Goal: Task Accomplishment & Management: Manage account settings

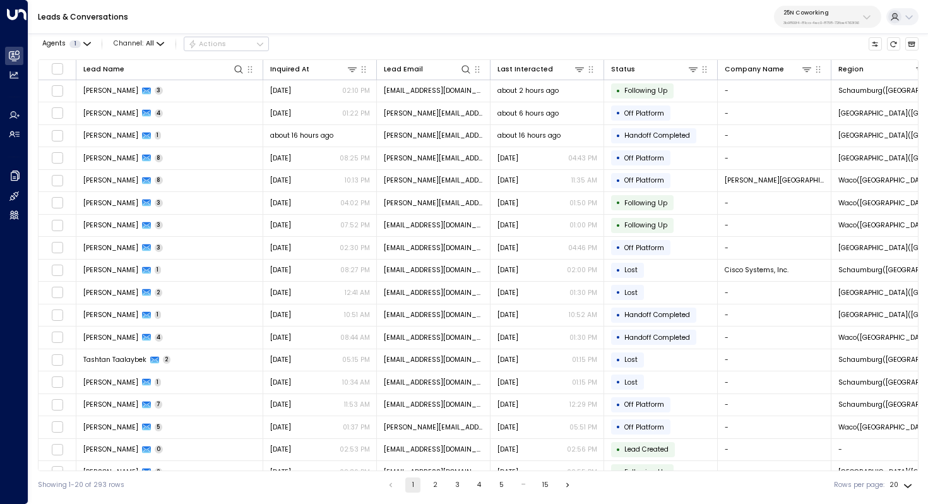
click at [809, 22] on p "3b9800f4-81ca-4ec0-8758-72fbe4763f36" at bounding box center [822, 22] width 76 height 5
type input "*********"
click at [807, 93] on span "ID: 95e12634-a2b0-4ea9-845a-0bcfa50e2d19" at bounding box center [846, 92] width 134 height 9
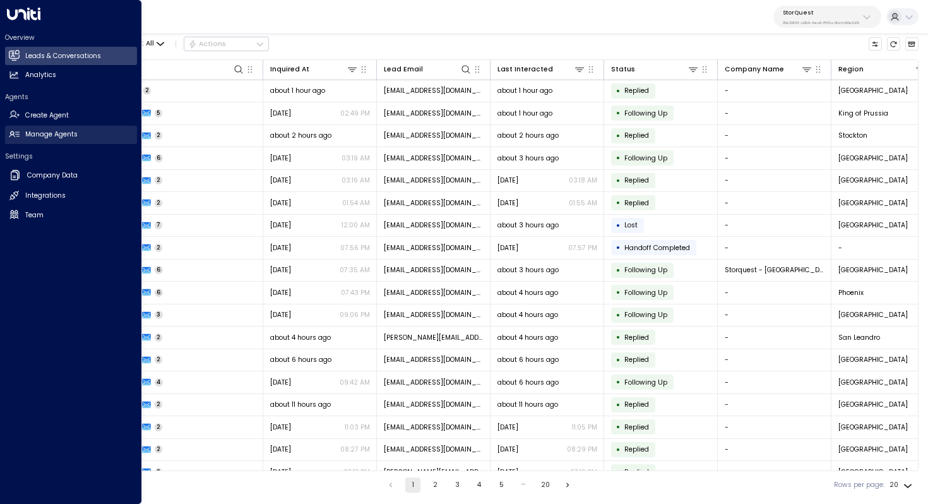
click at [51, 135] on h2 "Manage Agents" at bounding box center [51, 134] width 52 height 10
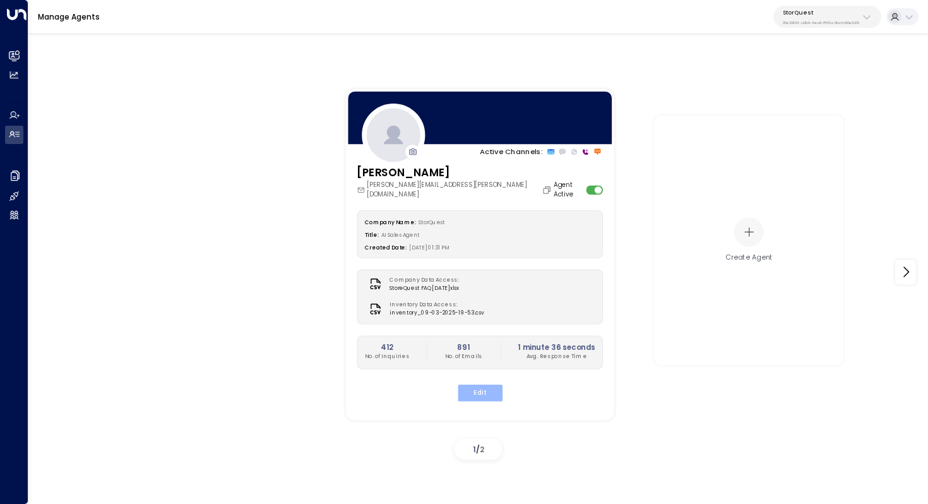
click at [483, 384] on button "Edit" at bounding box center [479, 392] width 45 height 16
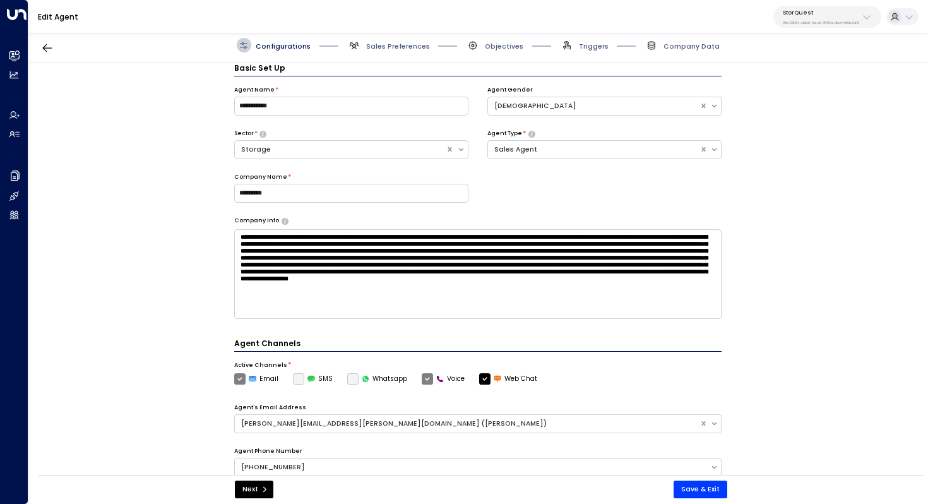
scroll to position [282, 0]
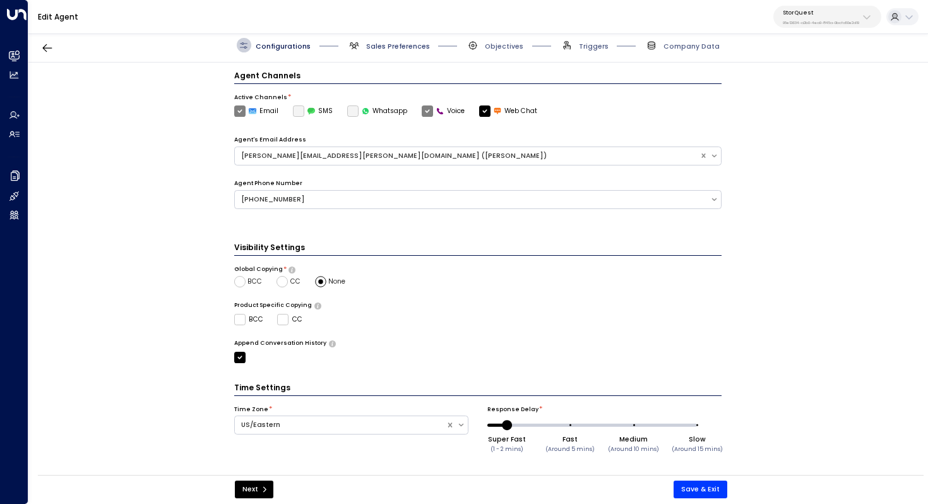
click at [402, 45] on span "Sales Preferences" at bounding box center [398, 46] width 64 height 9
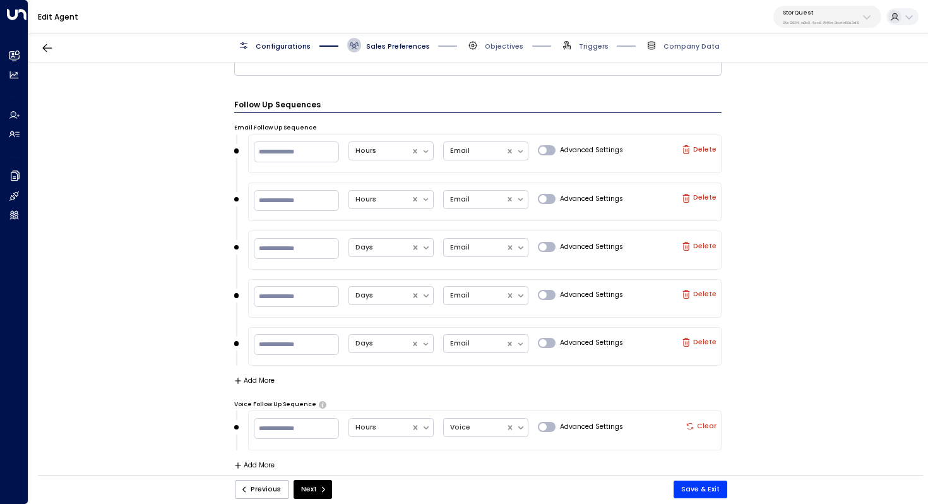
scroll to position [1094, 0]
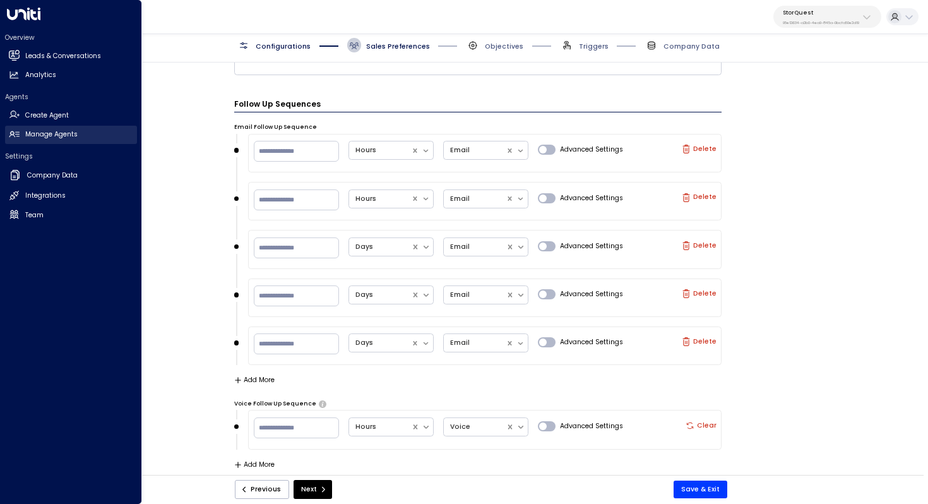
click at [81, 138] on link "Manage Agents Manage Agents" at bounding box center [71, 135] width 132 height 18
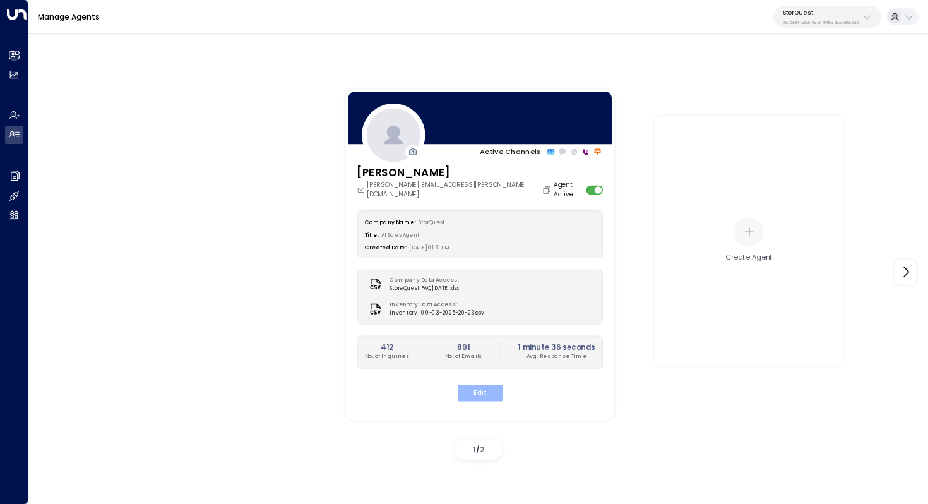
click at [477, 385] on button "Edit" at bounding box center [479, 392] width 45 height 16
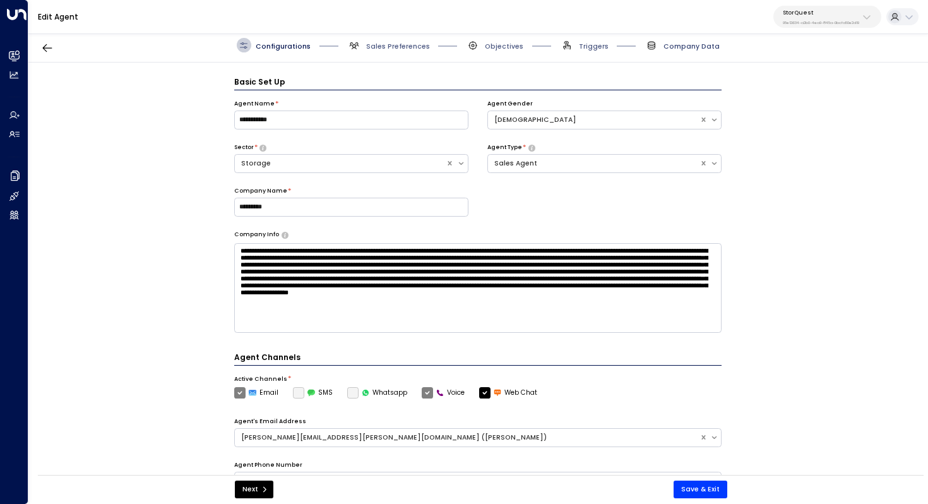
click at [691, 44] on span "Company Data" at bounding box center [692, 46] width 56 height 9
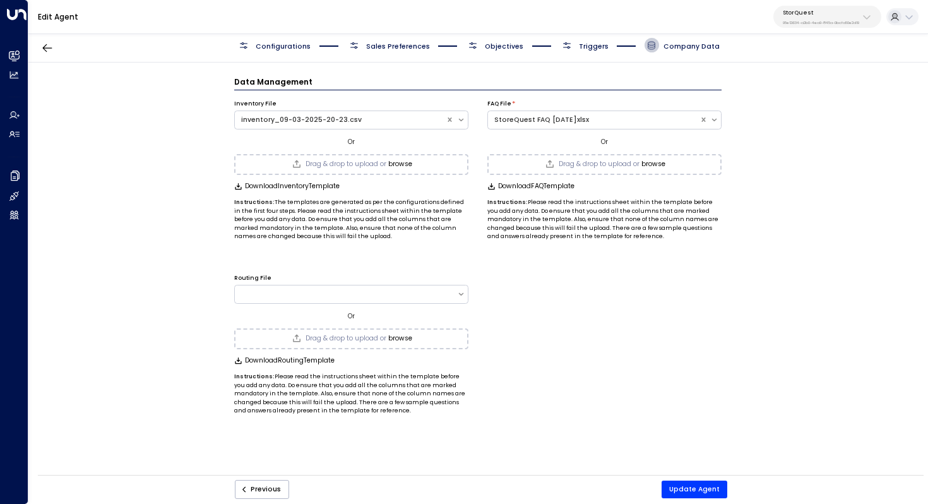
click at [598, 45] on span "Triggers" at bounding box center [594, 46] width 30 height 9
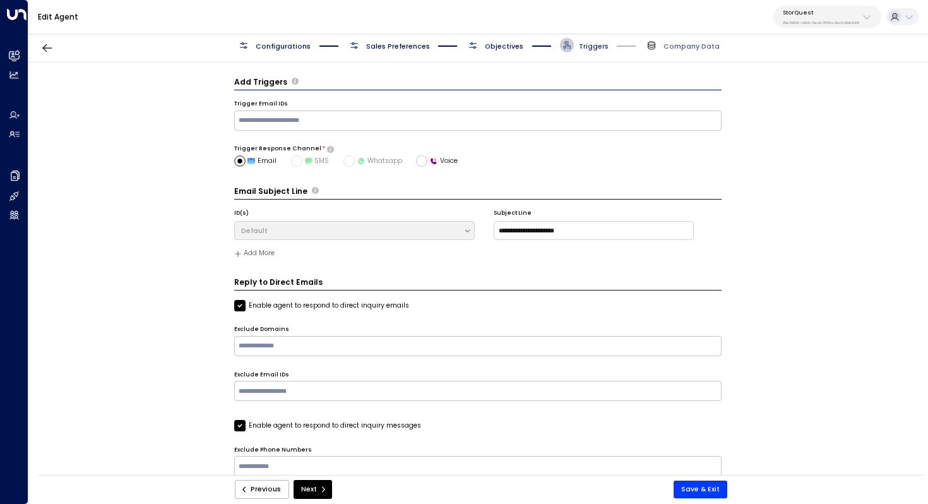
scroll to position [14, 0]
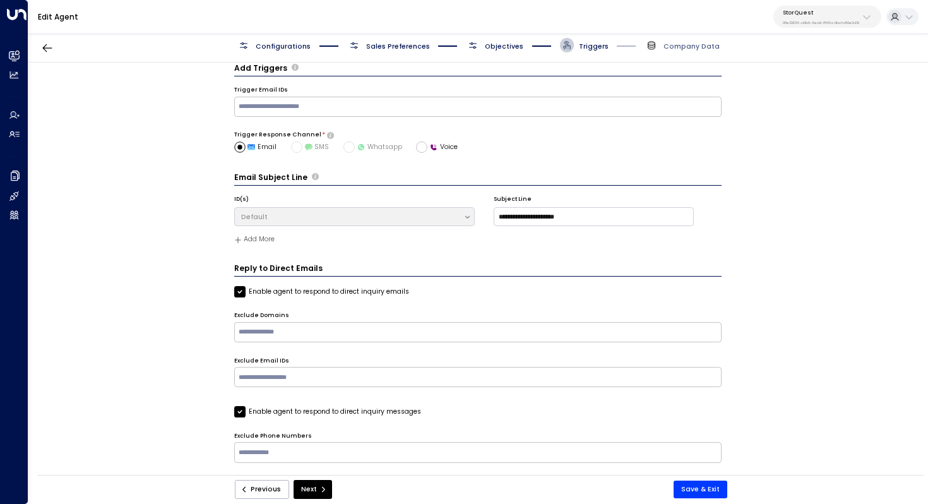
click at [493, 48] on span "Objectives" at bounding box center [504, 46] width 39 height 9
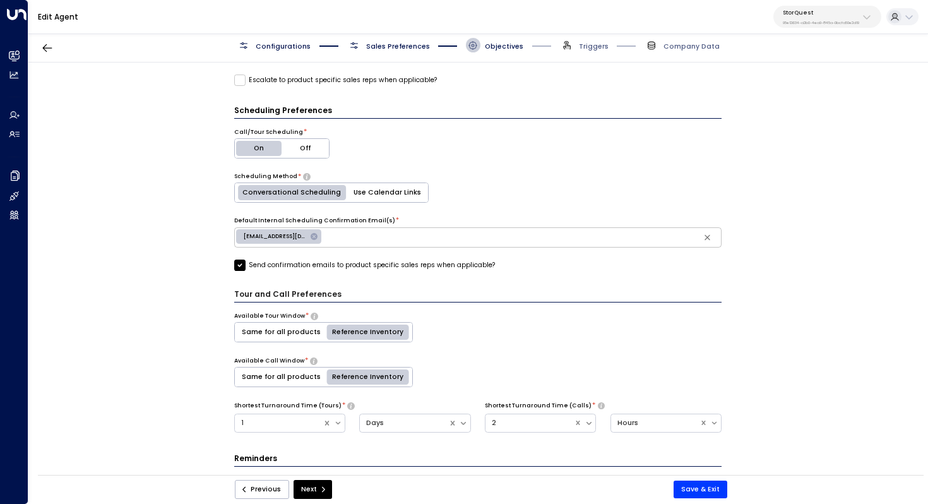
scroll to position [0, 0]
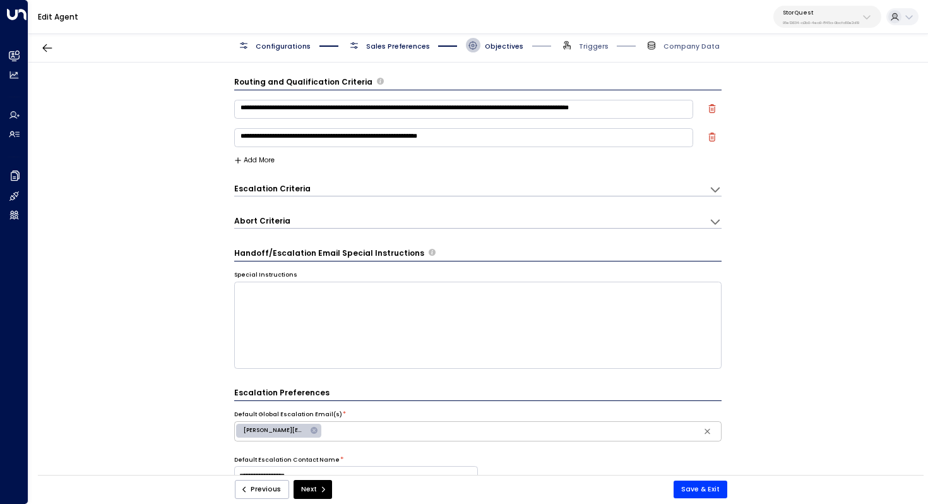
click at [394, 42] on span "Sales Preferences" at bounding box center [398, 46] width 64 height 9
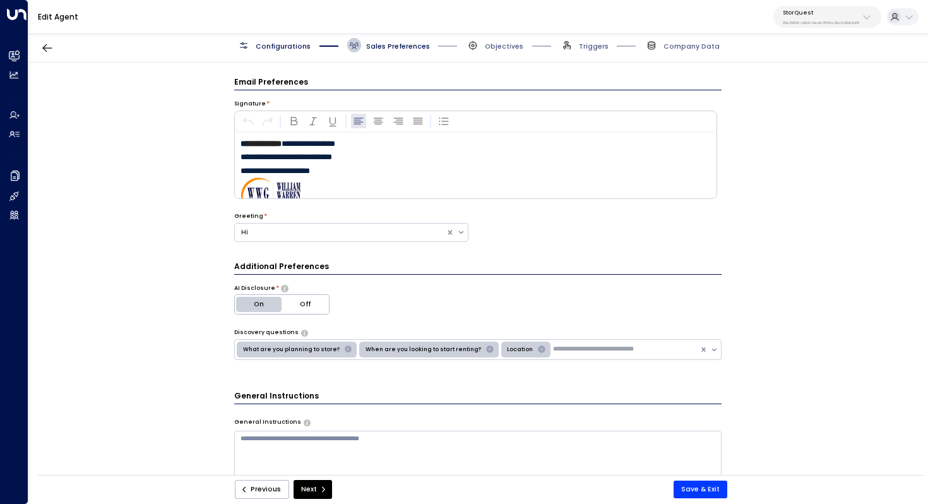
click at [270, 40] on span "Configurations" at bounding box center [274, 45] width 74 height 15
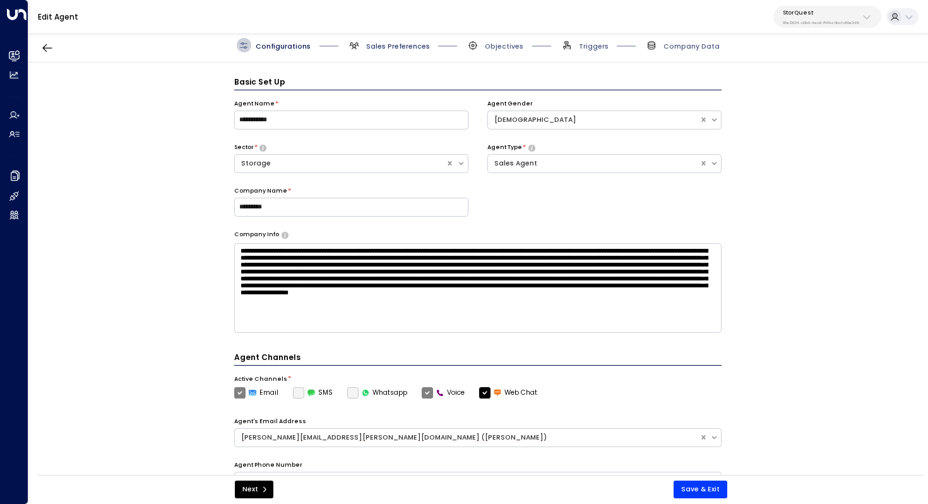
click at [400, 47] on span "Sales Preferences" at bounding box center [398, 46] width 64 height 9
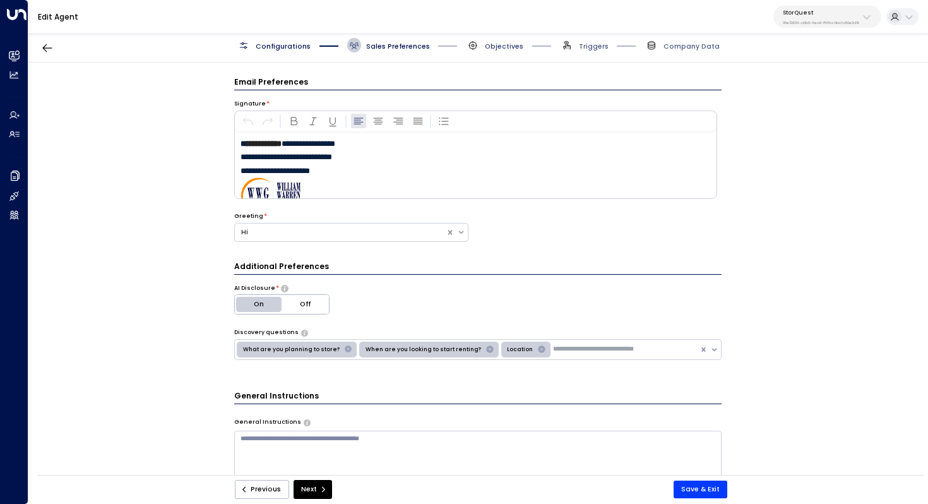
click at [513, 42] on span "Objectives" at bounding box center [504, 46] width 39 height 9
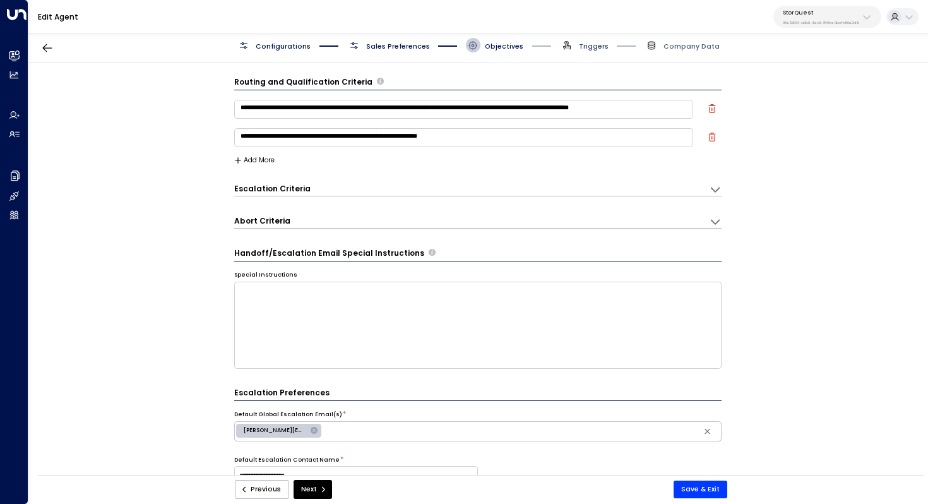
click at [587, 43] on span "Triggers" at bounding box center [594, 46] width 30 height 9
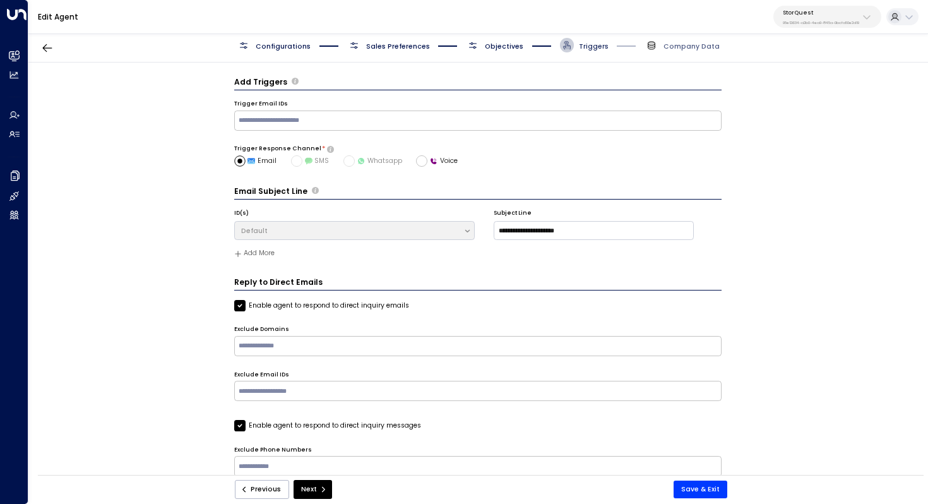
scroll to position [14, 0]
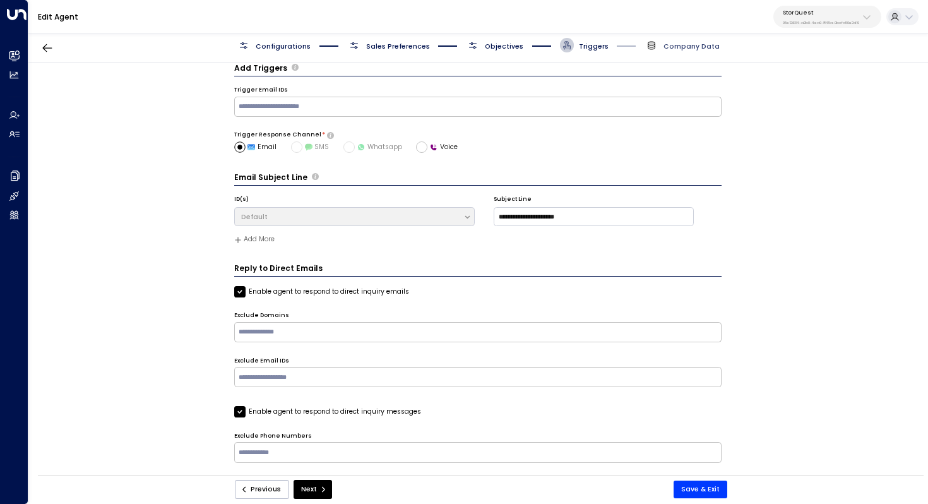
click at [683, 49] on span "Company Data" at bounding box center [692, 46] width 56 height 9
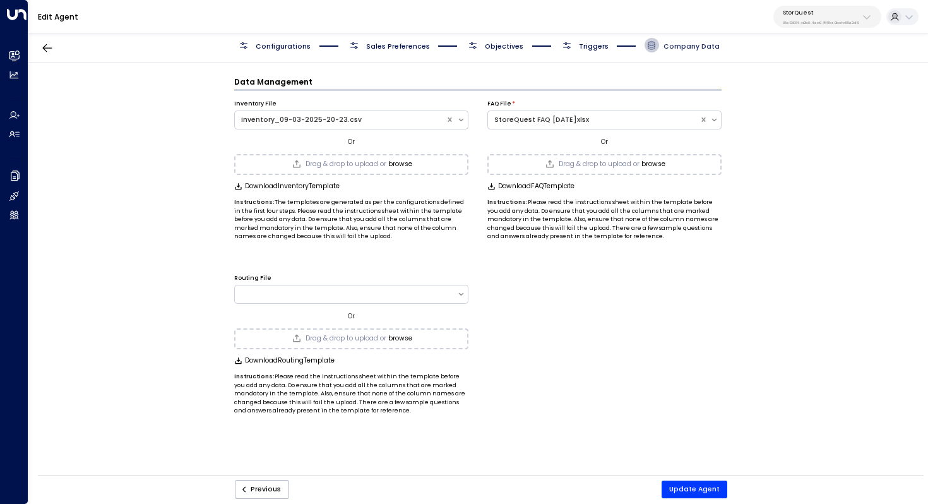
scroll to position [0, 0]
click at [819, 112] on div "Data Management Inventory File inventory_09-03-2025-20-23.csv Or Drag & drop to…" at bounding box center [477, 272] width 899 height 419
click at [816, 21] on p "95e12634-a2b0-4ea9-845a-0bcfa50e2d19" at bounding box center [821, 22] width 76 height 5
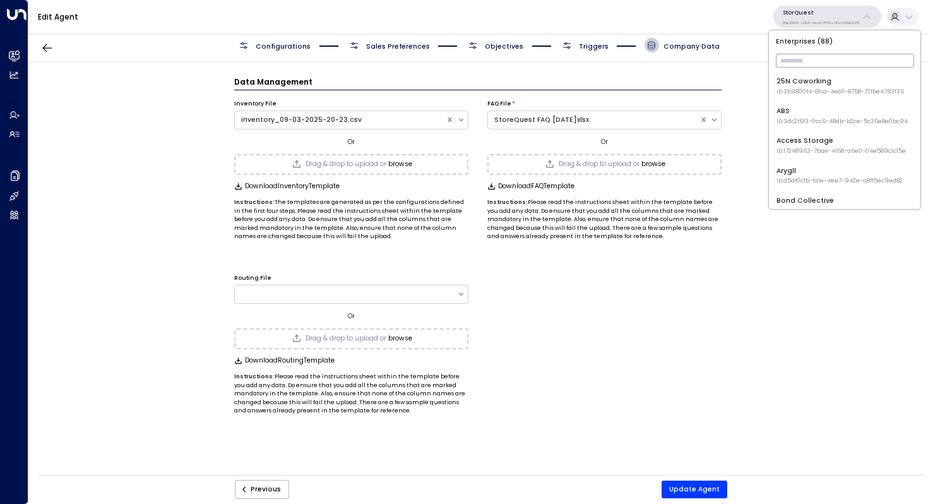
click at [798, 58] on input "text" at bounding box center [845, 61] width 138 height 20
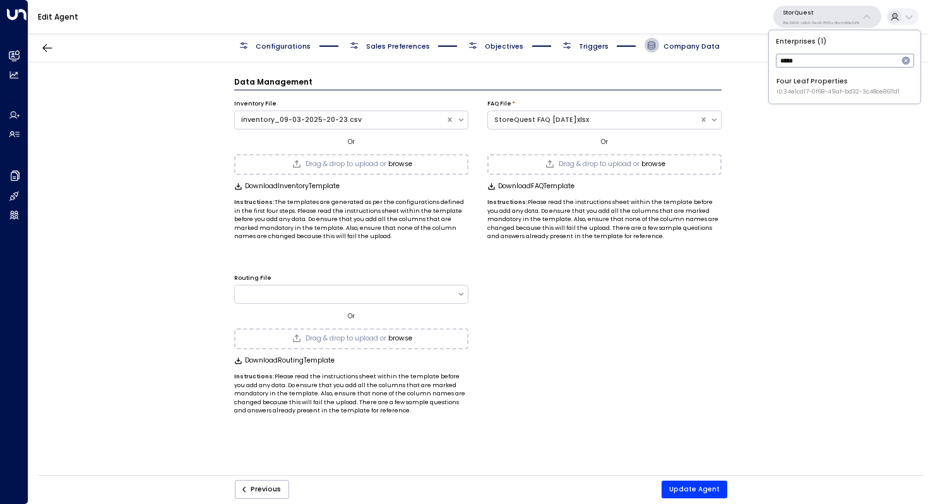
type input "****"
click at [801, 83] on div "Four Leaf Properties ID: 34e1cd17-0f68-49af-bd32-3c48ce8611d1" at bounding box center [838, 86] width 123 height 20
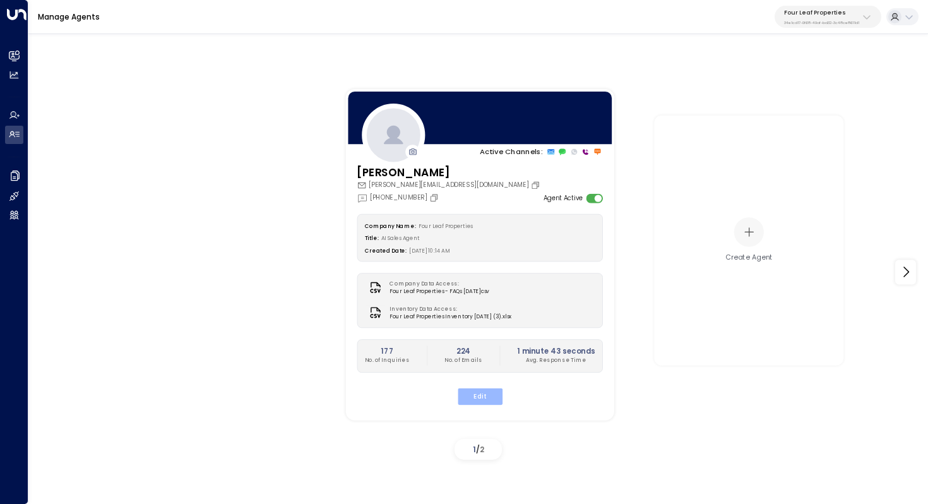
click at [480, 390] on button "Edit" at bounding box center [479, 396] width 45 height 16
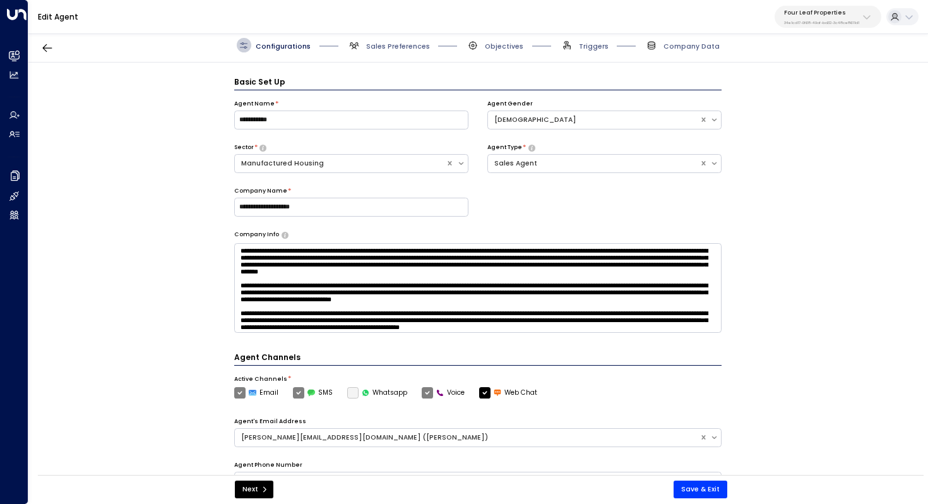
click at [680, 38] on span "Company Data" at bounding box center [682, 45] width 75 height 15
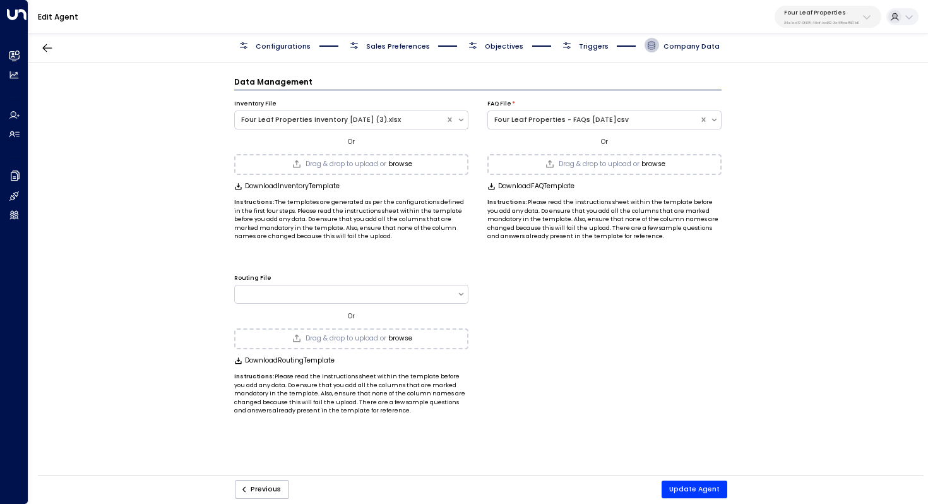
click at [594, 44] on span "Triggers" at bounding box center [594, 46] width 30 height 9
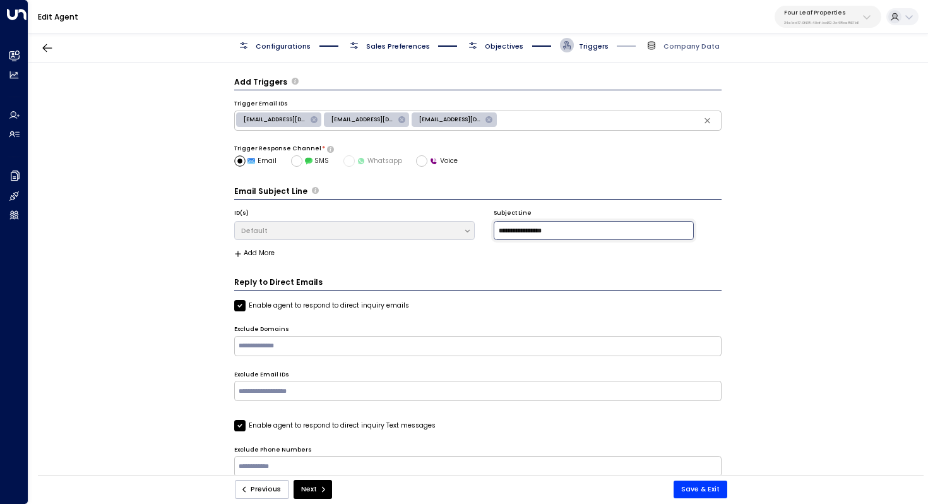
click at [499, 232] on input "**********" at bounding box center [594, 230] width 200 height 19
type input "**********"
click at [702, 485] on button "Save & Exit" at bounding box center [701, 490] width 54 height 18
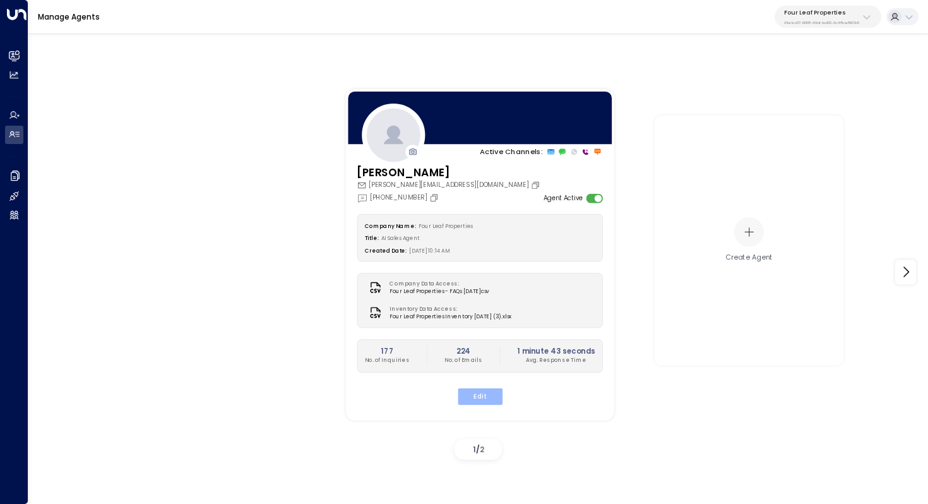
click at [481, 392] on button "Edit" at bounding box center [479, 396] width 45 height 16
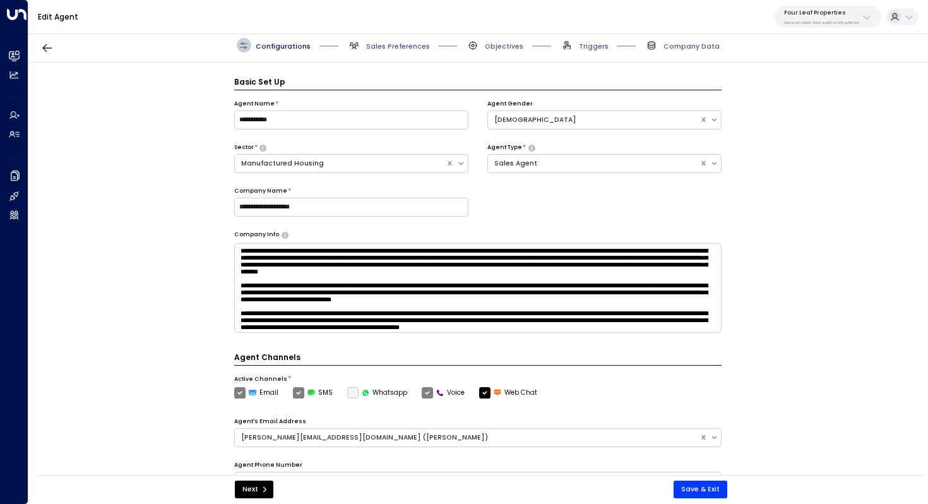
scroll to position [14, 0]
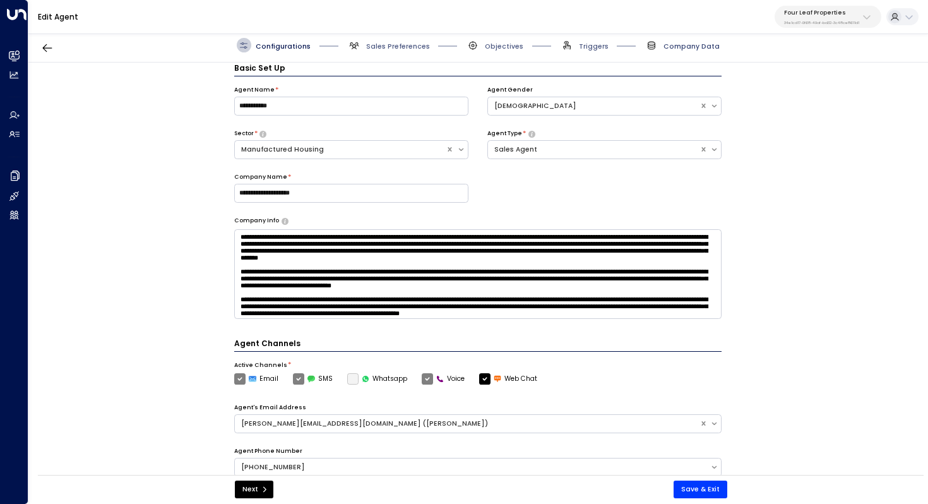
click at [703, 42] on span "Company Data" at bounding box center [692, 46] width 56 height 9
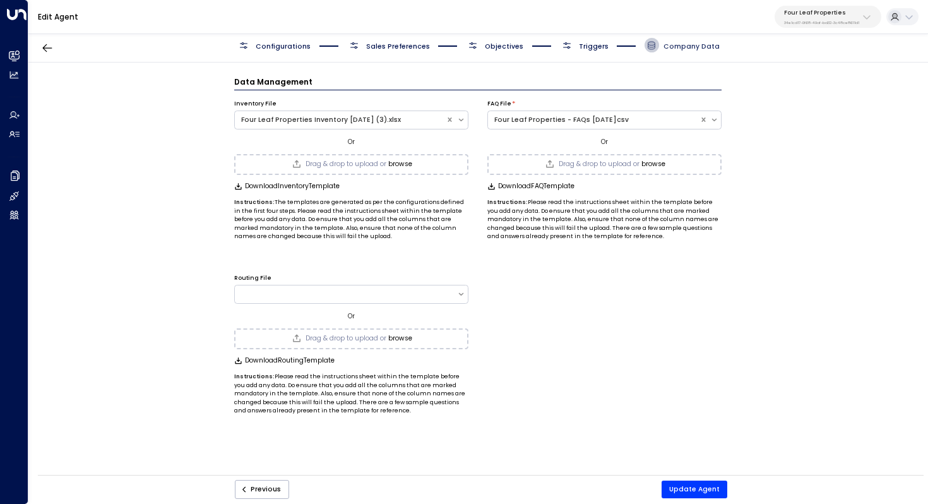
scroll to position [0, 0]
click at [600, 45] on span "Triggers" at bounding box center [594, 46] width 30 height 9
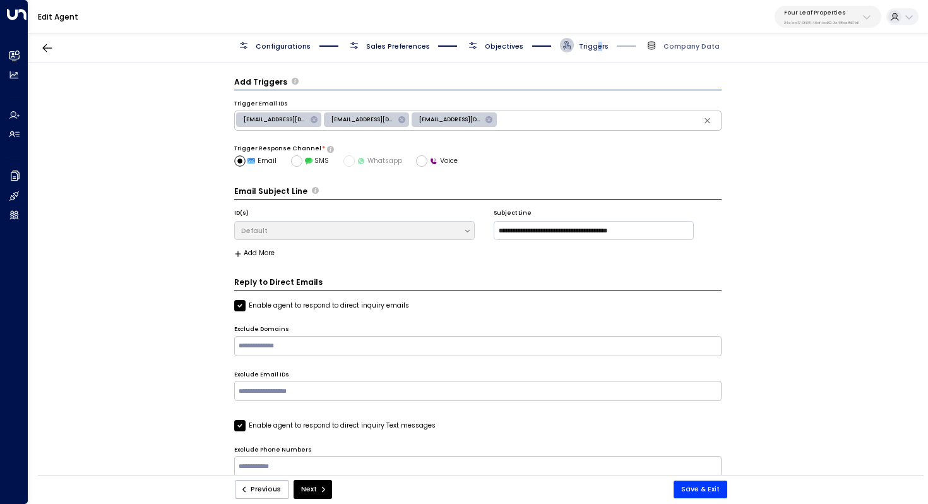
scroll to position [14, 0]
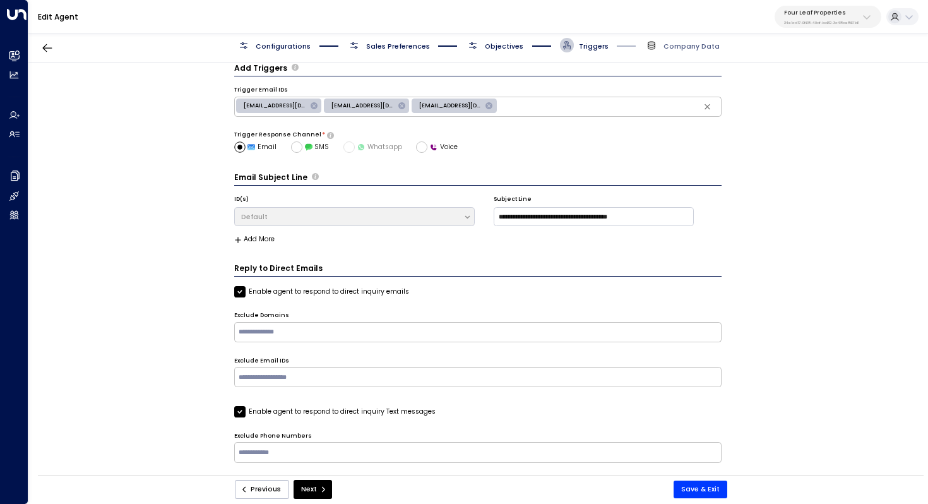
click at [603, 114] on div "no-reply@leads.premieragent.com noreply@mhvillage.com rentalclientservices@zill…" at bounding box center [478, 107] width 488 height 20
type input "*"
click at [774, 198] on div "**********" at bounding box center [477, 272] width 899 height 419
click at [707, 484] on button "Save & Exit" at bounding box center [701, 490] width 54 height 18
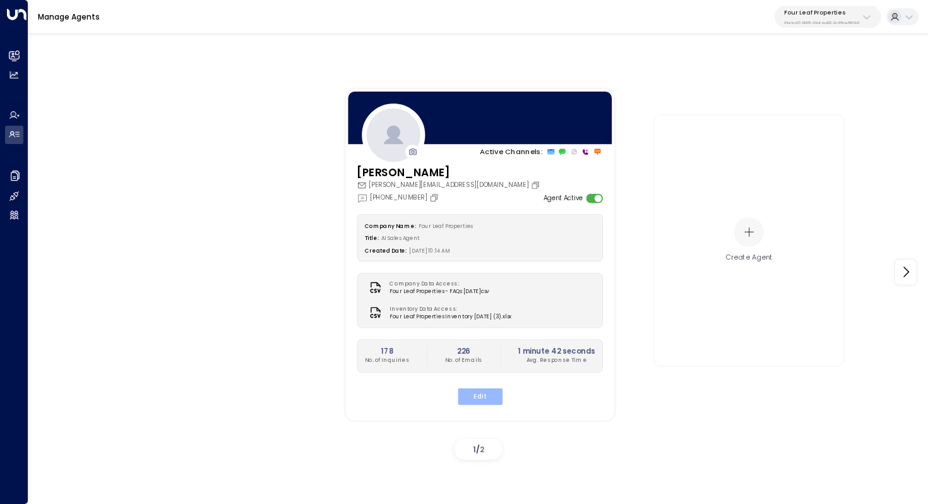
click at [485, 400] on button "Edit" at bounding box center [479, 396] width 45 height 16
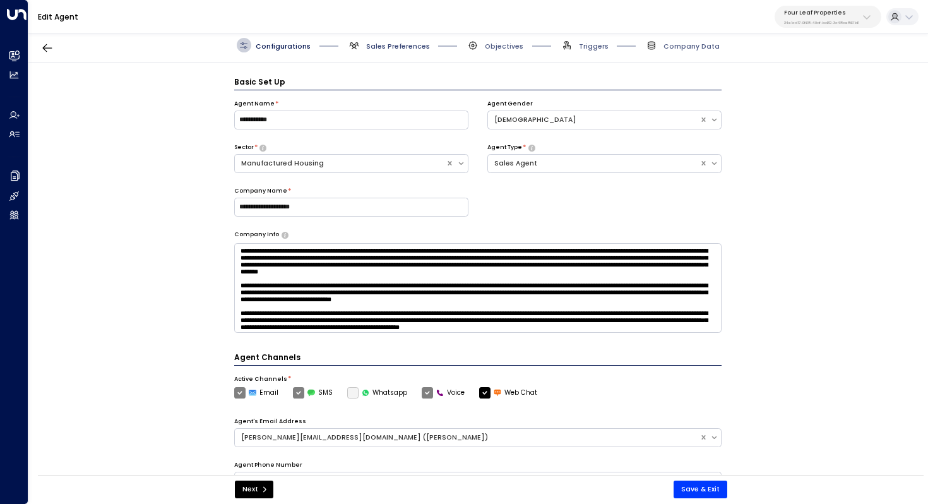
click at [379, 47] on span "Sales Preferences" at bounding box center [398, 46] width 64 height 9
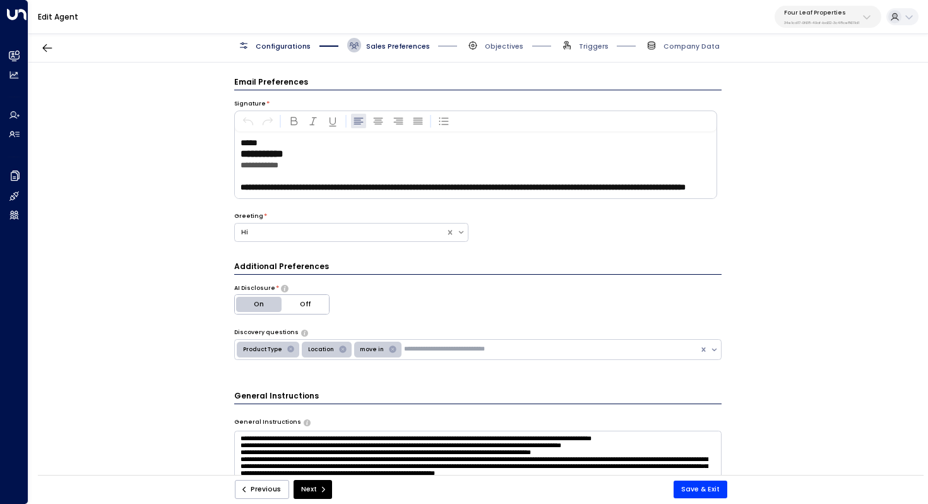
click at [432, 163] on p "**********" at bounding box center [478, 165] width 475 height 11
click at [428, 156] on p "**********" at bounding box center [478, 153] width 475 height 11
click at [282, 47] on span "Configurations" at bounding box center [283, 46] width 55 height 9
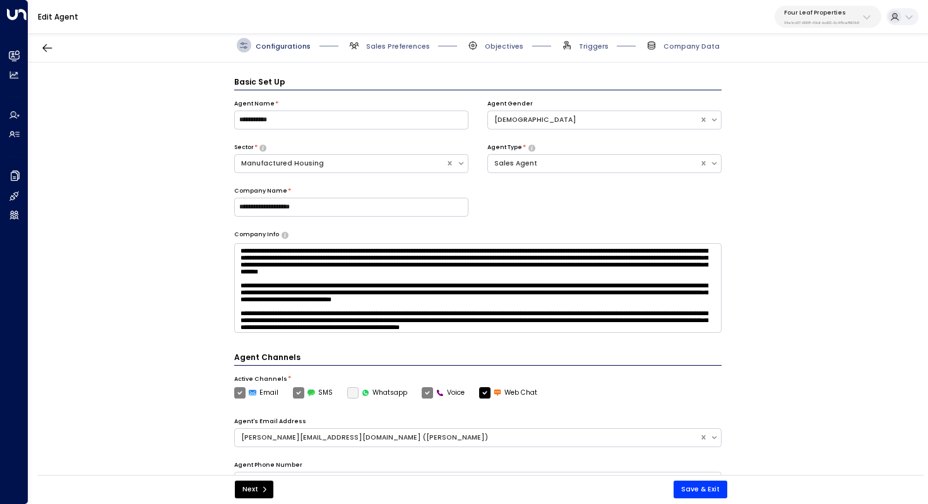
scroll to position [14, 0]
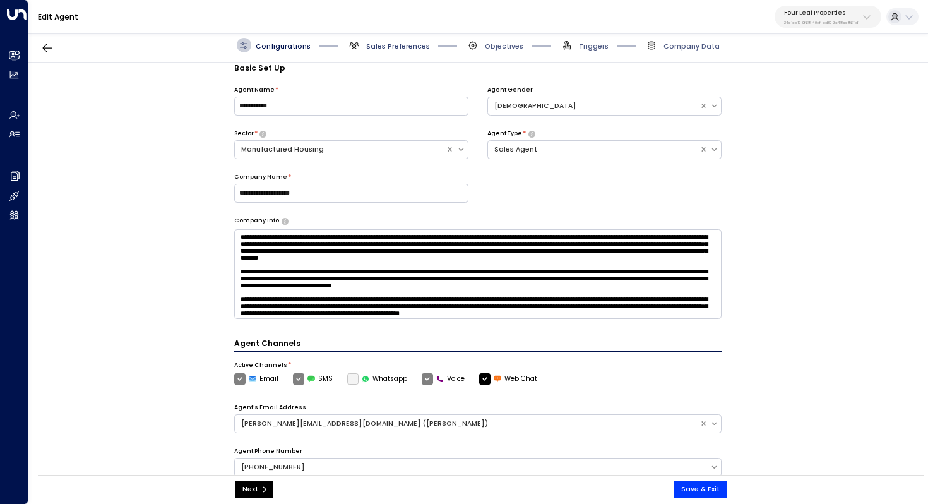
click at [410, 42] on span "Sales Preferences" at bounding box center [398, 46] width 64 height 9
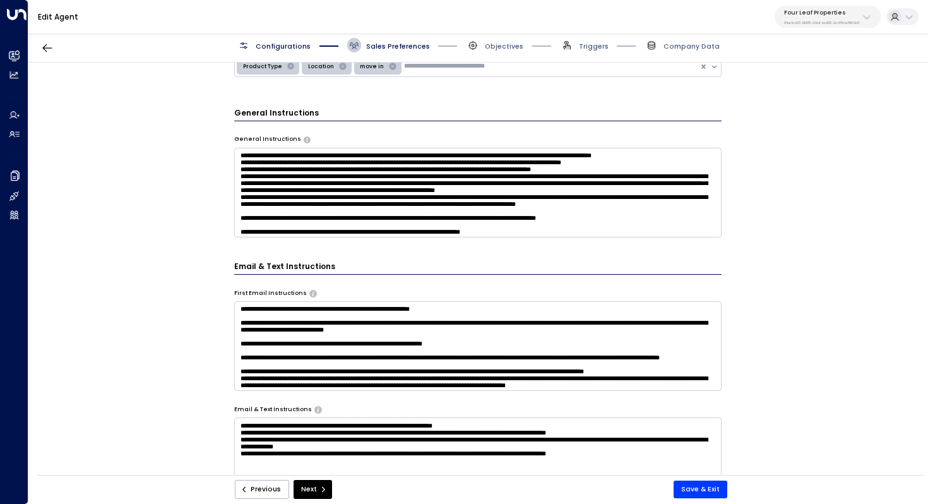
scroll to position [301, 0]
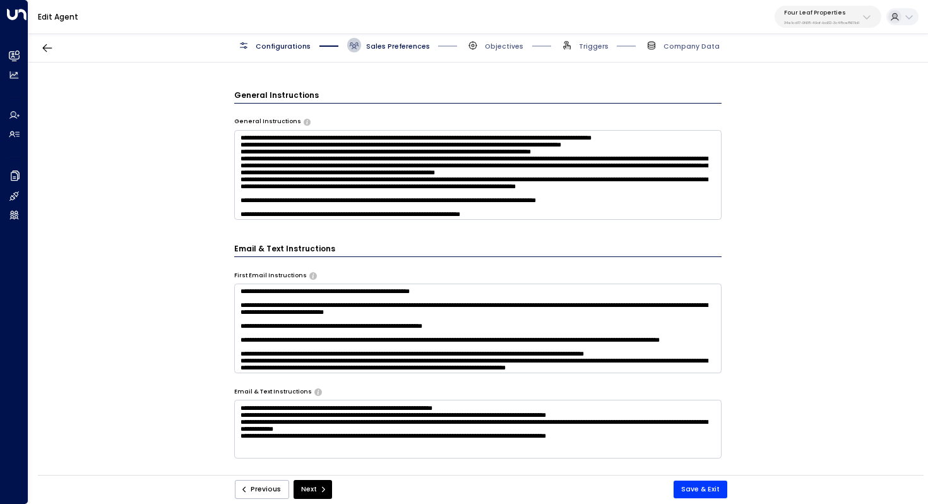
click at [451, 179] on textarea at bounding box center [478, 175] width 488 height 90
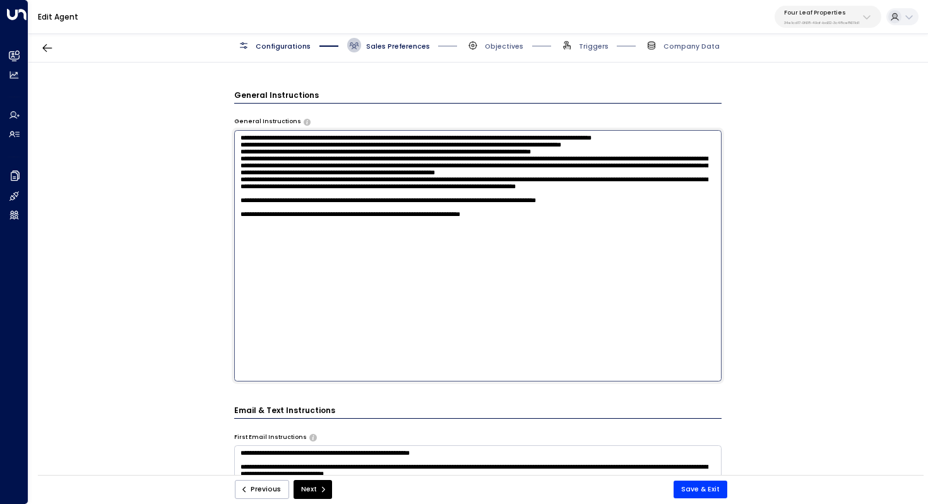
click at [583, 265] on textarea at bounding box center [478, 255] width 488 height 251
drag, startPoint x: 268, startPoint y: 294, endPoint x: 282, endPoint y: 294, distance: 13.9
click at [282, 294] on textarea at bounding box center [478, 255] width 488 height 251
click at [425, 287] on textarea at bounding box center [478, 255] width 488 height 251
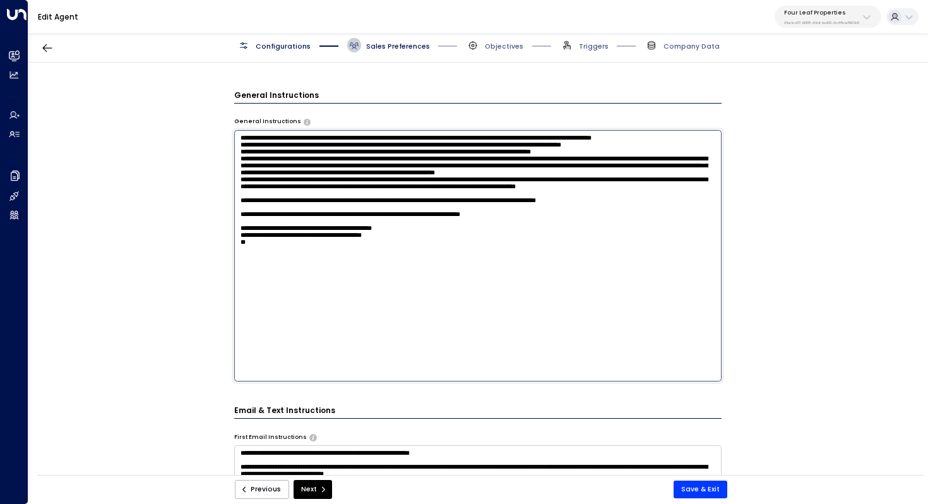
click at [410, 296] on textarea at bounding box center [478, 255] width 488 height 251
click at [375, 306] on textarea at bounding box center [478, 255] width 488 height 251
paste textarea "**********"
drag, startPoint x: 358, startPoint y: 328, endPoint x: 227, endPoint y: 285, distance: 137.6
click at [227, 285] on div "**********" at bounding box center [477, 272] width 899 height 419
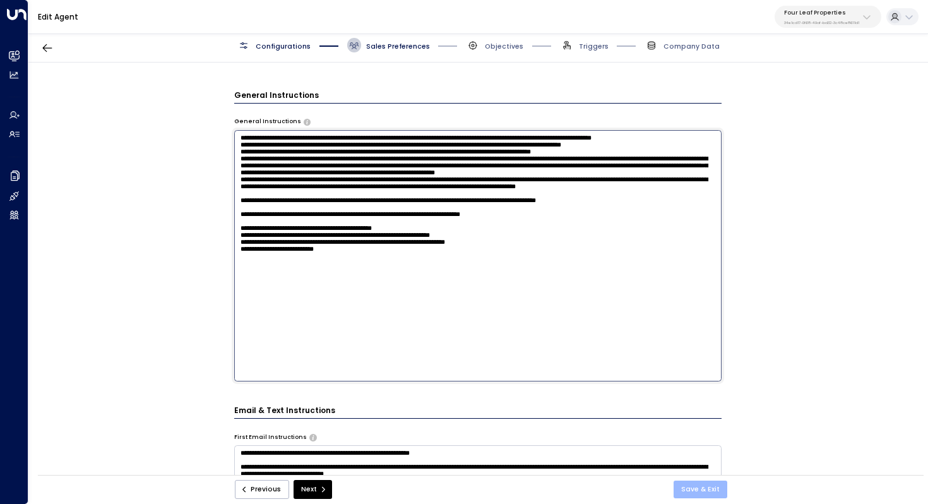
type textarea "**********"
click at [705, 493] on button "Save & Exit" at bounding box center [701, 490] width 54 height 18
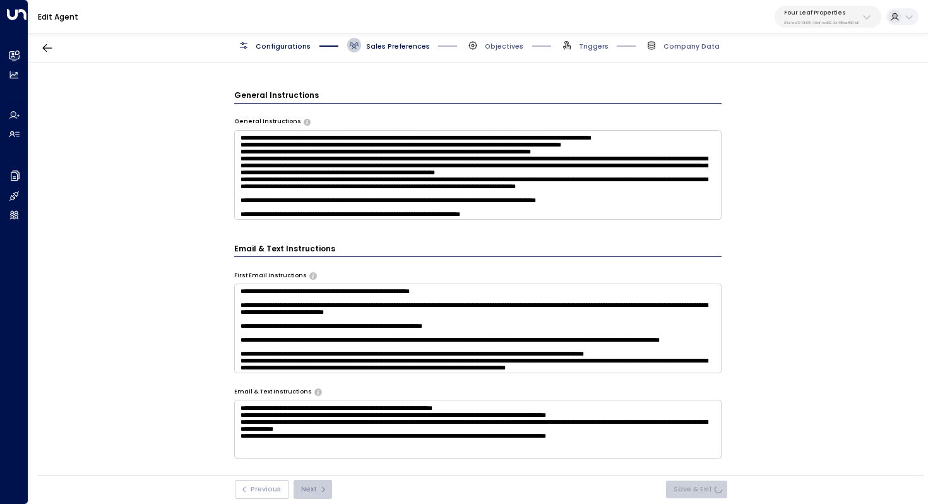
scroll to position [0, 0]
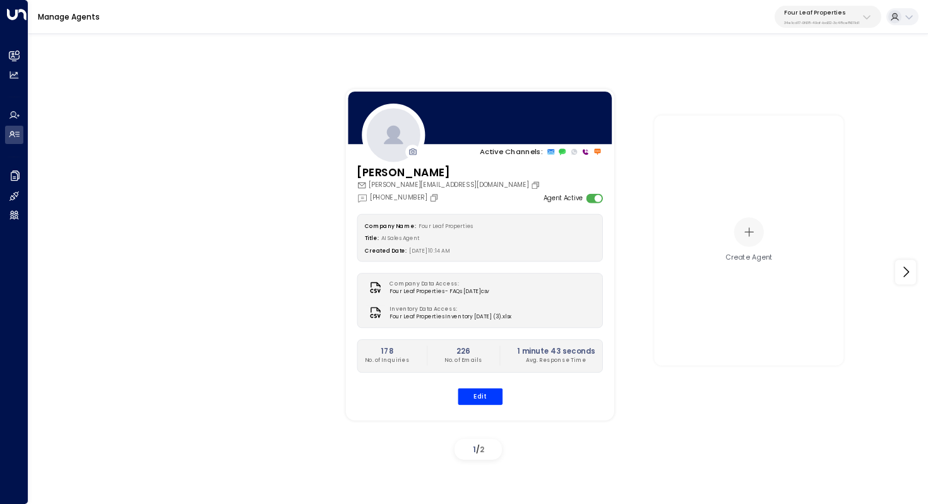
click at [487, 387] on div "Company Name: Four Leaf Properties Title: AI Sales Agent Created Date: 08/14/20…" at bounding box center [480, 309] width 246 height 191
click at [487, 392] on button "Edit" at bounding box center [479, 396] width 45 height 16
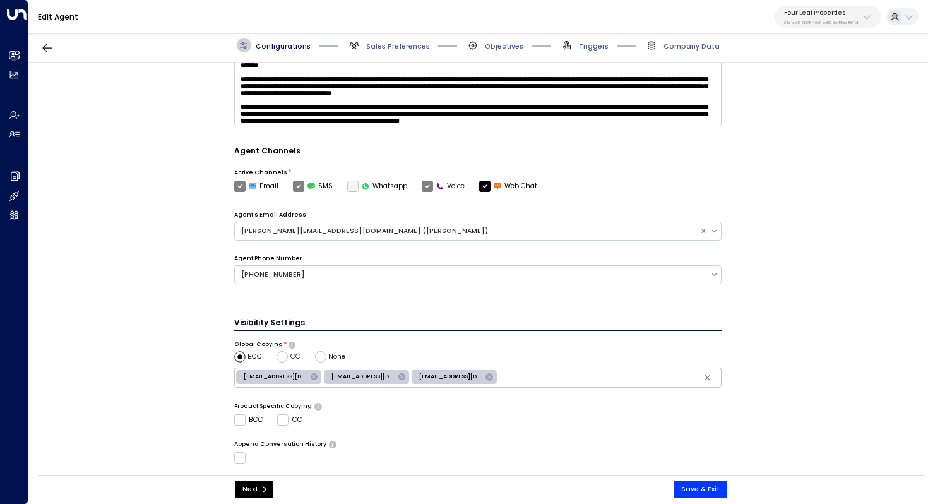
scroll to position [307, 0]
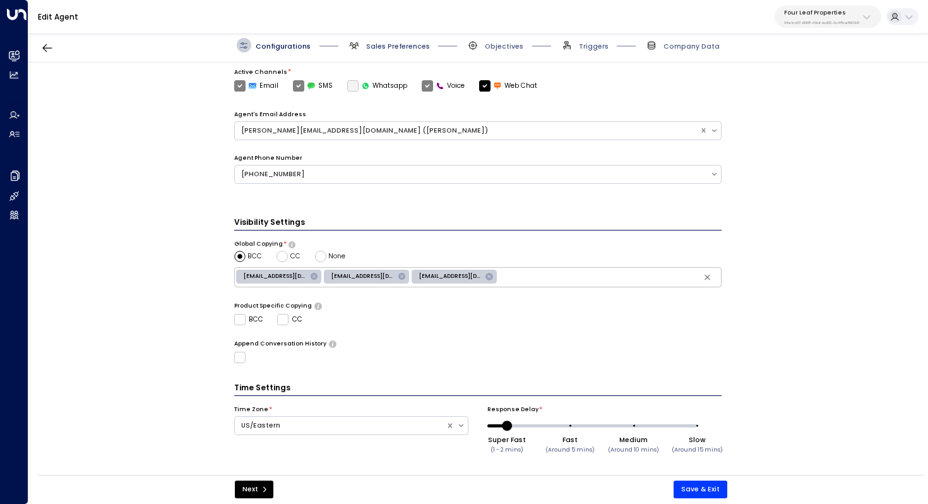
click at [419, 47] on span "Sales Preferences" at bounding box center [398, 46] width 64 height 9
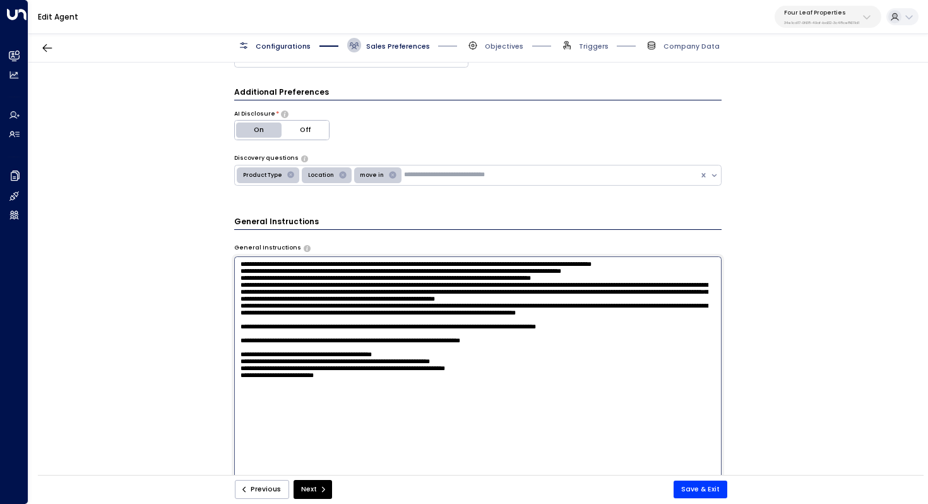
scroll to position [0, 0]
click at [304, 315] on textarea at bounding box center [478, 381] width 488 height 251
click at [306, 418] on textarea at bounding box center [478, 381] width 488 height 251
click at [378, 441] on textarea at bounding box center [478, 381] width 488 height 251
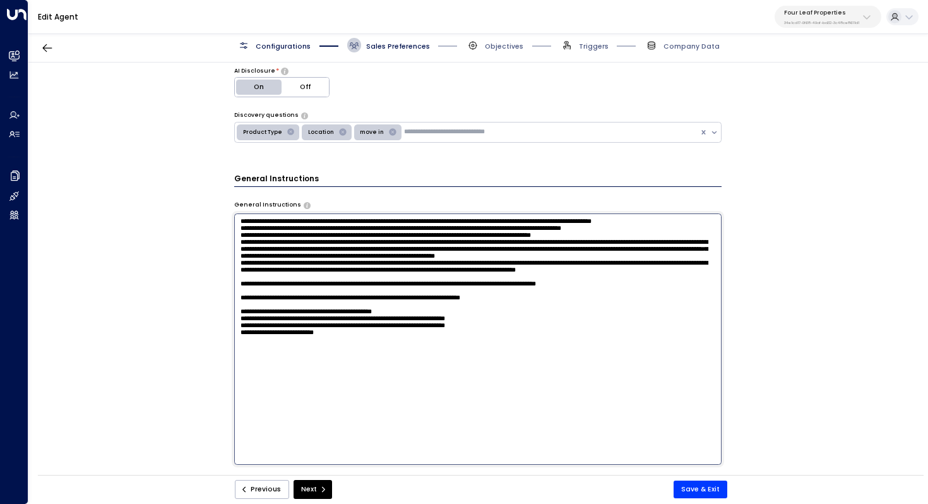
scroll to position [230, 0]
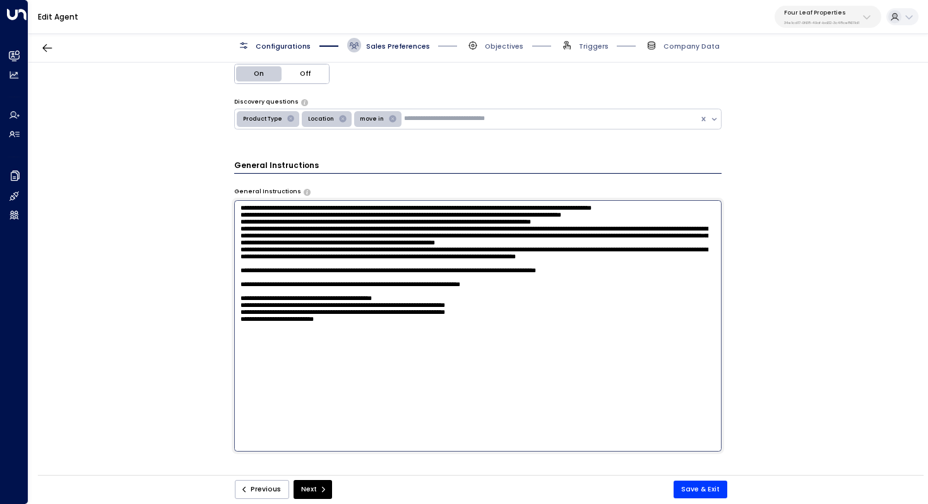
drag, startPoint x: 287, startPoint y: 373, endPoint x: 315, endPoint y: 373, distance: 27.8
click at [315, 373] on textarea at bounding box center [478, 325] width 488 height 251
click at [390, 397] on textarea at bounding box center [478, 325] width 488 height 251
click at [408, 387] on textarea at bounding box center [478, 325] width 488 height 251
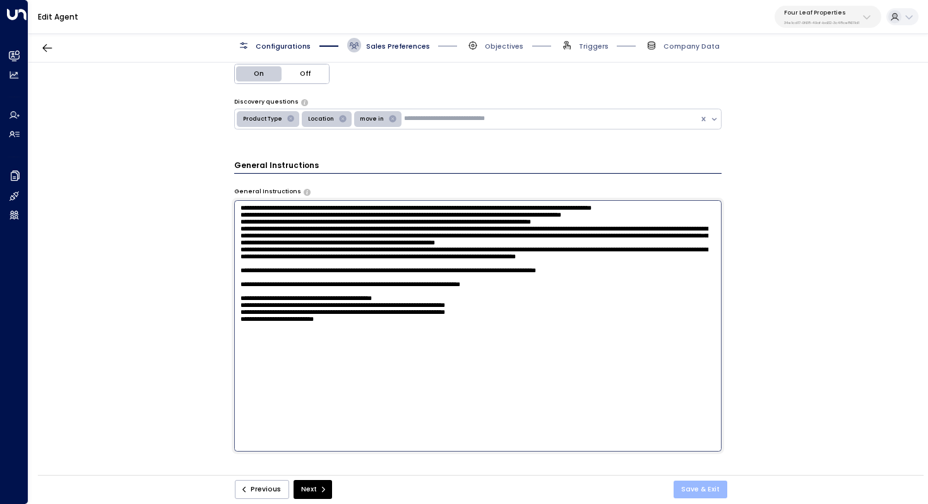
type textarea "**********"
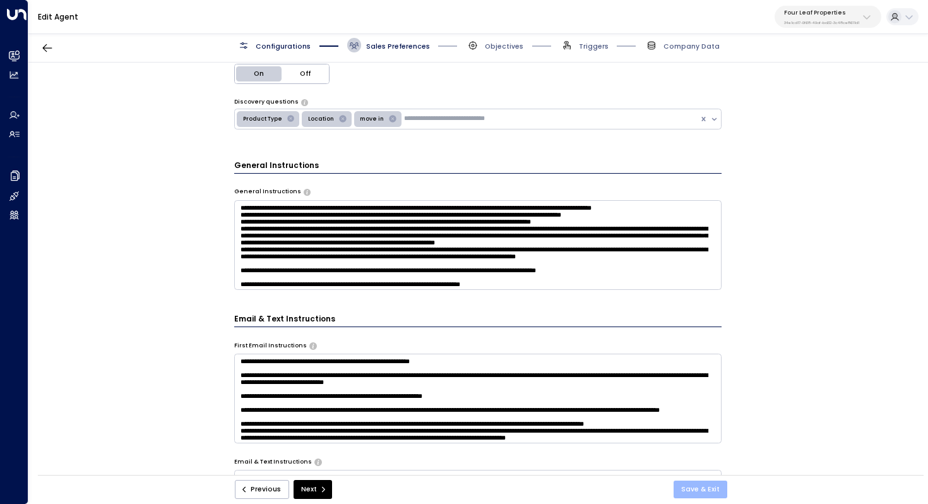
click at [701, 484] on button "Save & Exit" at bounding box center [701, 490] width 54 height 18
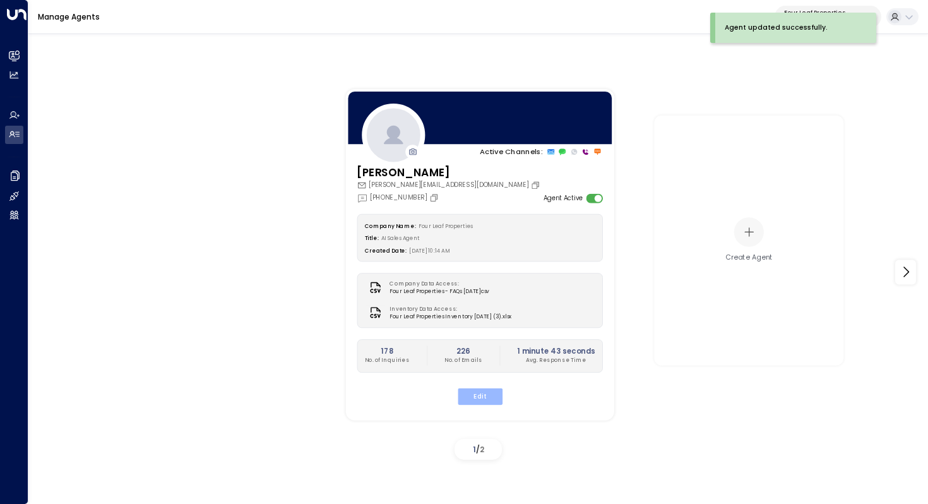
click at [479, 392] on button "Edit" at bounding box center [479, 396] width 45 height 16
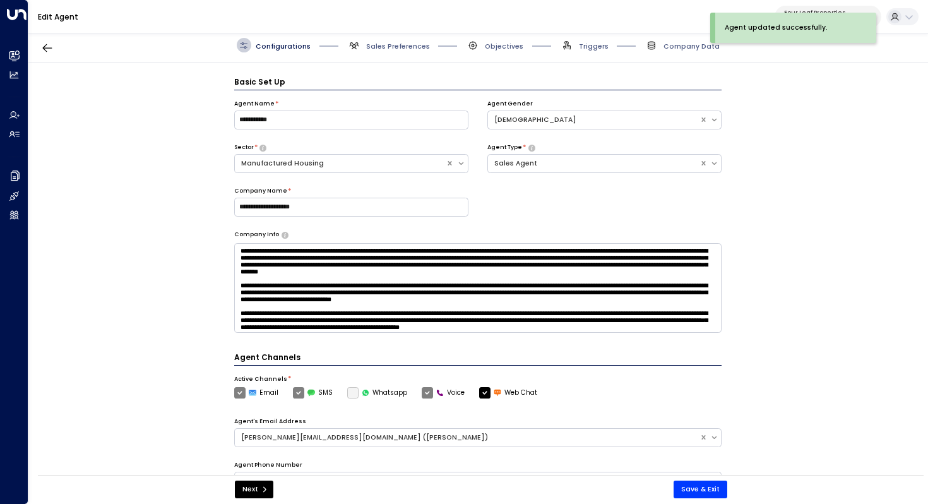
scroll to position [14, 0]
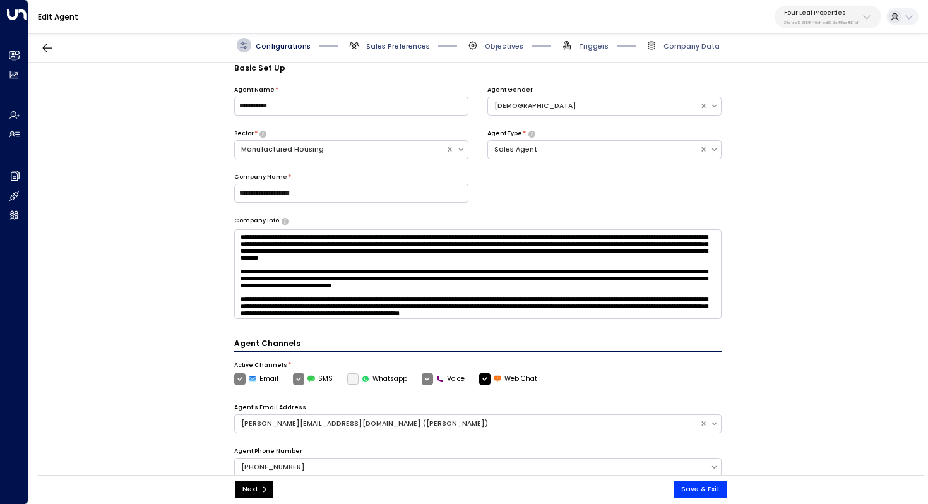
click at [402, 47] on span "Sales Preferences" at bounding box center [398, 46] width 64 height 9
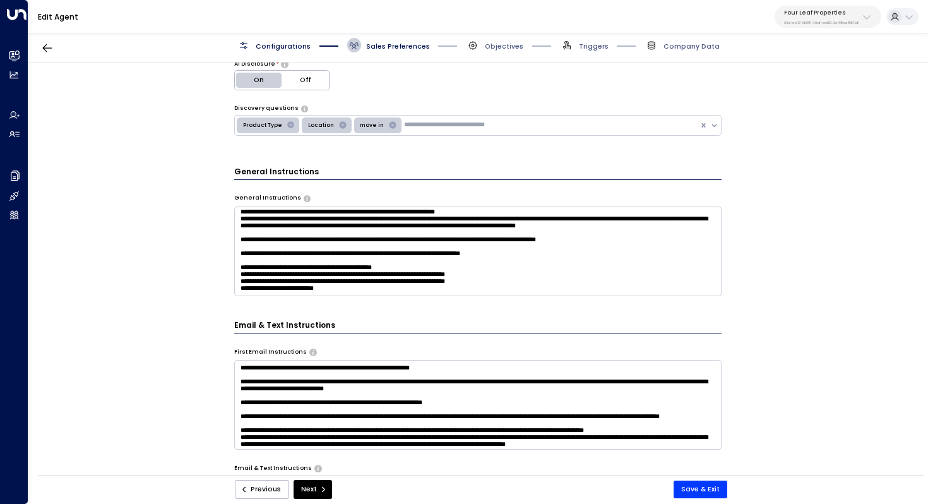
scroll to position [0, 0]
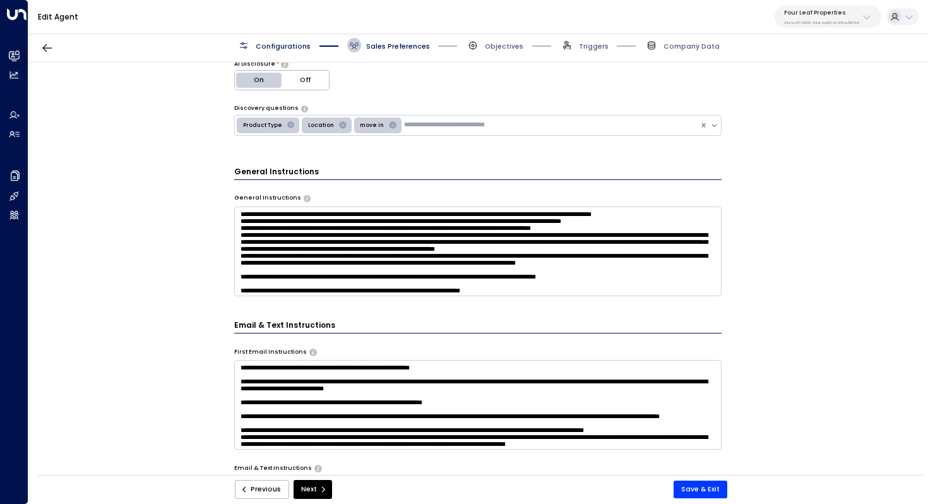
drag, startPoint x: 294, startPoint y: 275, endPoint x: 312, endPoint y: 275, distance: 17.7
click at [312, 275] on textarea at bounding box center [478, 251] width 488 height 90
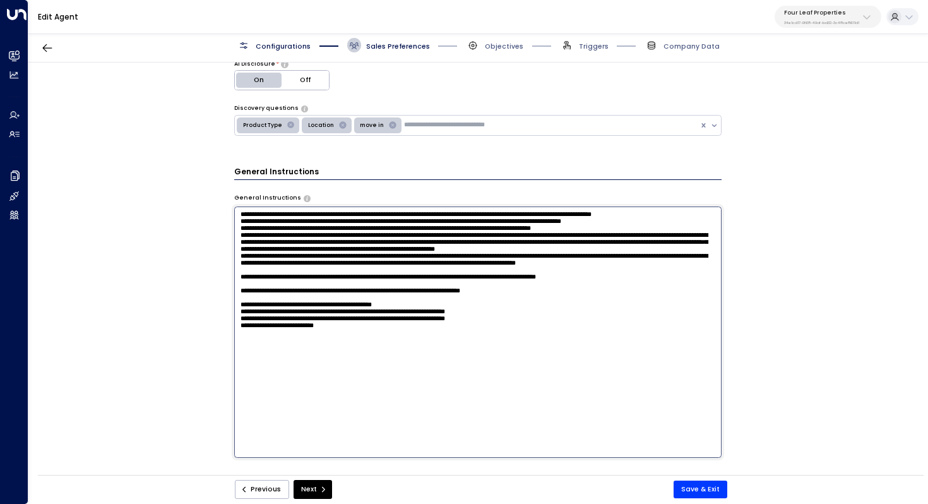
click at [332, 385] on textarea at bounding box center [478, 331] width 488 height 251
drag, startPoint x: 299, startPoint y: 378, endPoint x: 318, endPoint y: 378, distance: 19.6
click at [318, 378] on textarea at bounding box center [478, 331] width 488 height 251
click at [308, 380] on textarea at bounding box center [478, 331] width 488 height 251
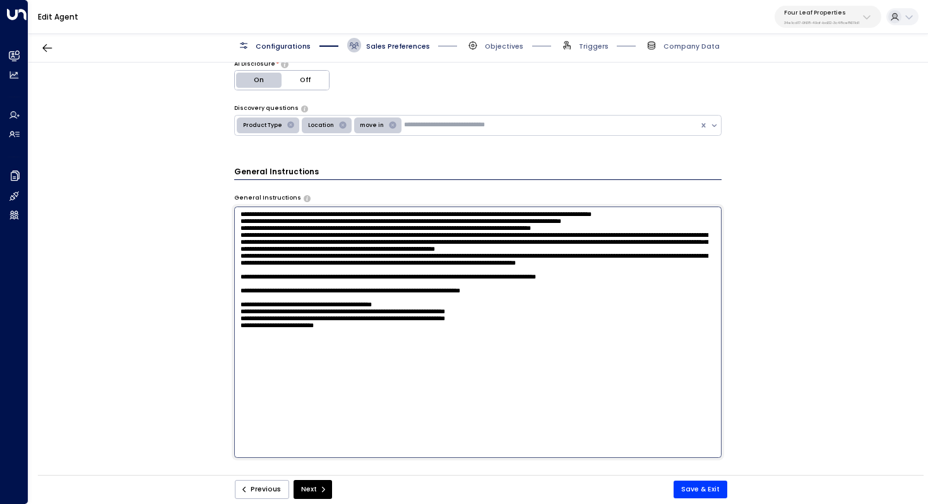
drag, startPoint x: 367, startPoint y: 379, endPoint x: 379, endPoint y: 379, distance: 12.0
click at [379, 379] on textarea at bounding box center [478, 331] width 488 height 251
drag, startPoint x: 351, startPoint y: 382, endPoint x: 379, endPoint y: 382, distance: 27.8
click at [379, 382] on textarea at bounding box center [478, 331] width 488 height 251
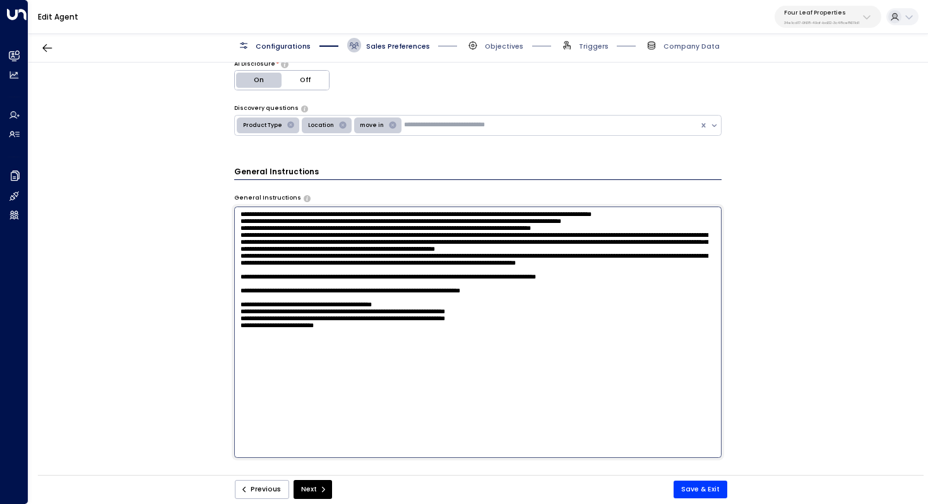
click at [379, 382] on textarea at bounding box center [478, 331] width 488 height 251
click at [498, 383] on textarea at bounding box center [478, 331] width 488 height 251
drag, startPoint x: 535, startPoint y: 383, endPoint x: 462, endPoint y: 383, distance: 72.6
click at [462, 383] on textarea at bounding box center [478, 331] width 488 height 251
click at [462, 382] on textarea at bounding box center [478, 331] width 488 height 251
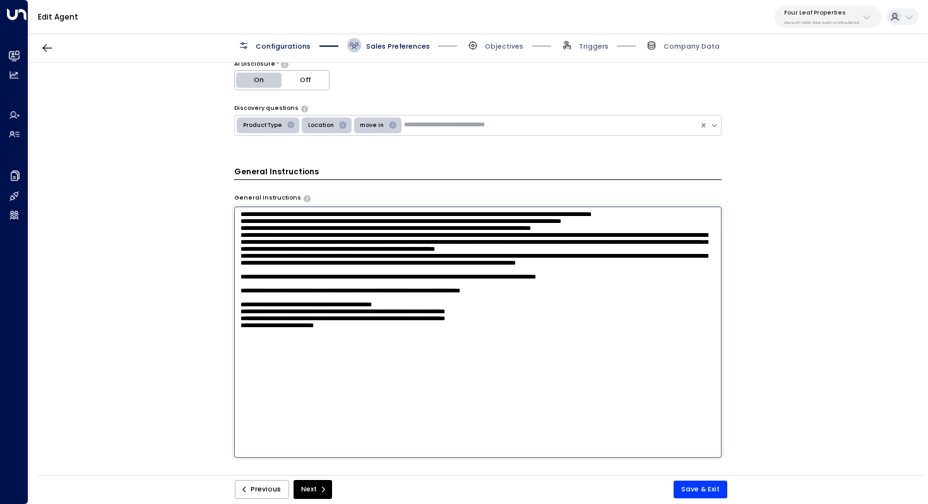
drag, startPoint x: 523, startPoint y: 381, endPoint x: 415, endPoint y: 382, distance: 108.6
click at [415, 382] on textarea at bounding box center [478, 331] width 488 height 251
drag, startPoint x: 347, startPoint y: 416, endPoint x: 227, endPoint y: 351, distance: 137.0
click at [227, 351] on div "**********" at bounding box center [477, 272] width 899 height 419
click at [420, 412] on textarea at bounding box center [478, 331] width 488 height 251
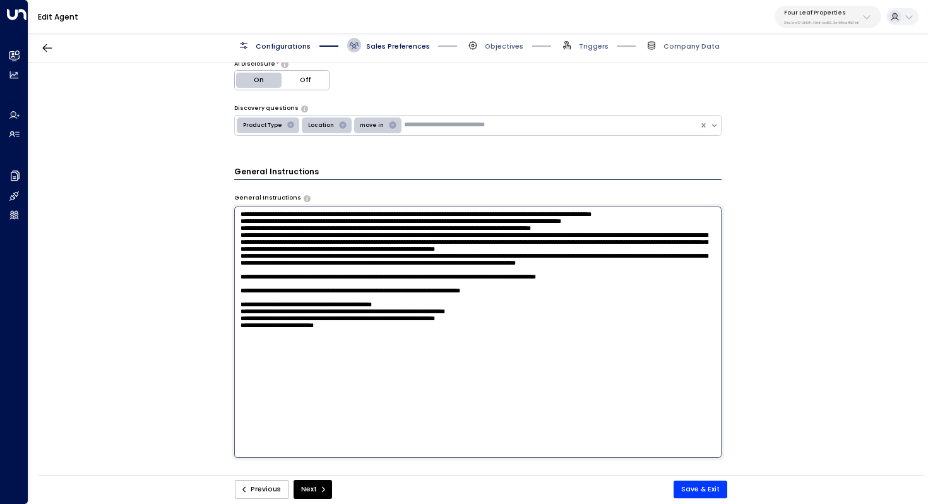
click at [280, 370] on textarea at bounding box center [478, 331] width 488 height 251
click at [364, 385] on textarea at bounding box center [478, 331] width 488 height 251
click at [375, 397] on textarea at bounding box center [478, 331] width 488 height 251
drag, startPoint x: 273, startPoint y: 382, endPoint x: 288, endPoint y: 382, distance: 14.5
click at [288, 382] on textarea at bounding box center [478, 331] width 488 height 251
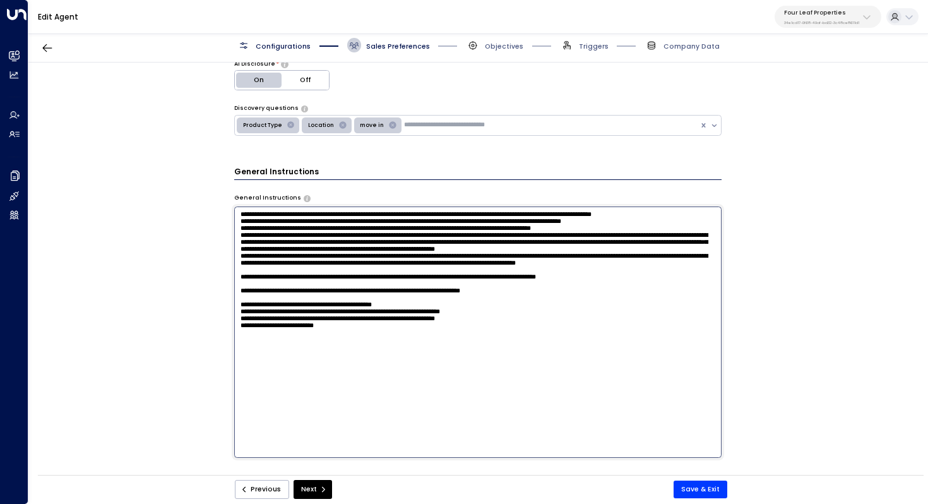
click at [288, 382] on textarea at bounding box center [478, 331] width 488 height 251
click at [358, 389] on textarea at bounding box center [478, 331] width 488 height 251
drag, startPoint x: 380, startPoint y: 389, endPoint x: 228, endPoint y: 356, distance: 155.1
click at [227, 356] on div "**********" at bounding box center [477, 272] width 899 height 419
type textarea "**********"
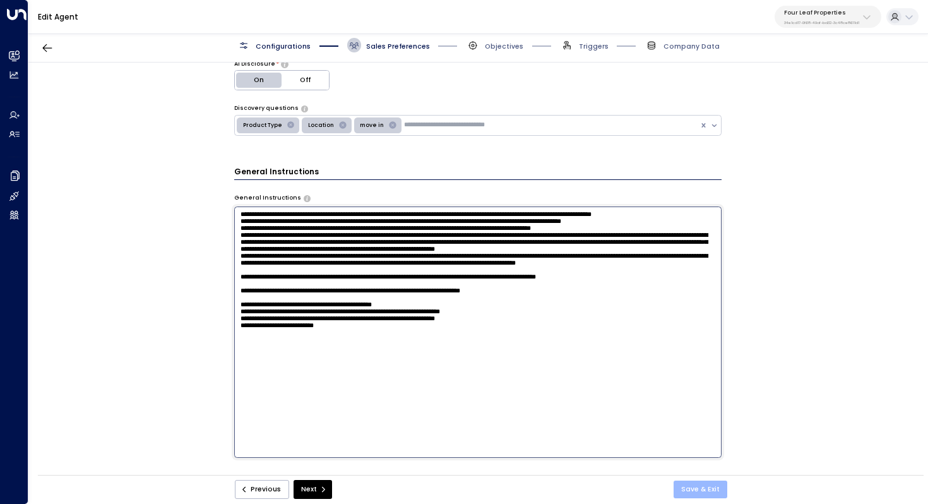
click at [693, 486] on button "Save & Exit" at bounding box center [701, 490] width 54 height 18
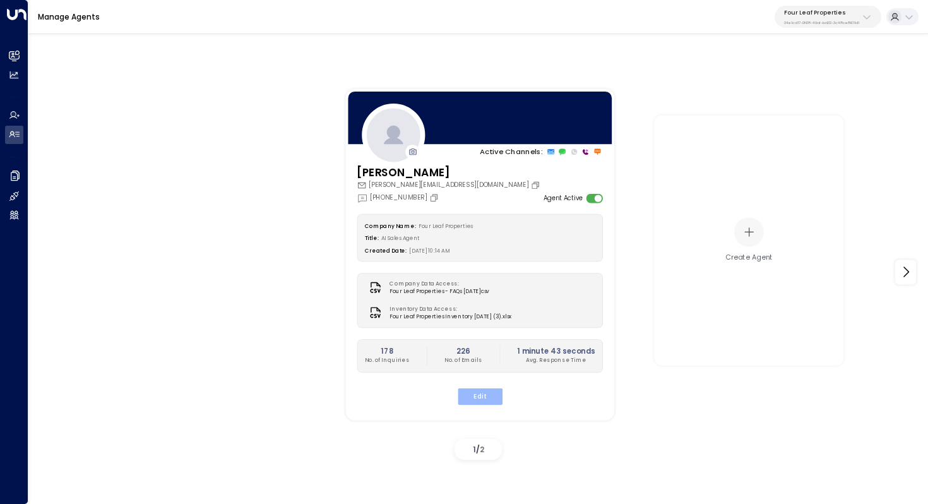
click at [482, 400] on button "Edit" at bounding box center [479, 396] width 45 height 16
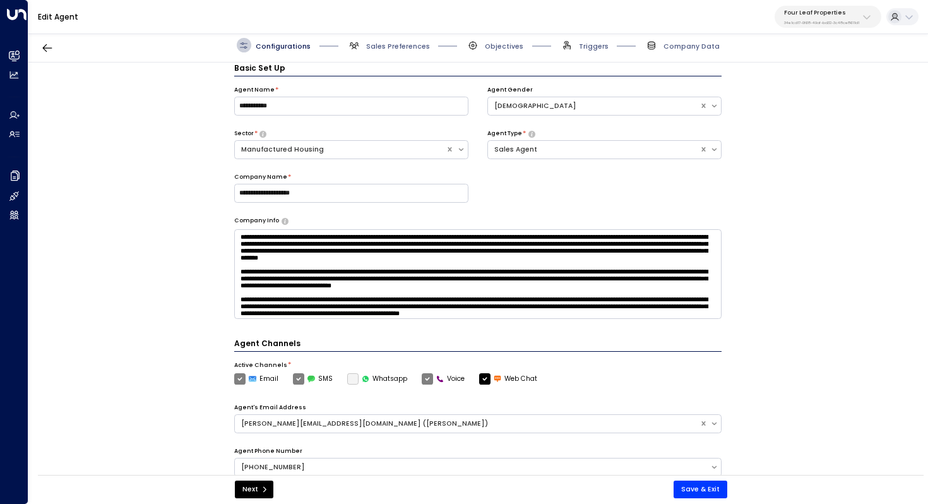
scroll to position [14, 0]
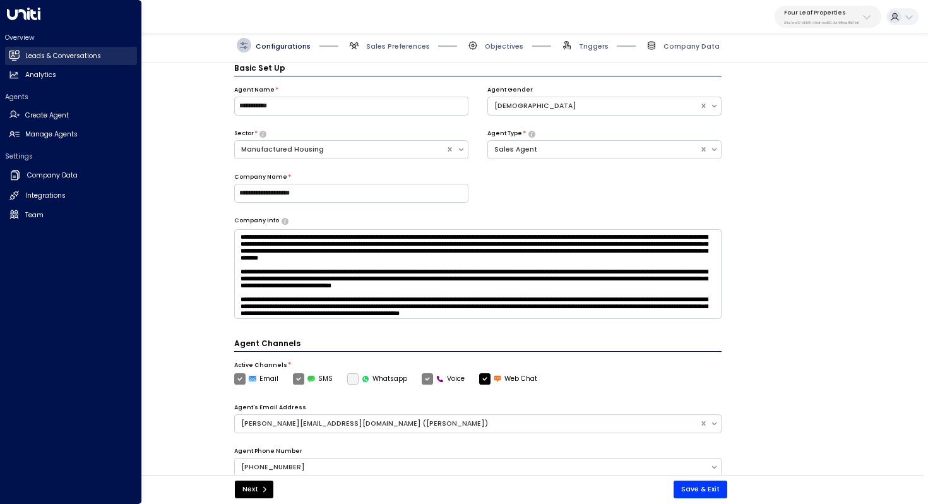
click at [86, 57] on h2 "Leads & Conversations" at bounding box center [63, 56] width 76 height 10
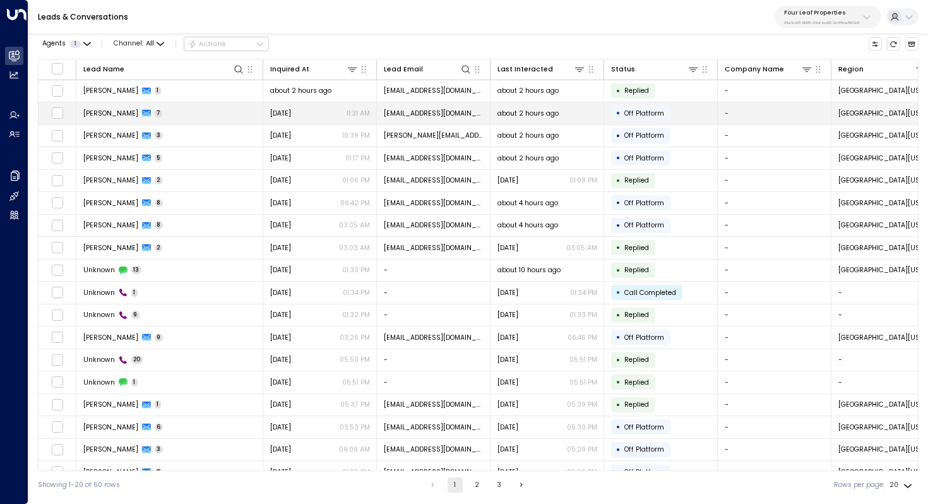
click at [193, 117] on td "Sonya Romero 7" at bounding box center [169, 113] width 187 height 22
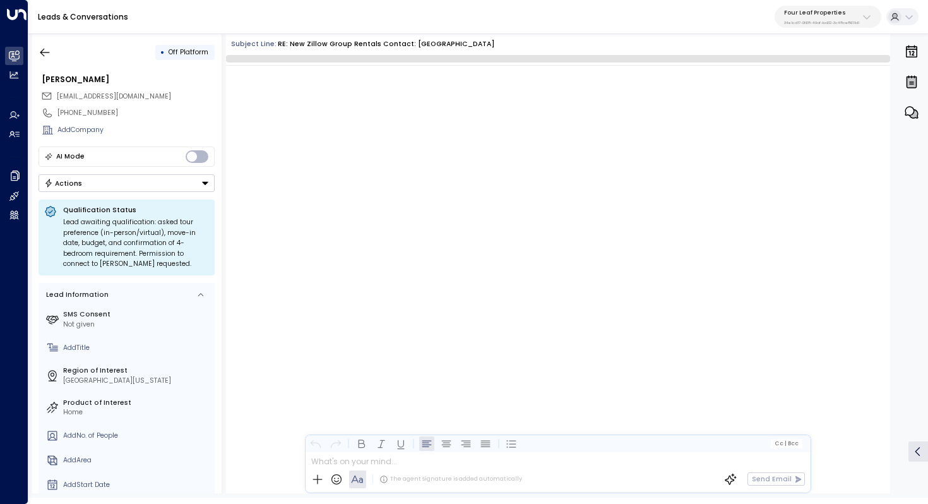
scroll to position [2314, 0]
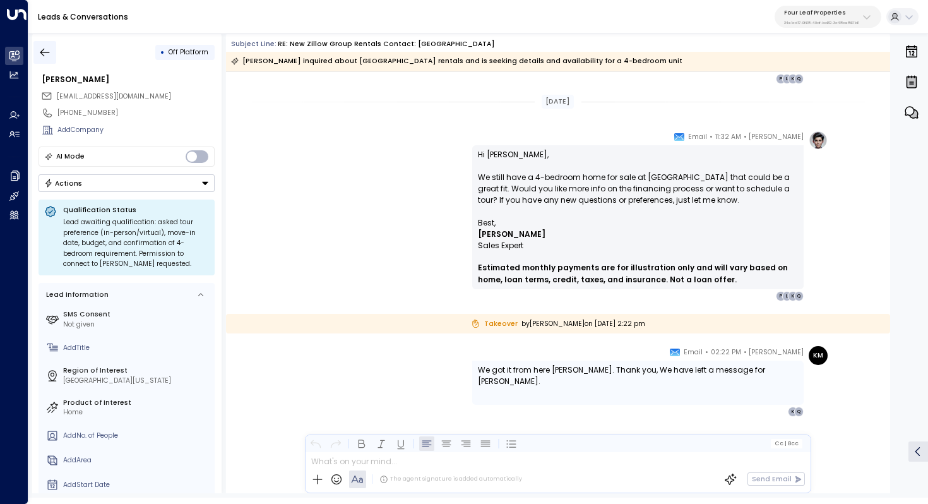
click at [41, 47] on icon "button" at bounding box center [45, 52] width 13 height 13
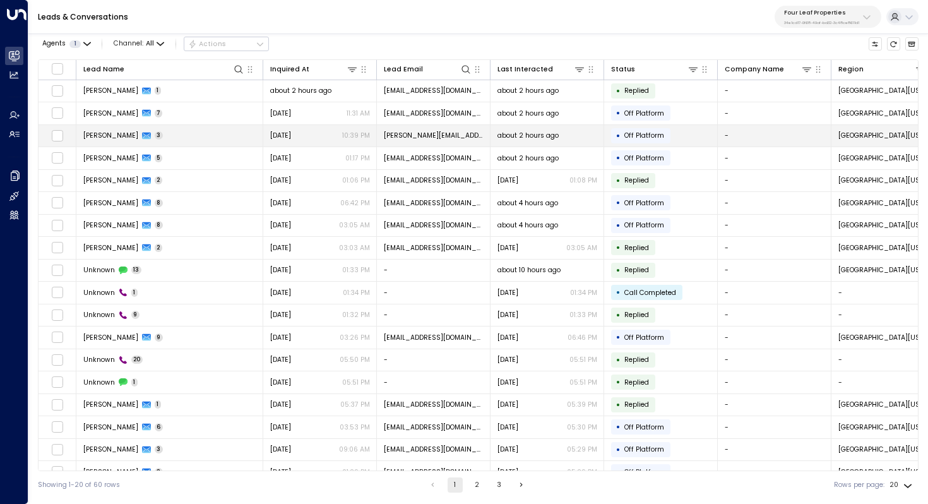
click at [167, 138] on td "Sarah Hyde 3" at bounding box center [169, 136] width 187 height 22
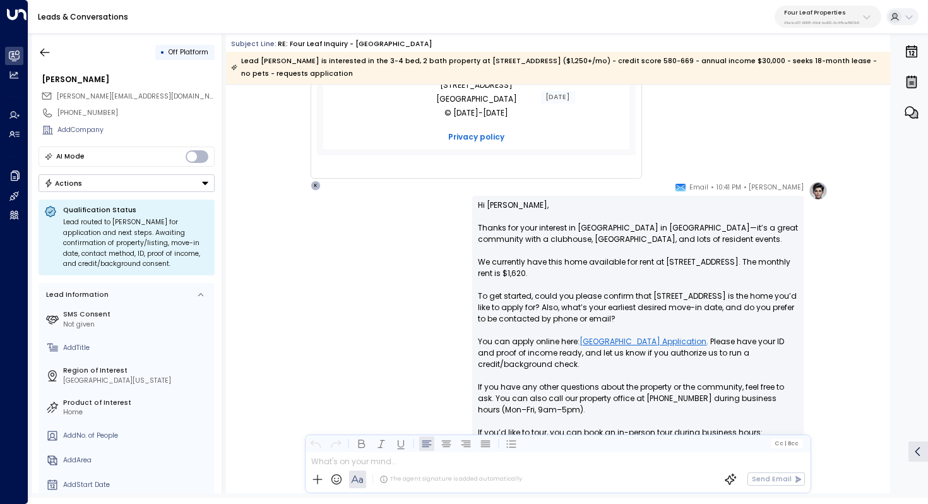
scroll to position [356, 0]
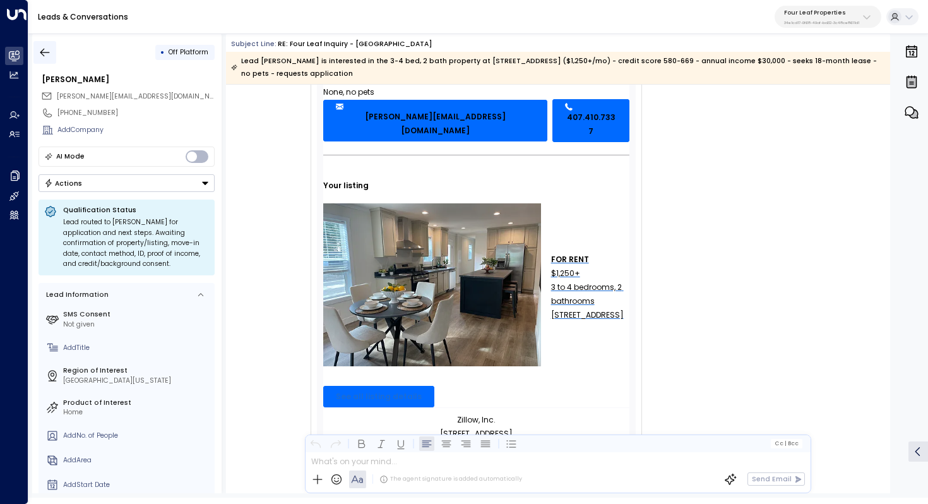
click at [48, 47] on icon "button" at bounding box center [45, 52] width 13 height 13
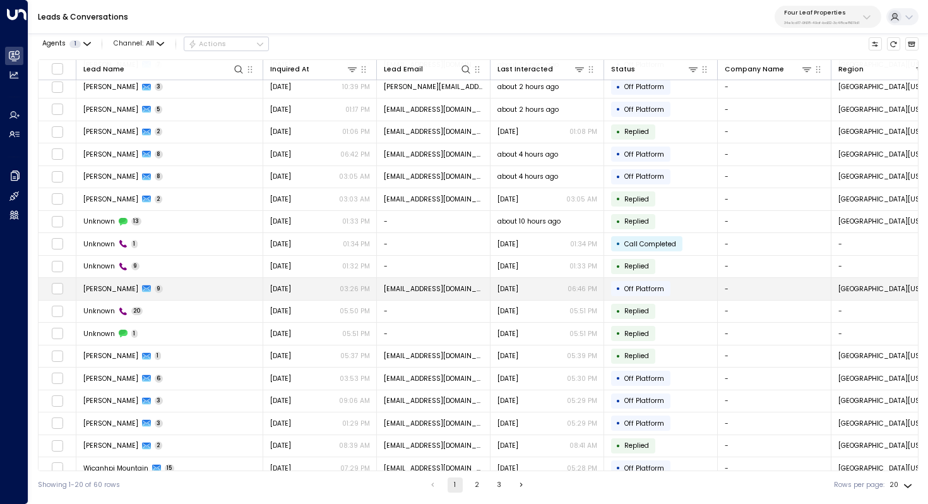
scroll to position [61, 0]
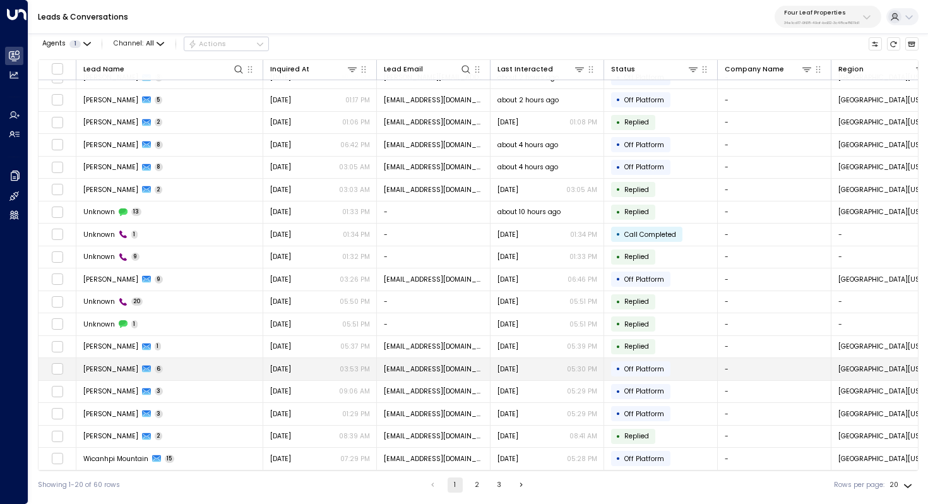
click at [196, 363] on td "Nicholas Cormican 6" at bounding box center [169, 369] width 187 height 22
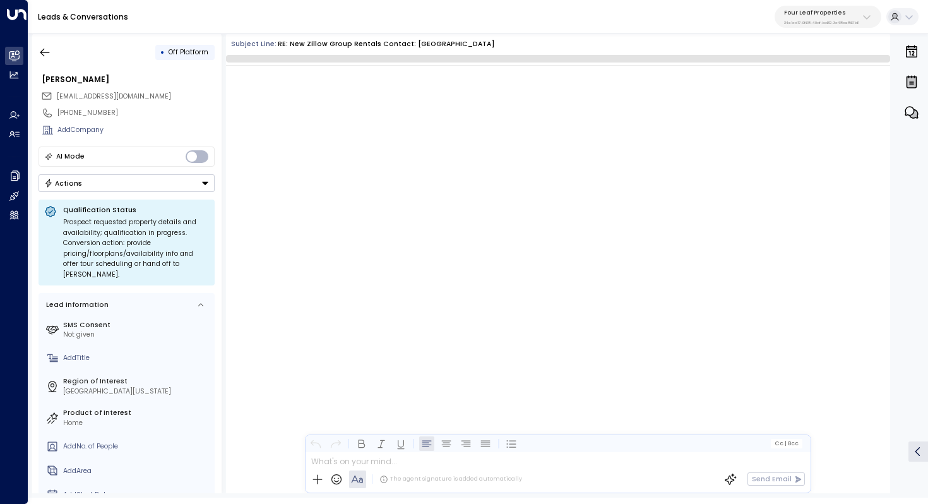
scroll to position [2105, 0]
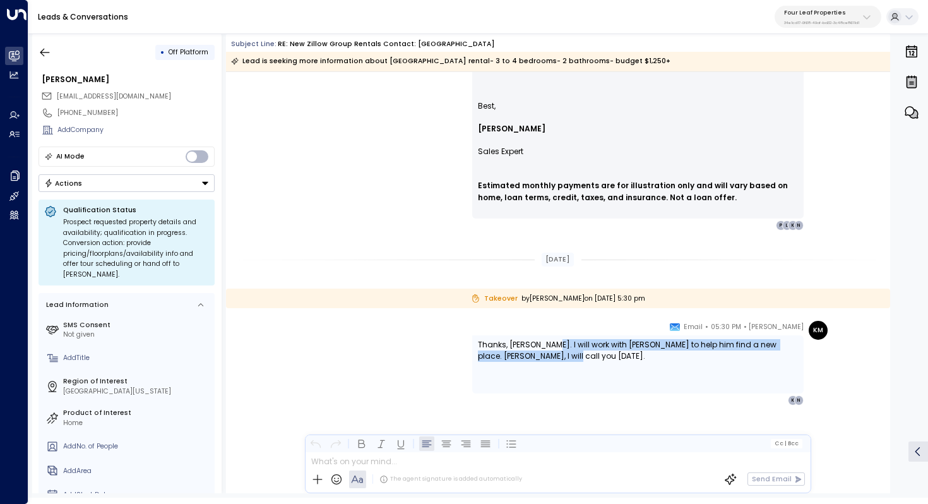
drag, startPoint x: 542, startPoint y: 345, endPoint x: 542, endPoint y: 360, distance: 14.5
click at [542, 360] on span "Thanks, Katie. I will work with Nicholas to help him find a new place. Nicholas…" at bounding box center [638, 350] width 320 height 23
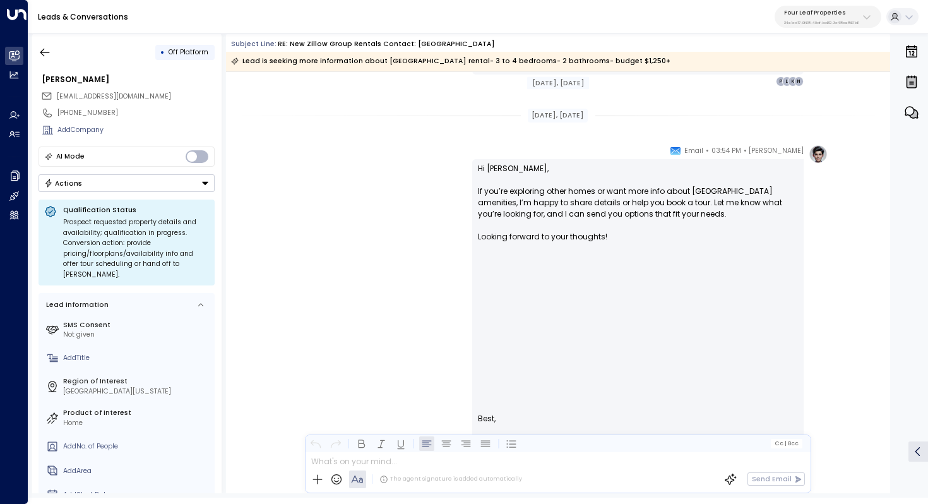
scroll to position [1172, 0]
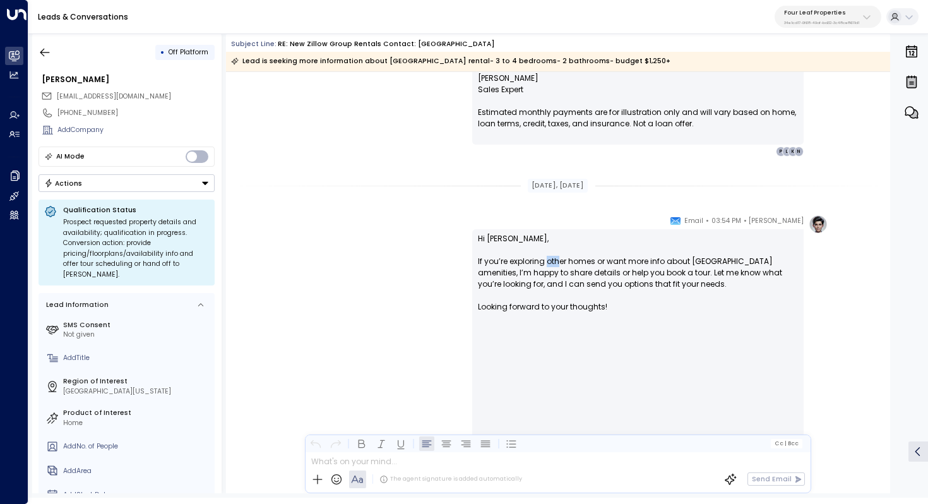
drag, startPoint x: 546, startPoint y: 260, endPoint x: 558, endPoint y: 260, distance: 11.4
click at [558, 260] on p "Hi Nicholas, If you’re exploring other homes or want more info about Summerhill…" at bounding box center [638, 352] width 320 height 239
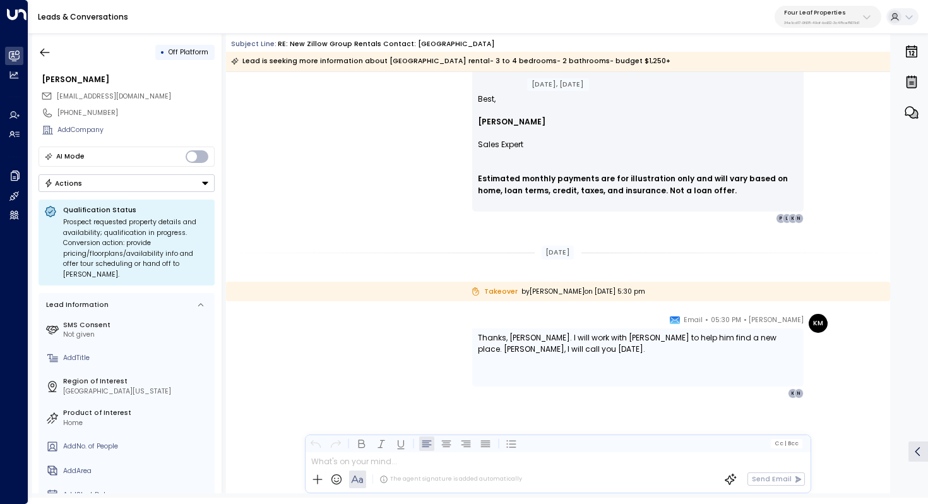
scroll to position [1673, 0]
click at [46, 50] on icon "button" at bounding box center [45, 52] width 13 height 13
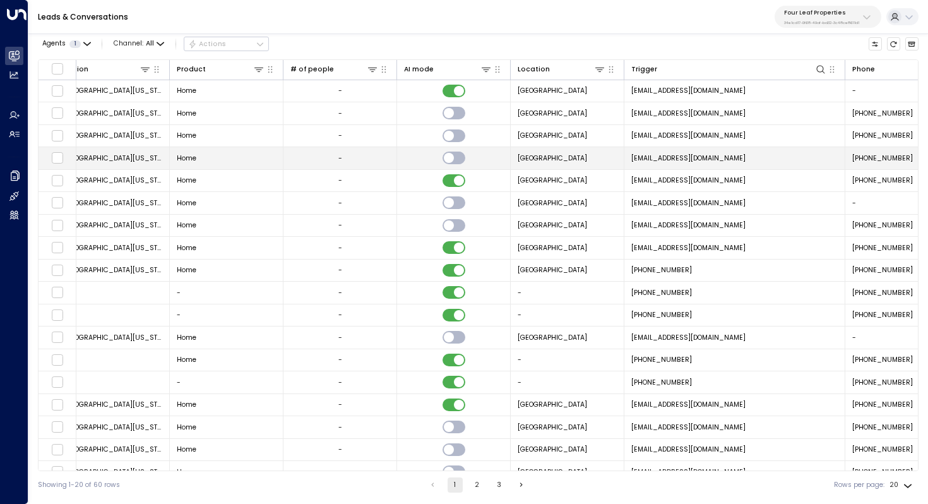
scroll to position [0, 823]
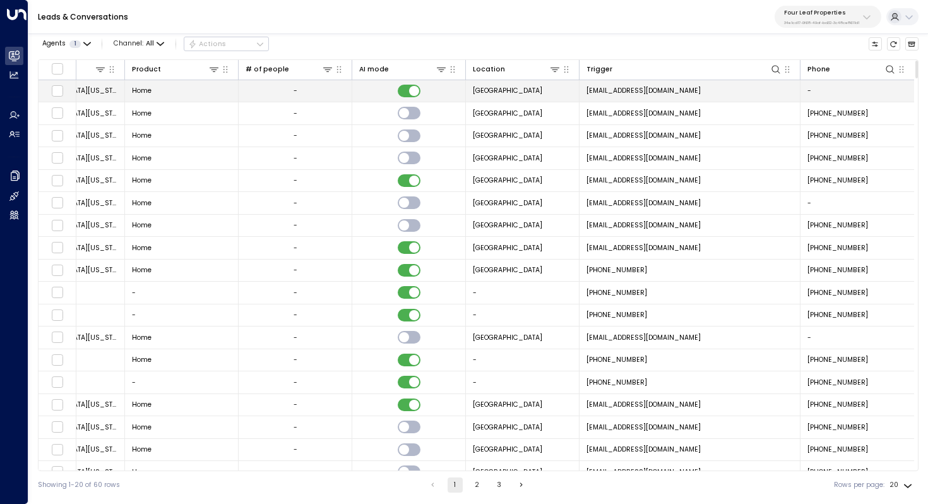
click at [642, 91] on span "rentalclientservices@zillowrentals.com" at bounding box center [644, 90] width 114 height 9
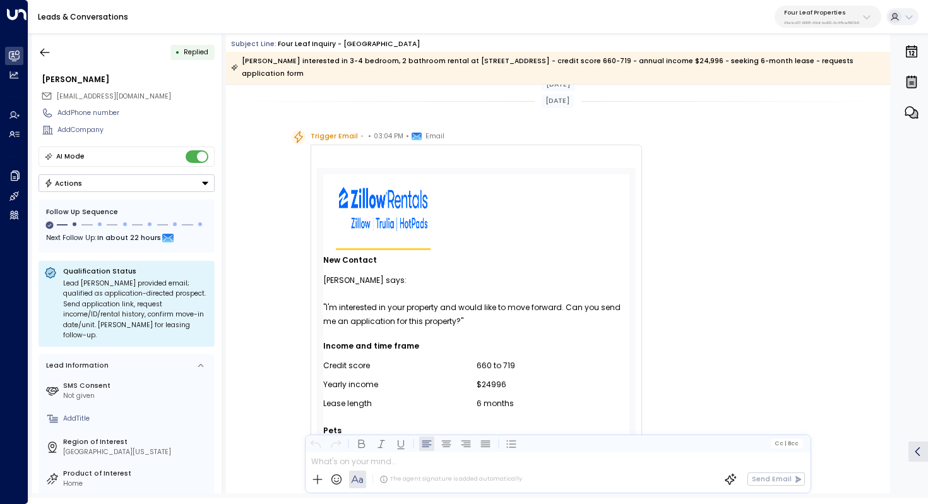
scroll to position [30, 0]
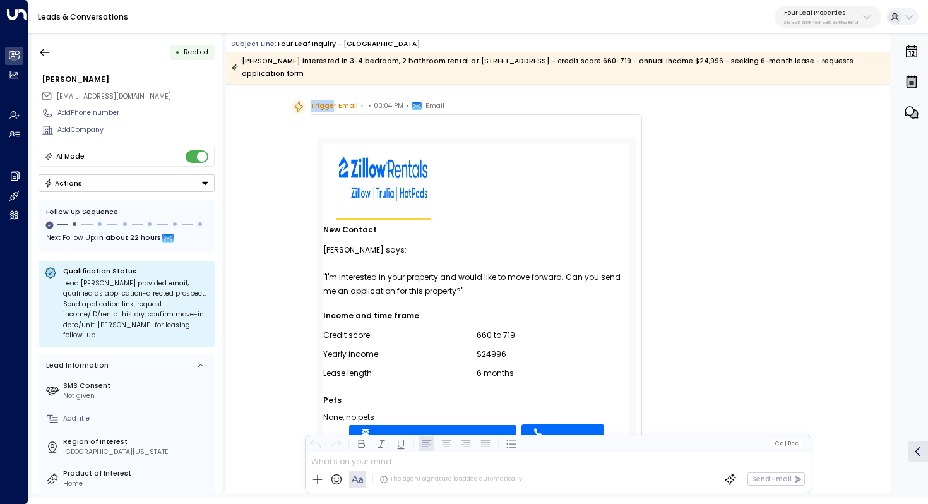
drag, startPoint x: 306, startPoint y: 106, endPoint x: 332, endPoint y: 106, distance: 25.3
click at [332, 106] on div "Trigger Email • • 03:04 PM • Email Zillow Rentals Inquiry New Contact James Smi…" at bounding box center [467, 475] width 351 height 751
click at [332, 106] on span "Trigger Email" at bounding box center [334, 106] width 47 height 13
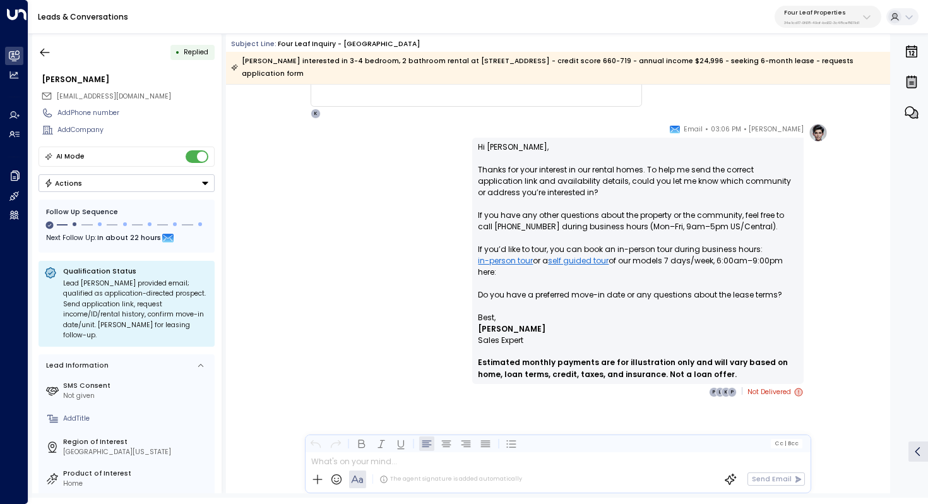
scroll to position [762, 0]
click at [794, 393] on icon at bounding box center [799, 392] width 10 height 10
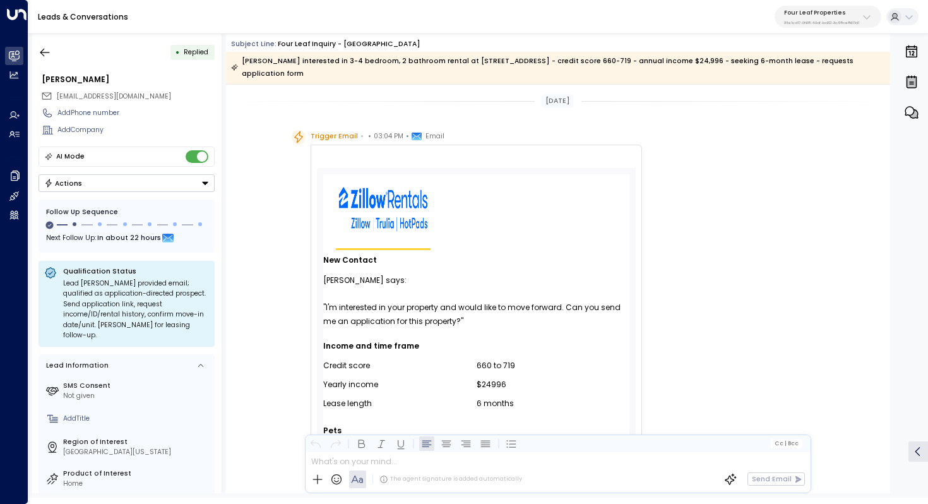
scroll to position [78, 0]
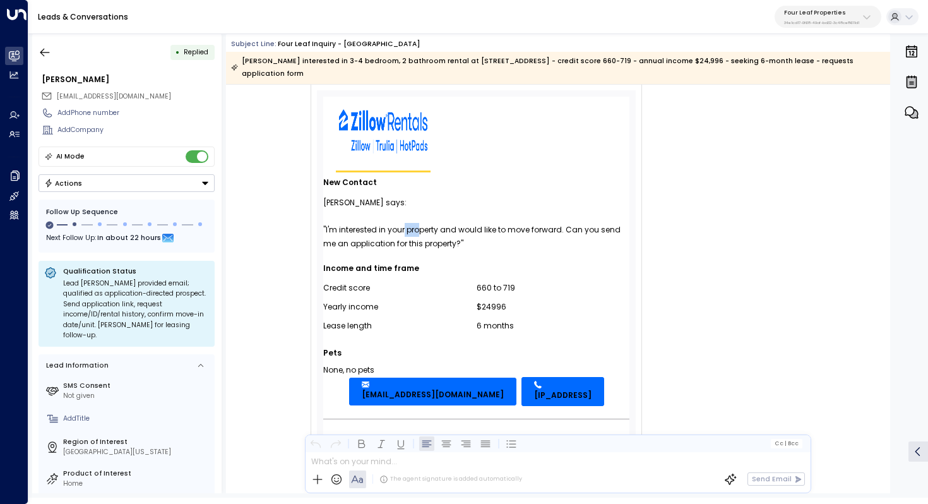
drag, startPoint x: 402, startPoint y: 230, endPoint x: 417, endPoint y: 230, distance: 14.5
click at [417, 230] on div ""I'm interested in your property and would like to move forward. Can you send m…" at bounding box center [476, 237] width 306 height 28
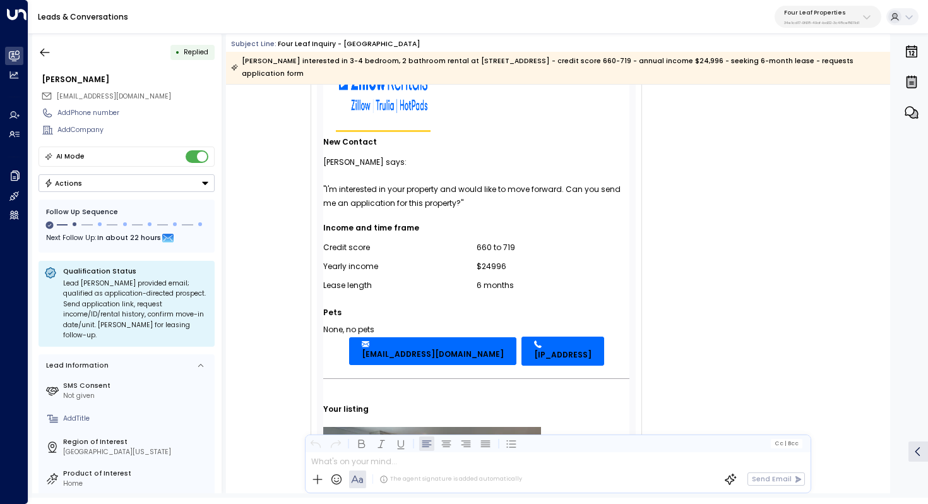
click at [352, 328] on td "None, no pets" at bounding box center [348, 330] width 51 height 14
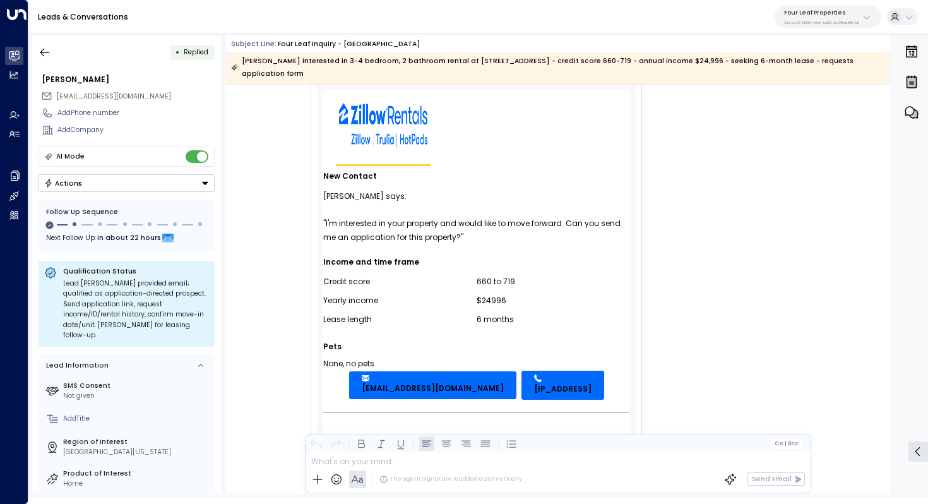
scroll to position [68, 0]
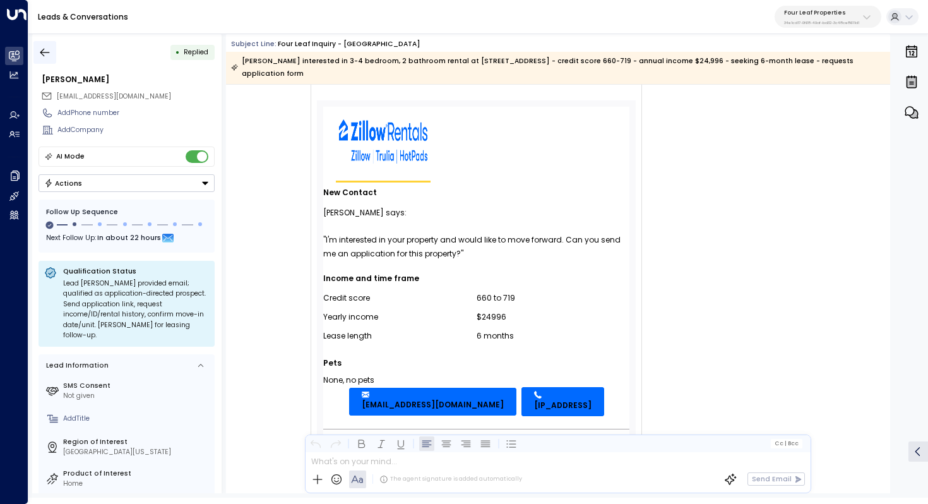
click at [50, 56] on icon "button" at bounding box center [45, 52] width 13 height 13
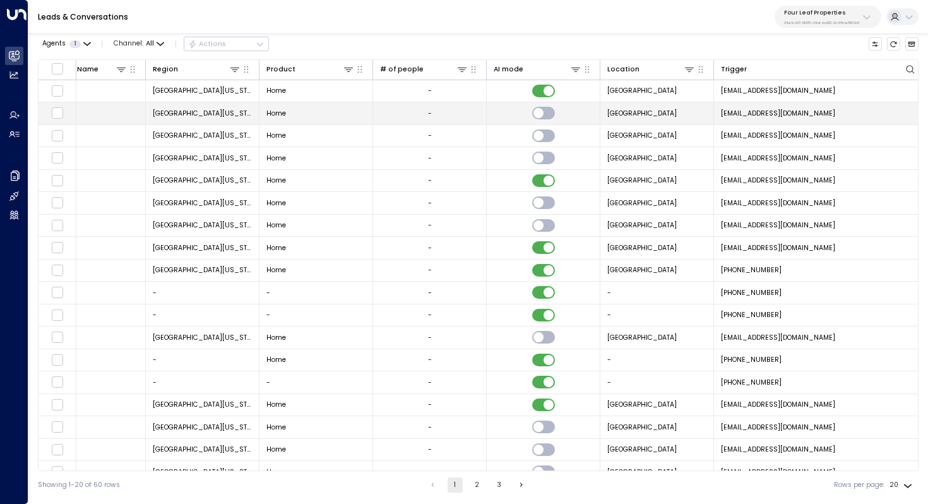
scroll to position [0, 701]
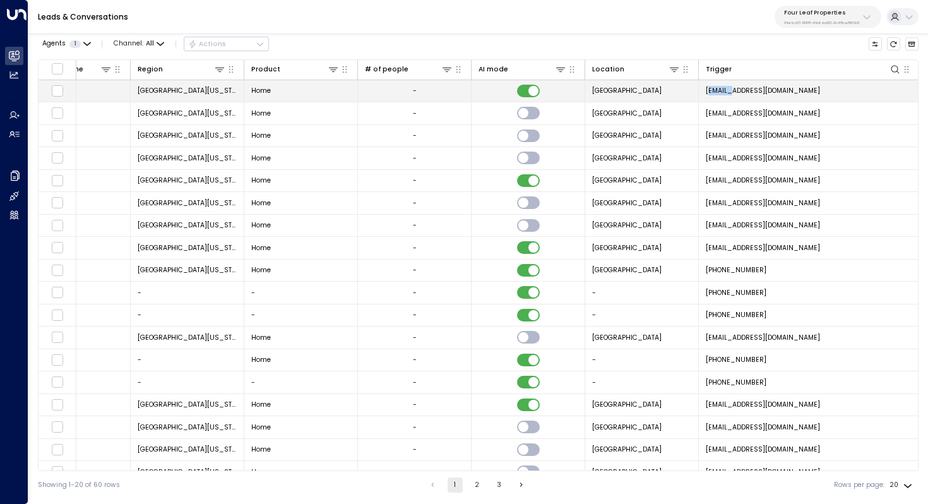
drag, startPoint x: 709, startPoint y: 92, endPoint x: 729, endPoint y: 92, distance: 20.2
click at [729, 92] on span "rentalclientservices@zillowrentals.com" at bounding box center [763, 90] width 114 height 9
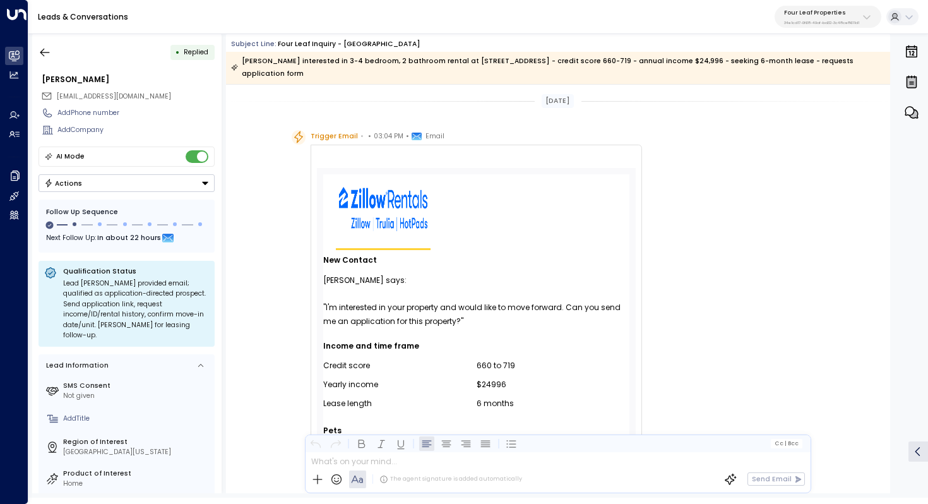
scroll to position [564, 0]
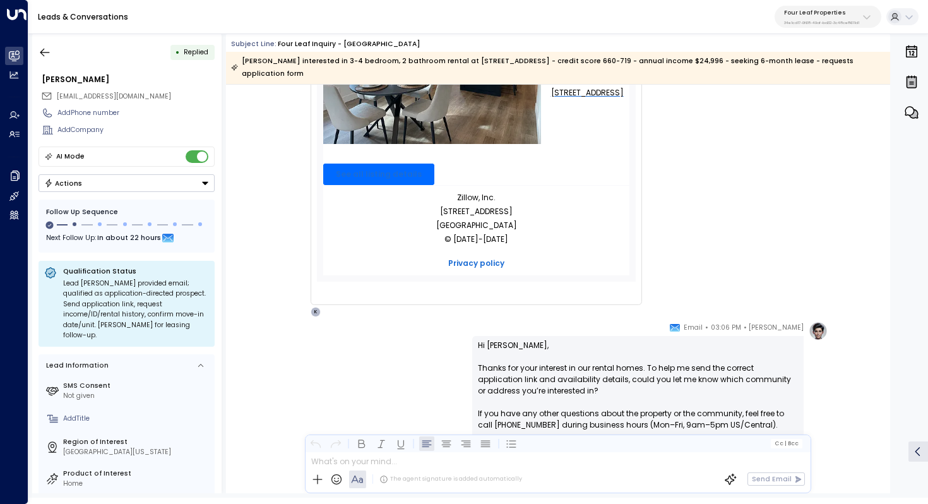
drag, startPoint x: 241, startPoint y: 82, endPoint x: 88, endPoint y: 71, distance: 152.6
click at [89, 71] on div "• Replied James Smith jhsjhs@sbcglobal.net Add Phone number Add Company AI Mode…" at bounding box center [480, 263] width 896 height 460
click at [39, 47] on icon "button" at bounding box center [45, 52] width 13 height 13
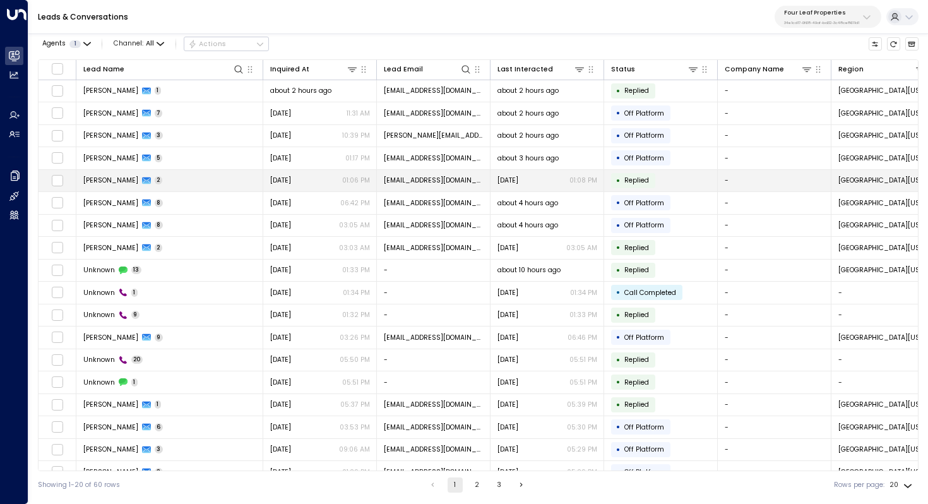
scroll to position [0, 823]
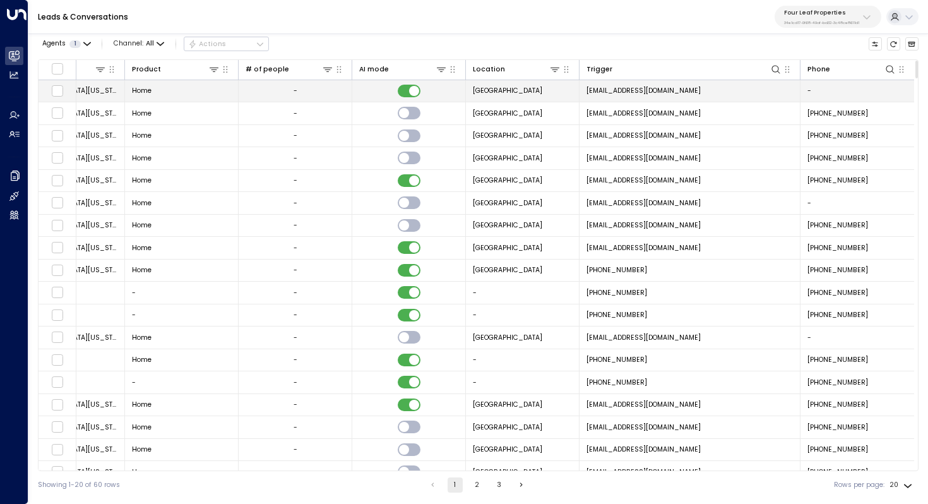
drag, startPoint x: 584, startPoint y: 90, endPoint x: 717, endPoint y: 92, distance: 133.3
click at [717, 92] on td "rentalclientservices@zillowrentals.com" at bounding box center [690, 91] width 221 height 22
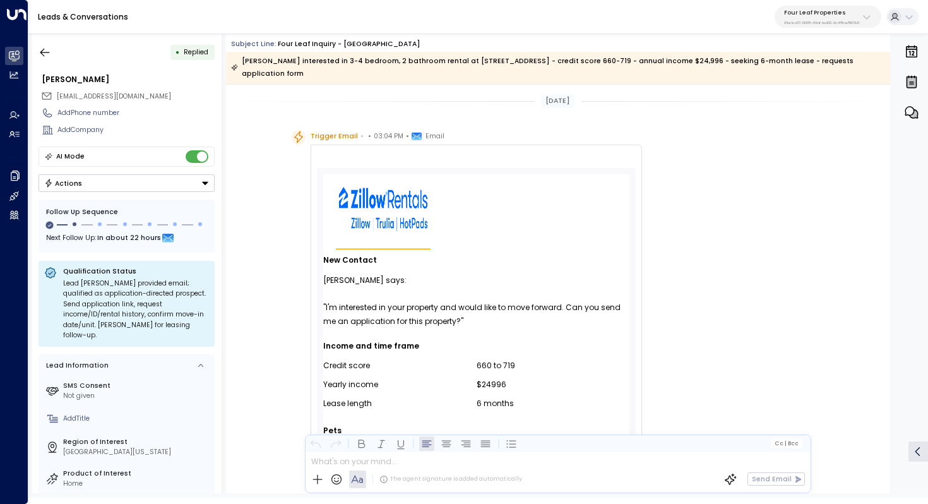
click at [415, 136] on span "Email" at bounding box center [428, 136] width 33 height 13
click at [412, 136] on icon at bounding box center [417, 137] width 10 height 8
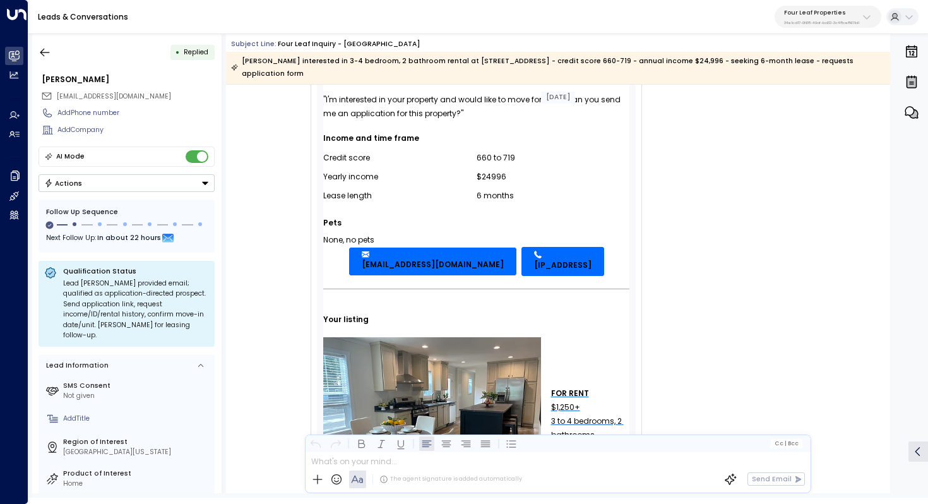
scroll to position [228, 0]
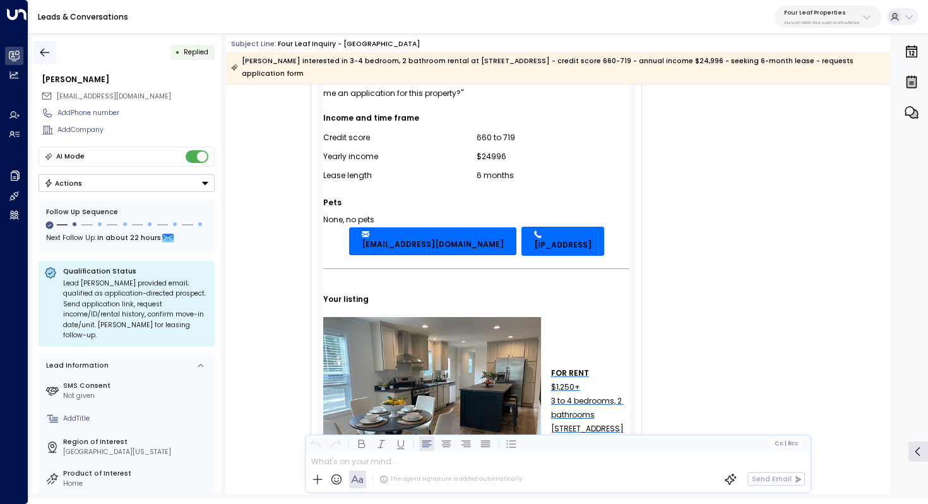
click at [49, 51] on icon "button" at bounding box center [45, 52] width 13 height 13
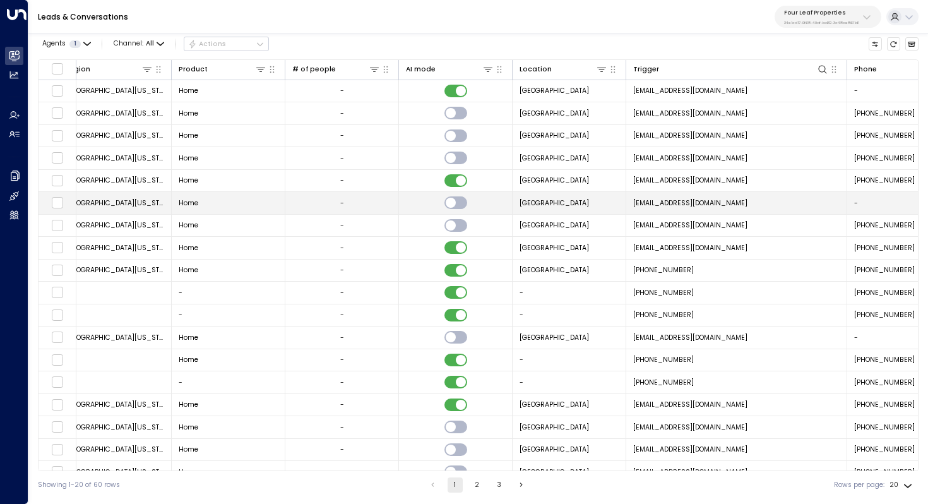
scroll to position [0, 823]
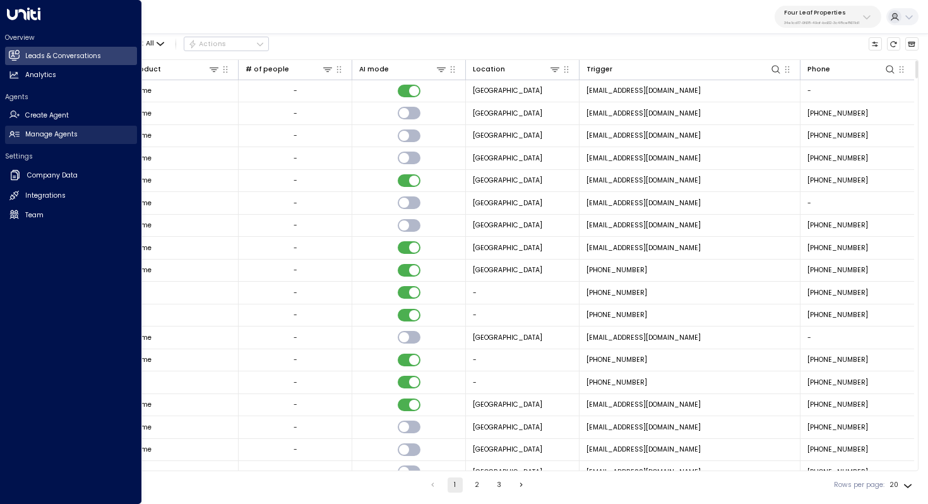
click at [55, 139] on h2 "Manage Agents" at bounding box center [51, 134] width 52 height 10
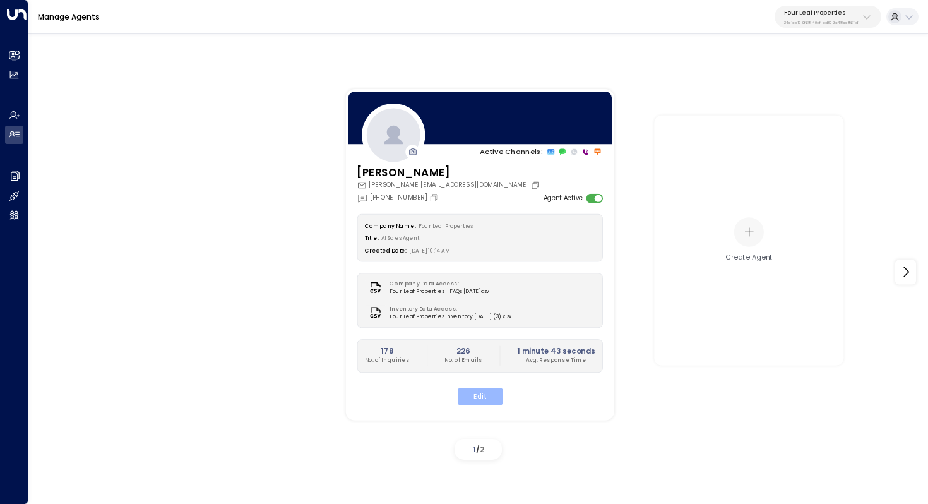
click at [474, 390] on button "Edit" at bounding box center [479, 396] width 45 height 16
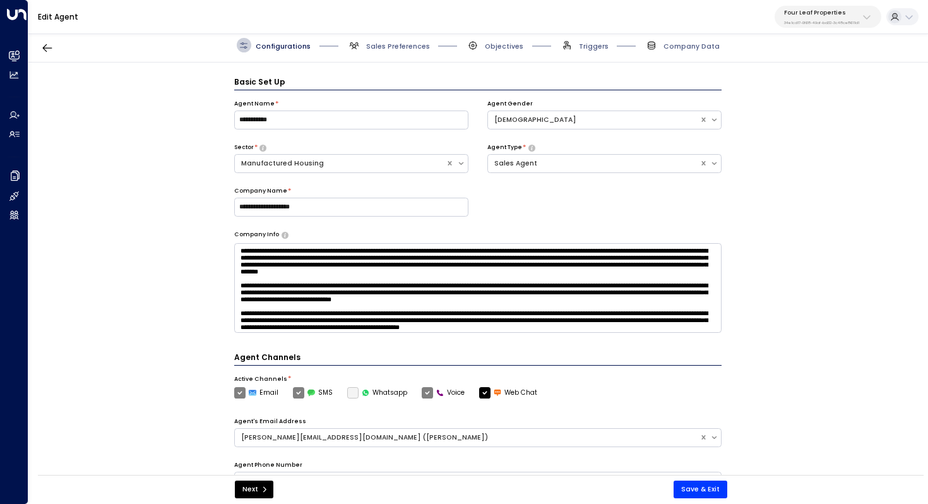
scroll to position [14, 0]
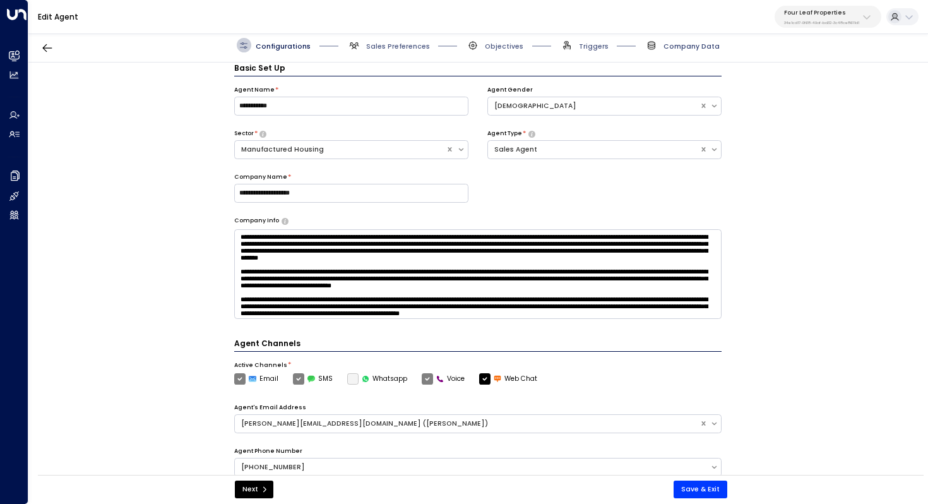
click at [696, 48] on span "Company Data" at bounding box center [692, 46] width 56 height 9
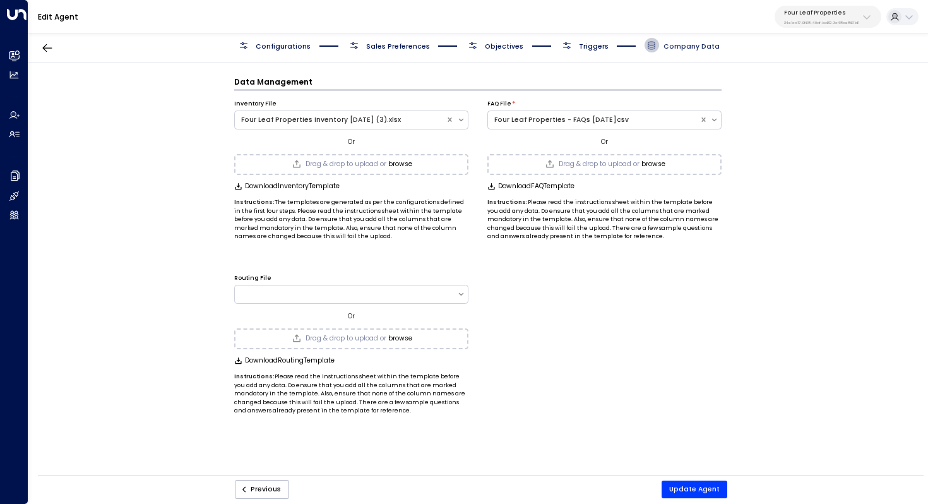
scroll to position [0, 0]
click at [591, 46] on span "Triggers" at bounding box center [594, 46] width 30 height 9
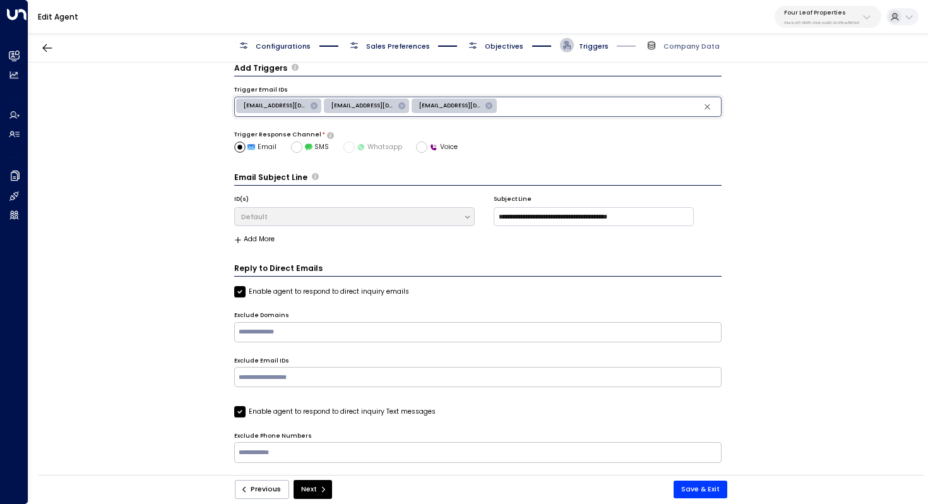
click at [534, 108] on input "text" at bounding box center [609, 107] width 220 height 16
click at [458, 102] on span "rentalclientservices@zillowrentals.com" at bounding box center [451, 106] width 78 height 8
click at [795, 147] on div "**********" at bounding box center [477, 272] width 899 height 419
click at [466, 104] on span "rentalclientservices@zillowrentals.com" at bounding box center [451, 106] width 78 height 8
click at [51, 49] on icon "button" at bounding box center [47, 48] width 13 height 13
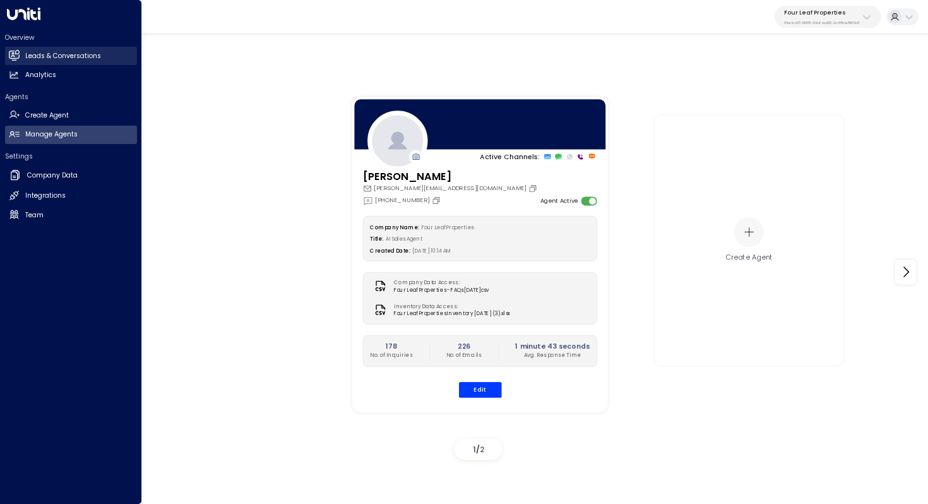
click at [95, 58] on h2 "Leads & Conversations" at bounding box center [63, 56] width 76 height 10
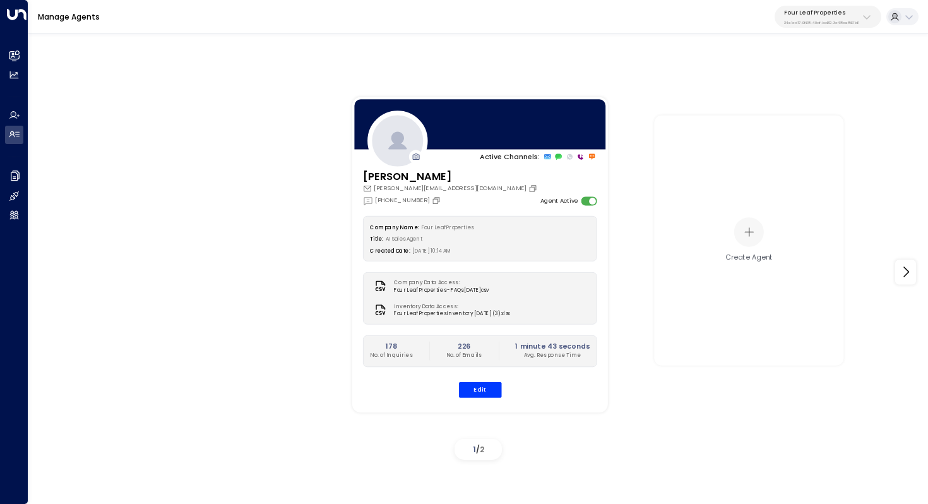
click at [823, 15] on p "Four Leaf Properties" at bounding box center [821, 13] width 75 height 8
type input "****"
click at [806, 81] on div "U Store It ID: 58c4b32c-92b1-4356-be9b-1247e2c02228" at bounding box center [847, 86] width 130 height 20
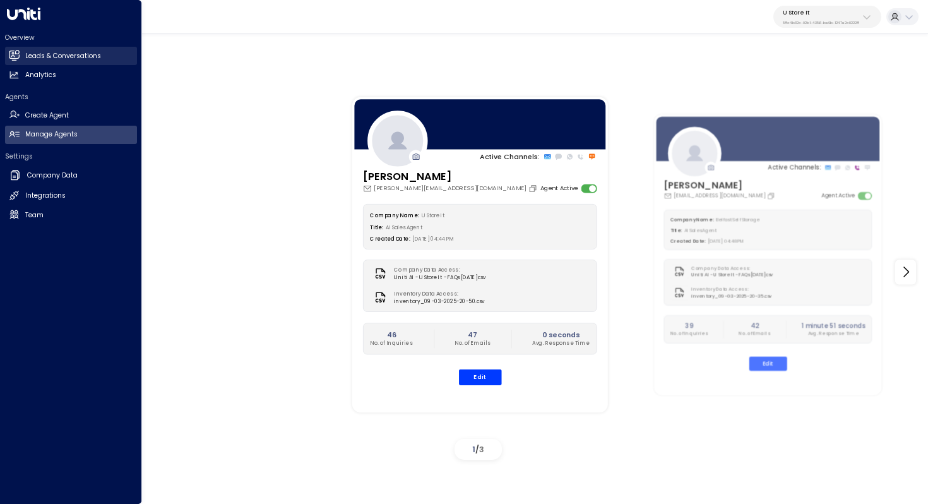
click at [87, 60] on h2 "Leads & Conversations" at bounding box center [63, 56] width 76 height 10
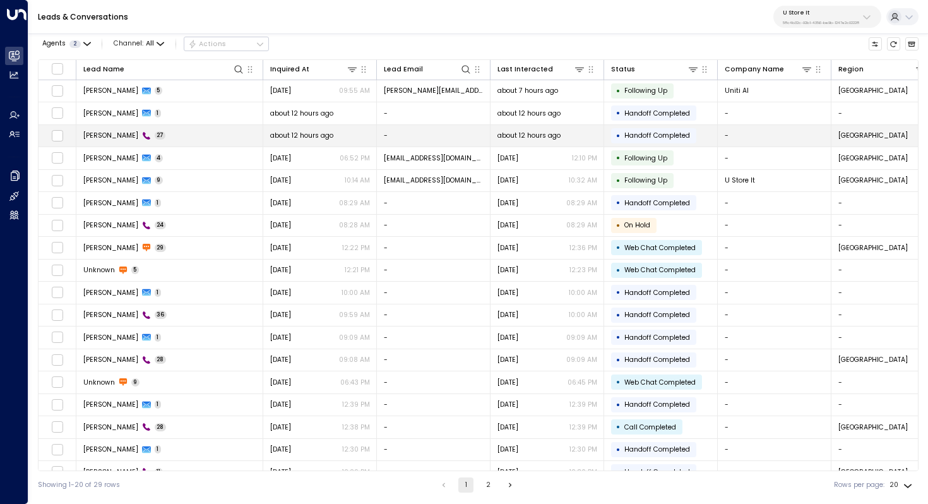
click at [140, 136] on td "Daniel 27" at bounding box center [169, 136] width 187 height 22
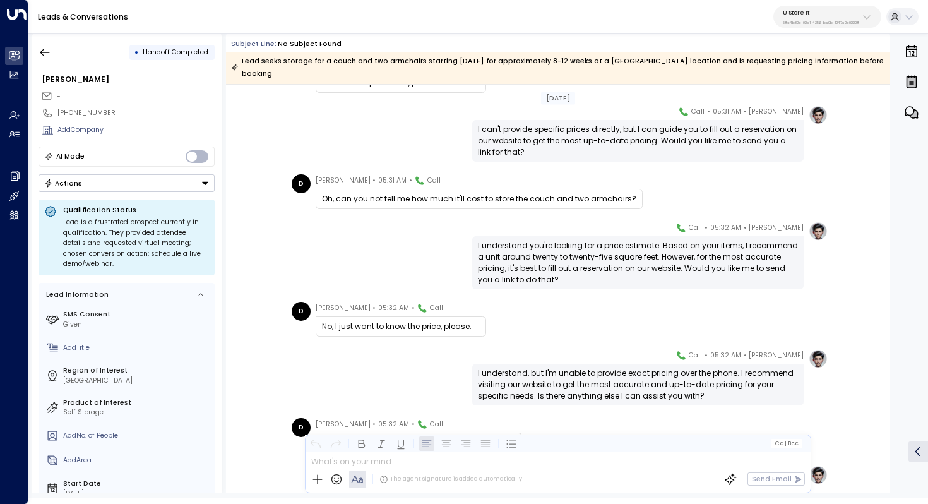
scroll to position [3549, 0]
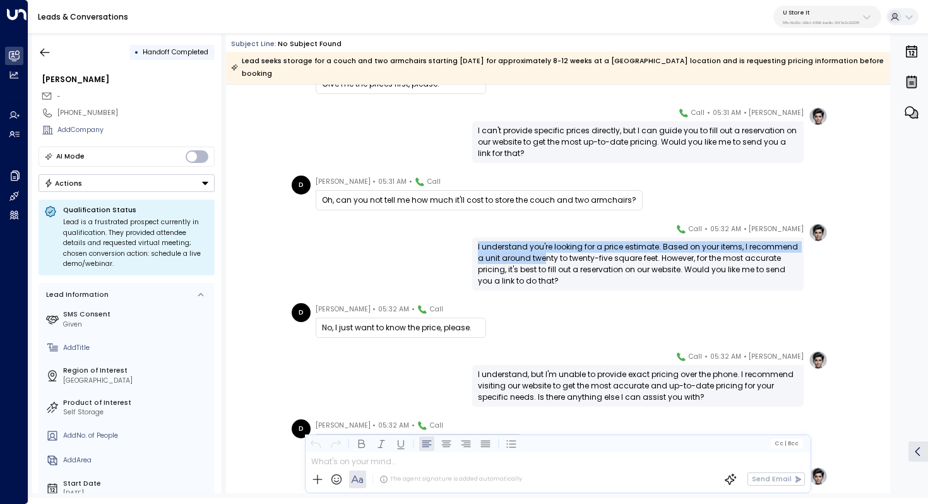
drag, startPoint x: 543, startPoint y: 228, endPoint x: 543, endPoint y: 249, distance: 20.8
click at [543, 249] on div "I understand you're looking for a price estimate. Based on your items, I recomm…" at bounding box center [638, 263] width 320 height 45
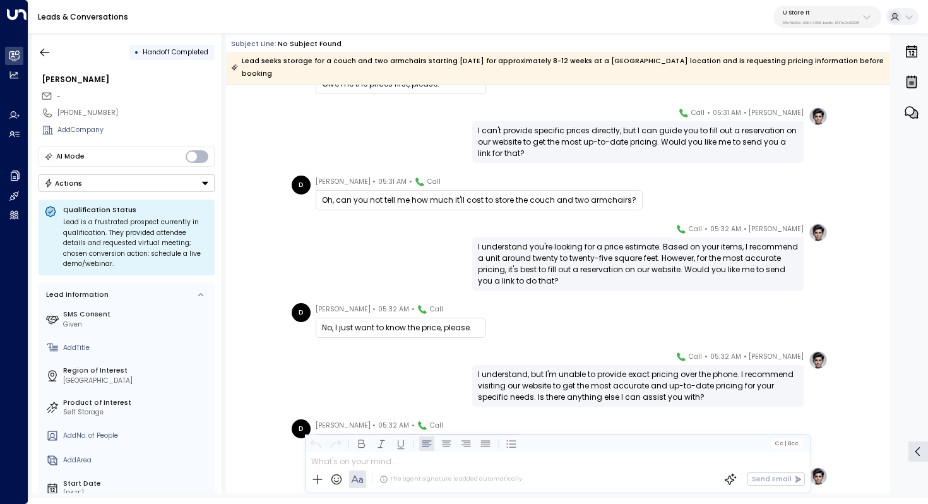
click at [593, 241] on div "I understand you're looking for a price estimate. Based on your items, I recomm…" at bounding box center [638, 263] width 320 height 45
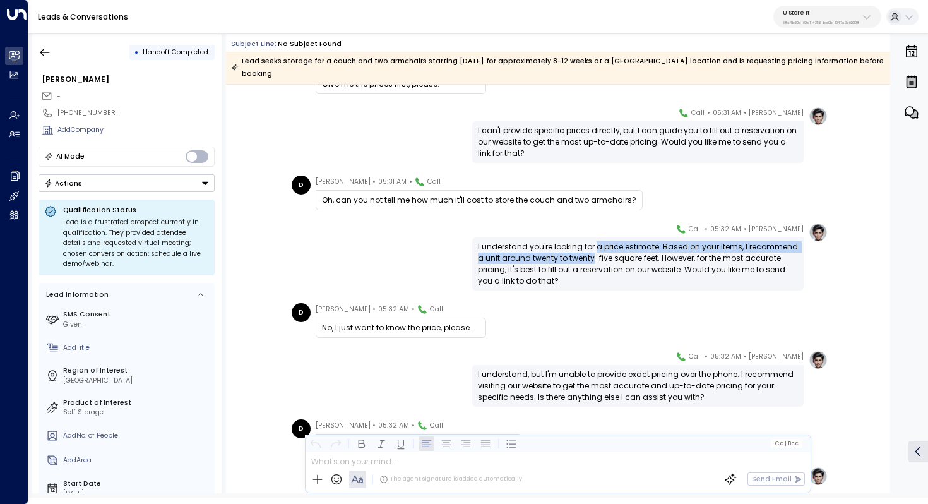
click at [593, 241] on div "I understand you're looking for a price estimate. Based on your items, I recomm…" at bounding box center [638, 263] width 320 height 45
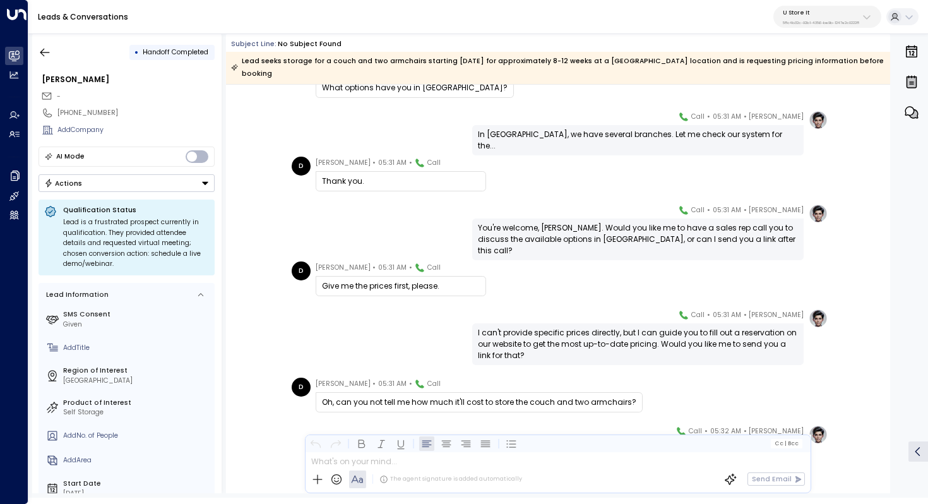
scroll to position [1697, 0]
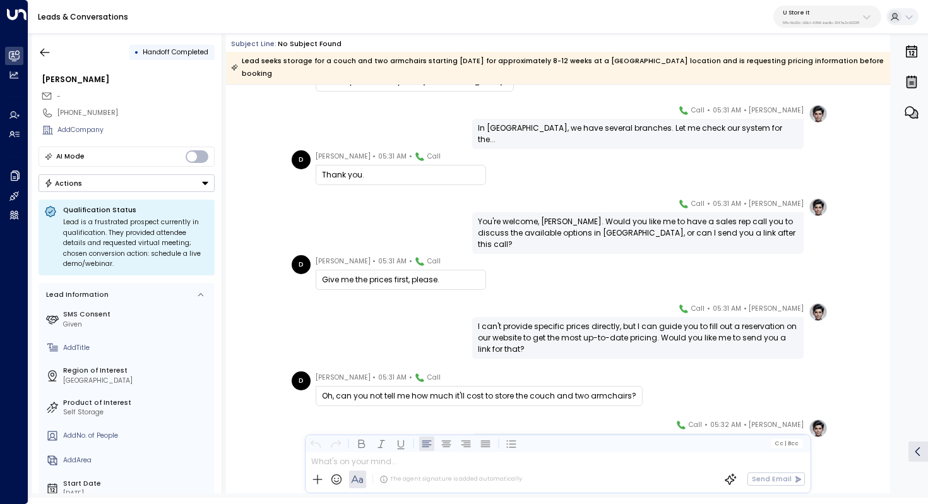
click at [539, 321] on div "I can't provide specific prices directly, but I can guide you to fill out a res…" at bounding box center [638, 338] width 320 height 34
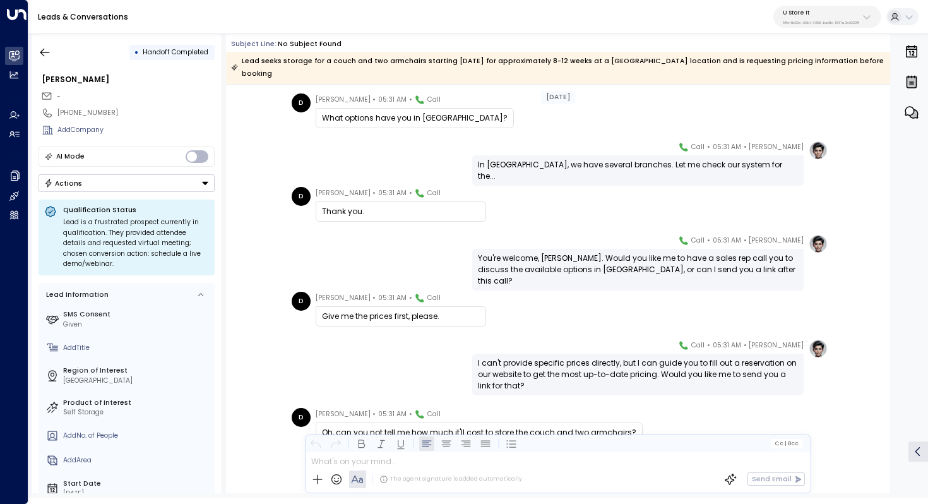
scroll to position [589, 0]
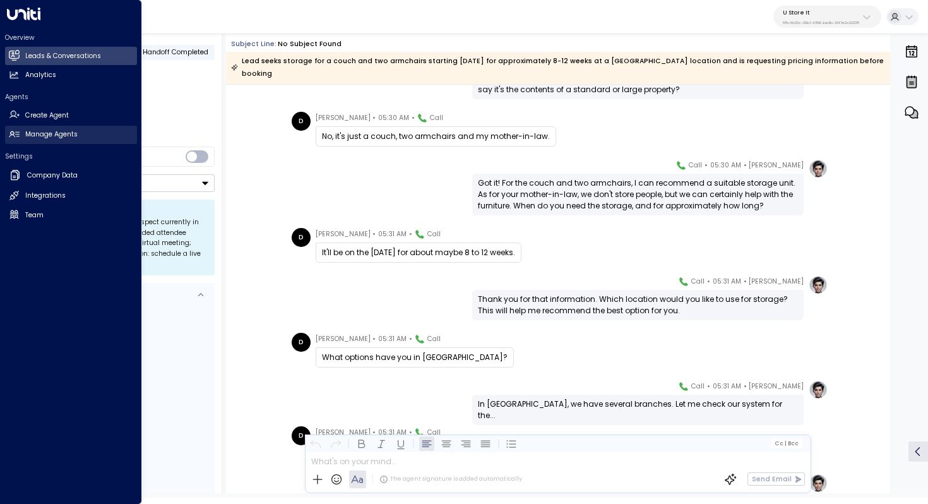
click at [52, 137] on h2 "Manage Agents" at bounding box center [51, 134] width 52 height 10
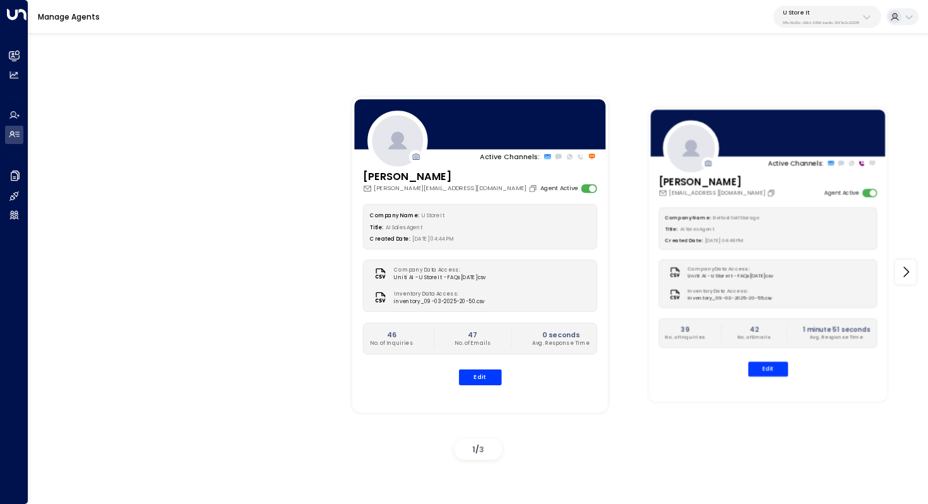
click at [787, 191] on div "Ava Gallagher ava@belfastselfstorage.co.uk Agent Active" at bounding box center [768, 185] width 219 height 23
click at [779, 363] on button "Edit" at bounding box center [768, 369] width 40 height 15
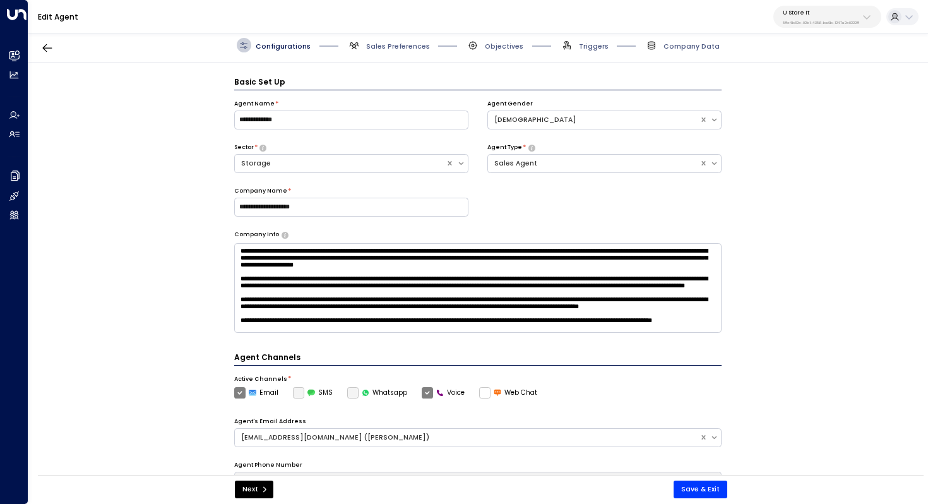
scroll to position [14, 0]
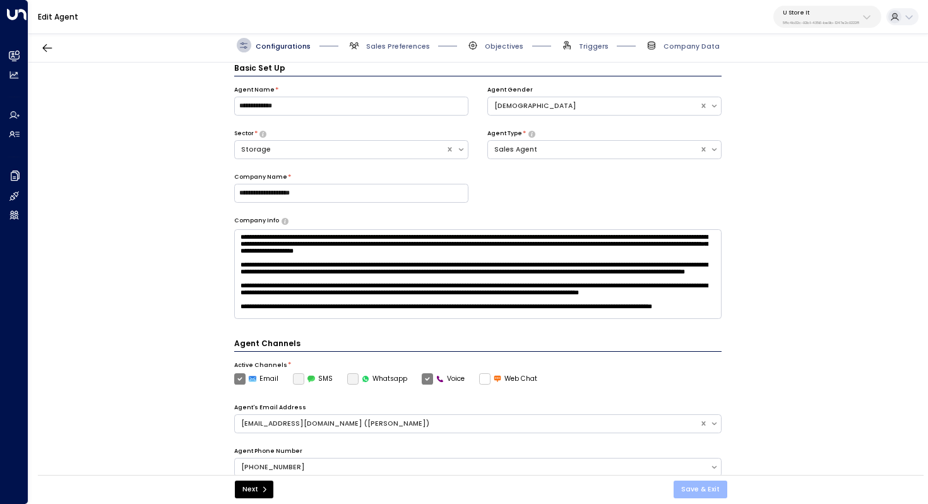
click at [706, 489] on button "Save & Exit" at bounding box center [701, 490] width 54 height 18
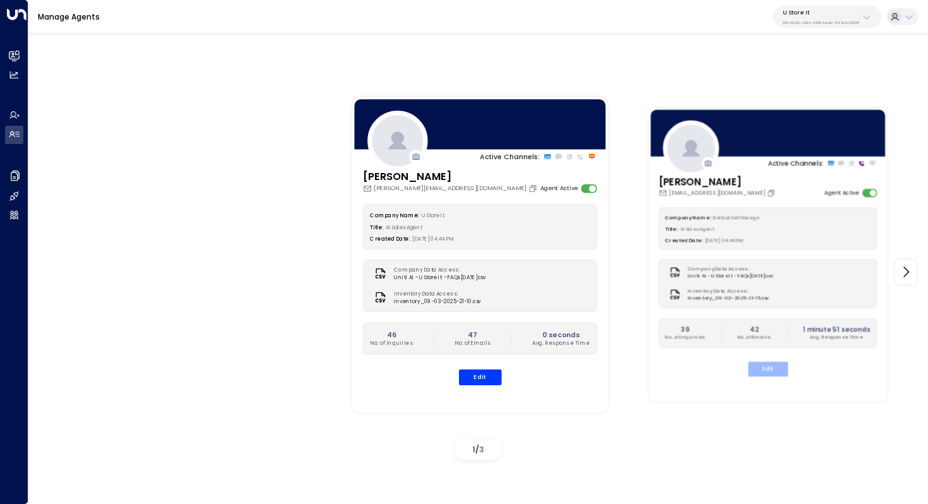
click at [781, 370] on button "Edit" at bounding box center [768, 369] width 40 height 15
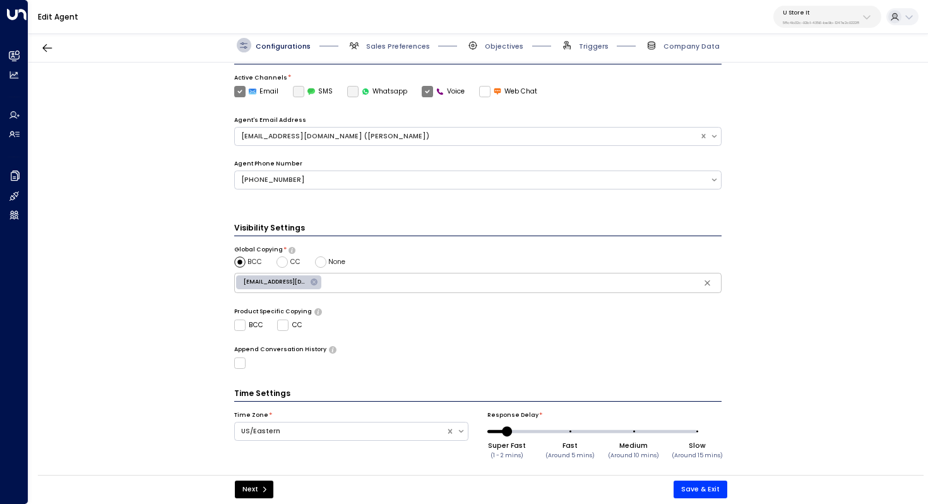
scroll to position [307, 0]
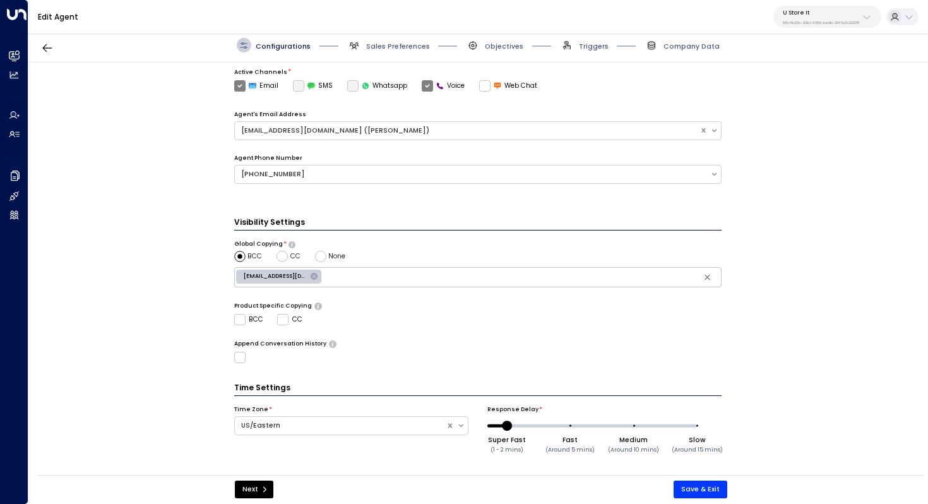
click at [381, 35] on div "Configurations Sales Preferences Objectives Triggers Company Data" at bounding box center [478, 45] width 900 height 34
click at [383, 49] on span "Sales Preferences" at bounding box center [398, 46] width 64 height 9
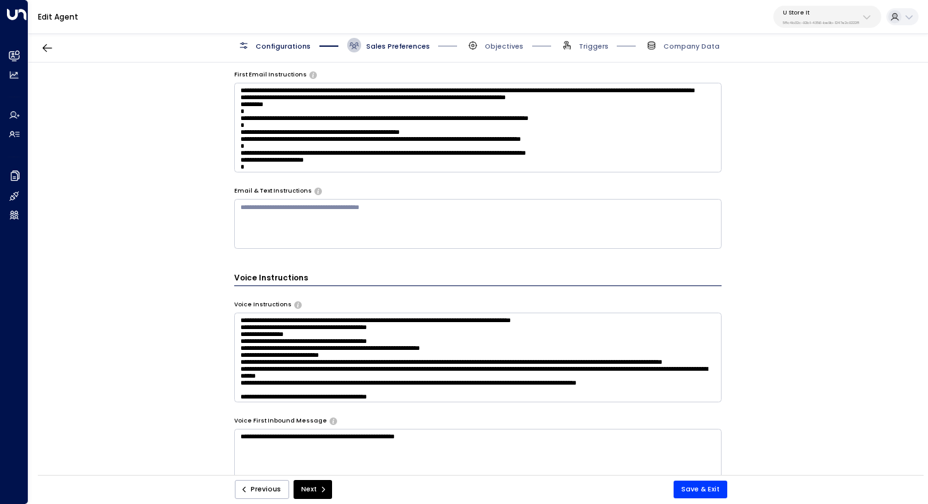
scroll to position [553, 0]
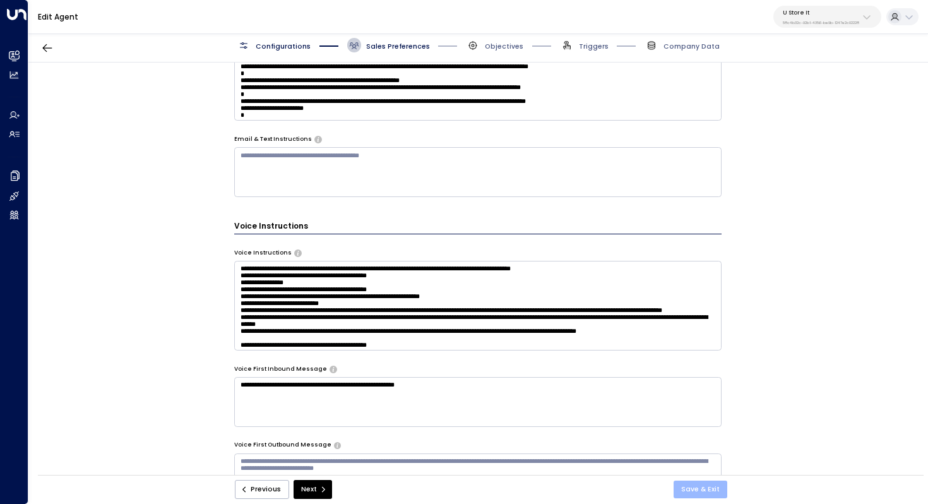
click at [706, 484] on button "Save & Exit" at bounding box center [701, 490] width 54 height 18
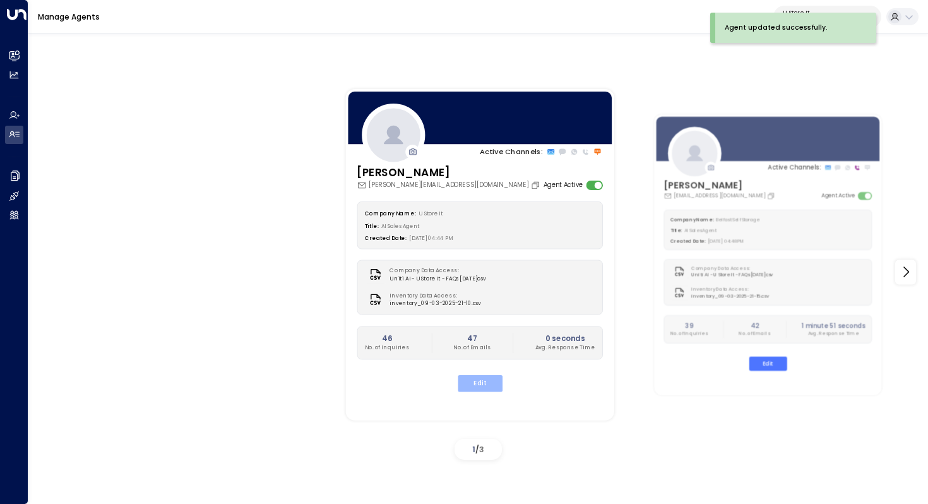
click at [488, 376] on button "Edit" at bounding box center [479, 383] width 45 height 16
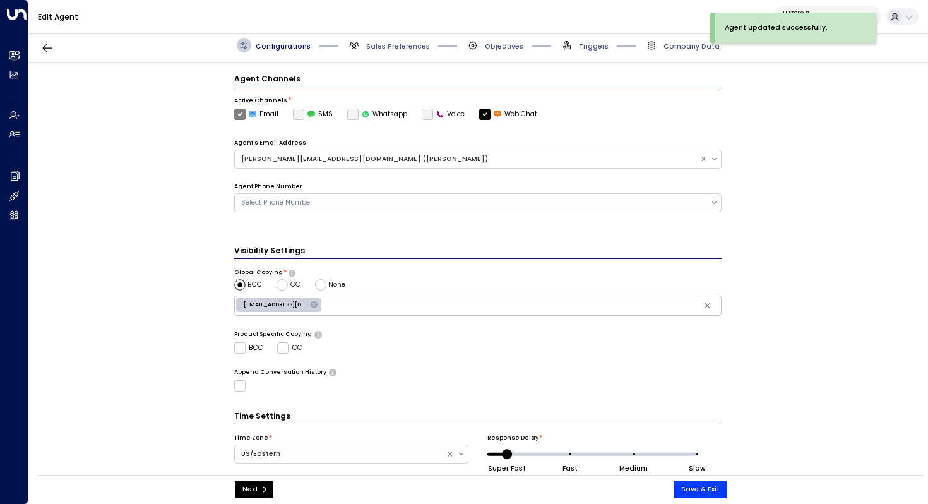
scroll to position [307, 0]
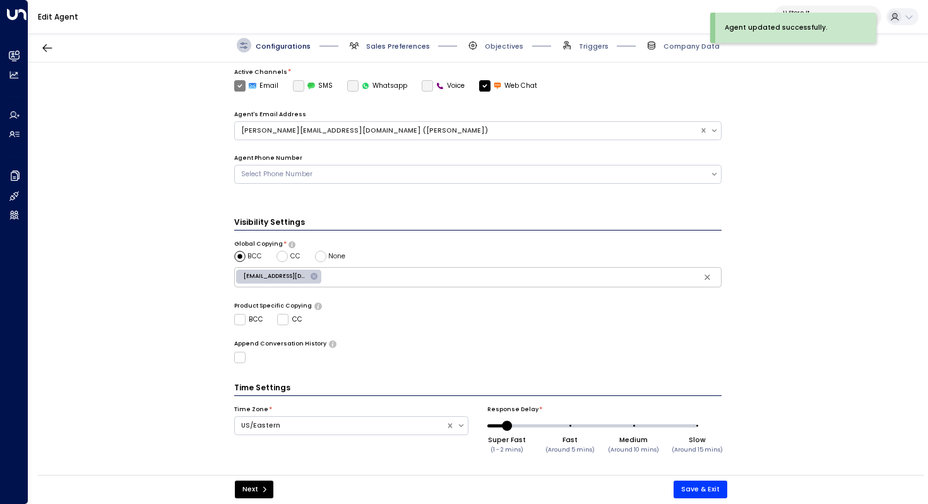
click at [398, 45] on span "Sales Preferences" at bounding box center [398, 46] width 64 height 9
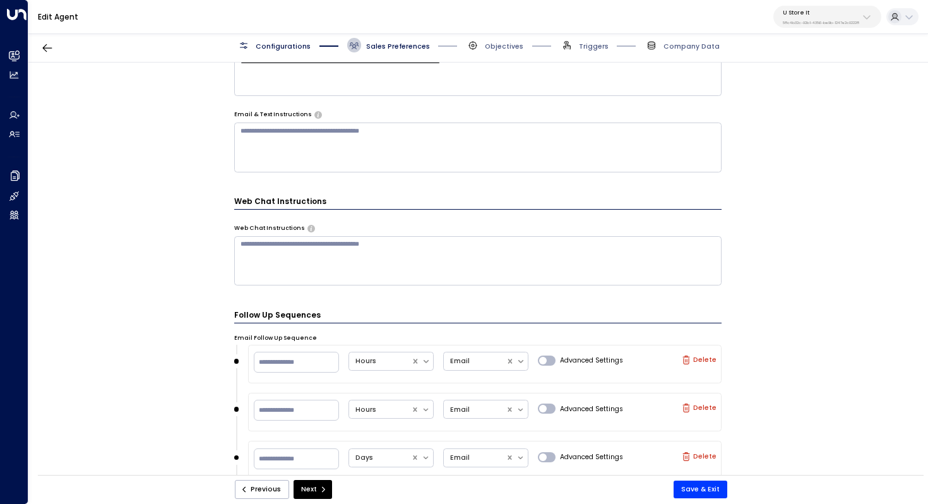
scroll to position [547, 0]
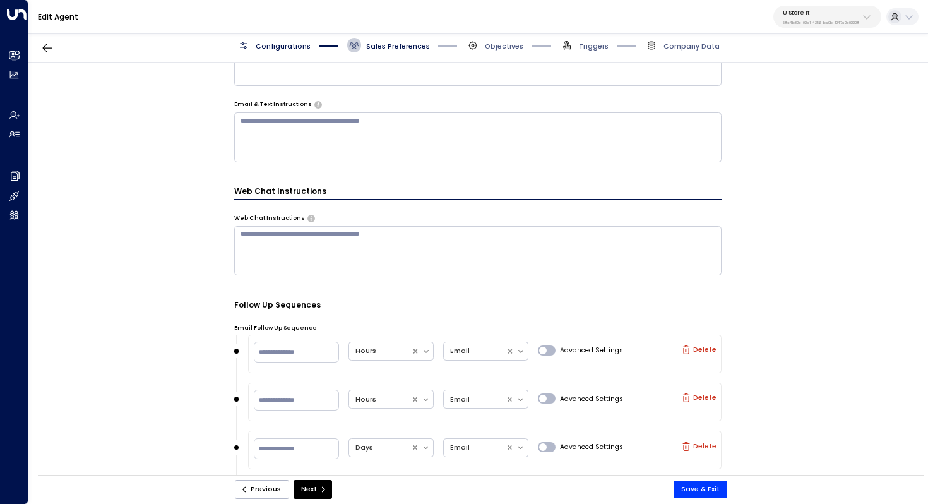
click at [539, 254] on textarea at bounding box center [478, 250] width 488 height 49
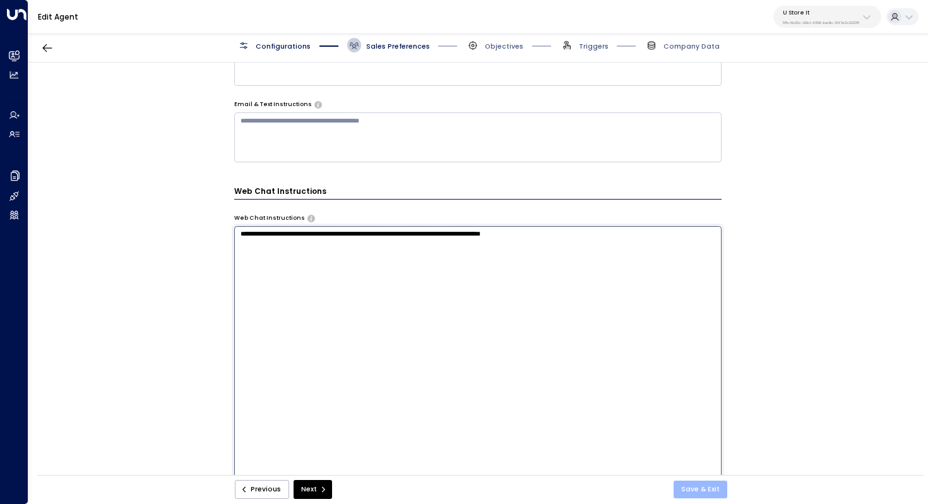
type textarea "**********"
click at [710, 489] on button "Save & Exit" at bounding box center [701, 490] width 54 height 18
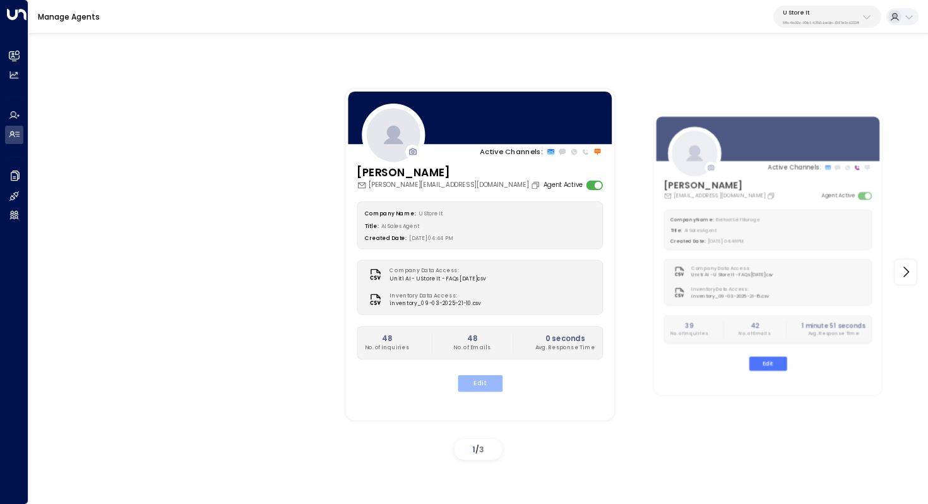
click at [472, 378] on button "Edit" at bounding box center [479, 383] width 45 height 16
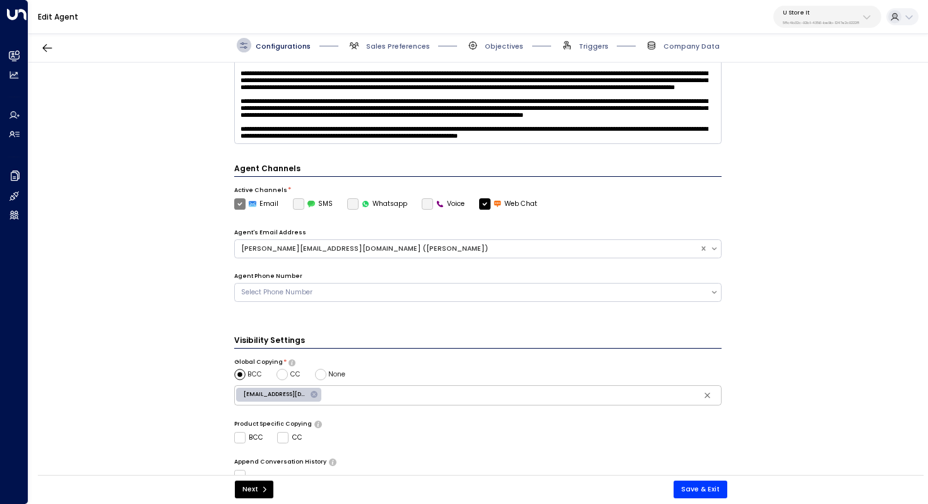
scroll to position [307, 0]
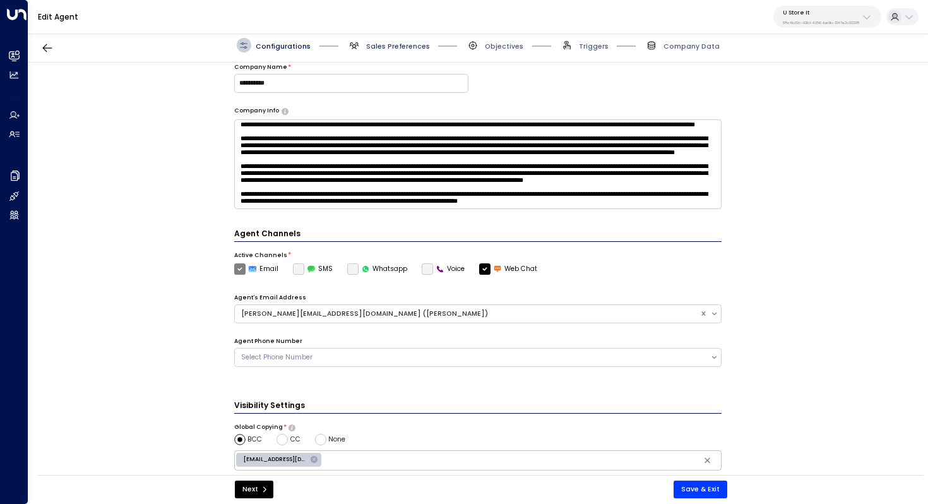
click at [401, 45] on span "Sales Preferences" at bounding box center [398, 46] width 64 height 9
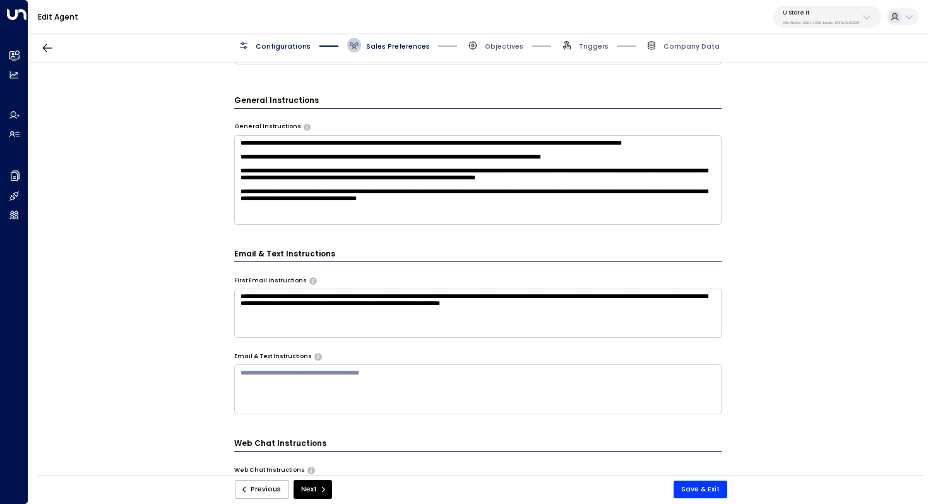
scroll to position [0, 0]
click at [583, 204] on textarea "**********" at bounding box center [478, 180] width 488 height 90
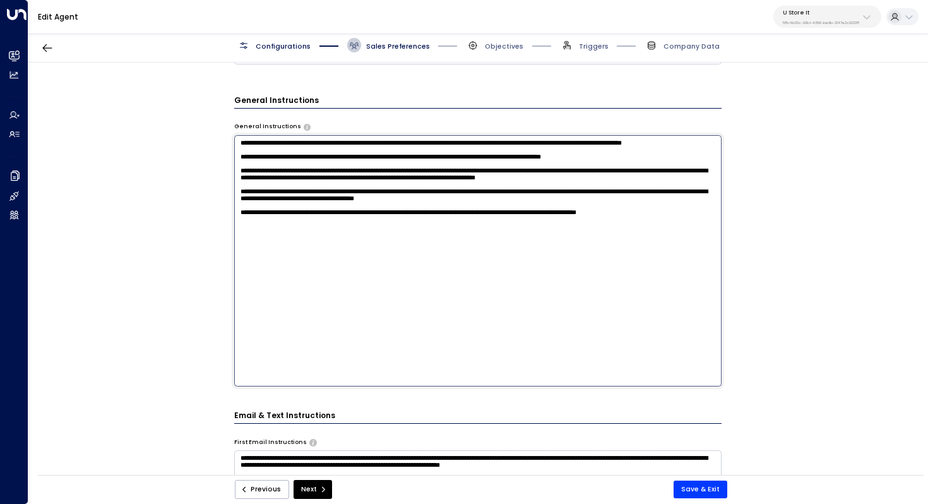
click at [623, 256] on textarea "**********" at bounding box center [478, 260] width 488 height 251
click at [706, 253] on textarea "**********" at bounding box center [478, 260] width 488 height 251
type textarea "**********"
click at [698, 486] on button "Save & Exit" at bounding box center [701, 490] width 54 height 18
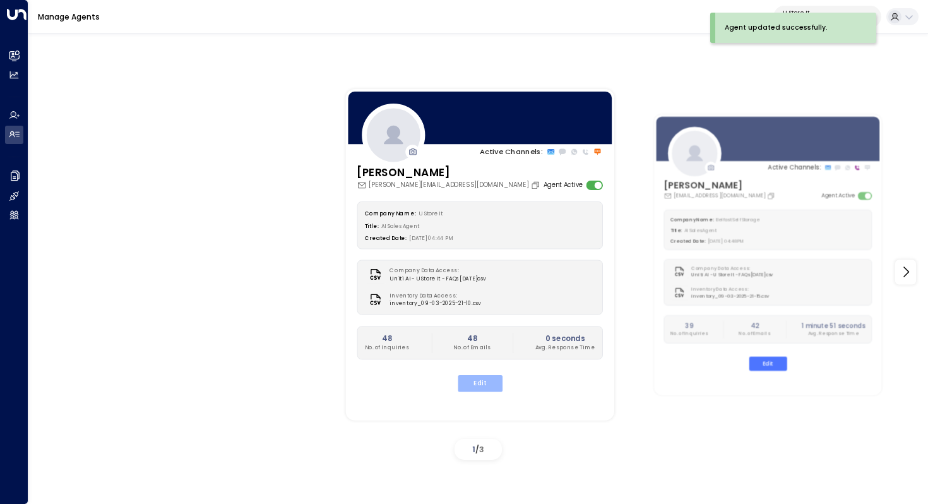
click at [486, 386] on button "Edit" at bounding box center [479, 383] width 45 height 16
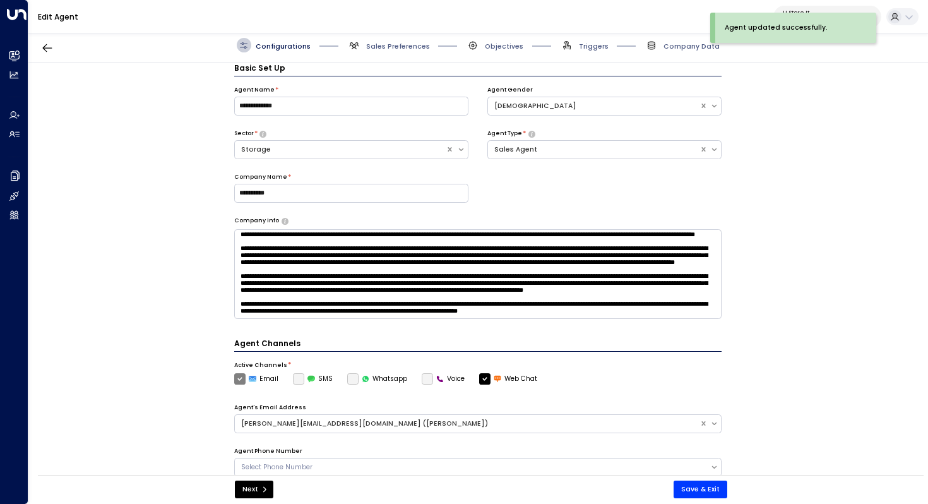
scroll to position [85, 0]
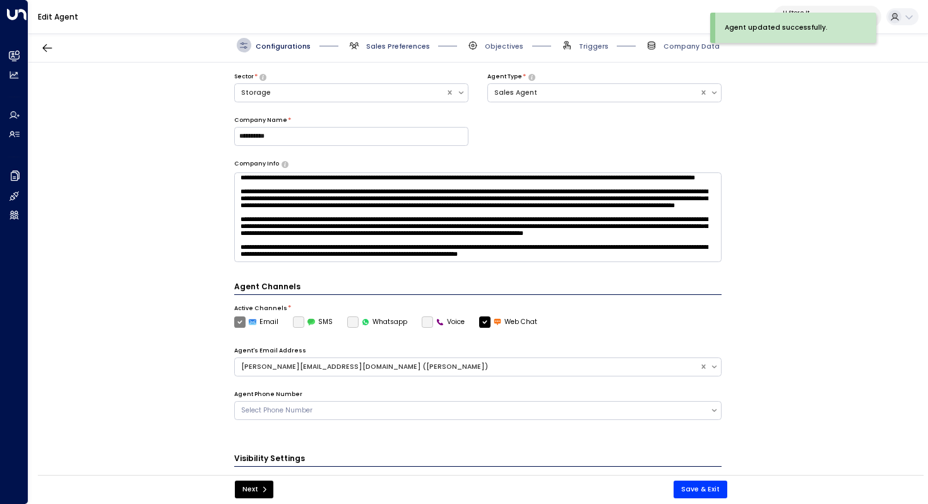
click at [393, 45] on span "Sales Preferences" at bounding box center [398, 46] width 64 height 9
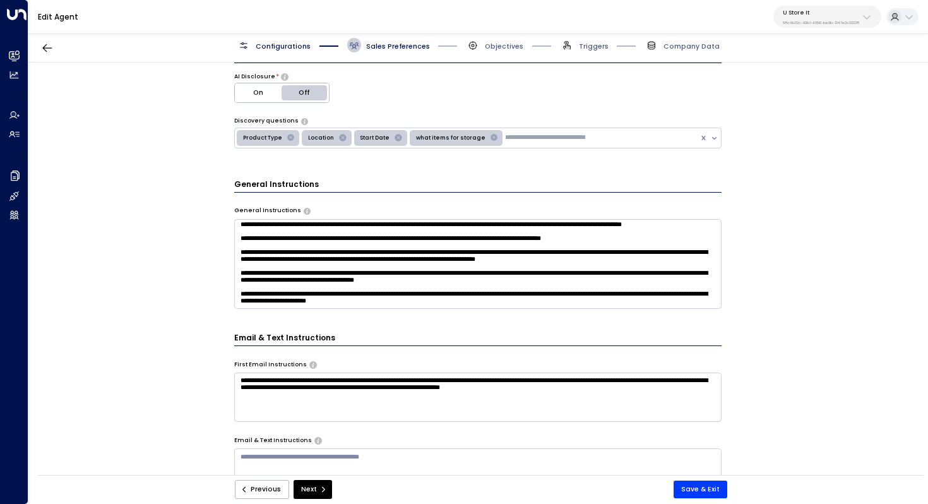
scroll to position [0, 0]
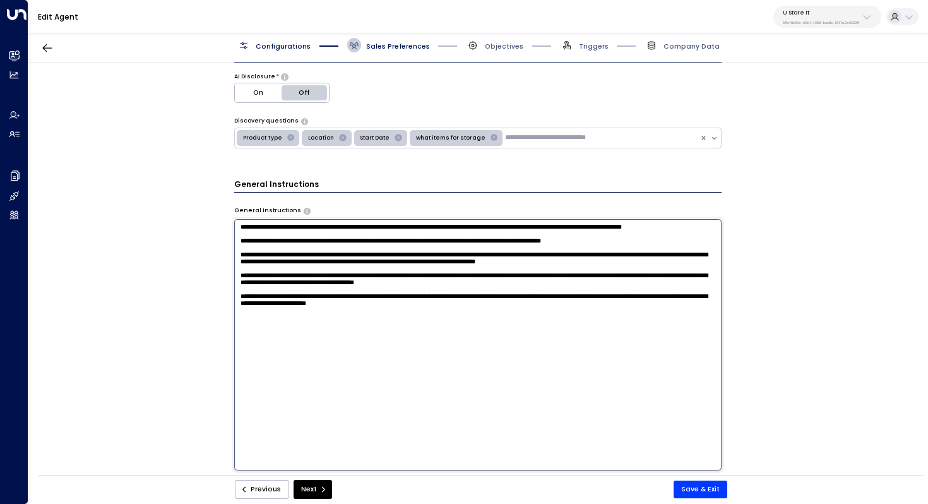
drag, startPoint x: 522, startPoint y: 289, endPoint x: 228, endPoint y: 277, distance: 293.9
click at [228, 277] on div "**********" at bounding box center [477, 272] width 899 height 419
click at [433, 388] on textarea "**********" at bounding box center [478, 344] width 488 height 251
drag, startPoint x: 498, startPoint y: 356, endPoint x: 225, endPoint y: 337, distance: 274.1
click at [225, 337] on div "**********" at bounding box center [477, 272] width 899 height 419
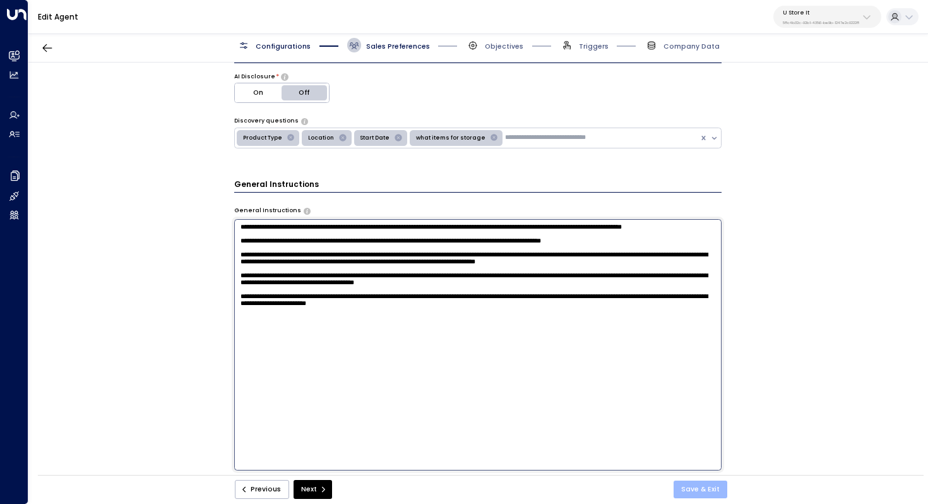
click at [706, 486] on button "Save & Exit" at bounding box center [701, 490] width 54 height 18
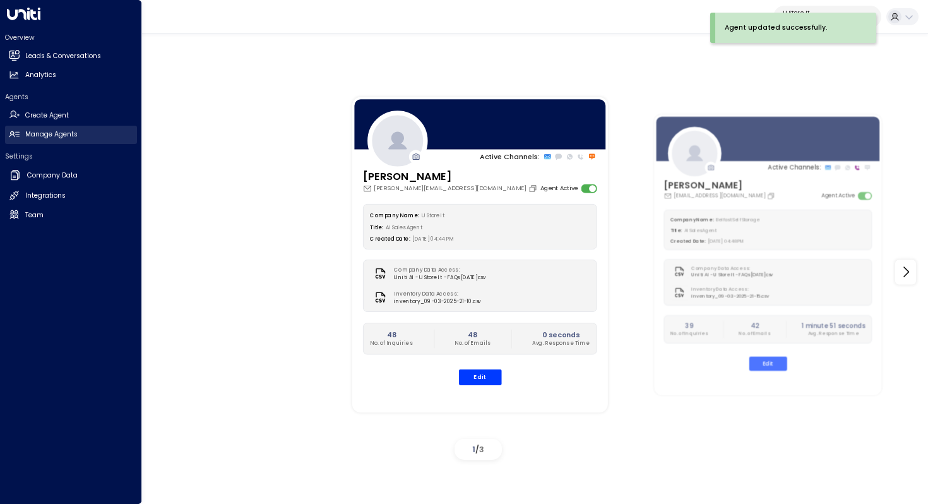
click at [59, 134] on h2 "Manage Agents" at bounding box center [51, 134] width 52 height 10
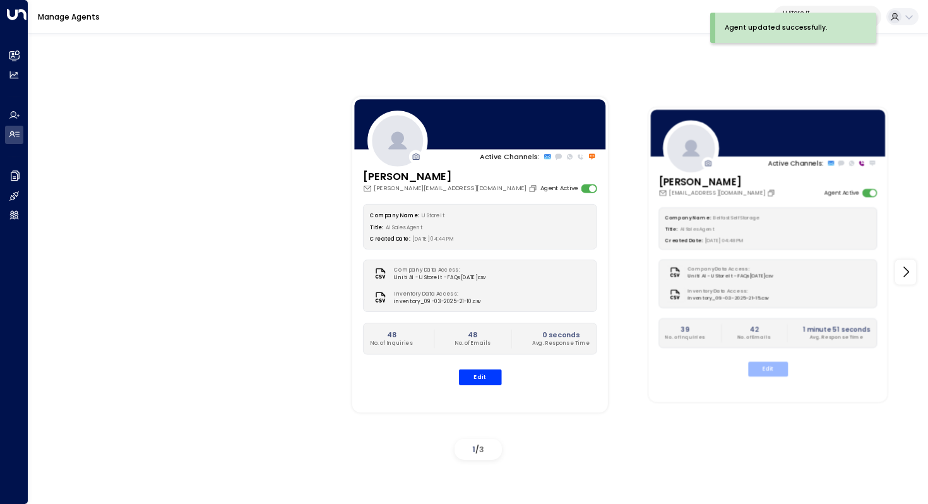
click at [777, 373] on button "Edit" at bounding box center [768, 369] width 40 height 15
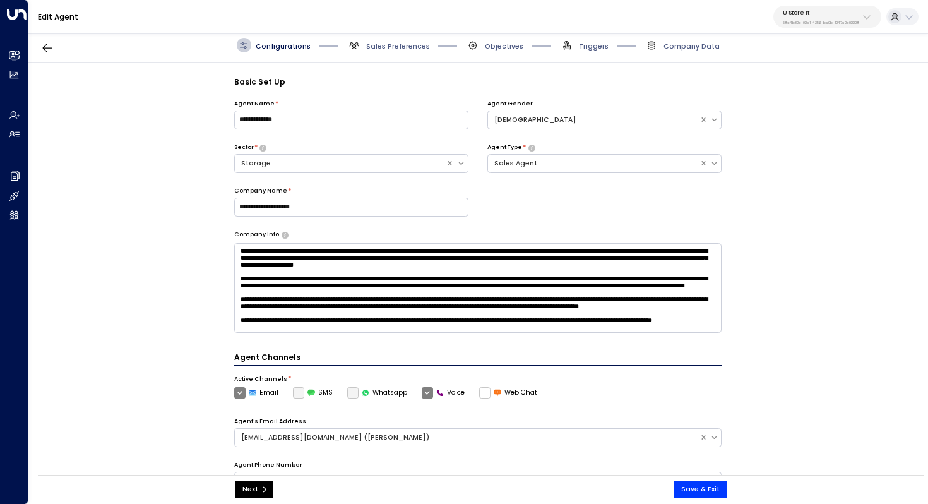
click at [389, 29] on div "Edit Agent U Store It 58c4b32c-92b1-4356-be9b-1247e2c02228" at bounding box center [478, 17] width 900 height 34
click at [389, 42] on span "Sales Preferences" at bounding box center [398, 46] width 64 height 9
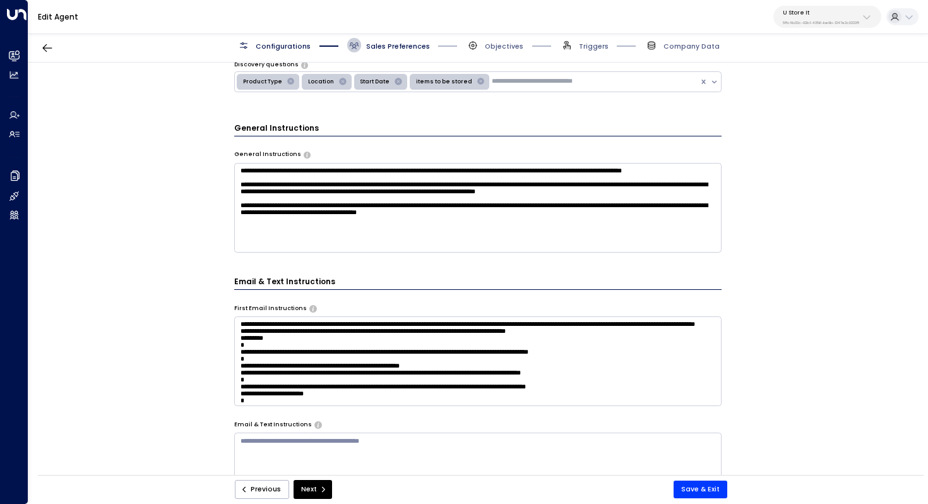
scroll to position [352, 0]
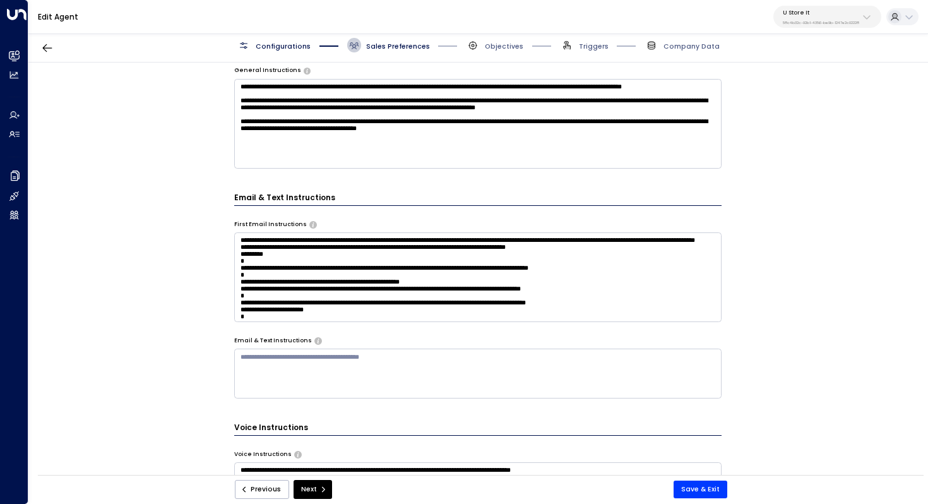
click at [586, 160] on textarea "**********" at bounding box center [478, 124] width 488 height 90
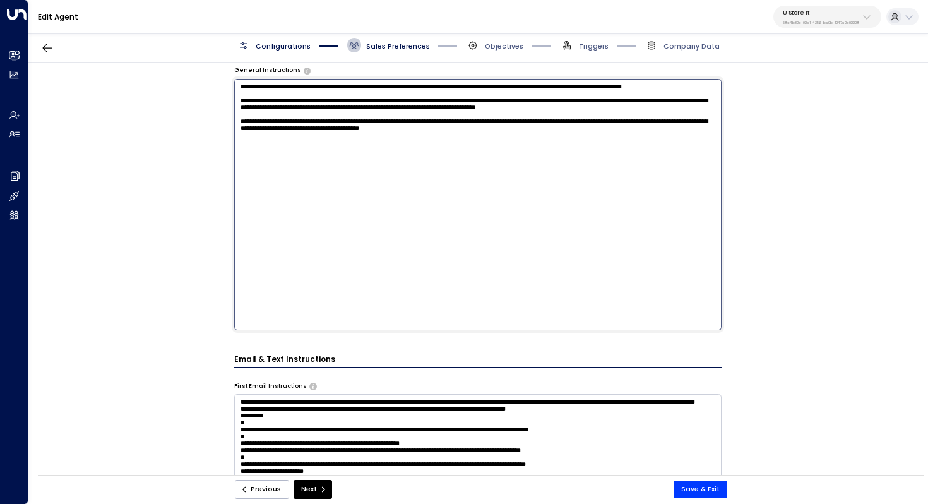
paste textarea "**********"
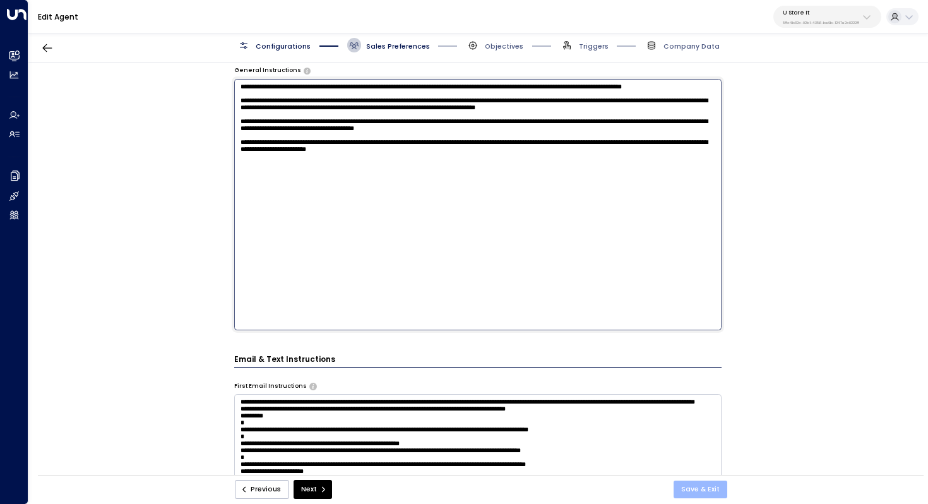
type textarea "**********"
click at [717, 491] on button "Save & Exit" at bounding box center [701, 490] width 54 height 18
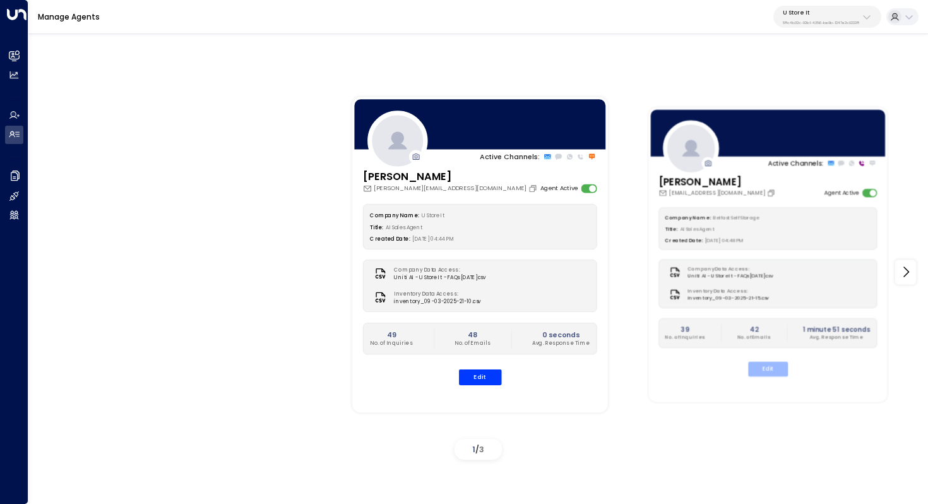
click at [771, 369] on button "Edit" at bounding box center [768, 369] width 40 height 15
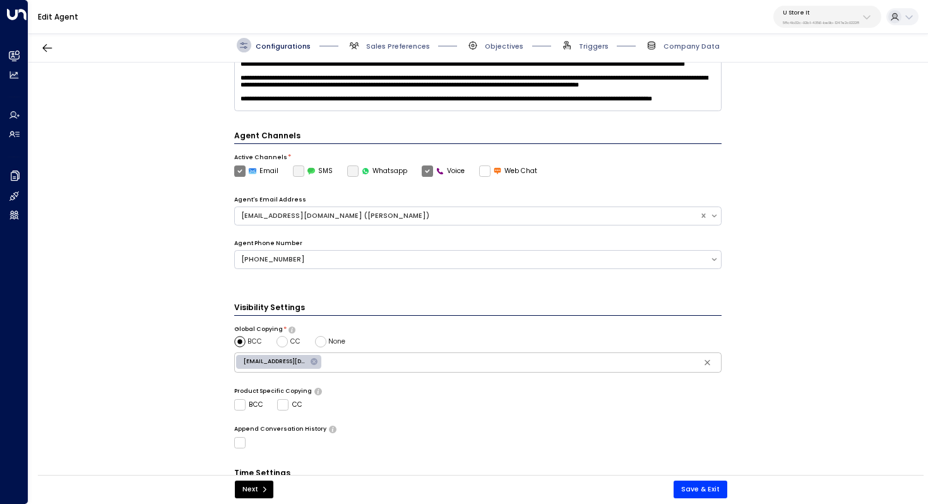
scroll to position [307, 0]
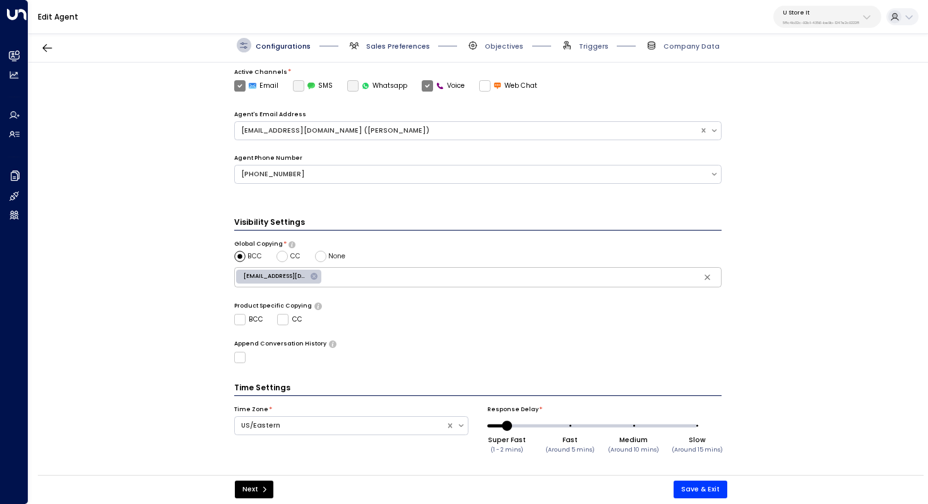
click at [407, 42] on span "Sales Preferences" at bounding box center [398, 46] width 64 height 9
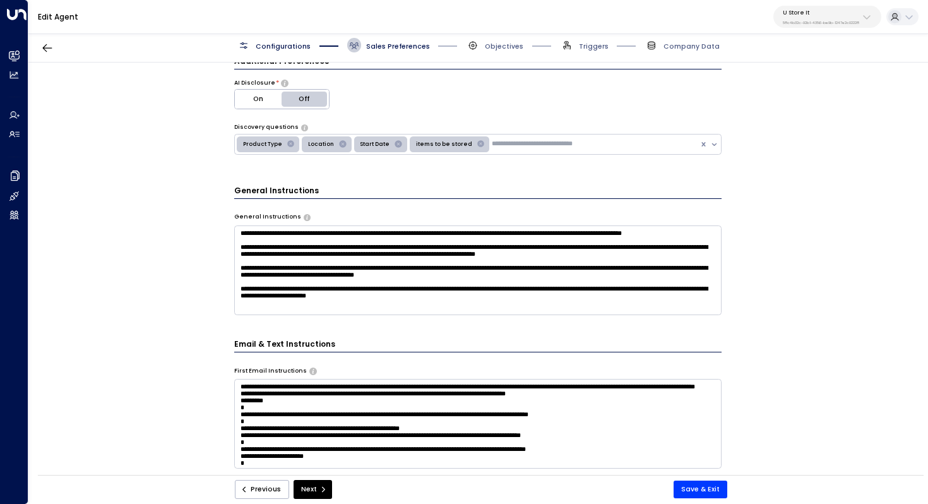
scroll to position [0, 0]
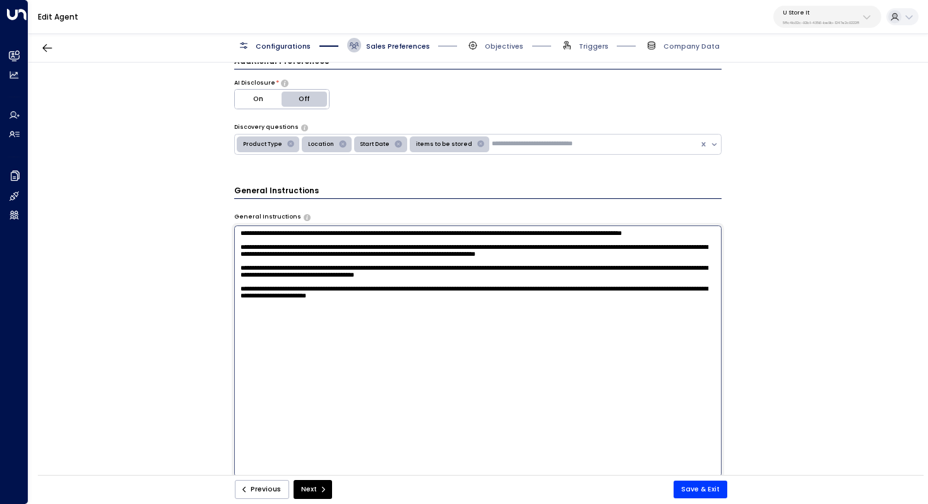
click at [455, 246] on textarea "**********" at bounding box center [478, 350] width 488 height 251
click at [497, 271] on textarea "**********" at bounding box center [478, 350] width 488 height 251
click at [523, 270] on textarea "**********" at bounding box center [478, 350] width 488 height 251
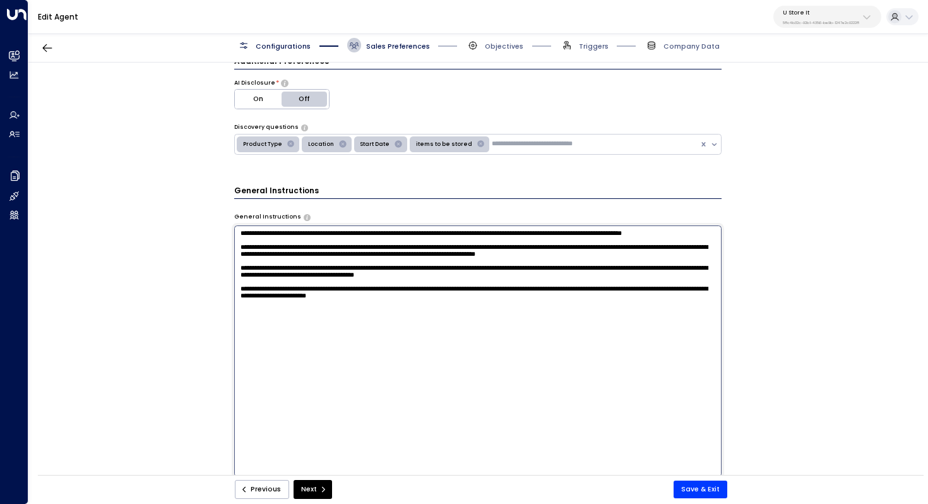
click at [538, 267] on textarea "**********" at bounding box center [478, 350] width 488 height 251
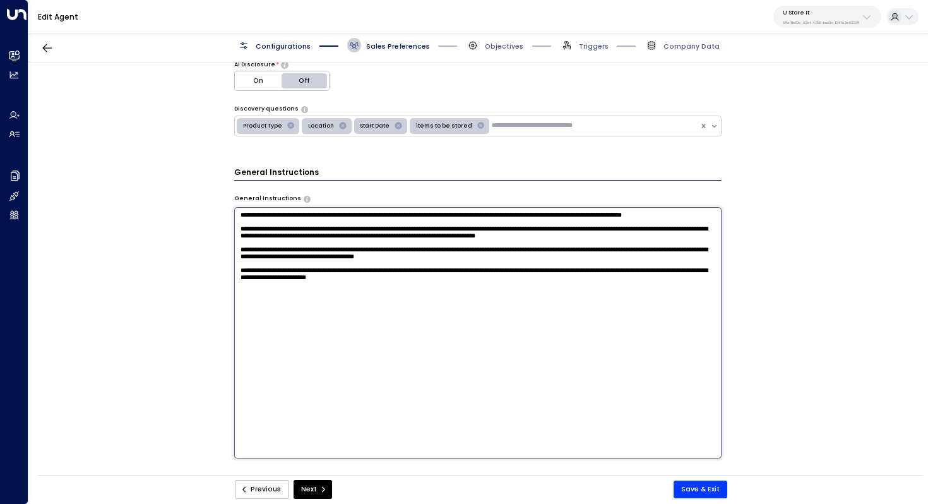
scroll to position [227, 0]
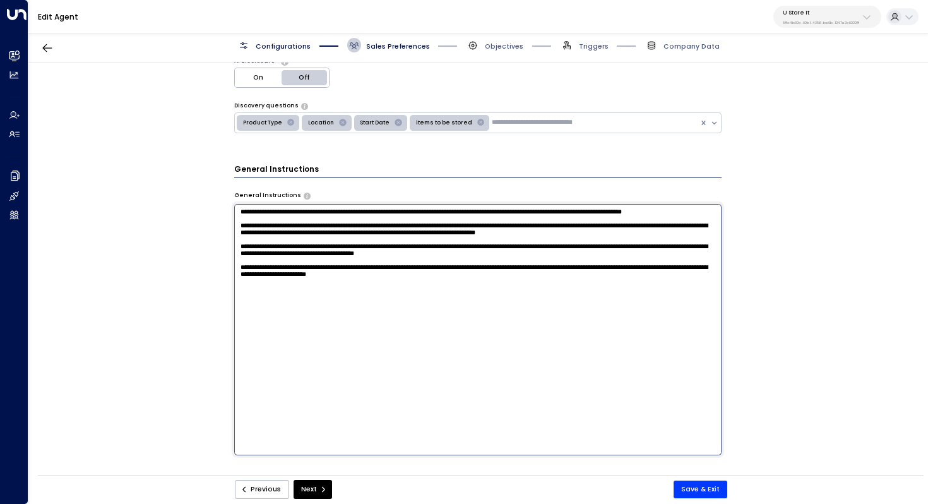
click at [523, 323] on textarea "**********" at bounding box center [478, 329] width 488 height 251
click at [541, 316] on textarea "**********" at bounding box center [478, 329] width 488 height 251
click at [559, 314] on textarea "**********" at bounding box center [478, 329] width 488 height 251
drag, startPoint x: 301, startPoint y: 275, endPoint x: 328, endPoint y: 275, distance: 27.8
click at [328, 275] on textarea "**********" at bounding box center [478, 329] width 488 height 251
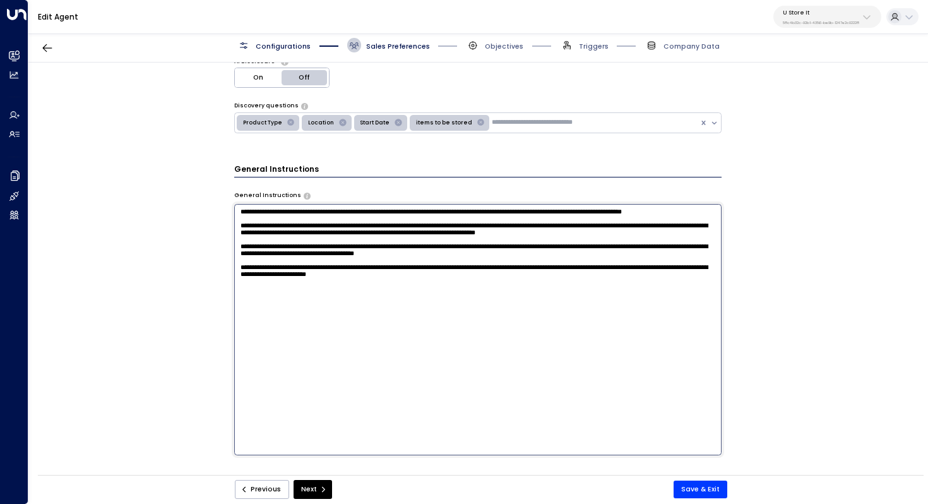
click at [328, 275] on textarea "**********" at bounding box center [478, 329] width 488 height 251
drag, startPoint x: 523, startPoint y: 269, endPoint x: 520, endPoint y: 284, distance: 14.9
click at [520, 284] on textarea "**********" at bounding box center [478, 329] width 488 height 251
click at [561, 281] on textarea "**********" at bounding box center [478, 329] width 488 height 251
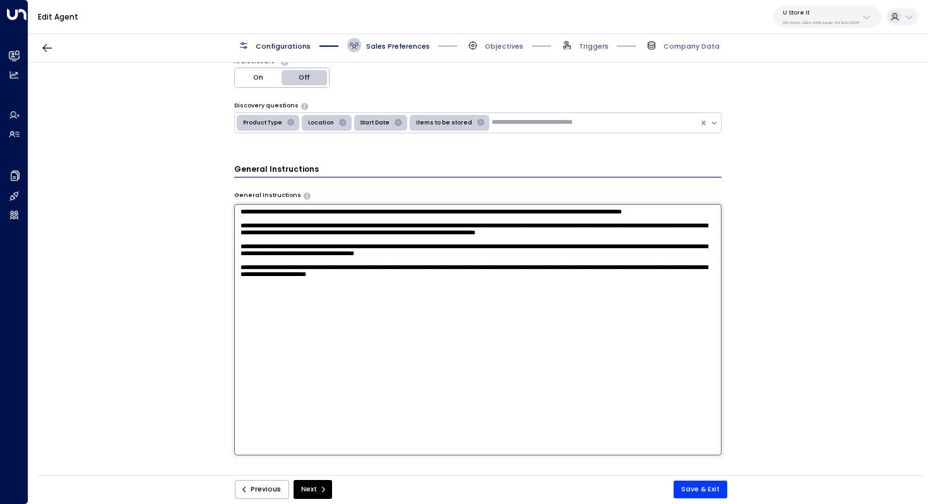
click at [592, 246] on textarea "**********" at bounding box center [478, 329] width 488 height 251
drag, startPoint x: 455, startPoint y: 240, endPoint x: 455, endPoint y: 251, distance: 11.4
click at [455, 251] on textarea "**********" at bounding box center [478, 329] width 488 height 251
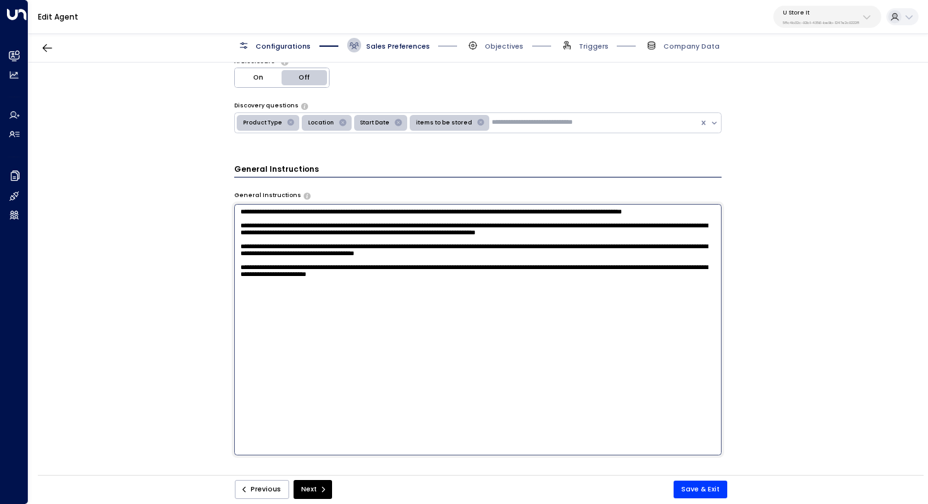
click at [472, 277] on textarea "**********" at bounding box center [478, 329] width 488 height 251
click at [519, 275] on textarea "**********" at bounding box center [478, 329] width 488 height 251
drag, startPoint x: 530, startPoint y: 271, endPoint x: 530, endPoint y: 278, distance: 6.9
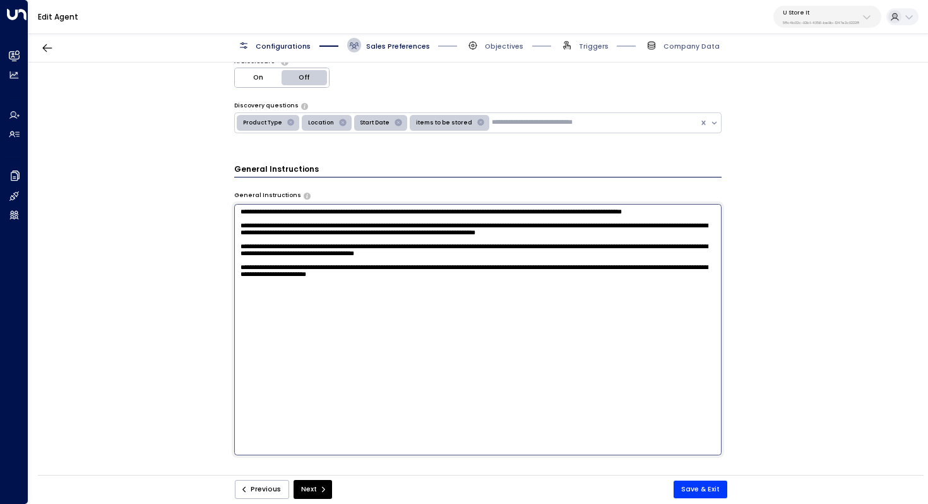
click at [530, 278] on textarea "**********" at bounding box center [478, 329] width 488 height 251
click at [552, 277] on textarea "**********" at bounding box center [478, 329] width 488 height 251
drag, startPoint x: 409, startPoint y: 242, endPoint x: 688, endPoint y: 252, distance: 279.3
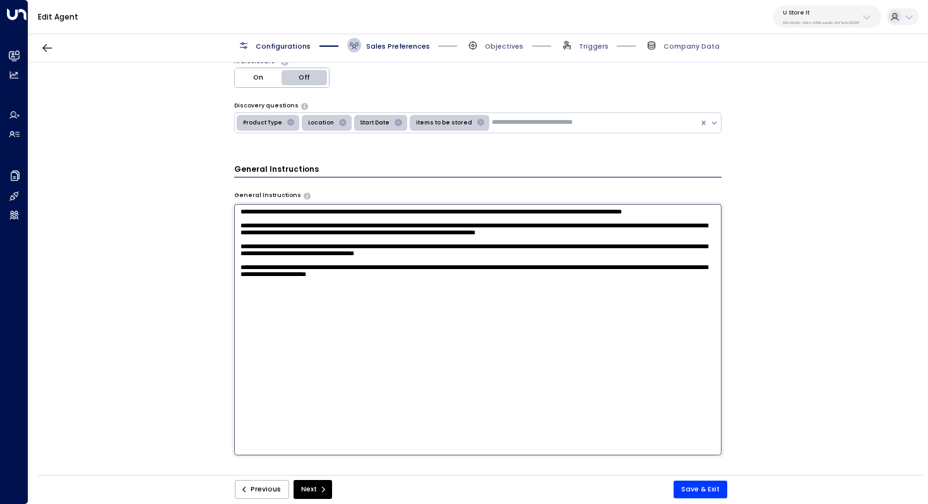
click at [688, 251] on textarea "**********" at bounding box center [478, 329] width 488 height 251
click at [472, 255] on textarea "**********" at bounding box center [478, 329] width 488 height 251
drag, startPoint x: 686, startPoint y: 254, endPoint x: 205, endPoint y: 238, distance: 480.8
click at [205, 238] on div "**********" at bounding box center [477, 272] width 899 height 419
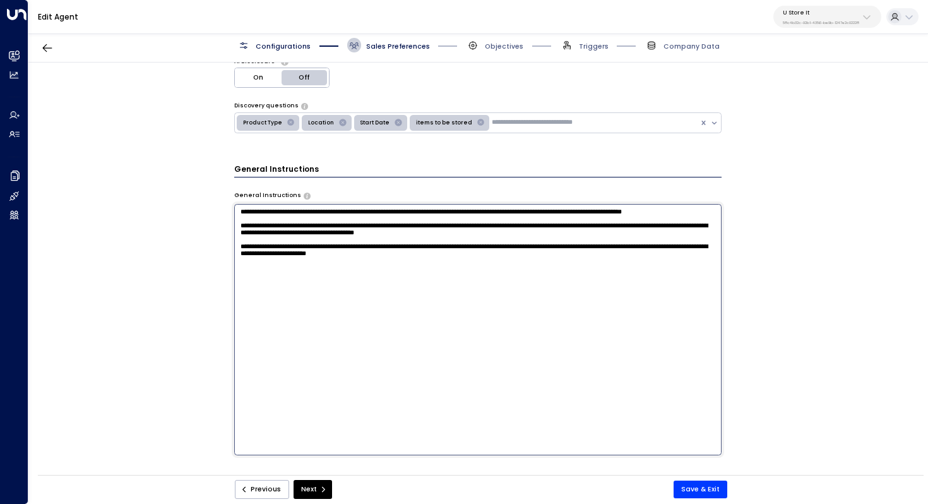
drag, startPoint x: 321, startPoint y: 223, endPoint x: 238, endPoint y: 197, distance: 86.7
click at [238, 197] on div "**********" at bounding box center [478, 323] width 488 height 264
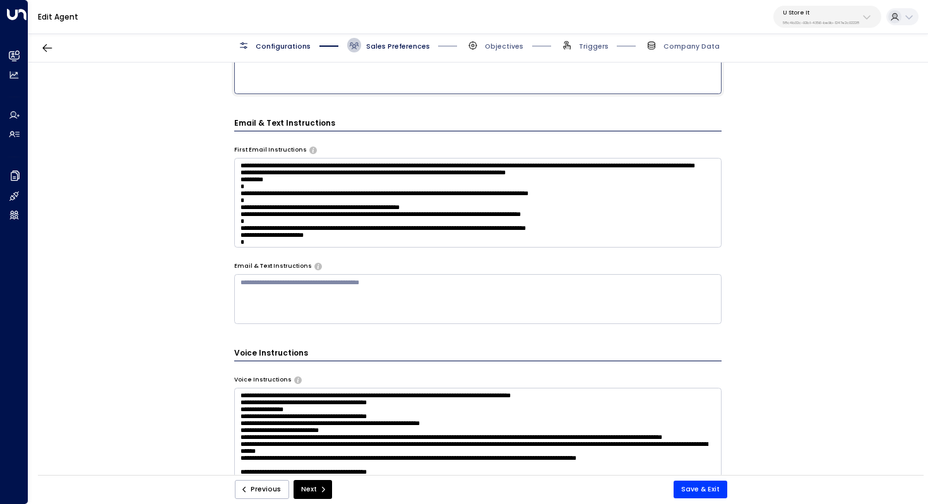
scroll to position [611, 0]
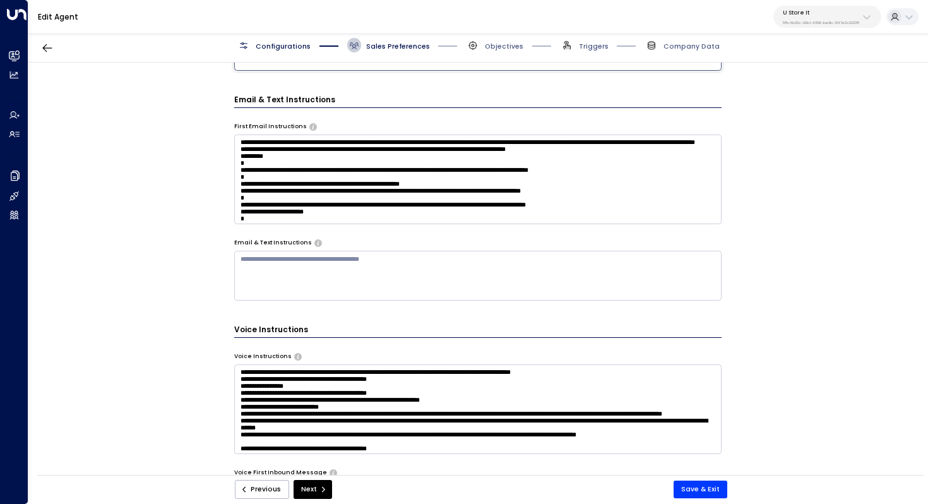
type textarea "**********"
click at [470, 278] on textarea at bounding box center [478, 275] width 488 height 49
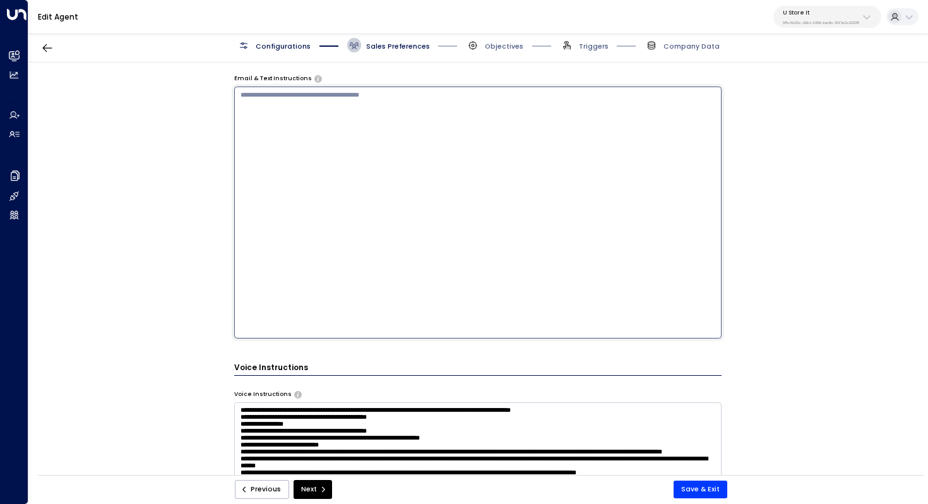
paste textarea "**********"
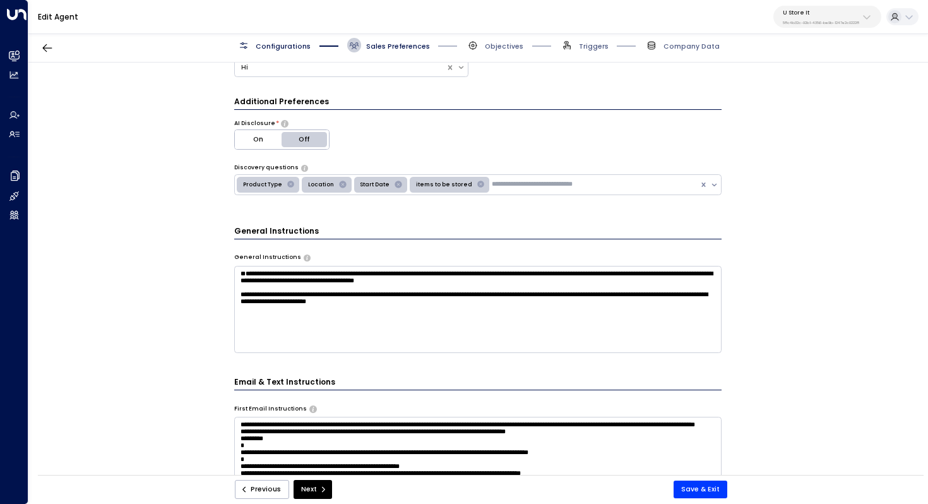
scroll to position [168, 0]
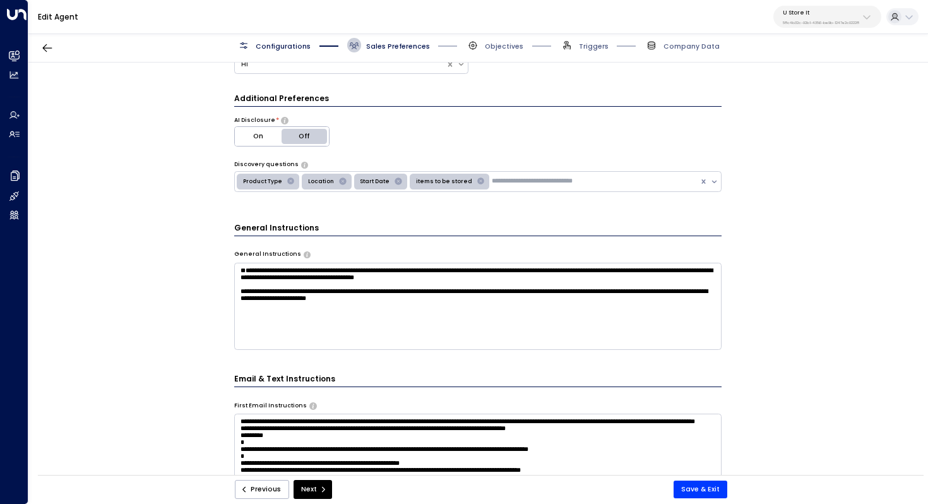
type textarea "**********"
click at [427, 313] on textarea "**********" at bounding box center [478, 306] width 488 height 87
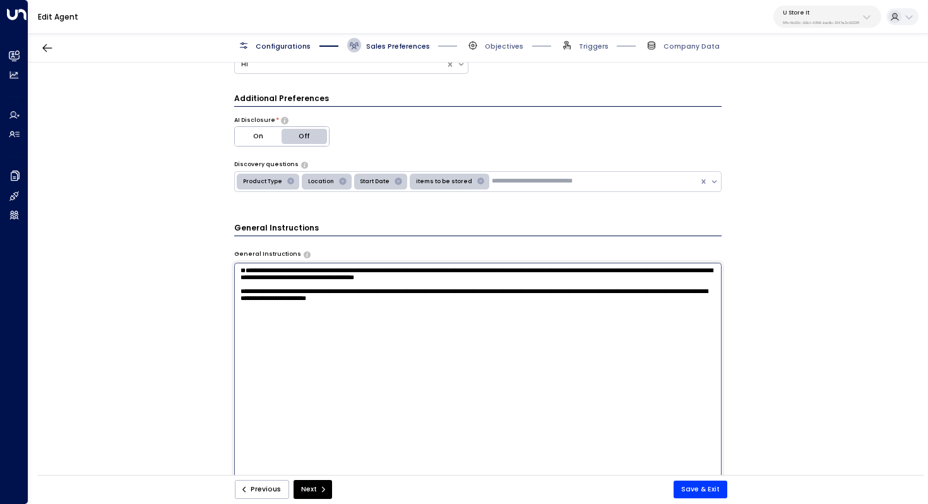
click at [241, 289] on textarea "**********" at bounding box center [478, 388] width 488 height 251
drag, startPoint x: 562, startPoint y: 284, endPoint x: 220, endPoint y: 268, distance: 342.6
click at [220, 268] on div "**********" at bounding box center [477, 272] width 899 height 419
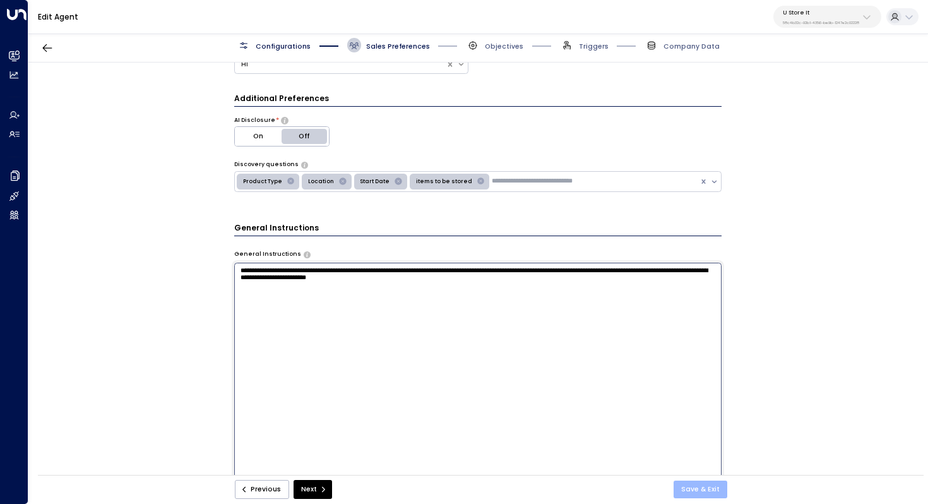
type textarea "**********"
click at [692, 489] on button "Save & Exit" at bounding box center [701, 490] width 54 height 18
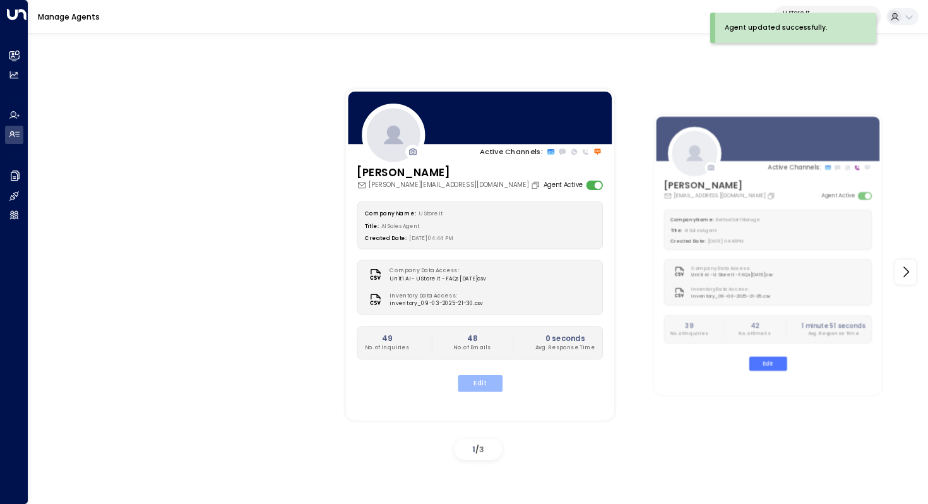
click at [485, 378] on button "Edit" at bounding box center [479, 383] width 45 height 16
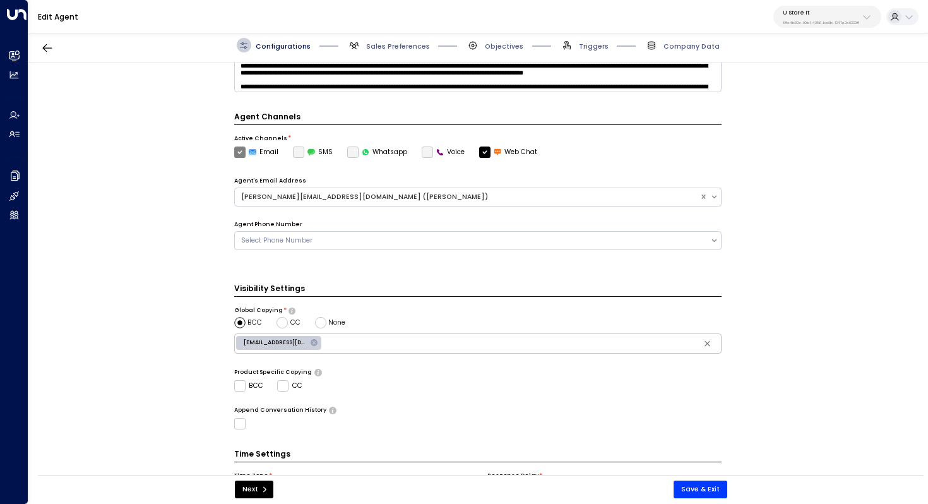
scroll to position [307, 0]
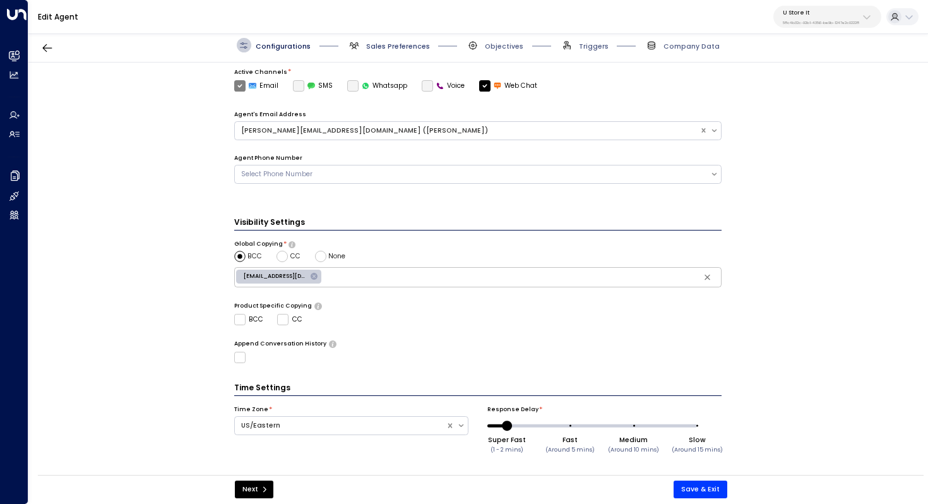
click at [382, 44] on span "Sales Preferences" at bounding box center [398, 46] width 64 height 9
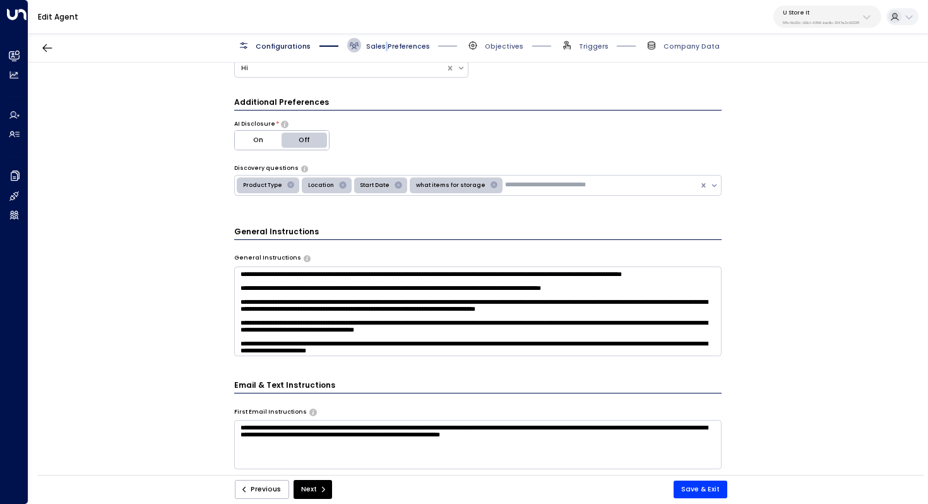
click at [382, 44] on span "Sales Preferences" at bounding box center [398, 46] width 64 height 9
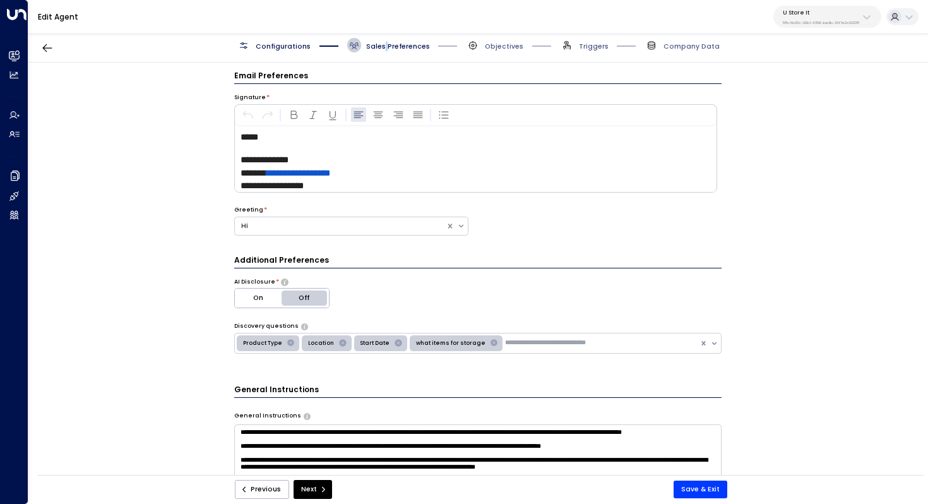
scroll to position [0, 0]
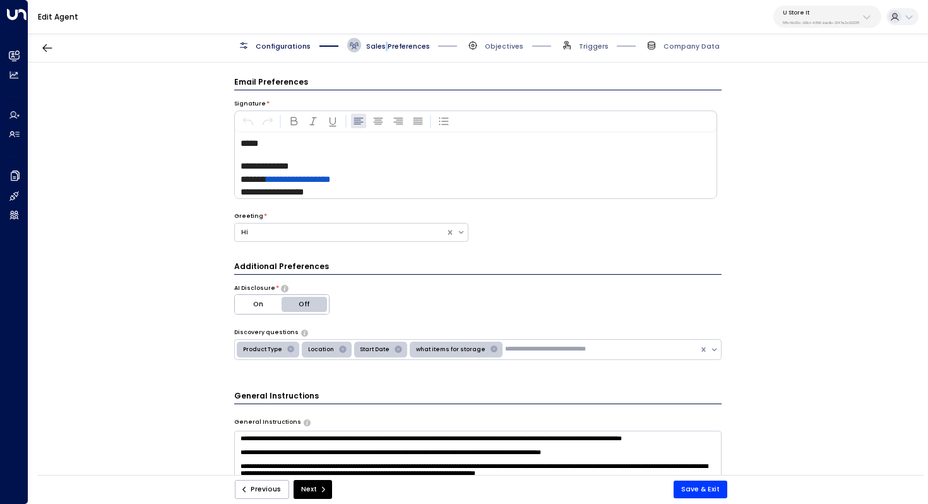
click at [832, 20] on p "58c4b32c-92b1-4356-be9b-1247e2c02228" at bounding box center [821, 22] width 76 height 5
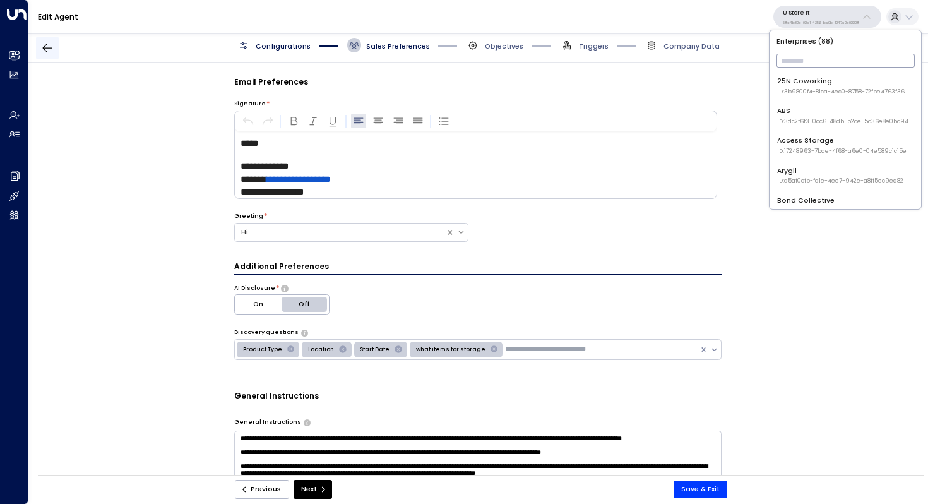
click at [50, 51] on icon "button" at bounding box center [47, 48] width 13 height 13
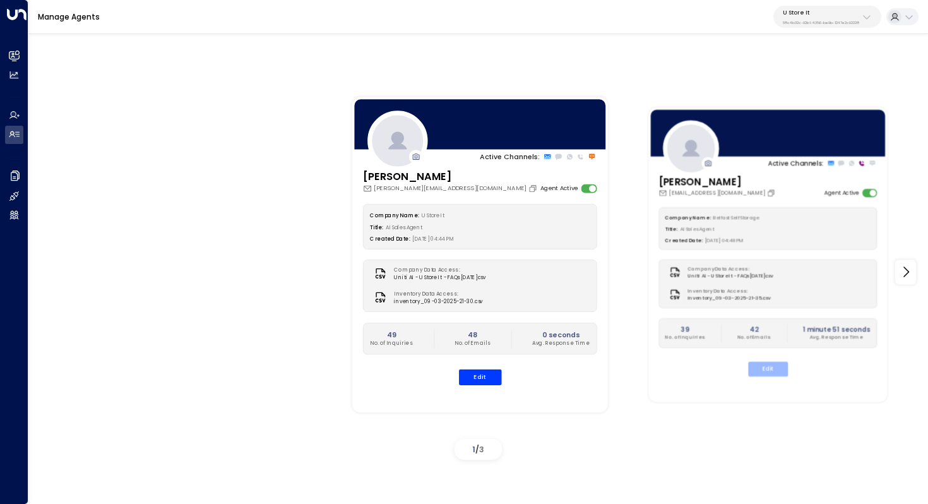
click at [764, 367] on button "Edit" at bounding box center [768, 369] width 40 height 15
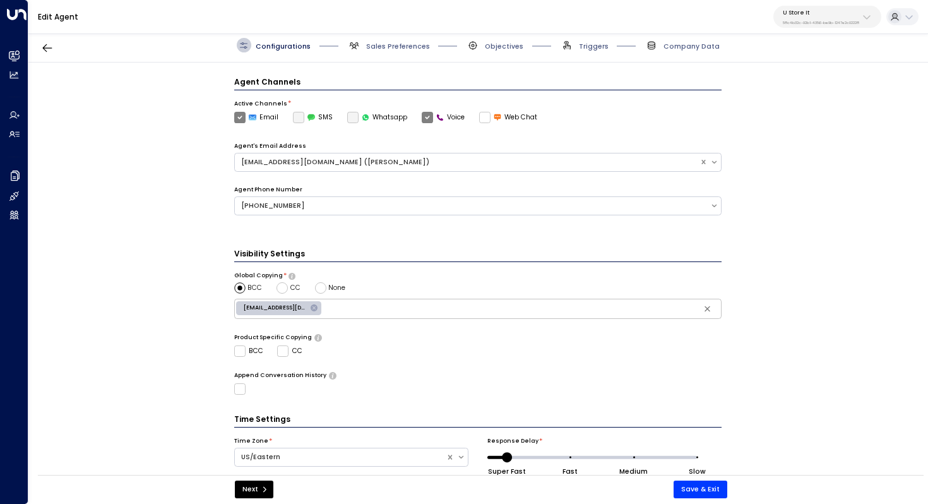
scroll to position [307, 0]
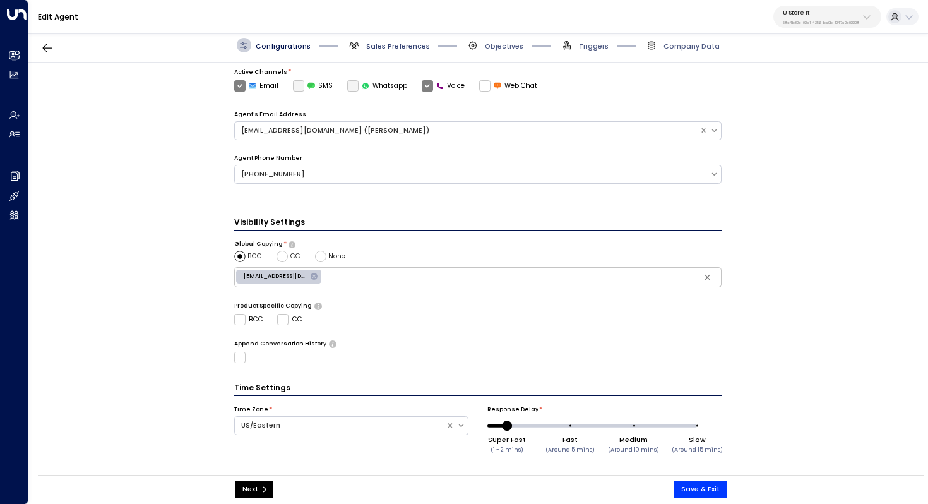
click at [396, 42] on span "Sales Preferences" at bounding box center [398, 46] width 64 height 9
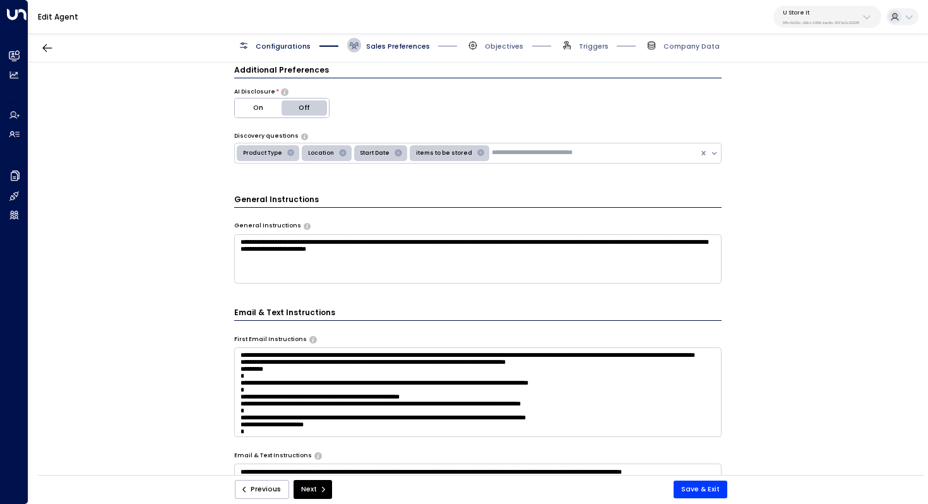
scroll to position [197, 0]
click at [520, 258] on textarea "**********" at bounding box center [478, 258] width 488 height 49
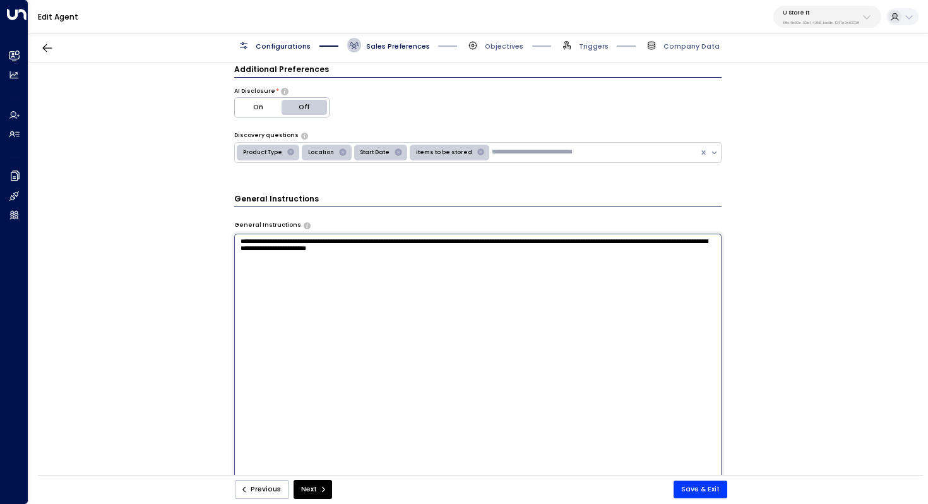
click at [827, 273] on div "**********" at bounding box center [477, 272] width 899 height 419
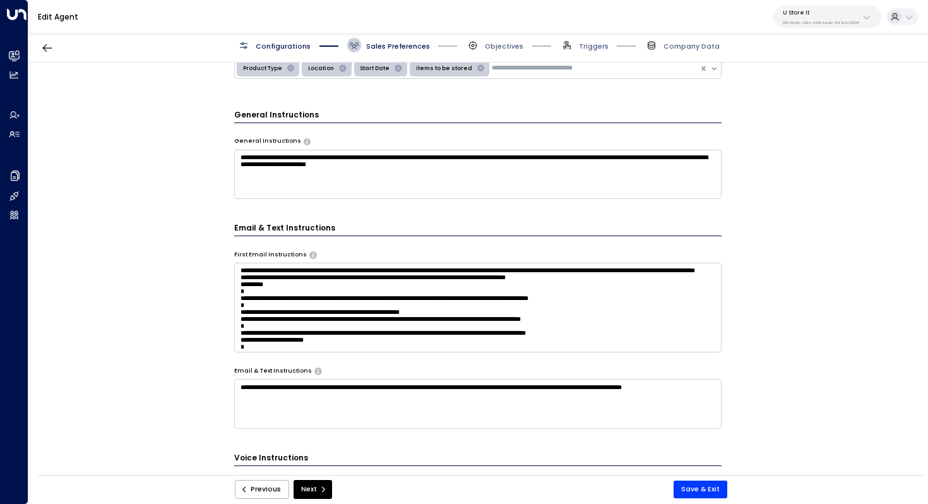
scroll to position [272, 0]
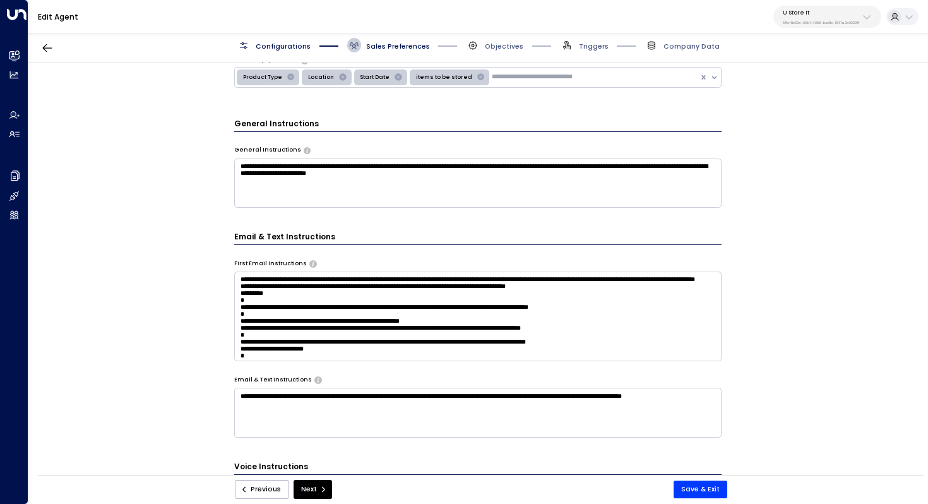
click at [534, 177] on textarea "**********" at bounding box center [478, 182] width 488 height 49
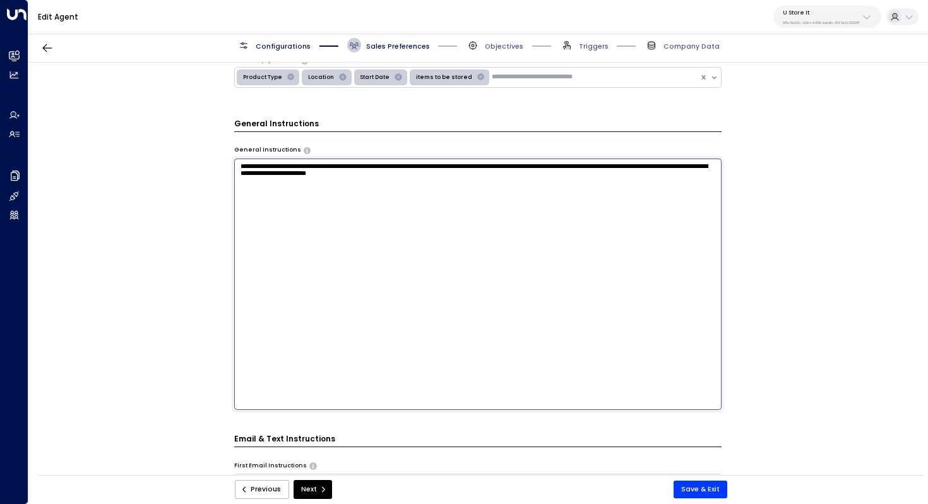
click at [501, 203] on textarea "**********" at bounding box center [478, 283] width 488 height 251
click at [487, 242] on textarea "**********" at bounding box center [478, 283] width 488 height 251
drag, startPoint x: 332, startPoint y: 178, endPoint x: 377, endPoint y: 178, distance: 45.5
click at [377, 178] on textarea "**********" at bounding box center [478, 283] width 488 height 251
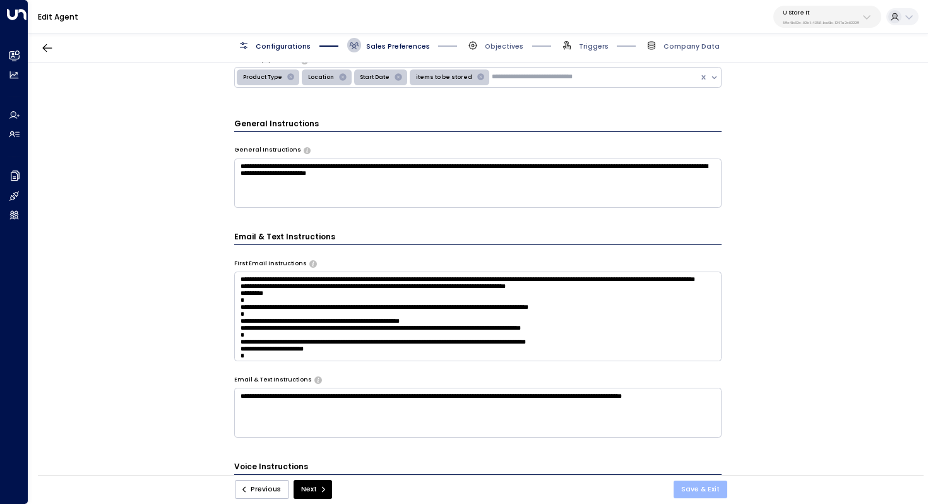
click at [702, 492] on button "Save & Exit" at bounding box center [701, 490] width 54 height 18
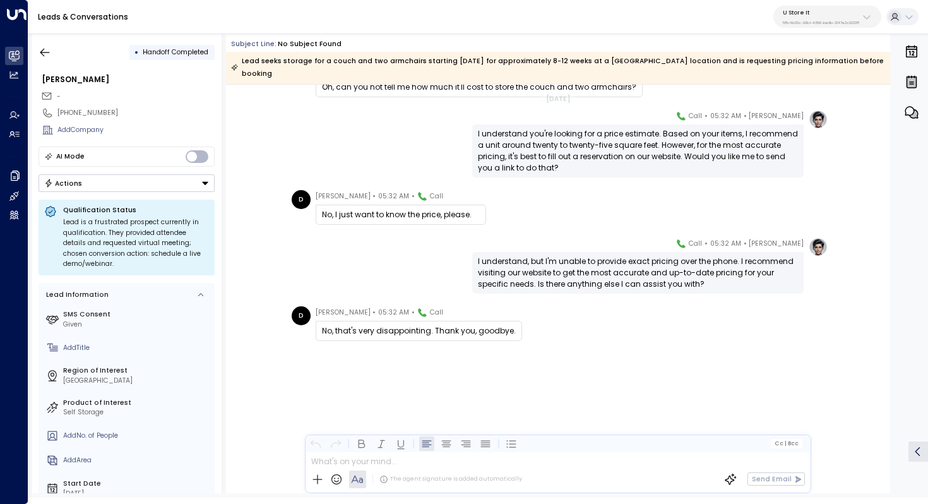
scroll to position [2886, 0]
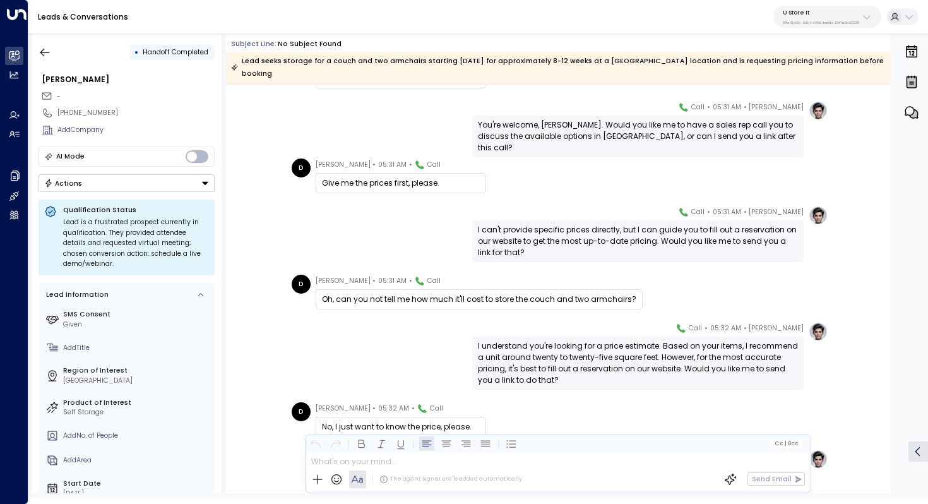
click at [616, 345] on div "I understand you're looking for a price estimate. Based on your items, I recomm…" at bounding box center [638, 362] width 320 height 45
drag, startPoint x: 623, startPoint y: 337, endPoint x: 623, endPoint y: 345, distance: 7.6
click at [623, 345] on div "I understand you're looking for a price estimate. Based on your items, I recomm…" at bounding box center [638, 362] width 320 height 45
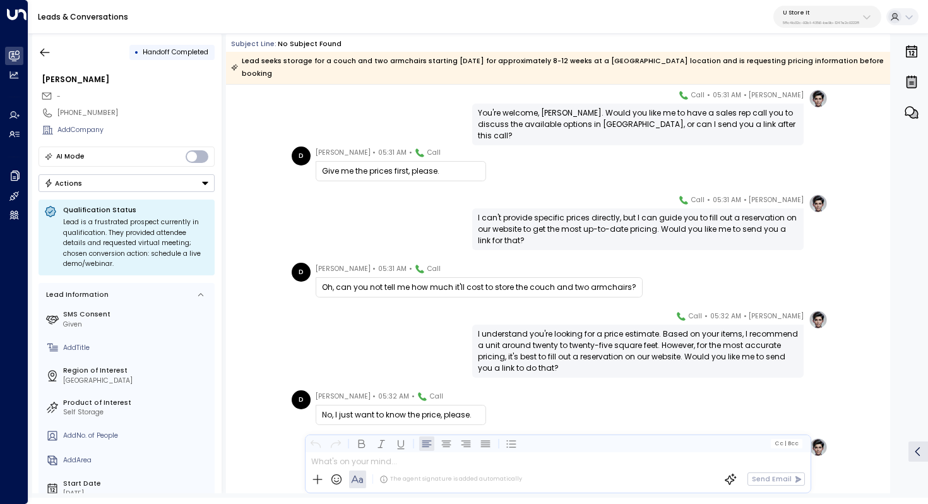
scroll to position [2900, 0]
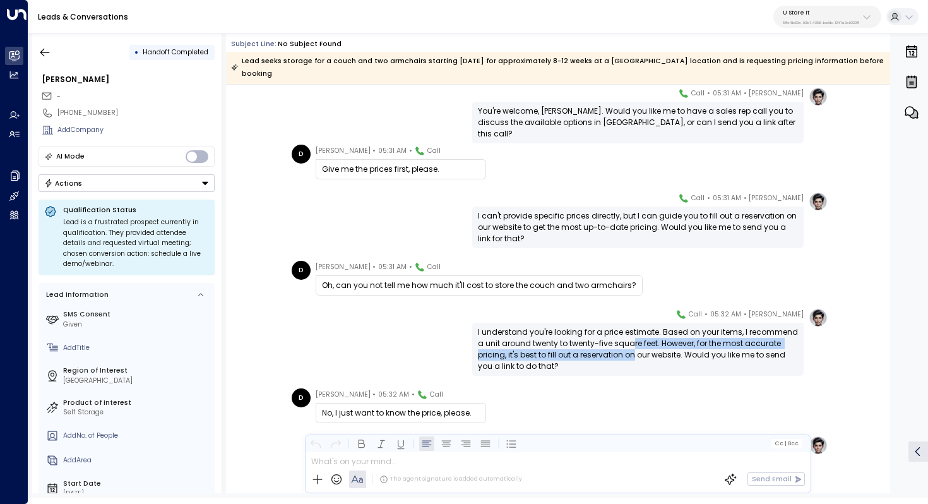
drag, startPoint x: 632, startPoint y: 331, endPoint x: 632, endPoint y: 340, distance: 9.5
click at [632, 340] on div "I understand you're looking for a price estimate. Based on your items, I recomm…" at bounding box center [638, 348] width 320 height 45
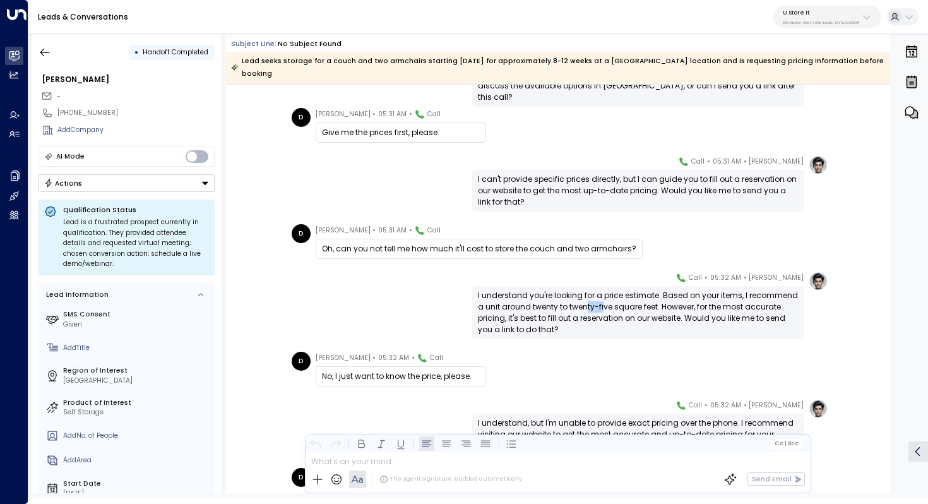
drag, startPoint x: 583, startPoint y: 294, endPoint x: 602, endPoint y: 294, distance: 18.3
click at [602, 294] on div "I understand you're looking for a price estimate. Based on your items, I recomm…" at bounding box center [638, 312] width 320 height 45
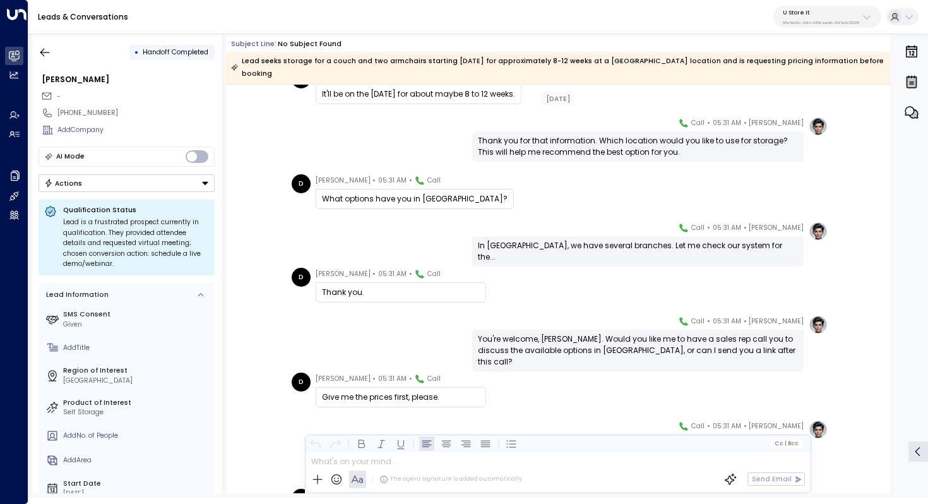
scroll to position [1571, 0]
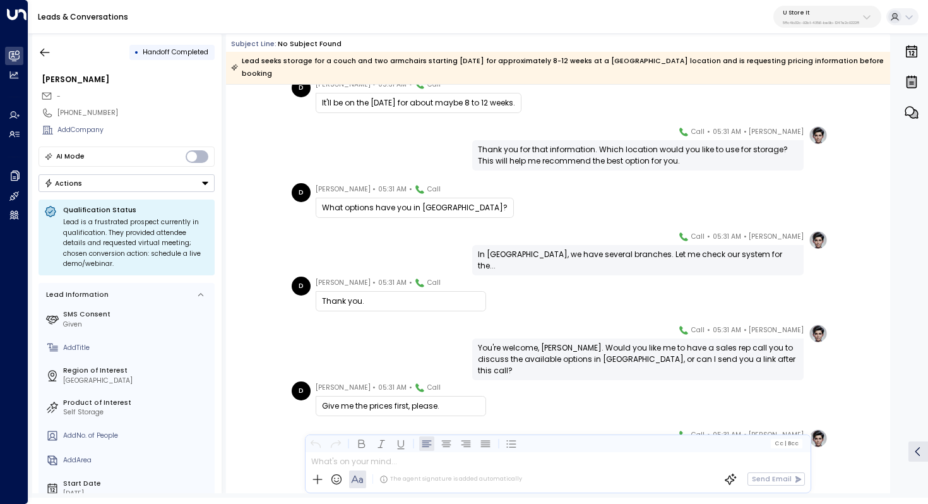
drag, startPoint x: 631, startPoint y: 241, endPoint x: 638, endPoint y: 241, distance: 6.9
click at [638, 249] on div "In Belfast, we have several branches. Let me check our system for the..." at bounding box center [638, 260] width 320 height 23
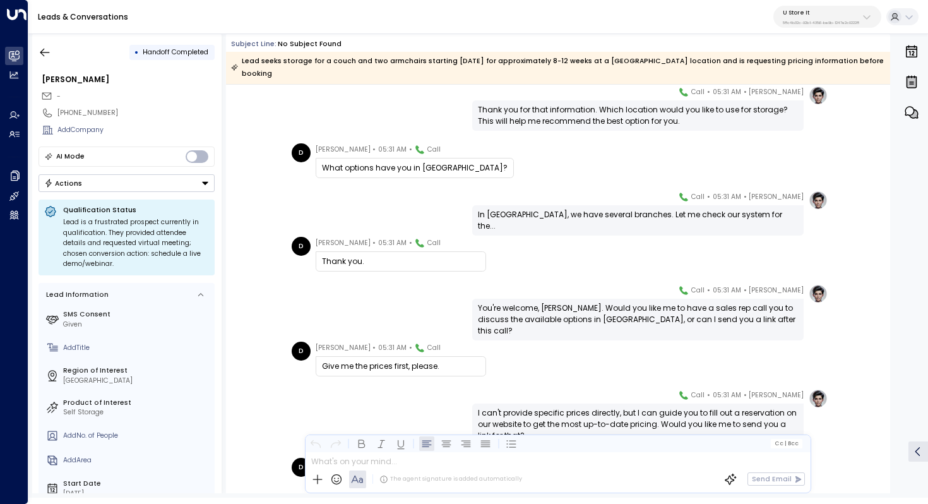
click at [573, 302] on div "You're welcome, Daniel. Would you like me to have a sales rep call you to discu…" at bounding box center [638, 319] width 320 height 34
drag, startPoint x: 600, startPoint y: 293, endPoint x: 596, endPoint y: 308, distance: 15.6
click at [596, 308] on div "You're welcome, Daniel. Would you like me to have a sales rep call you to discu…" at bounding box center [638, 319] width 320 height 34
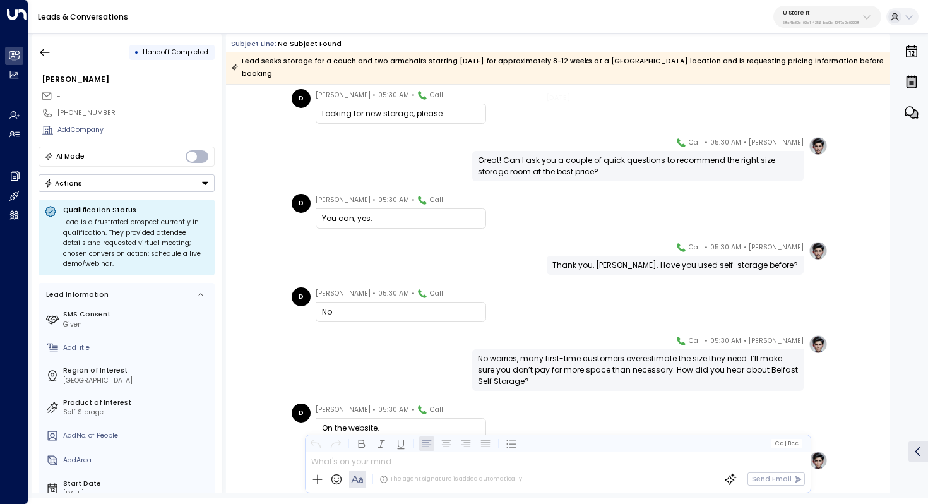
scroll to position [194, 0]
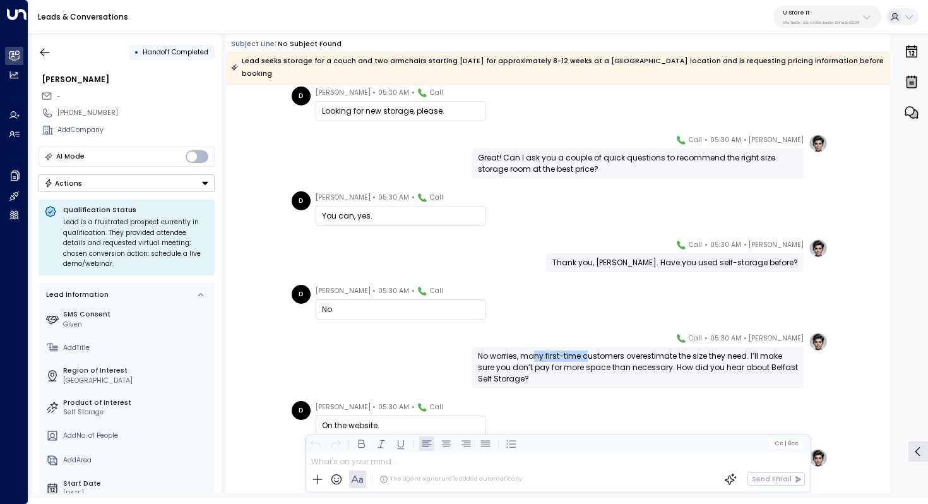
drag, startPoint x: 534, startPoint y: 347, endPoint x: 589, endPoint y: 346, distance: 55.0
click at [589, 350] on div "No worries, many first-time customers overestimate the size they need. I’ll mak…" at bounding box center [638, 367] width 320 height 34
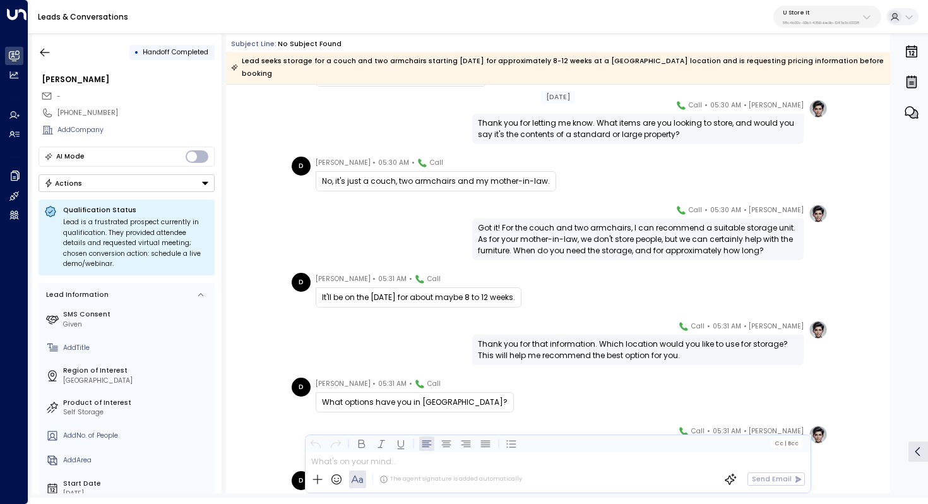
scroll to position [549, 0]
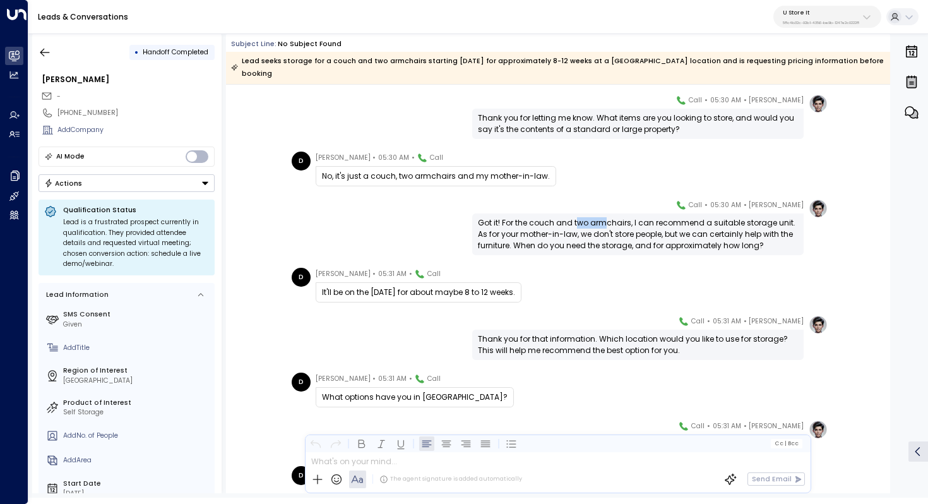
drag, startPoint x: 575, startPoint y: 209, endPoint x: 602, endPoint y: 209, distance: 27.2
click at [602, 217] on div "Got it! For the couch and two armchairs, I can recommend a suitable storage uni…" at bounding box center [638, 234] width 320 height 34
drag, startPoint x: 503, startPoint y: 224, endPoint x: 537, endPoint y: 224, distance: 34.1
click at [537, 224] on div "Got it! For the couch and two armchairs, I can recommend a suitable storage uni…" at bounding box center [638, 234] width 320 height 34
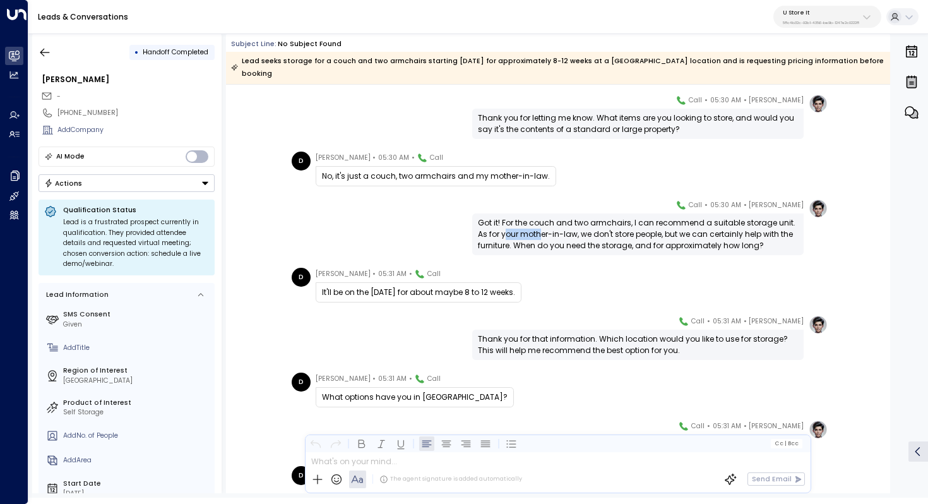
click at [537, 224] on div "Got it! For the couch and two armchairs, I can recommend a suitable storage uni…" at bounding box center [638, 234] width 320 height 34
drag, startPoint x: 634, startPoint y: 217, endPoint x: 634, endPoint y: 230, distance: 13.9
click at [634, 230] on div "Got it! For the couch and two armchairs, I can recommend a suitable storage uni…" at bounding box center [638, 234] width 320 height 34
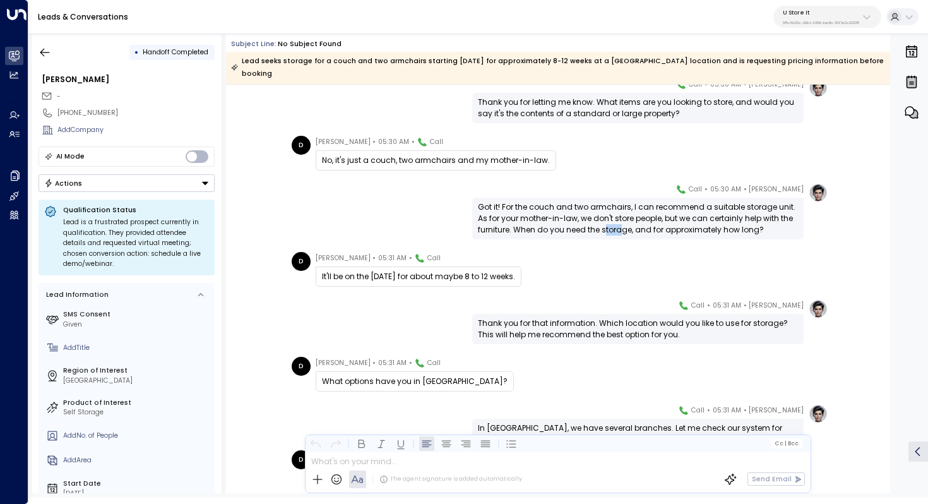
drag, startPoint x: 604, startPoint y: 215, endPoint x: 623, endPoint y: 215, distance: 18.9
click at [623, 215] on div "Got it! For the couch and two armchairs, I can recommend a suitable storage uni…" at bounding box center [638, 218] width 320 height 34
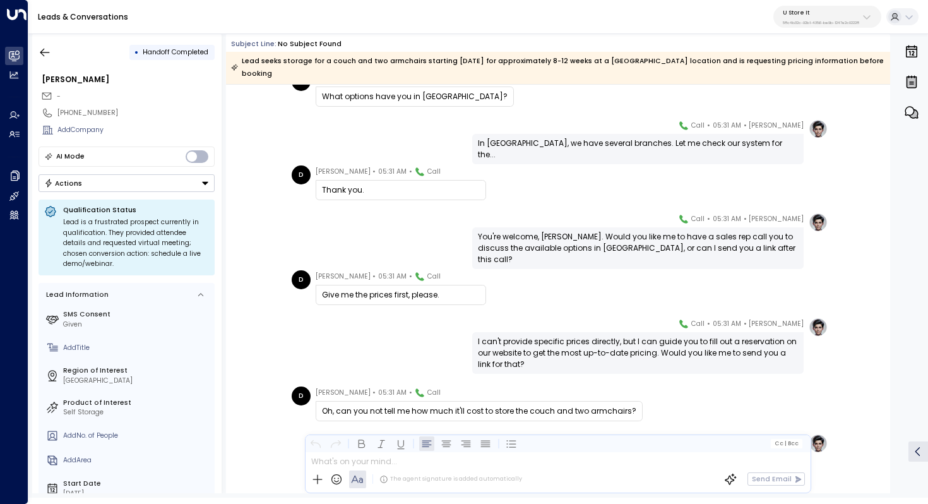
scroll to position [866, 0]
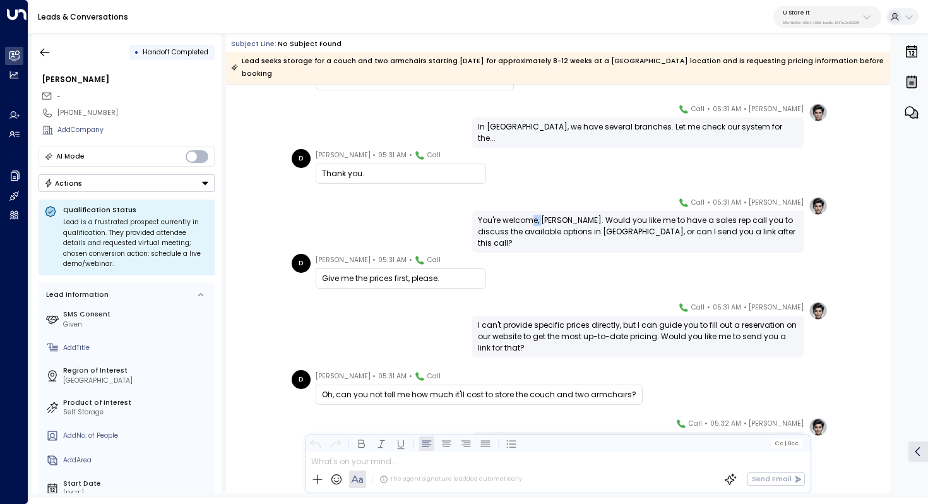
drag, startPoint x: 529, startPoint y: 205, endPoint x: 540, endPoint y: 205, distance: 10.7
click at [540, 215] on div "You're welcome, Daniel. Would you like me to have a sales rep call you to discu…" at bounding box center [638, 232] width 320 height 34
click at [575, 320] on div "I can't provide specific prices directly, but I can guide you to fill out a res…" at bounding box center [638, 337] width 320 height 34
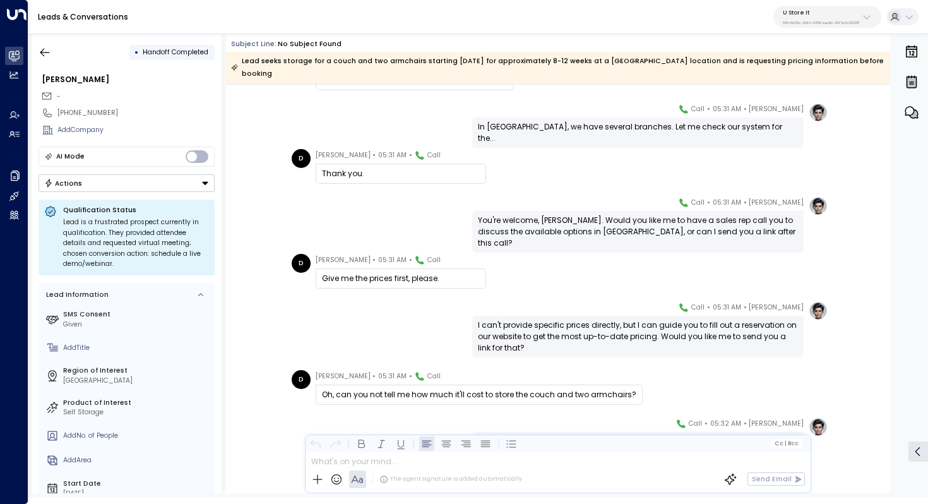
click at [595, 320] on div "I can't provide specific prices directly, but I can guide you to fill out a res…" at bounding box center [638, 337] width 320 height 34
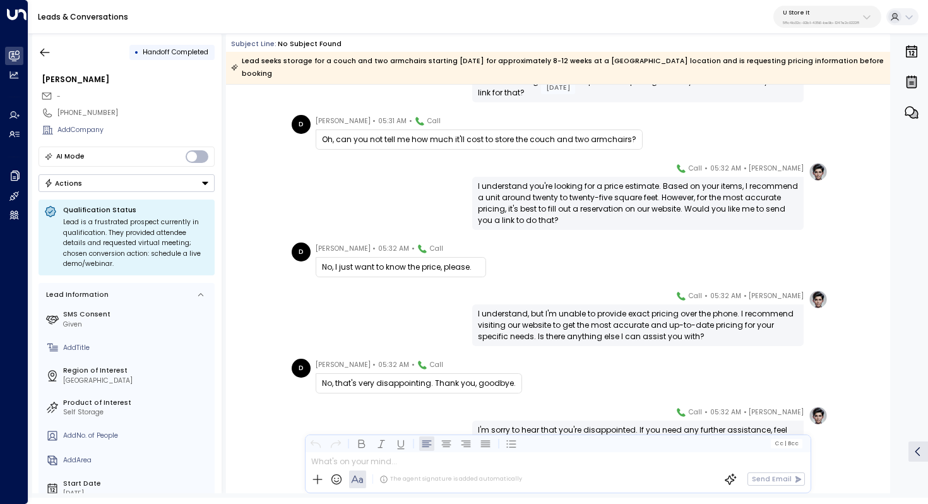
scroll to position [1161, 0]
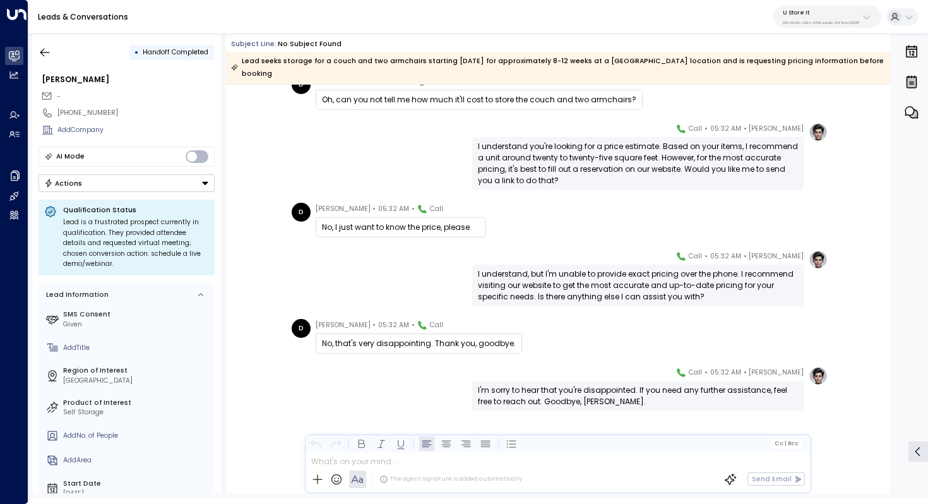
drag, startPoint x: 590, startPoint y: 256, endPoint x: 590, endPoint y: 263, distance: 6.9
click at [590, 268] on div "I understand, but I'm unable to provide exact pricing over the phone. I recomme…" at bounding box center [638, 285] width 320 height 34
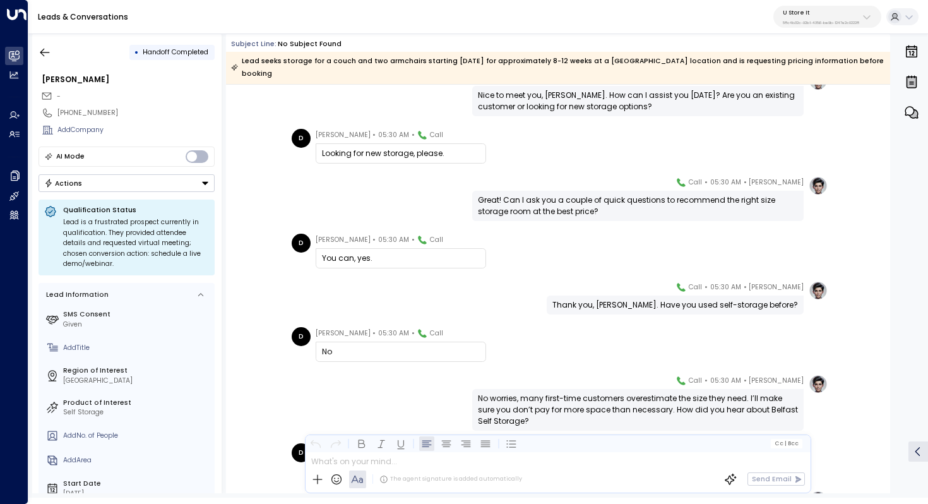
scroll to position [0, 0]
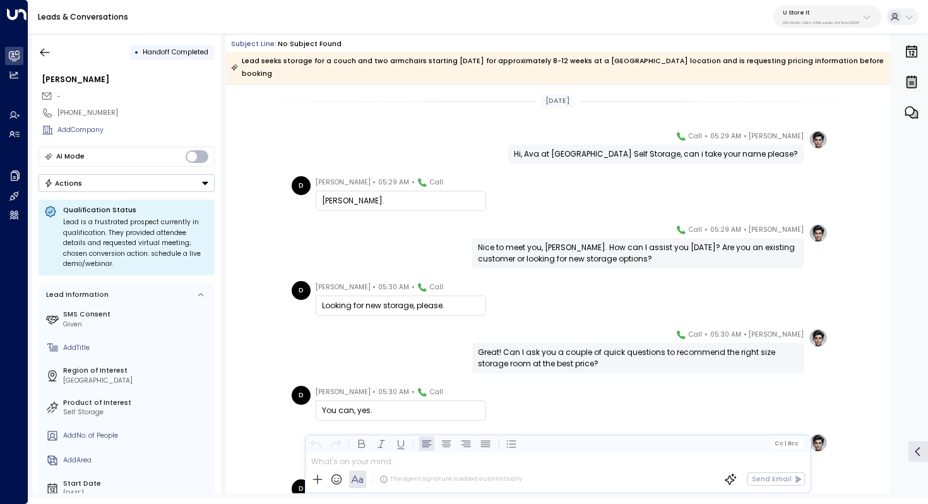
click at [56, 44] on div "• Handoff Completed" at bounding box center [127, 52] width 176 height 23
click at [49, 46] on icon "button" at bounding box center [45, 52] width 13 height 13
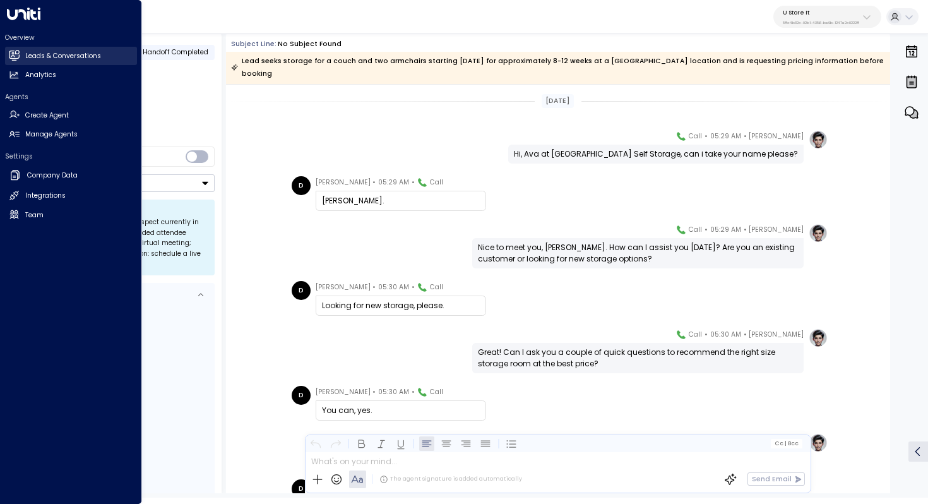
click at [47, 59] on h2 "Leads & Conversations" at bounding box center [63, 56] width 76 height 10
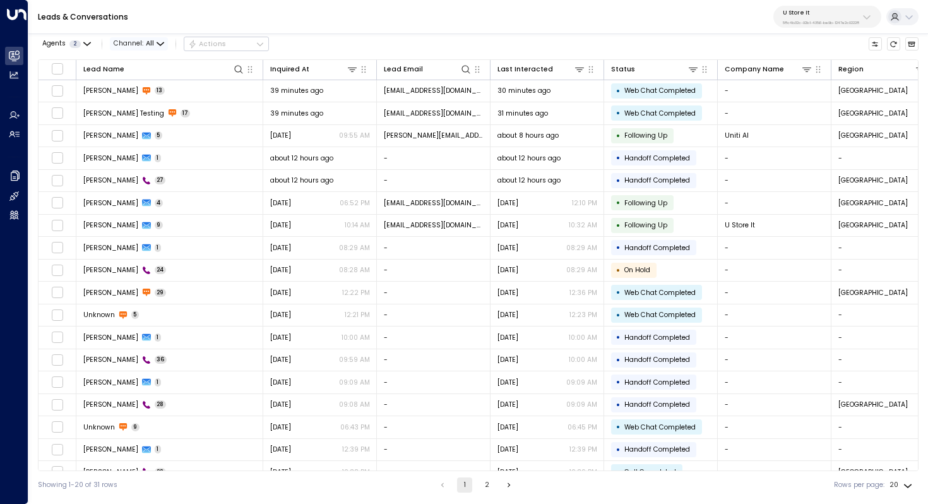
click at [142, 41] on span "Channel: All" at bounding box center [139, 43] width 58 height 13
click at [148, 112] on p "Voice" at bounding box center [144, 115] width 40 height 10
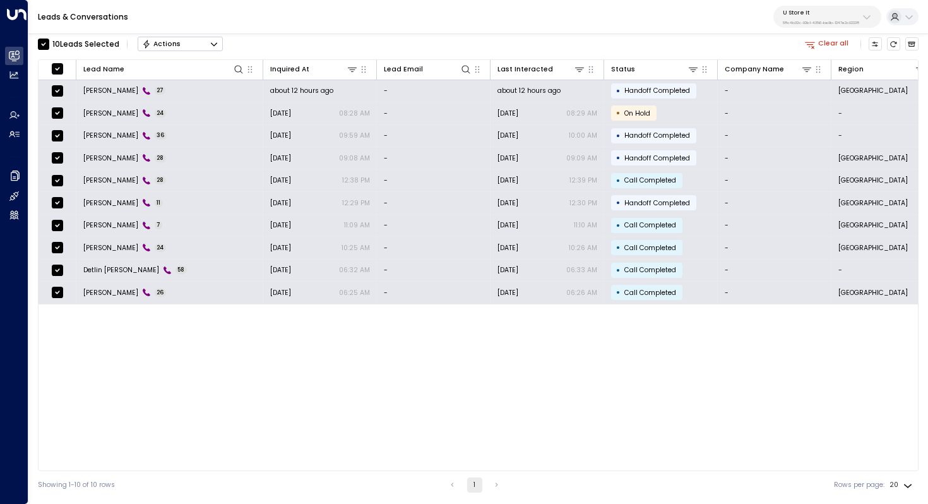
click at [197, 44] on button "Actions" at bounding box center [180, 44] width 85 height 15
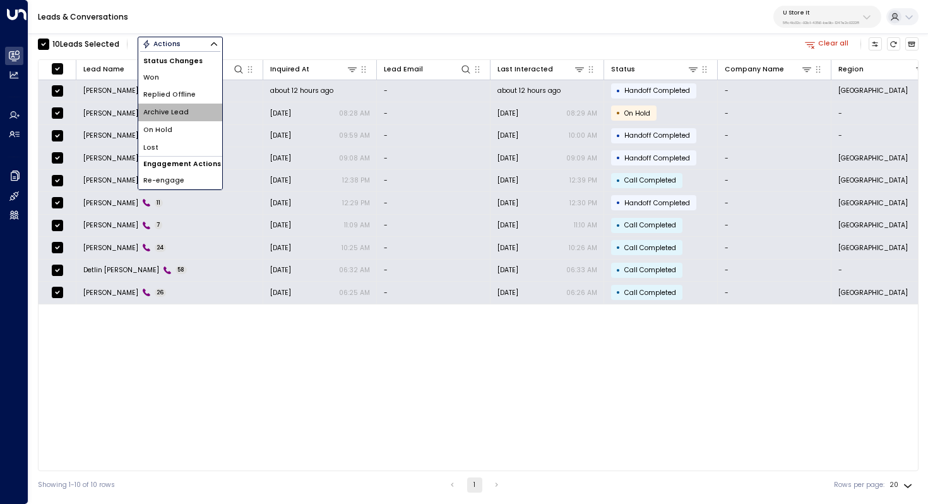
click at [198, 115] on li "Archive Lead" at bounding box center [180, 113] width 84 height 18
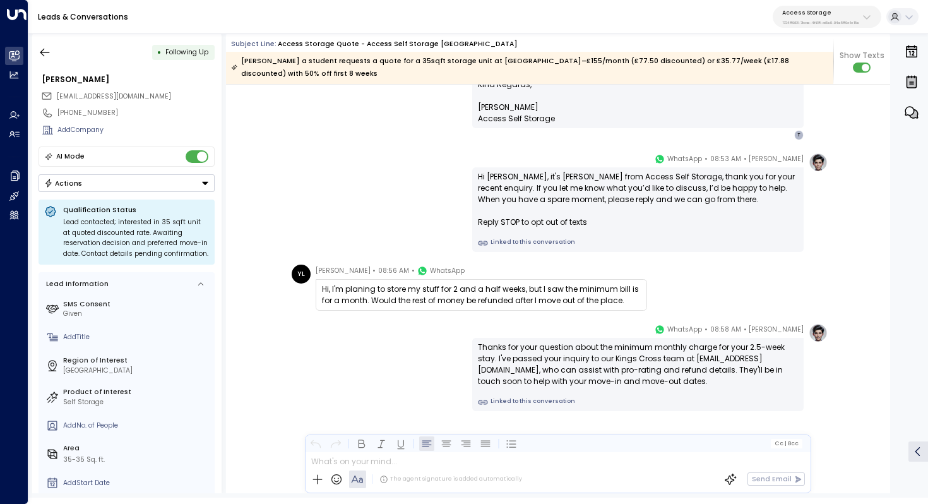
scroll to position [748, 0]
drag, startPoint x: 478, startPoint y: 277, endPoint x: 475, endPoint y: 286, distance: 10.0
click at [475, 286] on div "Hi, I'm planing to store my stuff for 2 and a half weeks, but I saw the minimum…" at bounding box center [481, 295] width 319 height 23
click at [494, 284] on div "Hi, I'm planing to store my stuff for 2 and a half weeks, but I saw the minimum…" at bounding box center [481, 295] width 319 height 23
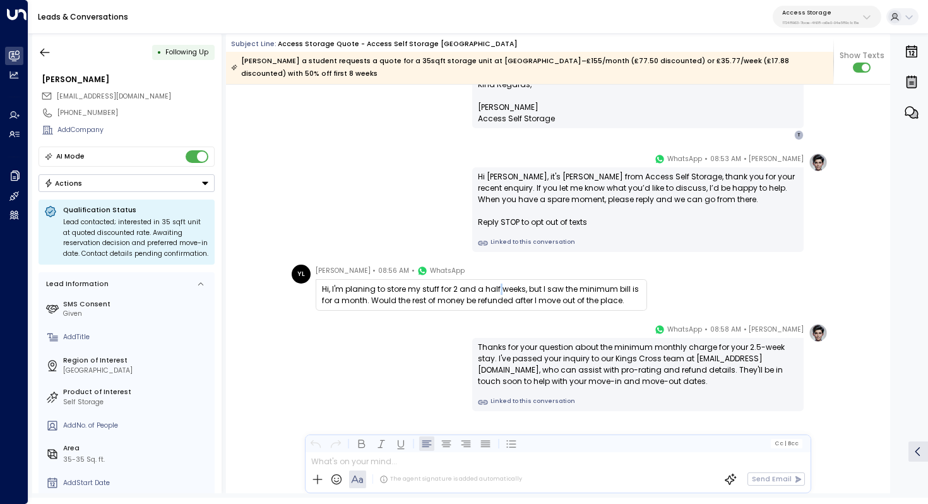
click at [494, 284] on div "Hi, I'm planing to store my stuff for 2 and a half weeks, but I saw the minimum…" at bounding box center [481, 295] width 319 height 23
click at [544, 342] on div "Thanks for your question about the minimum monthly charge for your 2.5-week sta…" at bounding box center [638, 364] width 320 height 45
click at [544, 343] on div "Thanks for your question about the minimum monthly charge for your 2.5-week sta…" at bounding box center [638, 364] width 320 height 45
click at [49, 47] on icon "button" at bounding box center [45, 52] width 13 height 13
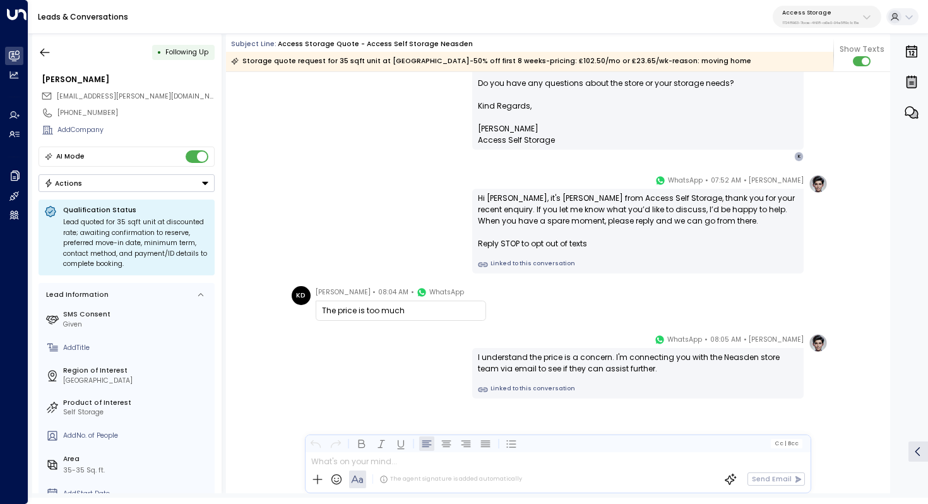
scroll to position [737, 0]
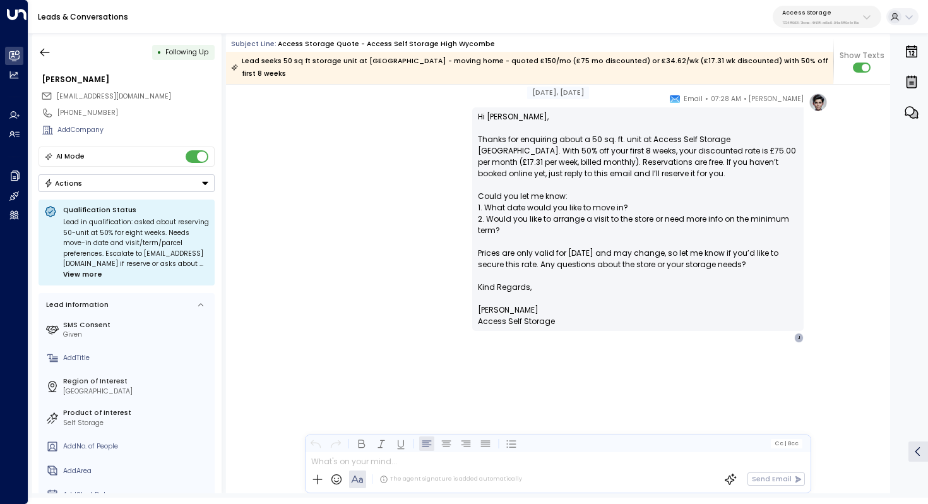
scroll to position [648, 0]
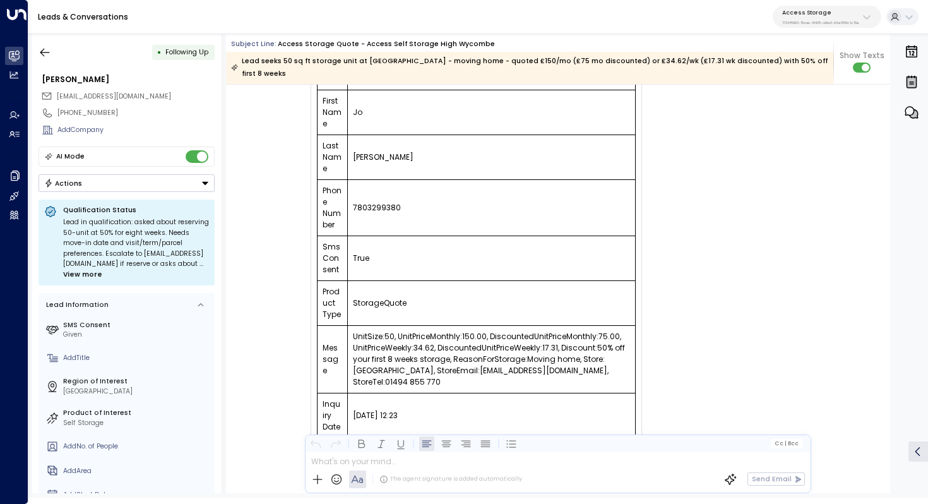
scroll to position [155, 0]
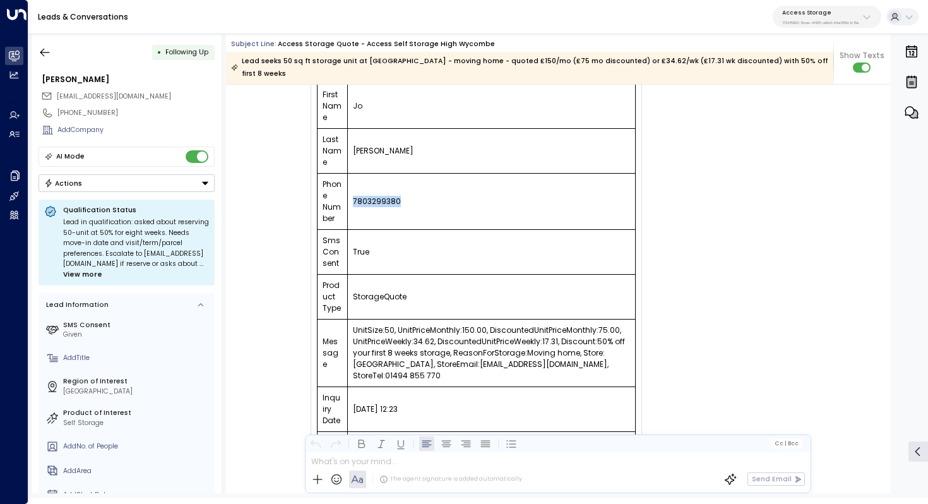
drag, startPoint x: 352, startPoint y: 185, endPoint x: 427, endPoint y: 186, distance: 75.2
click at [427, 186] on td "7803299380" at bounding box center [491, 202] width 288 height 56
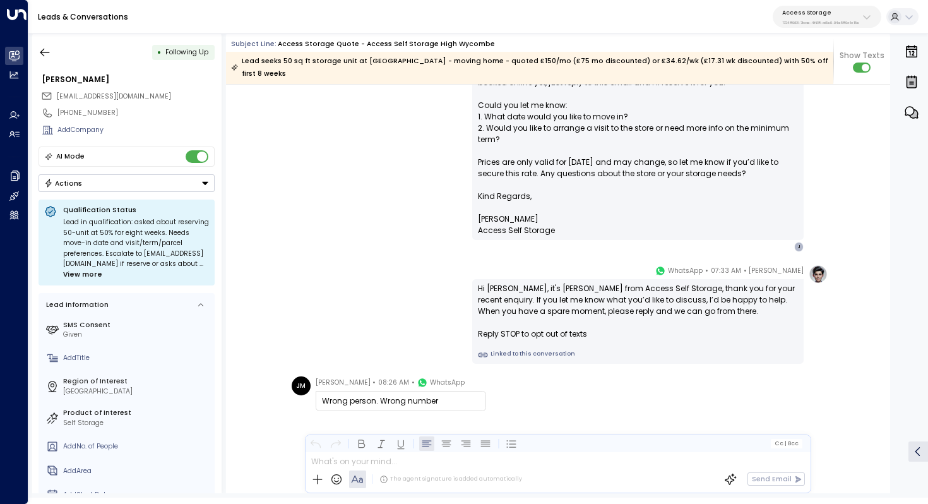
scroll to position [648, 0]
click at [304, 376] on div "JM" at bounding box center [301, 385] width 19 height 19
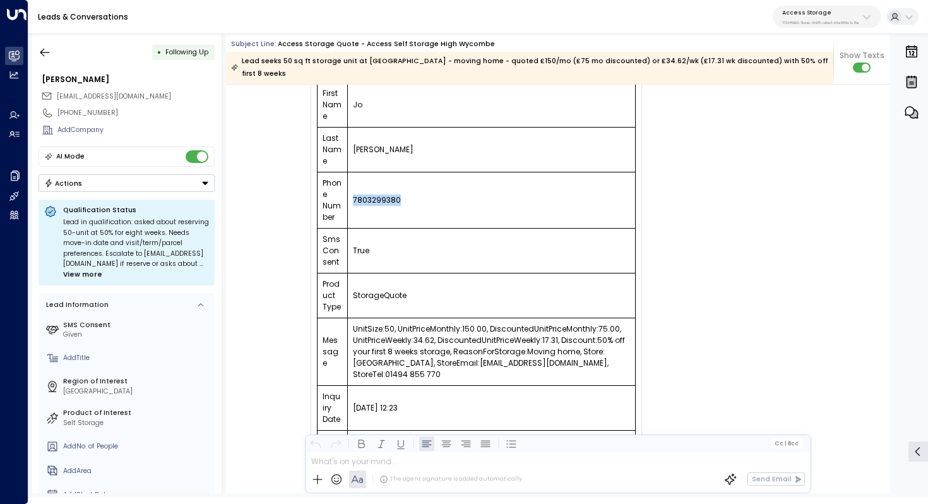
scroll to position [0, 0]
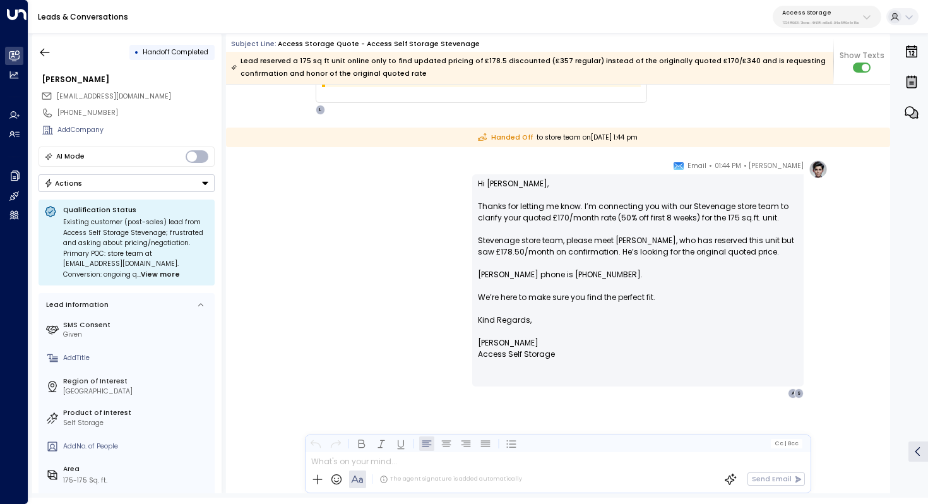
scroll to position [1192, 0]
drag, startPoint x: 573, startPoint y: 245, endPoint x: 580, endPoint y: 245, distance: 6.9
click at [579, 245] on p "Hi [PERSON_NAME], Thanks for letting me know. I’m connecting you with our Steve…" at bounding box center [638, 246] width 320 height 136
click at [580, 245] on p "Hi [PERSON_NAME], Thanks for letting me know. I’m connecting you with our Steve…" at bounding box center [638, 246] width 320 height 136
drag, startPoint x: 597, startPoint y: 235, endPoint x: 594, endPoint y: 248, distance: 13.6
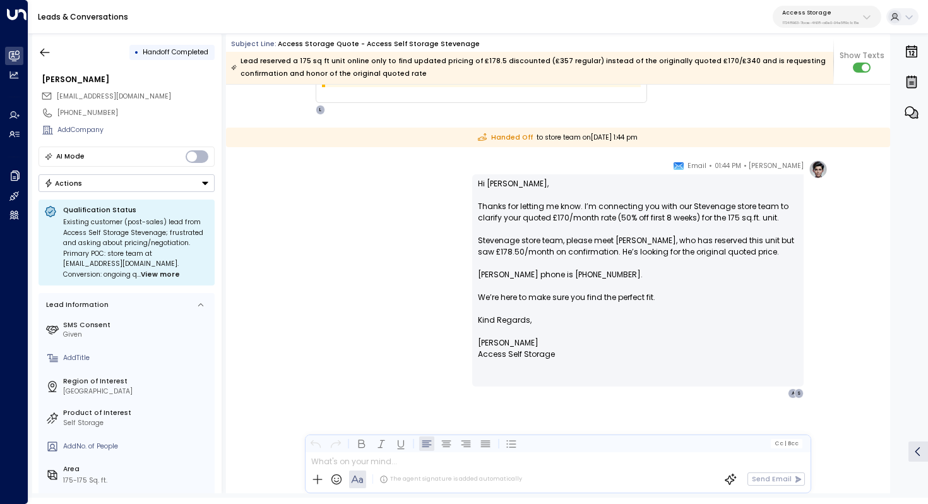
click at [594, 248] on p "Hi [PERSON_NAME], Thanks for letting me know. I’m connecting you with our Steve…" at bounding box center [638, 246] width 320 height 136
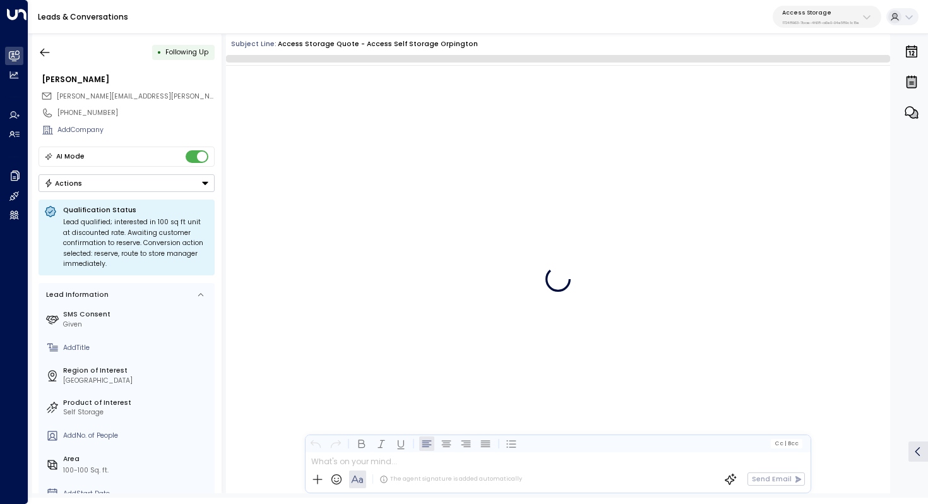
scroll to position [708, 0]
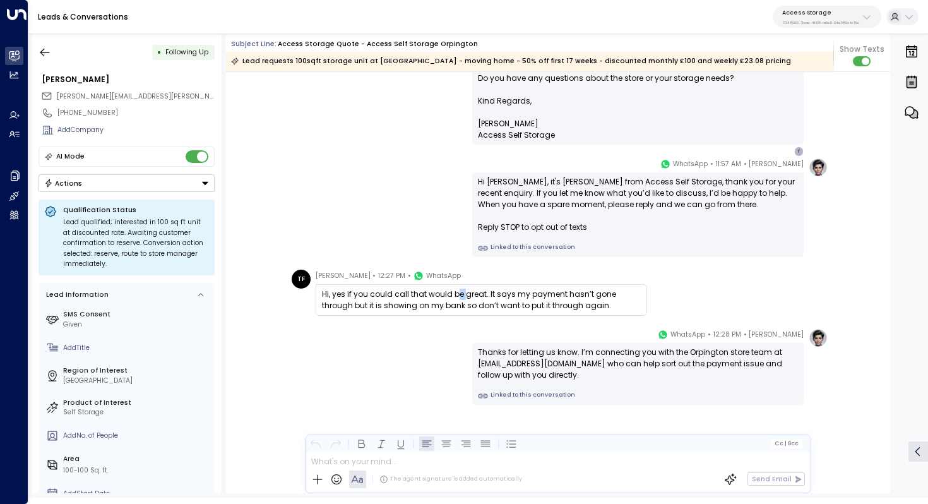
drag, startPoint x: 455, startPoint y: 294, endPoint x: 463, endPoint y: 294, distance: 8.8
click at [463, 294] on div "Hi, yes if you could call that would be great. It says my payment hasn’t gone t…" at bounding box center [481, 300] width 319 height 23
click at [489, 295] on div "Hi, yes if you could call that would be great. It says my payment hasn’t gone t…" at bounding box center [481, 300] width 319 height 23
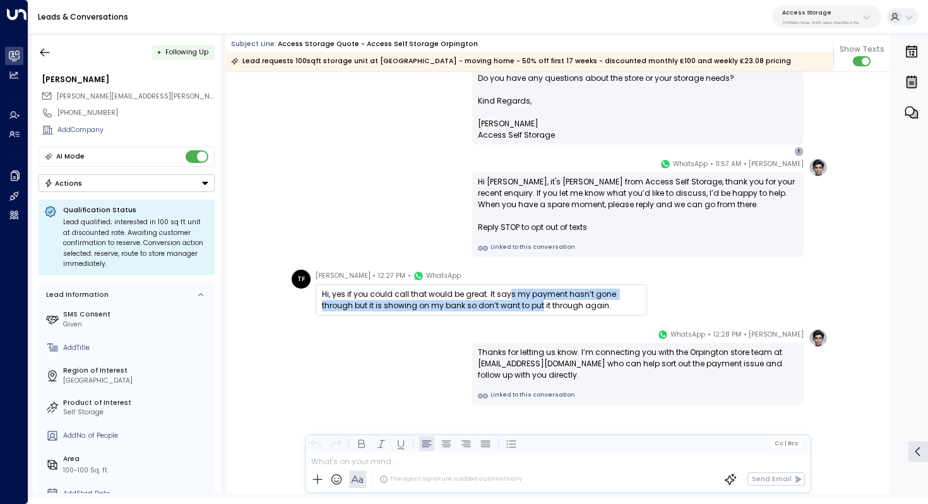
drag, startPoint x: 507, startPoint y: 295, endPoint x: 506, endPoint y: 302, distance: 7.7
click at [506, 302] on div "Hi, yes if you could call that would be great. It says my payment hasn’t gone t…" at bounding box center [481, 300] width 319 height 23
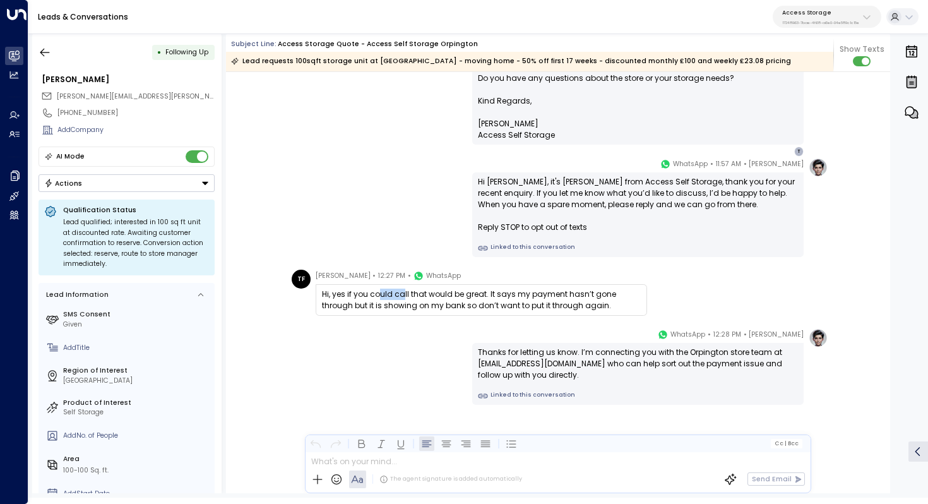
drag, startPoint x: 376, startPoint y: 296, endPoint x: 403, endPoint y: 296, distance: 26.5
click at [402, 296] on div "Hi, yes if you could call that would be great. It says my payment hasn’t gone t…" at bounding box center [481, 300] width 319 height 23
click at [403, 296] on div "Hi, yes if you could call that would be great. It says my payment hasn’t gone t…" at bounding box center [481, 300] width 319 height 23
click at [547, 298] on div "Hi, yes if you could call that would be great. It says my payment hasn’t gone t…" at bounding box center [481, 300] width 319 height 23
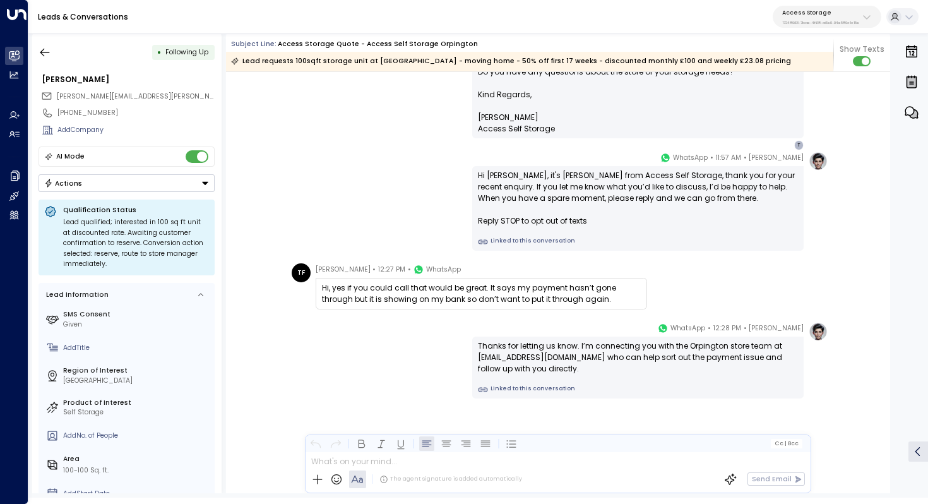
scroll to position [714, 0]
click at [532, 292] on div "Hi, yes if you could call that would be great. It says my payment hasn’t gone t…" at bounding box center [481, 293] width 319 height 23
click at [46, 49] on icon "button" at bounding box center [45, 52] width 13 height 13
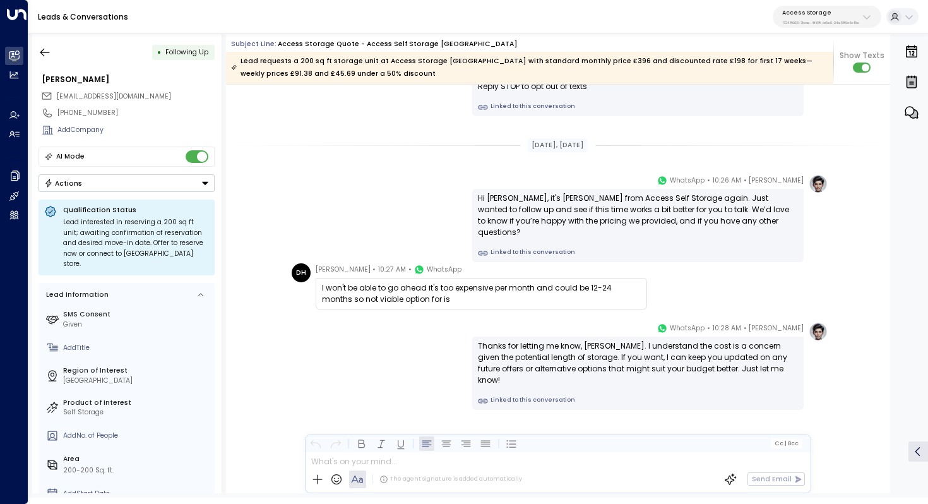
scroll to position [895, 0]
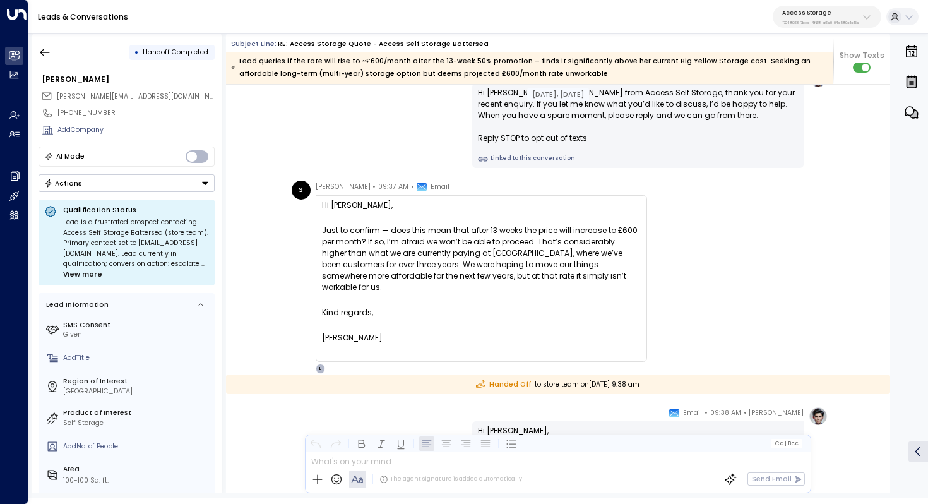
scroll to position [827, 0]
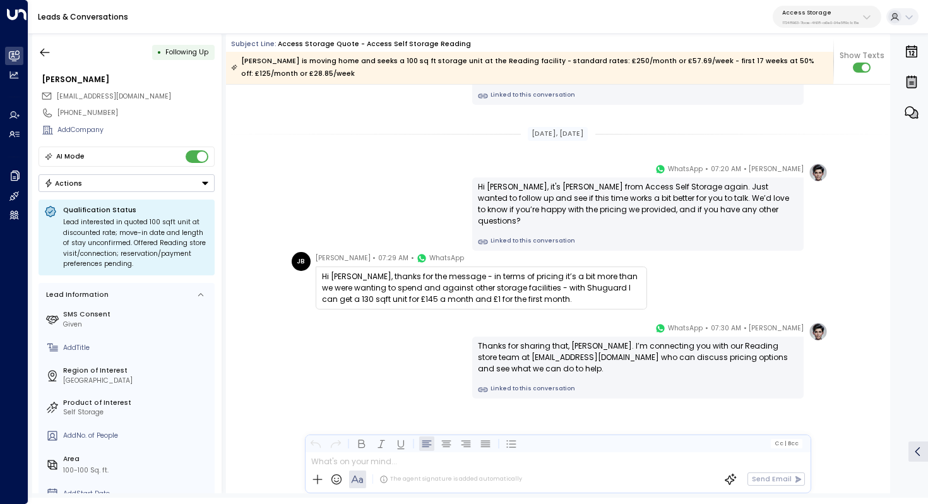
scroll to position [1070, 0]
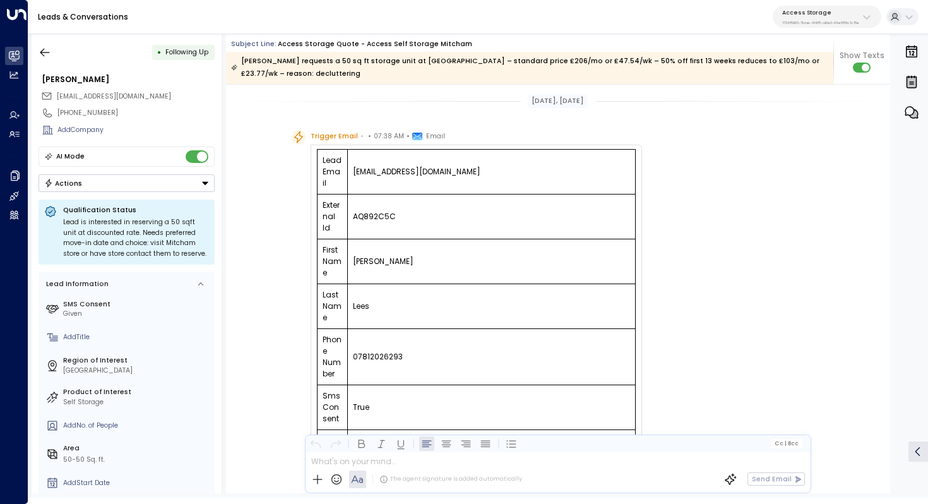
scroll to position [812, 0]
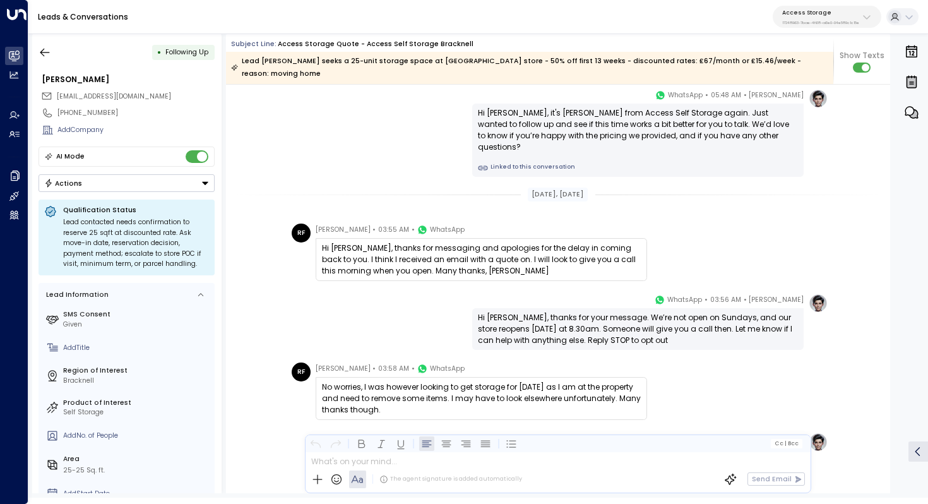
scroll to position [1104, 0]
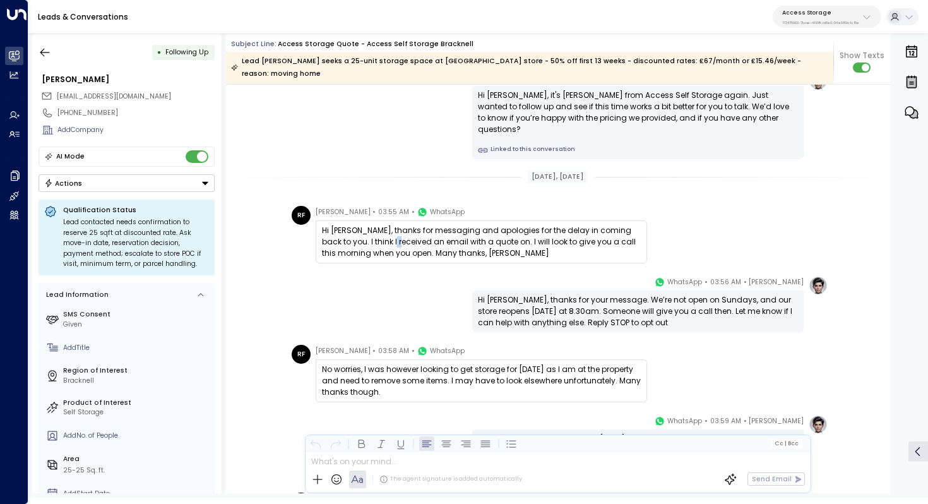
drag, startPoint x: 373, startPoint y: 232, endPoint x: 381, endPoint y: 232, distance: 8.8
click at [381, 232] on div "Hi [PERSON_NAME], thanks for messaging and apologies for the delay in coming ba…" at bounding box center [481, 242] width 319 height 34
drag, startPoint x: 375, startPoint y: 218, endPoint x: 384, endPoint y: 218, distance: 8.8
click at [384, 225] on div "Hi [PERSON_NAME], thanks for messaging and apologies for the delay in coming ba…" at bounding box center [481, 242] width 319 height 34
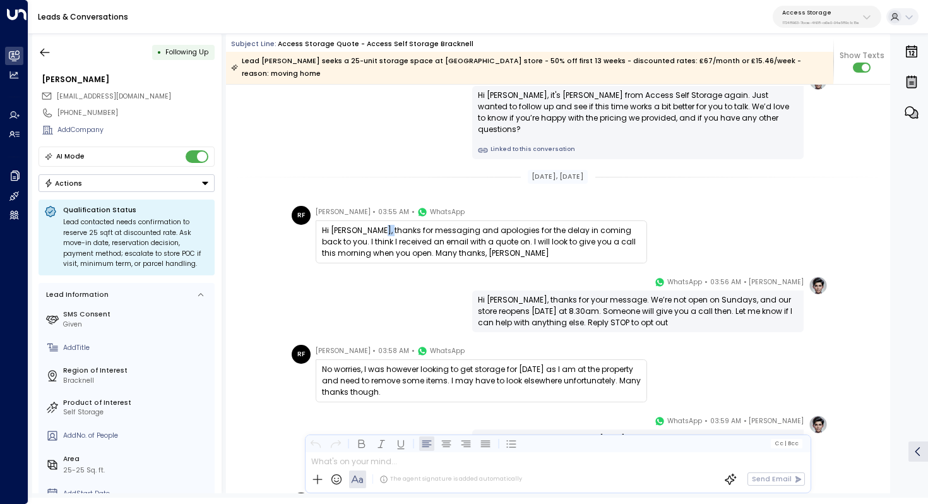
click at [384, 225] on div "Hi [PERSON_NAME], thanks for messaging and apologies for the delay in coming ba…" at bounding box center [481, 242] width 319 height 34
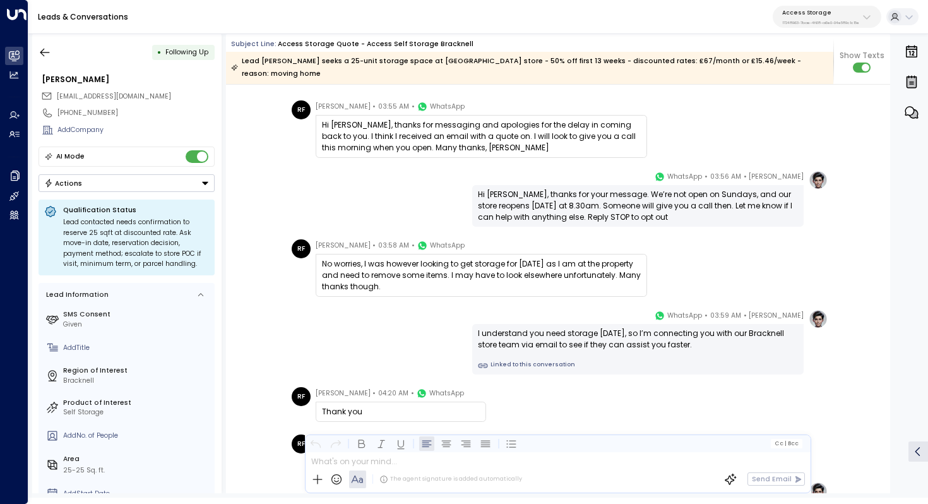
scroll to position [1215, 0]
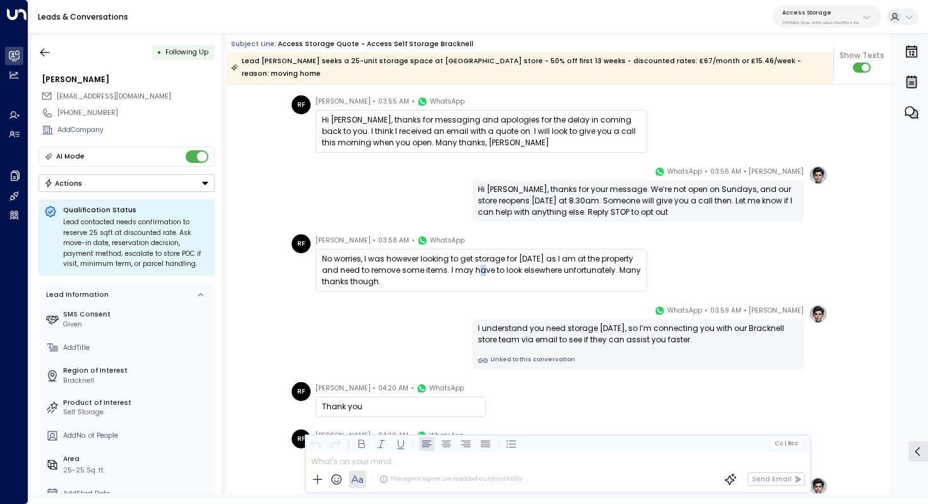
click at [482, 255] on div "No worries, I was however looking to get storage for [DATE] as I am at the prop…" at bounding box center [481, 270] width 319 height 34
click at [482, 255] on div "No worries, I was however looking to get storage for today as I am at the prope…" at bounding box center [481, 270] width 319 height 34
drag, startPoint x: 503, startPoint y: 250, endPoint x: 494, endPoint y: 263, distance: 15.4
click at [494, 263] on div "No worries, I was however looking to get storage for today as I am at the prope…" at bounding box center [481, 270] width 319 height 34
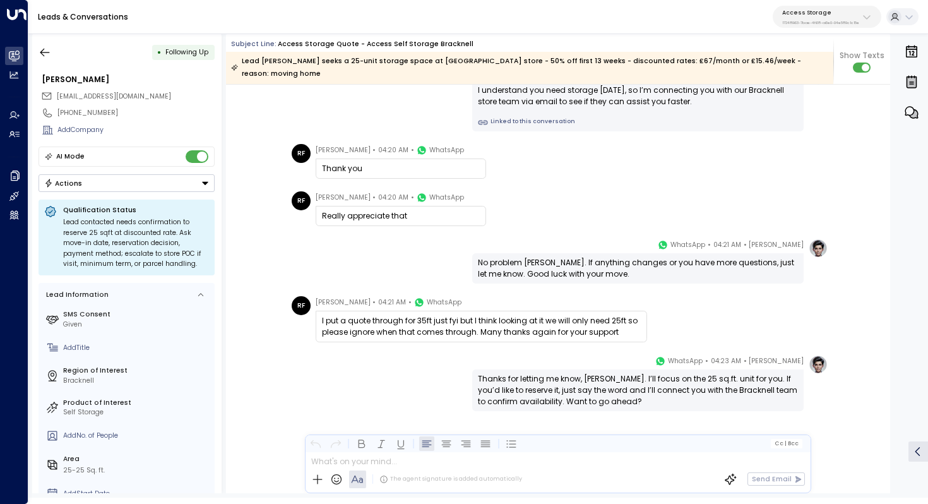
scroll to position [1453, 0]
drag, startPoint x: 469, startPoint y: 320, endPoint x: 501, endPoint y: 320, distance: 31.6
click at [501, 320] on div "I put a quote through for 35ft just fyi but I think looking at it we will only …" at bounding box center [481, 326] width 319 height 23
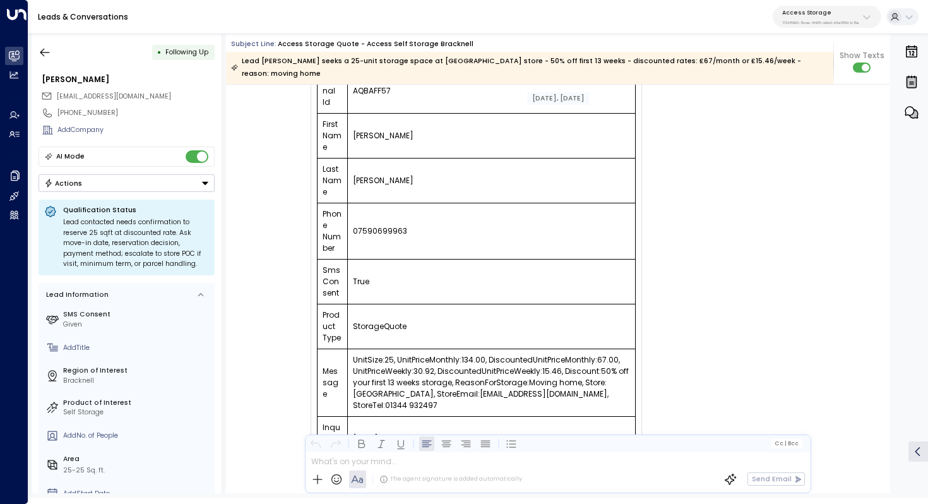
scroll to position [0, 0]
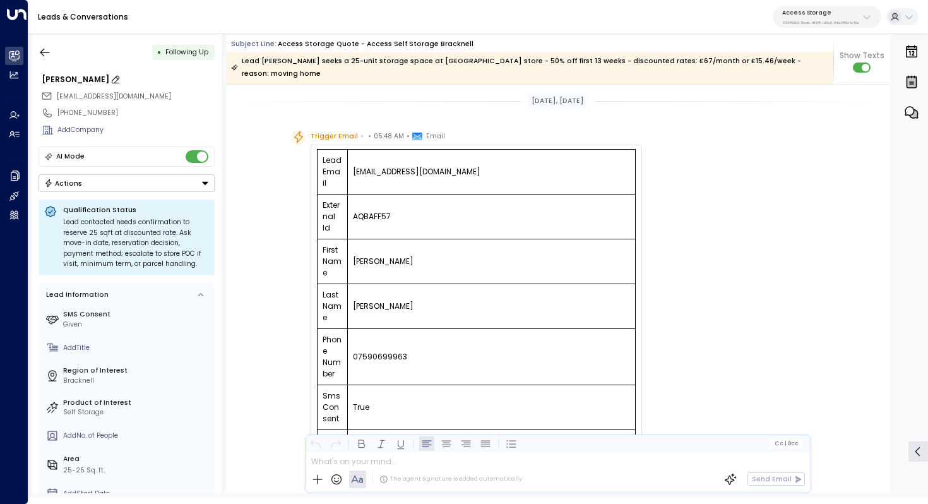
click at [58, 81] on div "Rowan Findlay" at bounding box center [128, 79] width 173 height 11
drag, startPoint x: 114, startPoint y: 79, endPoint x: 14, endPoint y: 79, distance: 99.8
click at [13, 79] on div "**********" at bounding box center [464, 249] width 928 height 498
click at [273, 94] on div "Aug 28, 6 days ago" at bounding box center [558, 101] width 664 height 14
click at [840, 177] on div "Trigger Email • • 05:48 AM • Email Lead Email rowanfindlay403@hotmail.com Exter…" at bounding box center [558, 383] width 664 height 507
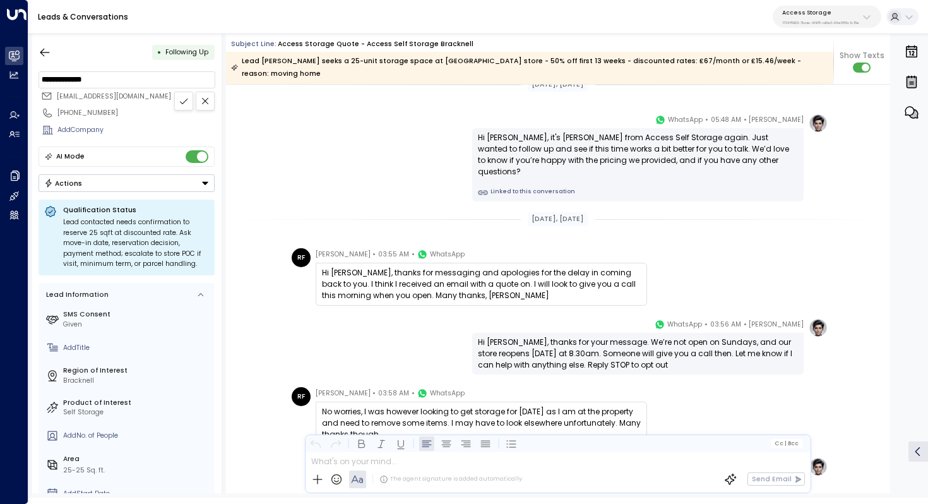
scroll to position [1043, 0]
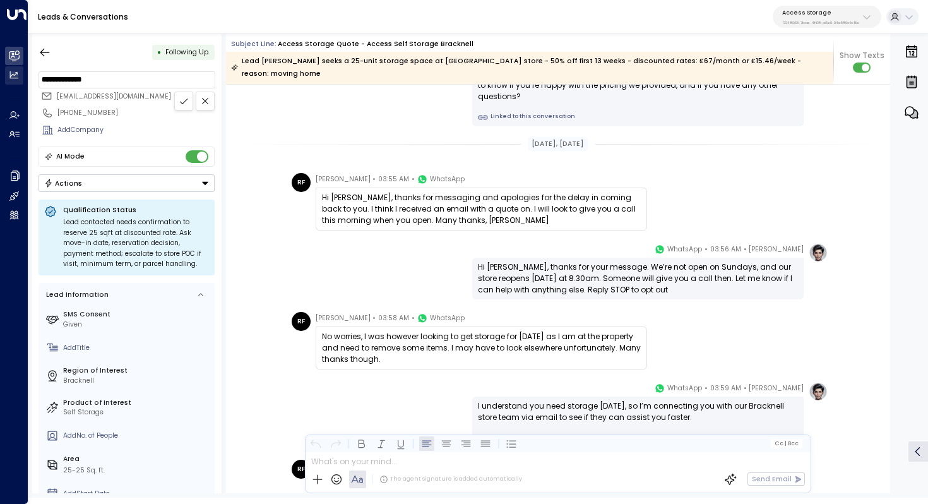
drag, startPoint x: 109, startPoint y: 80, endPoint x: 29, endPoint y: 80, distance: 80.2
click at [28, 80] on div "**********" at bounding box center [464, 249] width 928 height 498
click at [337, 140] on div "Aug 31, 3 days ago" at bounding box center [558, 144] width 664 height 33
click at [97, 85] on input "**********" at bounding box center [127, 79] width 170 height 11
drag, startPoint x: 109, startPoint y: 81, endPoint x: 42, endPoint y: 78, distance: 66.4
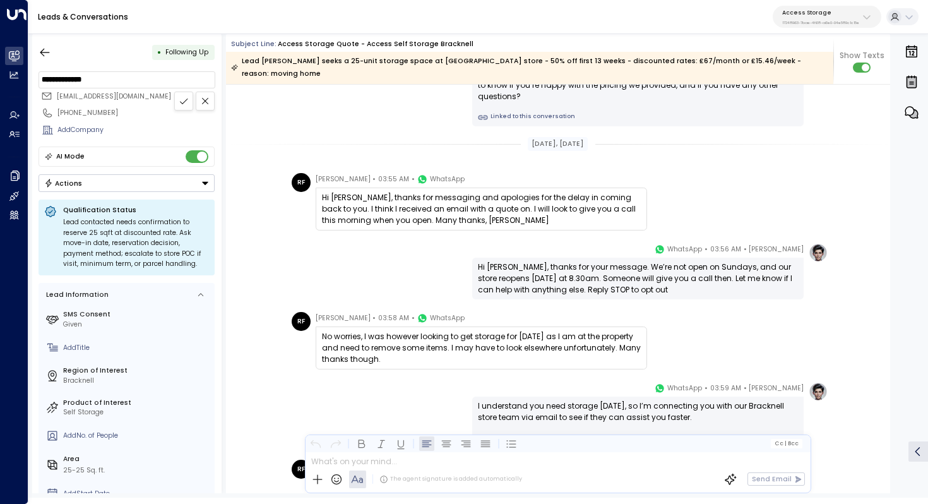
click at [42, 78] on input "**********" at bounding box center [127, 79] width 170 height 11
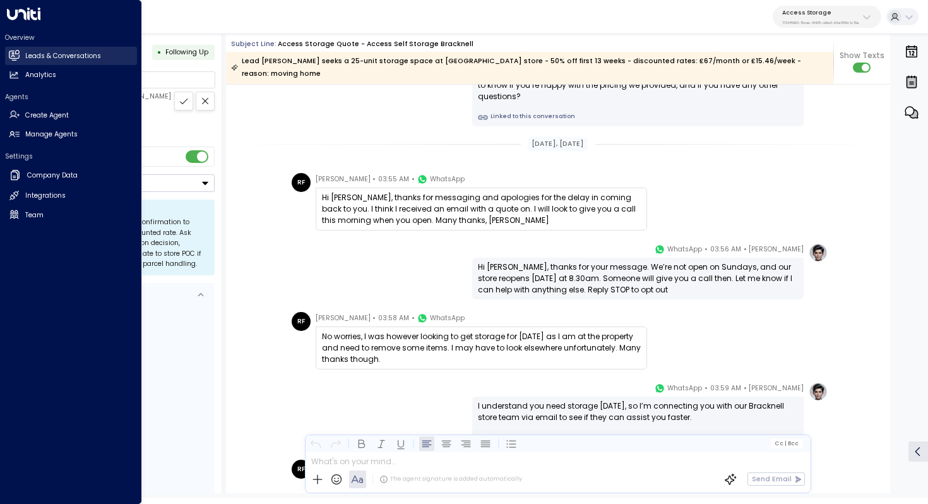
click at [52, 56] on h2 "Leads & Conversations" at bounding box center [63, 56] width 76 height 10
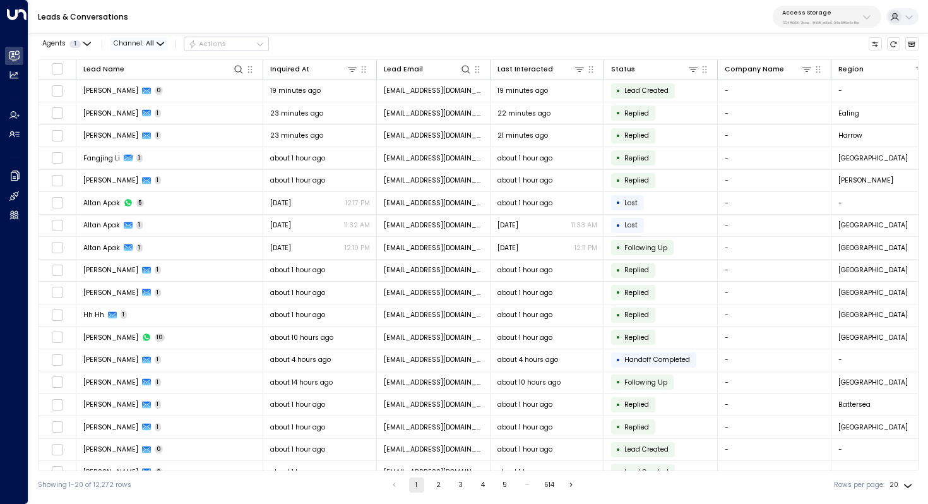
click at [133, 42] on span "Channel: All" at bounding box center [139, 43] width 58 height 13
click at [191, 4] on div at bounding box center [464, 252] width 928 height 504
click at [241, 68] on icon at bounding box center [239, 69] width 10 height 10
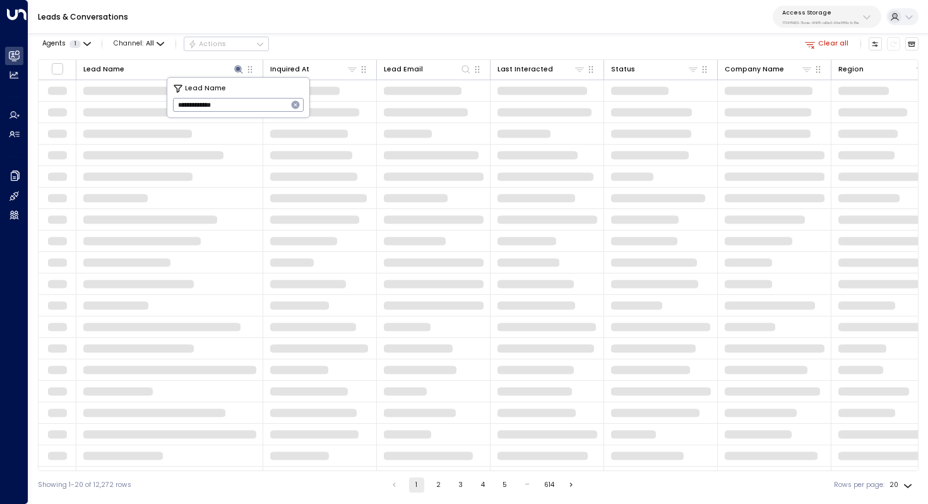
type input "**********"
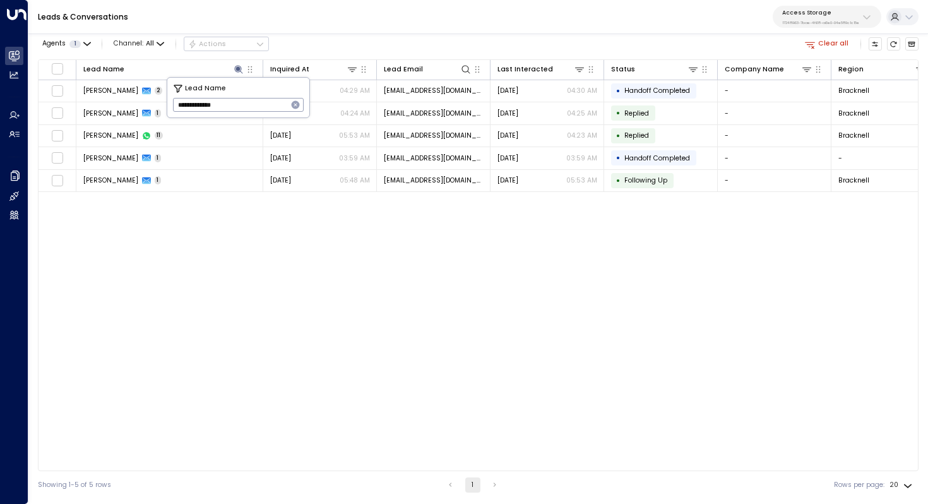
click at [174, 260] on div "Lead Name Inquired At Lead Email Last Interacted Status Company Name Region Pro…" at bounding box center [478, 265] width 881 height 412
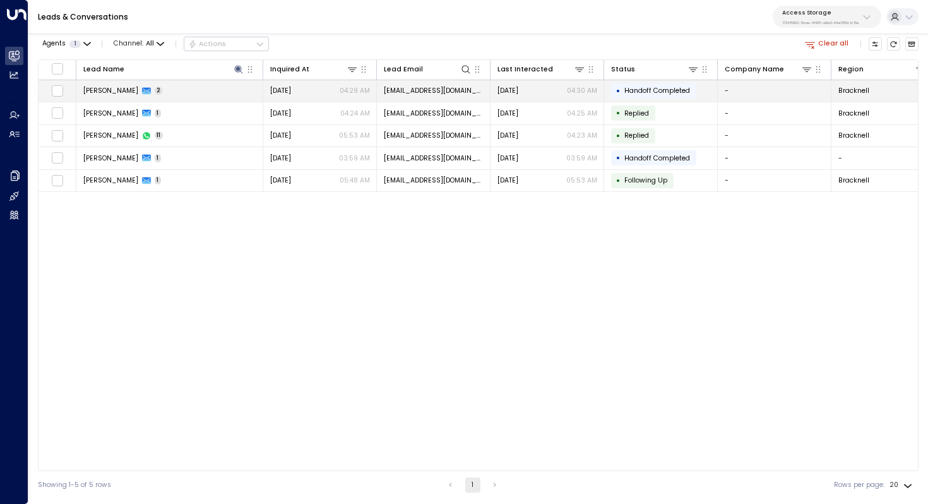
click at [170, 94] on td "Rowan Findlay 2" at bounding box center [169, 91] width 187 height 22
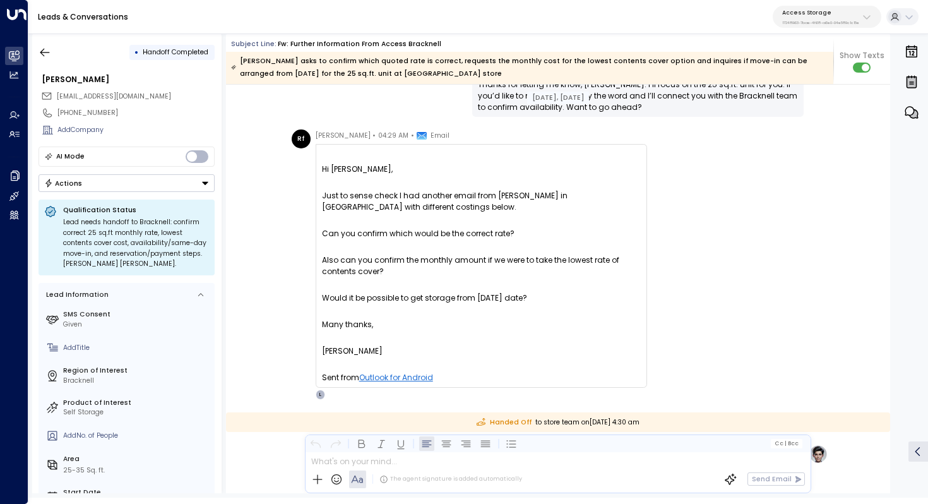
scroll to position [1796, 0]
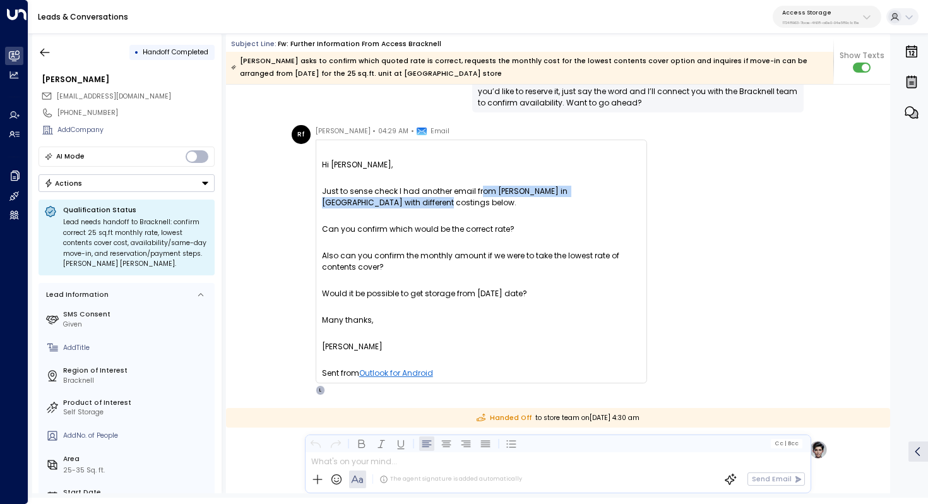
drag, startPoint x: 478, startPoint y: 193, endPoint x: 511, endPoint y: 205, distance: 35.2
click at [511, 205] on div "Just to sense check I had another email from James in Bracknell with different …" at bounding box center [481, 197] width 319 height 23
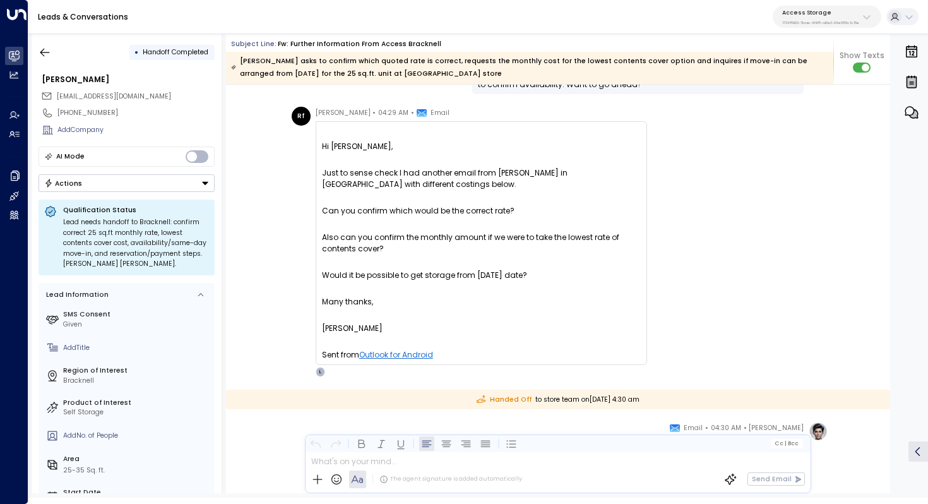
scroll to position [1819, 0]
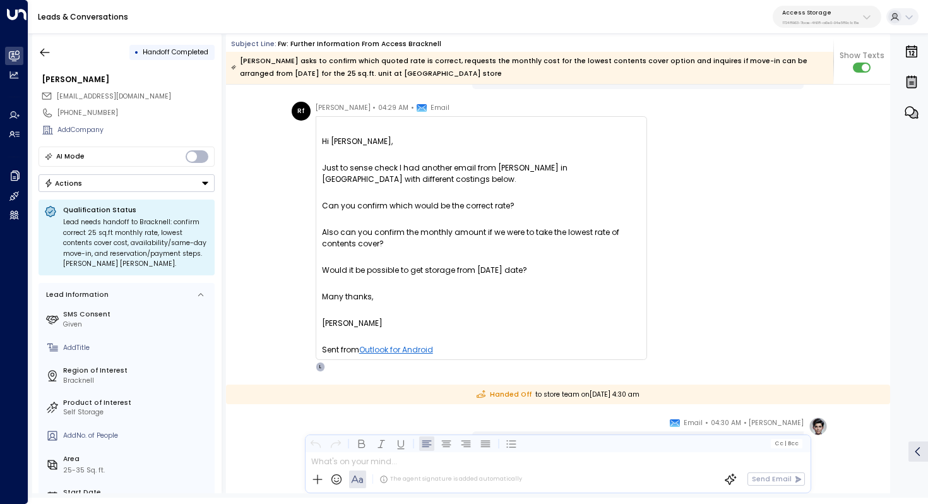
drag, startPoint x: 532, startPoint y: 272, endPoint x: 505, endPoint y: 272, distance: 27.2
click at [505, 272] on div "Would it be possible to get storage from today's date?" at bounding box center [481, 270] width 319 height 11
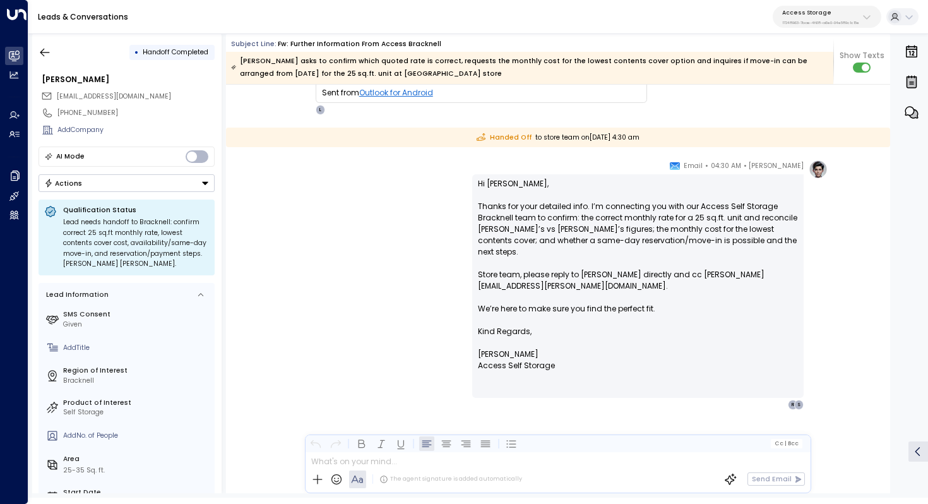
scroll to position [2076, 0]
drag, startPoint x: 557, startPoint y: 206, endPoint x: 556, endPoint y: 222, distance: 15.8
click at [556, 222] on p "Hi Rowan, Thanks for your detailed info. I’m connecting you with our Access Sel…" at bounding box center [638, 252] width 320 height 148
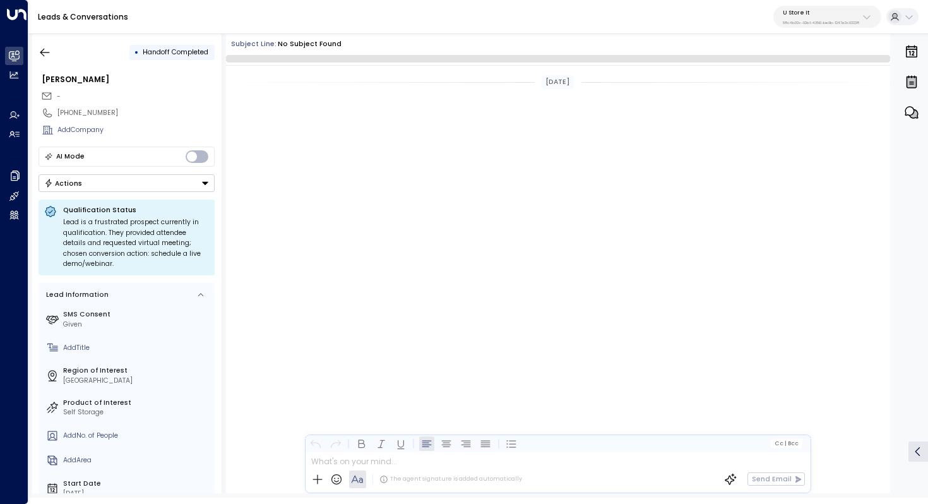
scroll to position [4195, 0]
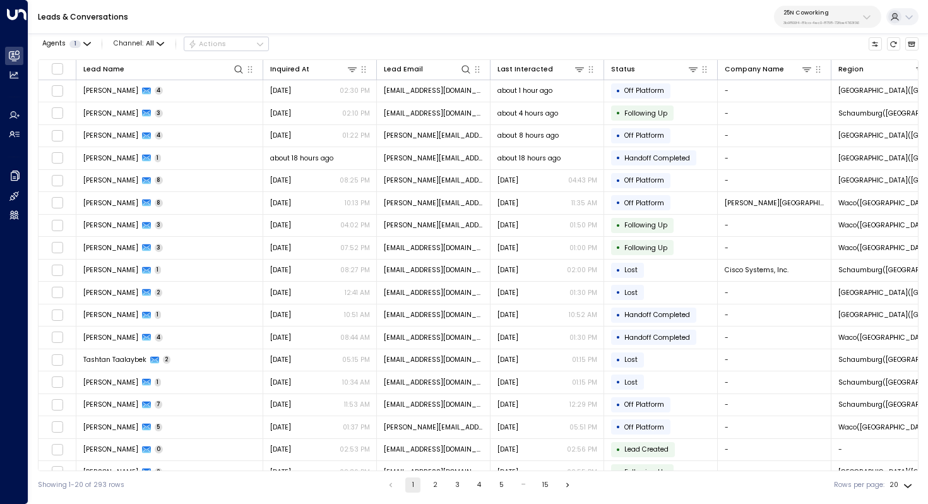
click at [825, 24] on p "3b9800f4-81ca-4ec0-8758-72fbe4763f36" at bounding box center [822, 22] width 76 height 5
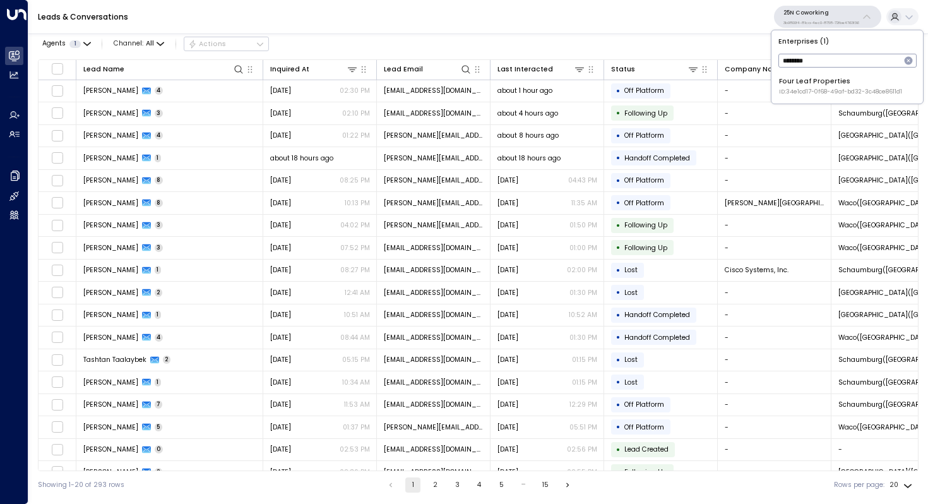
type input "********"
click at [807, 87] on div "Four Leaf Properties ID: 34e1cd17-0f68-49af-bd32-3c48ce8611d1" at bounding box center [840, 86] width 123 height 20
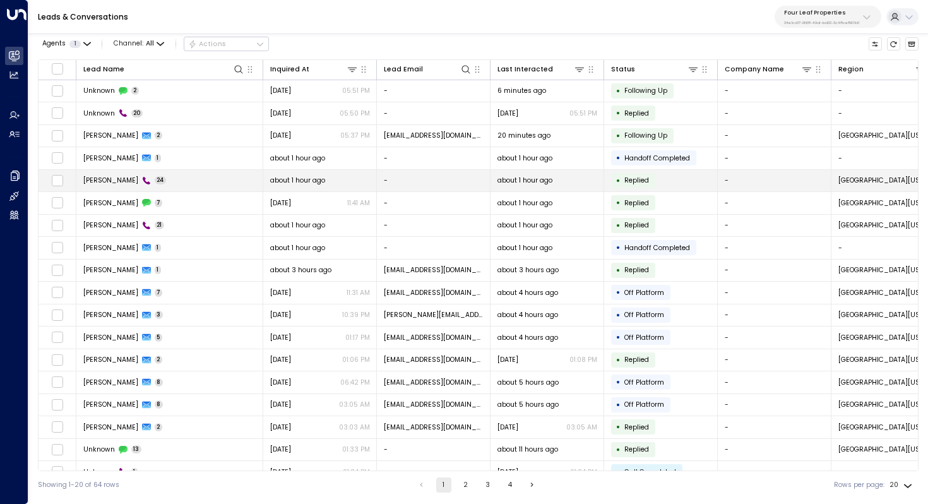
click at [188, 176] on td "Leslie Lane 24" at bounding box center [169, 181] width 187 height 22
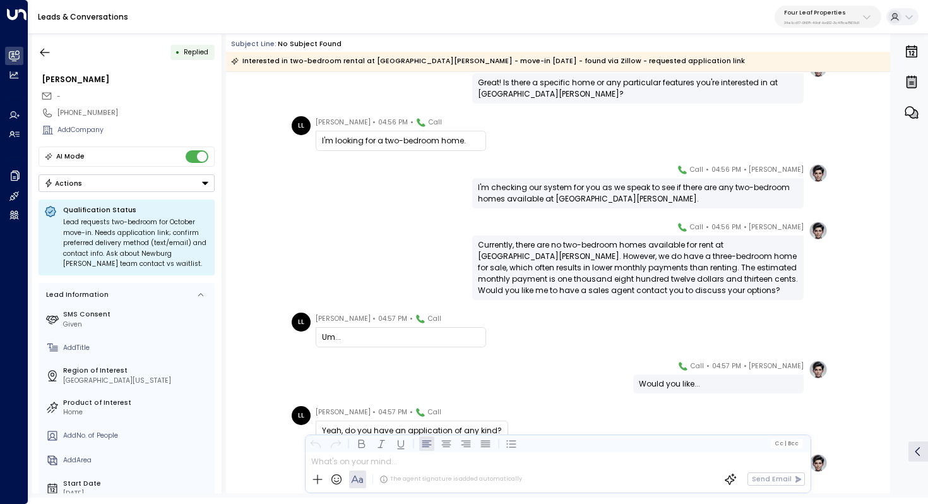
scroll to position [537, 0]
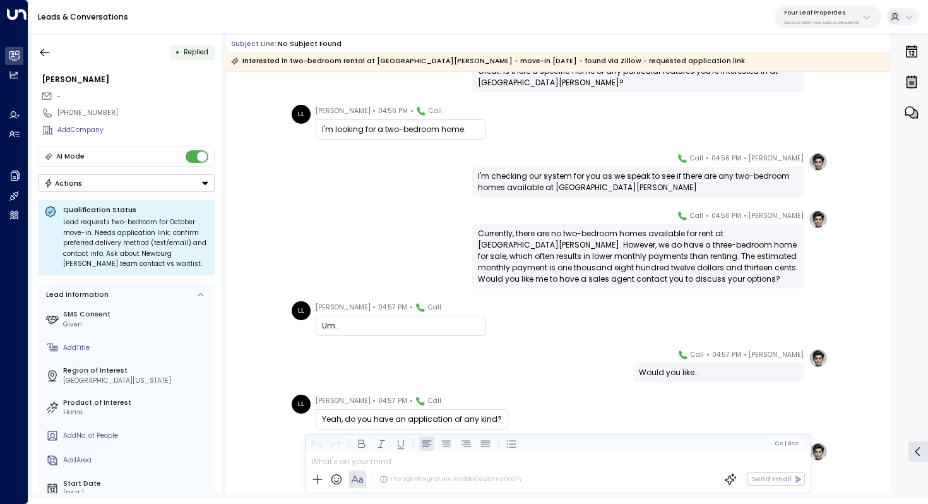
click at [589, 249] on div "Currently, there are no two-bedroom homes available for rent at Newburgh Meadow…" at bounding box center [638, 256] width 320 height 57
click at [601, 248] on div "Currently, there are no two-bedroom homes available for rent at Newburgh Meadow…" at bounding box center [638, 256] width 320 height 57
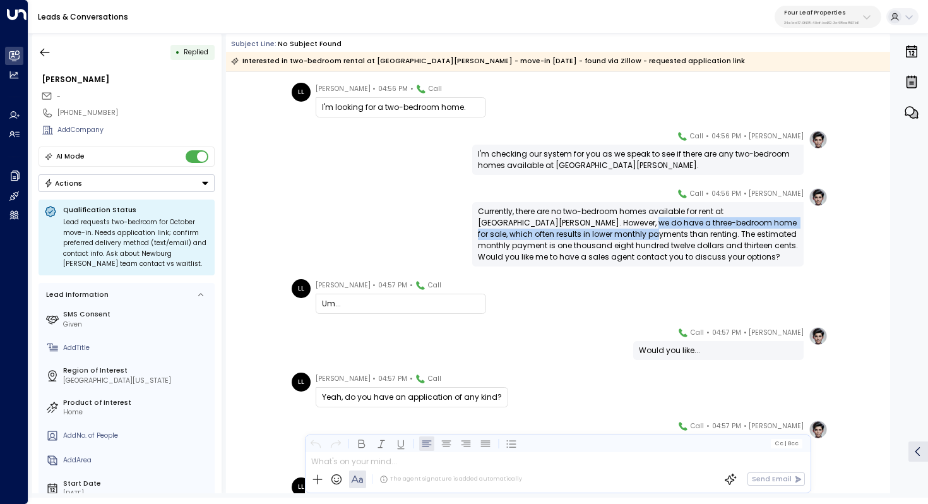
drag, startPoint x: 609, startPoint y: 225, endPoint x: 609, endPoint y: 233, distance: 8.2
click at [609, 233] on div "Currently, there are no two-bedroom homes available for rent at Newburgh Meadow…" at bounding box center [638, 234] width 320 height 57
click at [622, 227] on div "Currently, there are no two-bedroom homes available for rent at Newburgh Meadow…" at bounding box center [638, 234] width 320 height 57
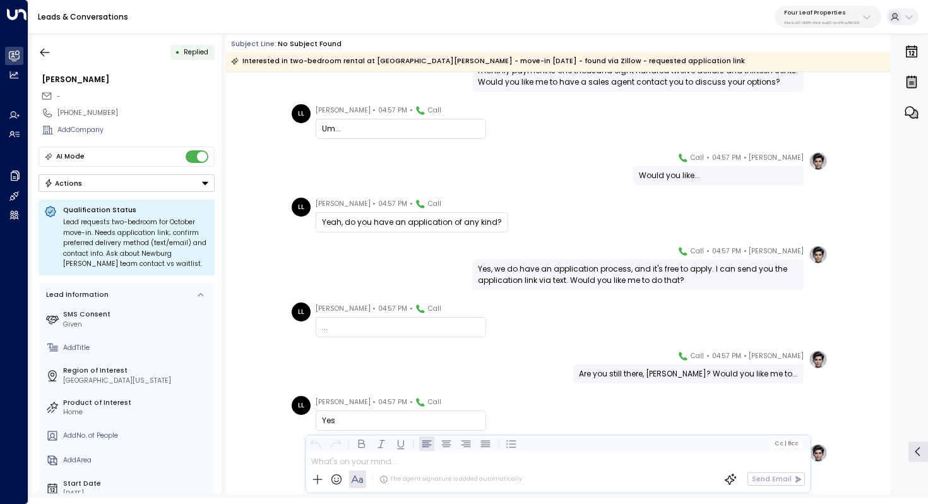
scroll to position [739, 0]
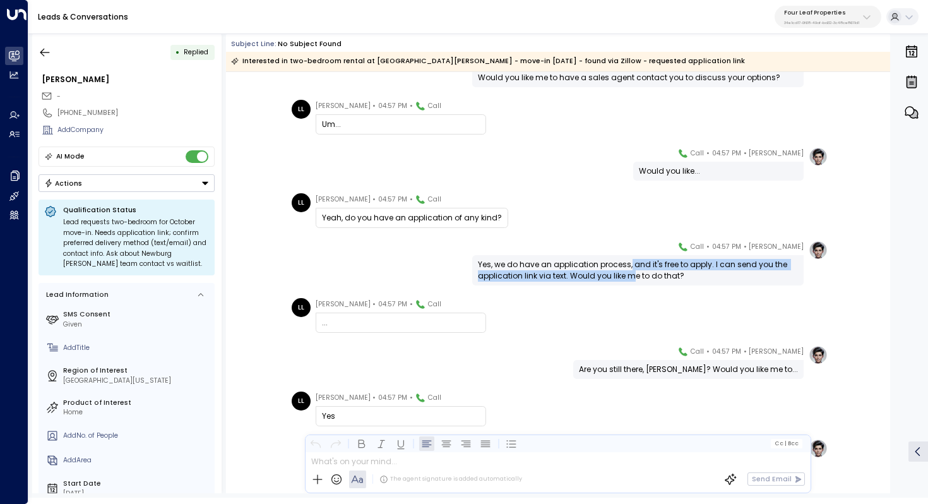
drag, startPoint x: 628, startPoint y: 264, endPoint x: 628, endPoint y: 271, distance: 6.9
click at [628, 271] on div "Yes, we do have an application process, and it's free to apply. I can send you …" at bounding box center [638, 270] width 320 height 23
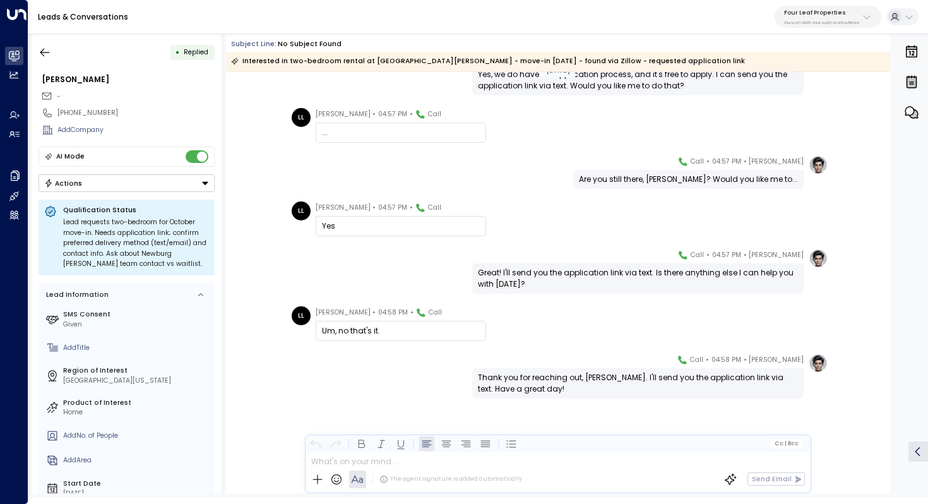
scroll to position [929, 0]
click at [44, 49] on icon "button" at bounding box center [45, 52] width 13 height 13
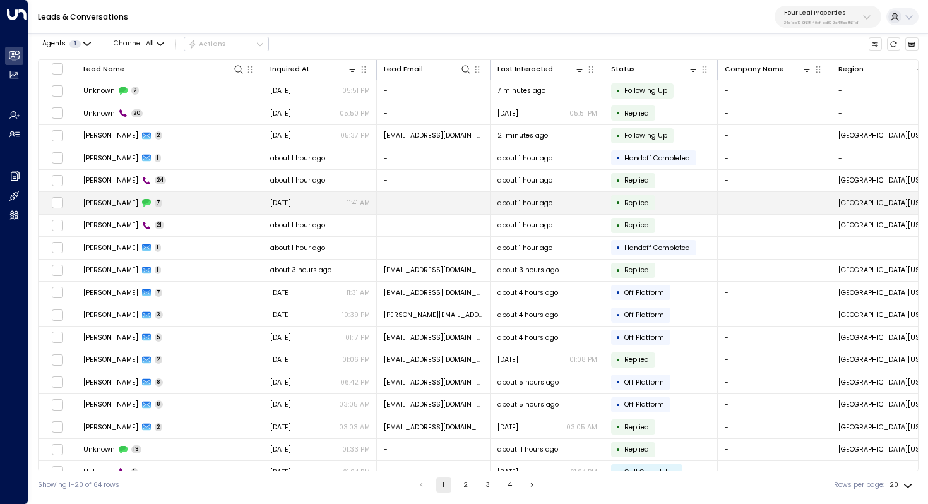
click at [163, 197] on td "Leslie Lane 7" at bounding box center [169, 203] width 187 height 22
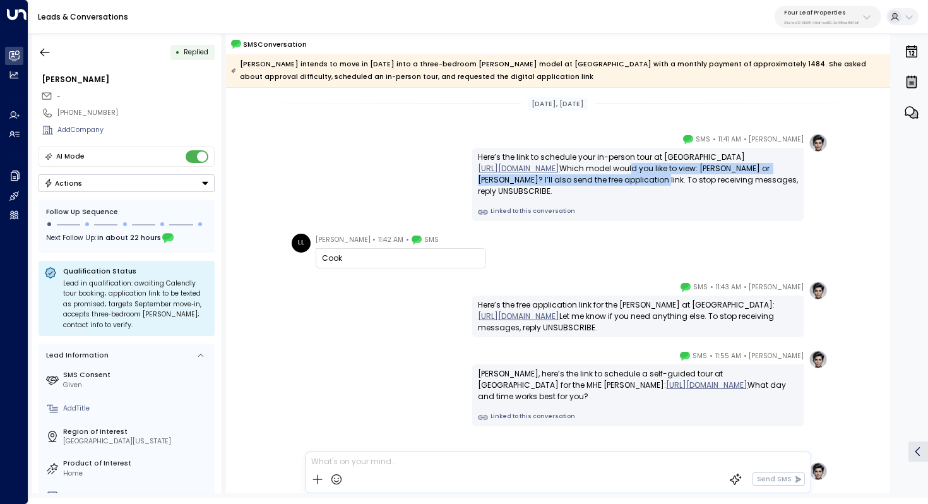
drag, startPoint x: 722, startPoint y: 167, endPoint x: 722, endPoint y: 180, distance: 13.3
click at [722, 180] on div "Here’s the link to schedule your in-person tour at Bluewood Ranch https://calen…" at bounding box center [638, 174] width 320 height 45
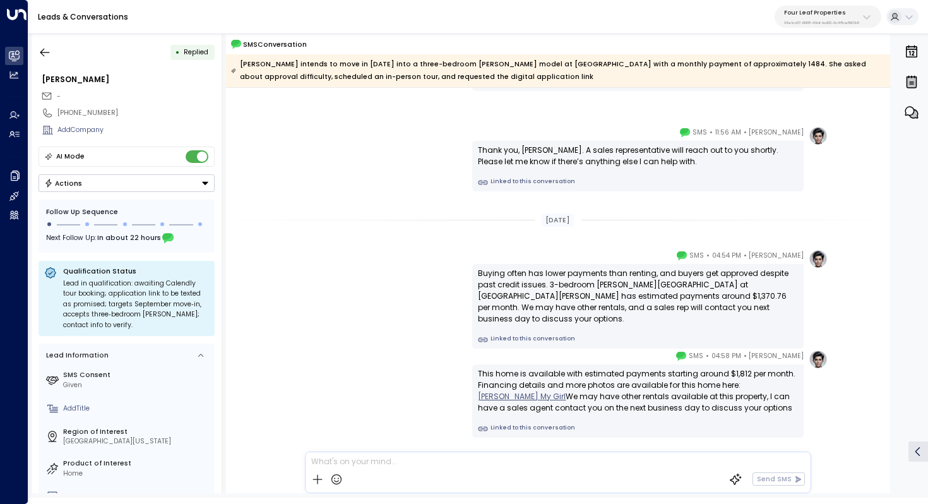
scroll to position [374, 0]
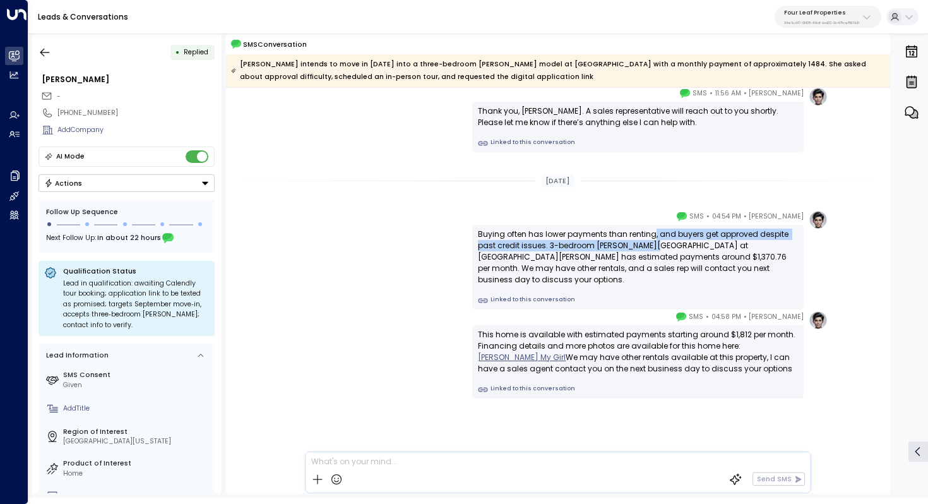
drag, startPoint x: 650, startPoint y: 233, endPoint x: 650, endPoint y: 242, distance: 9.5
click at [650, 242] on div "Buying often has lower payments than renting, and buyers get approved despite p…" at bounding box center [638, 257] width 320 height 57
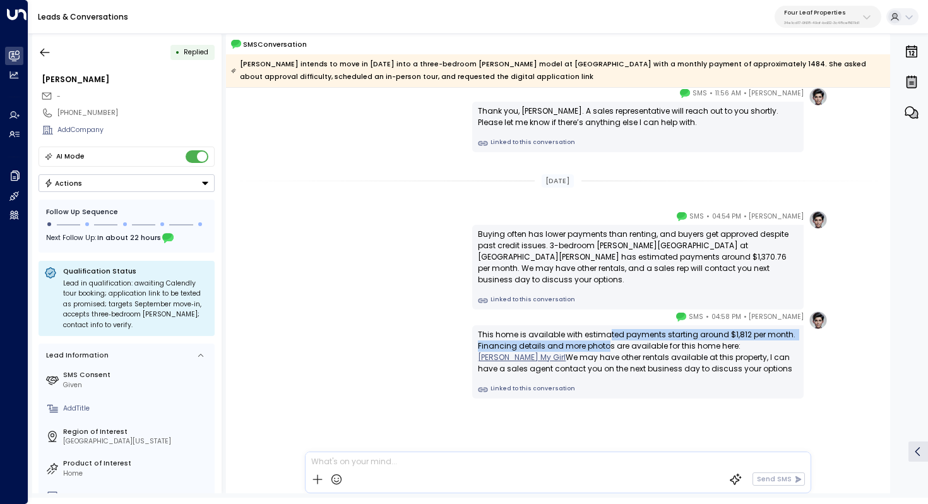
drag, startPoint x: 607, startPoint y: 337, endPoint x: 607, endPoint y: 345, distance: 7.6
click at [607, 345] on div "This home is available with estimated payments starting around $1,812 per month…" at bounding box center [638, 351] width 320 height 45
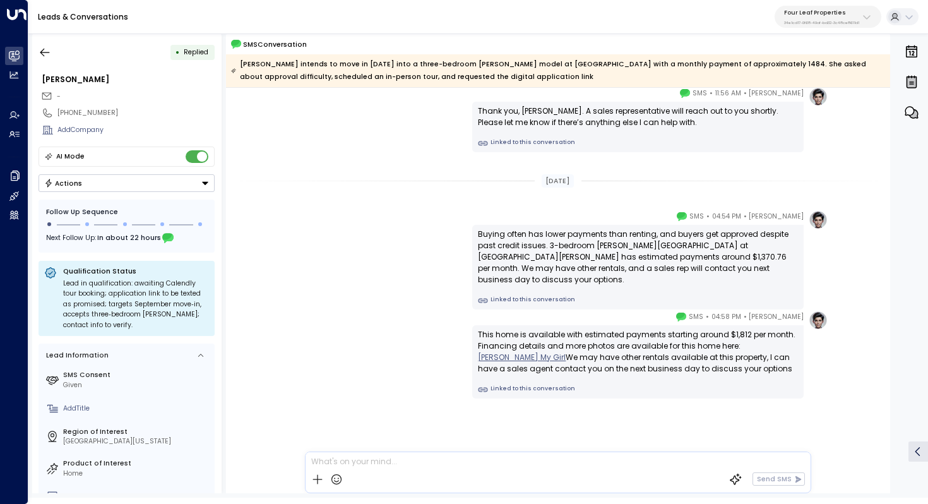
click at [616, 340] on div "This home is available with estimated payments starting around $1,812 per month…" at bounding box center [638, 351] width 320 height 45
click at [39, 54] on icon "button" at bounding box center [45, 52] width 13 height 13
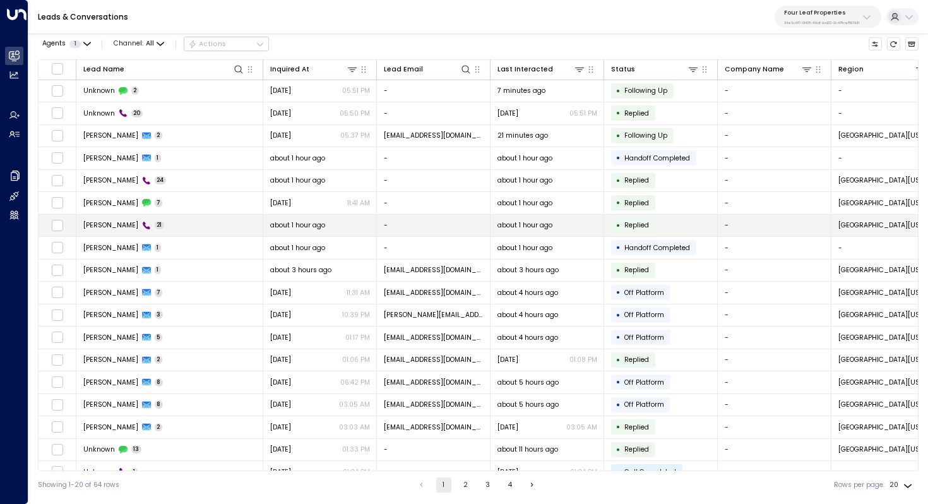
click at [179, 225] on td "Leslie Lane 21" at bounding box center [169, 226] width 187 height 22
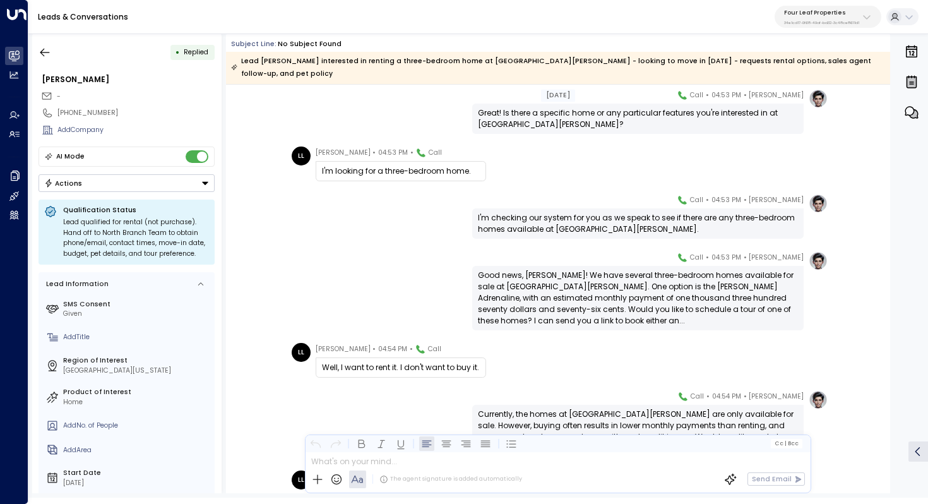
scroll to position [424, 0]
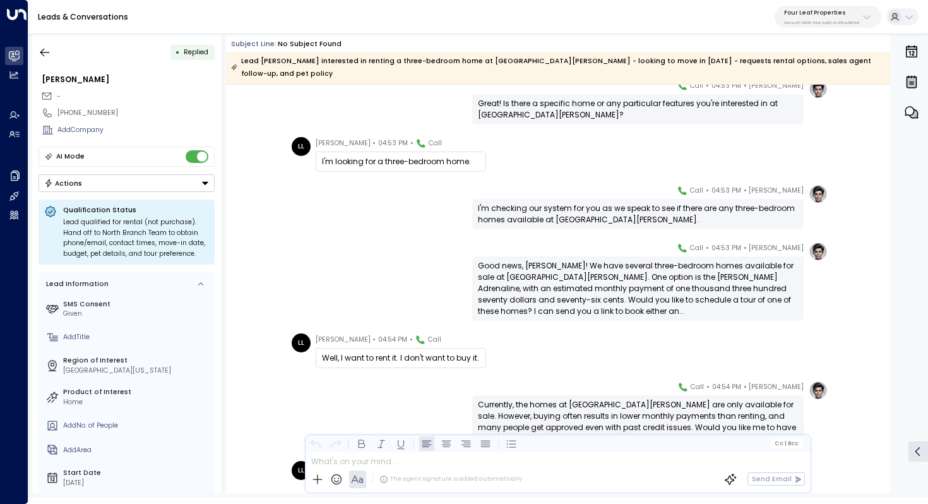
drag, startPoint x: 599, startPoint y: 252, endPoint x: 599, endPoint y: 265, distance: 13.3
click at [599, 265] on div "Good news, Lisa! We have several three-bedroom homes available for sale at Nort…" at bounding box center [638, 288] width 320 height 57
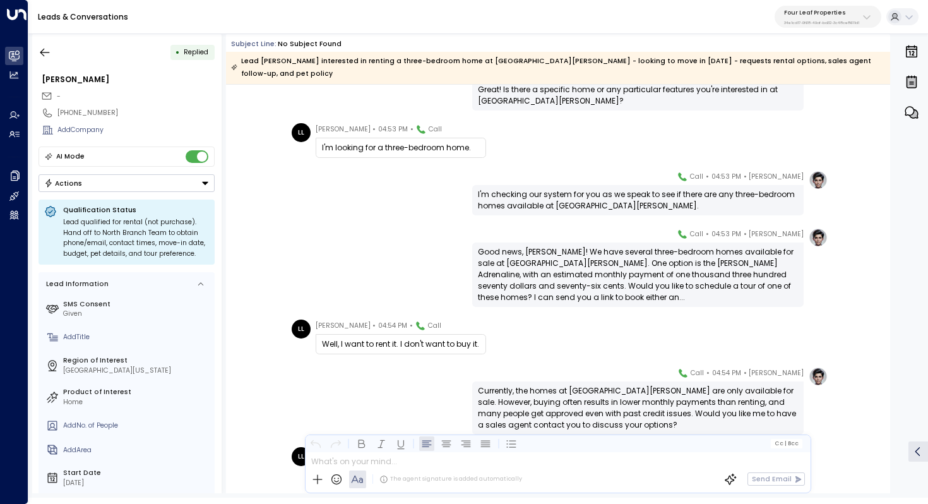
scroll to position [439, 0]
drag, startPoint x: 608, startPoint y: 249, endPoint x: 608, endPoint y: 256, distance: 7.6
click at [608, 256] on div "Good news, Lisa! We have several three-bedroom homes available for sale at Nort…" at bounding box center [638, 274] width 320 height 57
click at [615, 253] on div "Good news, Lisa! We have several three-bedroom homes available for sale at Nort…" at bounding box center [638, 274] width 320 height 57
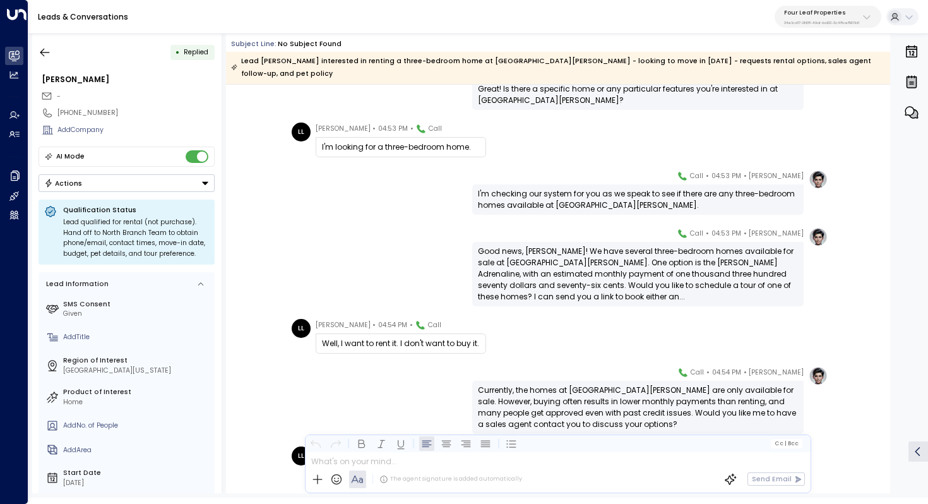
click at [615, 253] on div "Good news, Lisa! We have several three-bedroom homes available for sale at Nort…" at bounding box center [638, 274] width 320 height 57
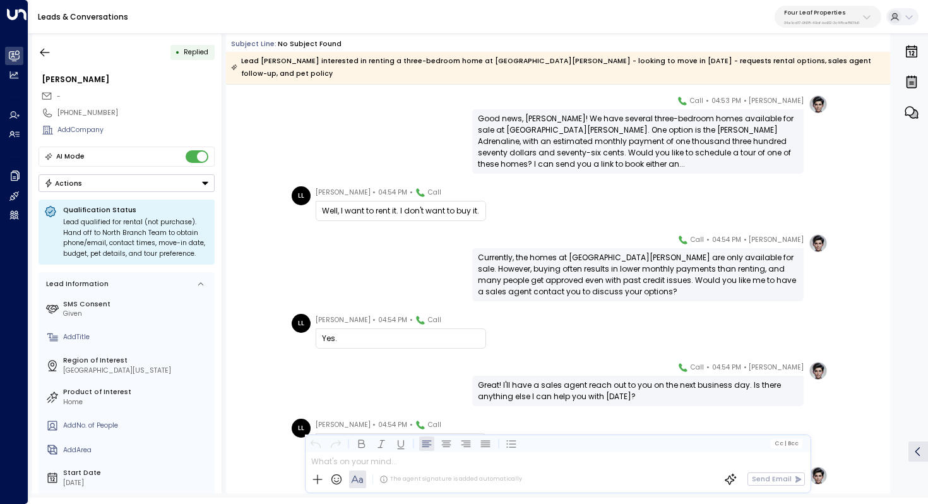
scroll to position [582, 0]
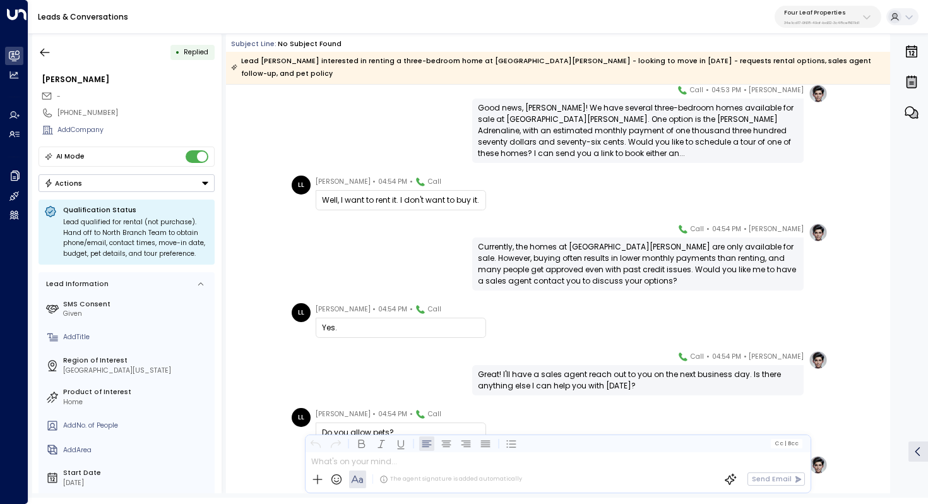
drag, startPoint x: 597, startPoint y: 254, endPoint x: 597, endPoint y: 265, distance: 10.1
click at [597, 264] on div "Currently, the homes at North Branch Meadows are only available for sale. Howev…" at bounding box center [638, 263] width 320 height 45
click at [597, 265] on div "Currently, the homes at North Branch Meadows are only available for sale. Howev…" at bounding box center [638, 263] width 320 height 45
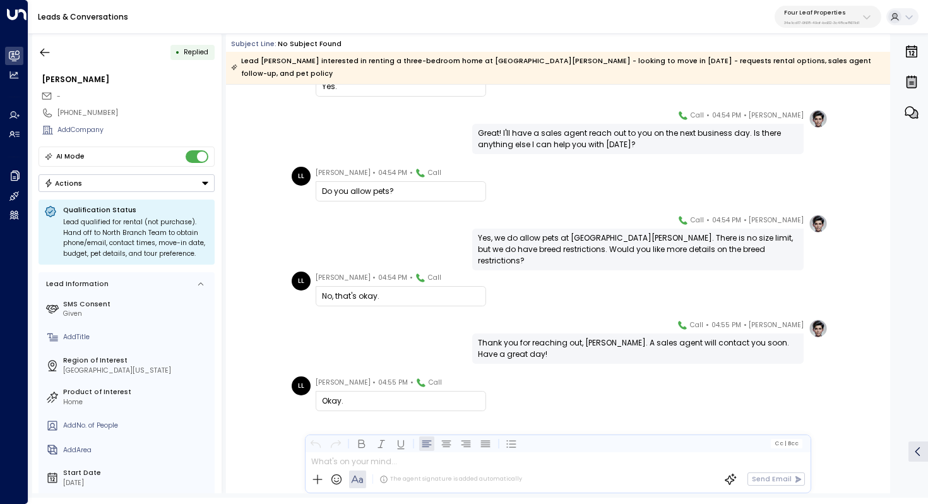
scroll to position [823, 0]
click at [604, 232] on div "Yes, we do allow pets at North Branch Meadows. There is no size limit, but we d…" at bounding box center [638, 249] width 320 height 34
click at [616, 232] on div "Yes, we do allow pets at North Branch Meadows. There is no size limit, but we d…" at bounding box center [638, 249] width 320 height 34
click at [47, 57] on icon "button" at bounding box center [45, 52] width 13 height 13
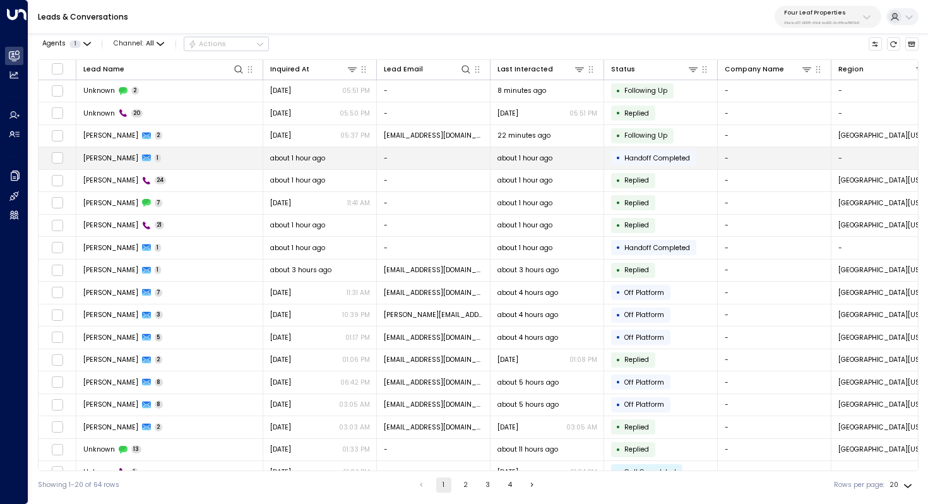
click at [225, 163] on td "Leslie 1" at bounding box center [169, 158] width 187 height 22
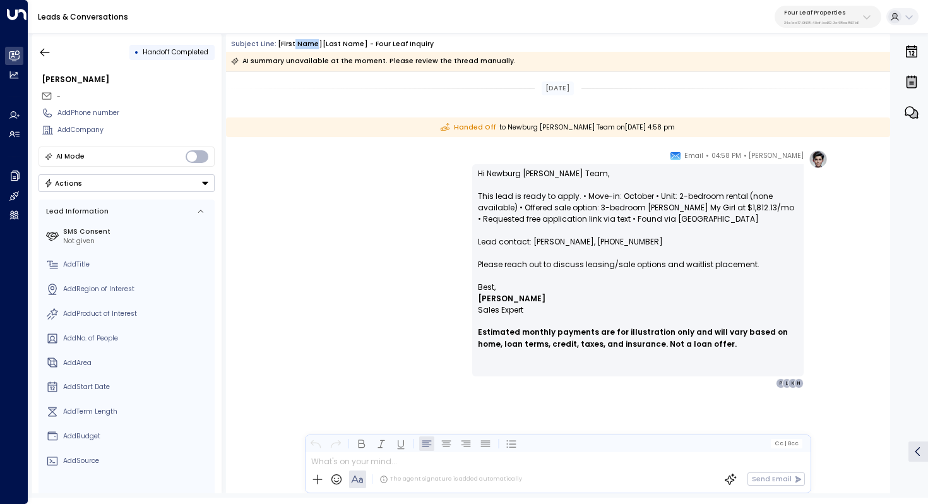
drag, startPoint x: 290, startPoint y: 39, endPoint x: 314, endPoint y: 39, distance: 24.6
click at [314, 39] on div "[First Name][Last Name] - Four Leaf Inquiry" at bounding box center [356, 44] width 156 height 10
drag, startPoint x: 348, startPoint y: 41, endPoint x: 334, endPoint y: 41, distance: 13.9
click at [334, 41] on div "[First Name][Last Name] - Four Leaf Inquiry" at bounding box center [356, 44] width 156 height 10
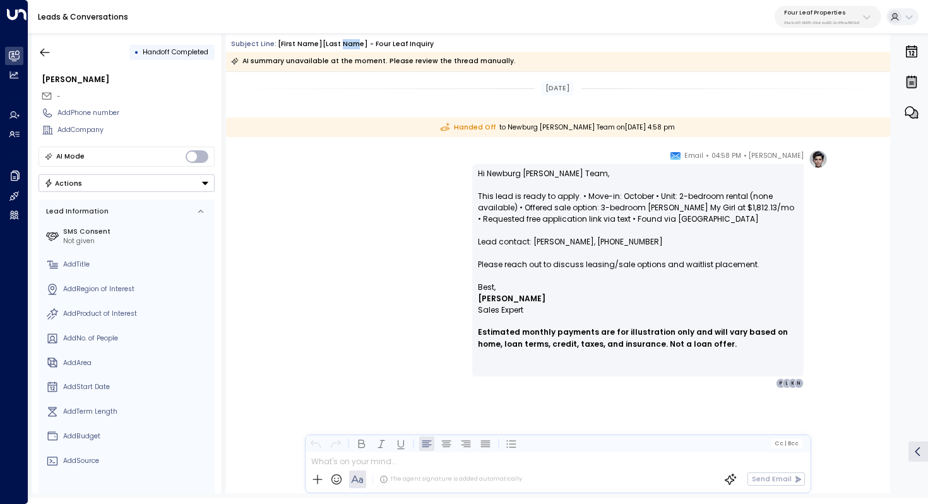
click at [334, 41] on div "[First Name][Last Name] - Four Leaf Inquiry" at bounding box center [356, 44] width 156 height 10
drag, startPoint x: 404, startPoint y: 41, endPoint x: 374, endPoint y: 41, distance: 29.7
click at [376, 41] on div "[First Name][Last Name] - Four Leaf Inquiry" at bounding box center [356, 44] width 156 height 10
click at [374, 41] on div "[First Name][Last Name] - Four Leaf Inquiry" at bounding box center [356, 44] width 156 height 10
drag, startPoint x: 273, startPoint y: 43, endPoint x: 434, endPoint y: 43, distance: 160.4
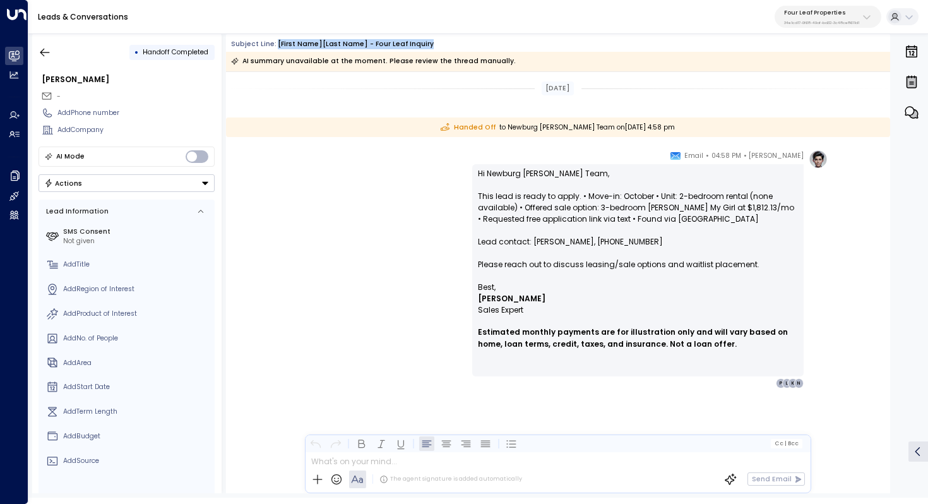
click at [434, 43] on div "Subject Line: [First Name][Last Name] - Four Leaf Inquiry" at bounding box center [560, 44] width 659 height 10
copy div "[First Name][Last Name] - Four Leaf Inquiry"
click at [565, 187] on p "Hi Newburg Meadows Team, This lead is ready to apply. • Move-in: October • Unit…" at bounding box center [638, 225] width 320 height 114
click at [585, 240] on p "Hi Newburg Meadows Team, This lead is ready to apply. • Move-in: October • Unit…" at bounding box center [638, 225] width 320 height 114
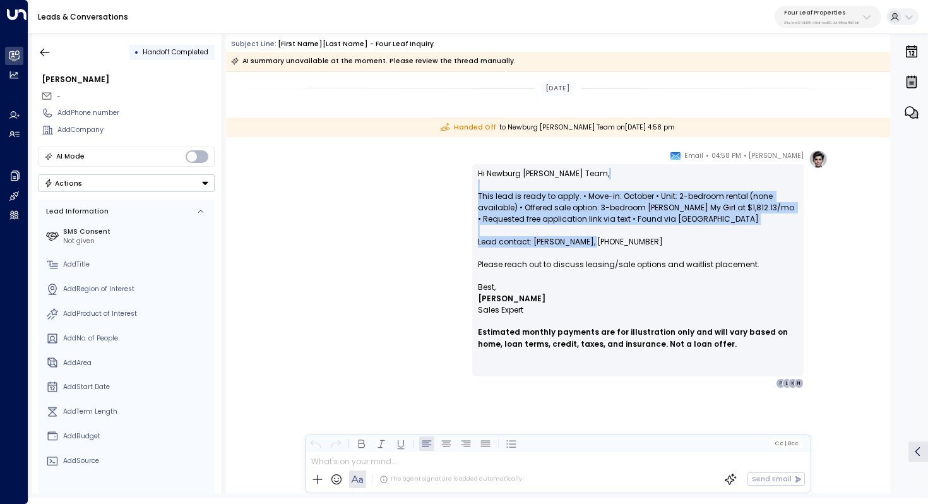
drag, startPoint x: 585, startPoint y: 240, endPoint x: 352, endPoint y: 182, distance: 240.1
click at [353, 182] on div "Katie Olson • 04:58 PM • Email Hi Newburg Meadows Team, This lead is ready to a…" at bounding box center [558, 269] width 540 height 239
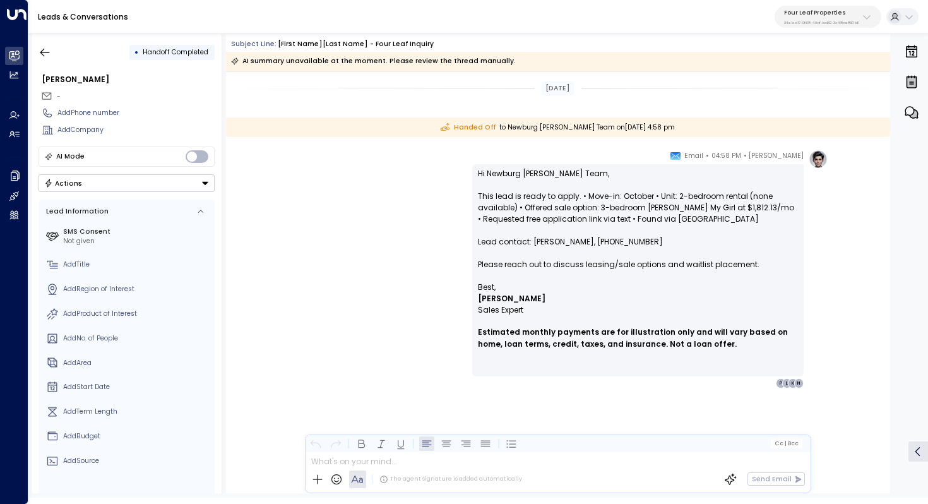
click at [408, 201] on div "Katie Olson • 04:58 PM • Email Hi Newburg Meadows Team, This lead is ready to a…" at bounding box center [558, 269] width 540 height 239
click at [404, 201] on div "Katie Olson • 04:58 PM • Email Hi Newburg Meadows Team, This lead is ready to a…" at bounding box center [558, 269] width 540 height 239
drag, startPoint x: 420, startPoint y: 42, endPoint x: 333, endPoint y: 42, distance: 87.1
click at [333, 42] on div "Subject Line: [First Name][Last Name] - Four Leaf Inquiry" at bounding box center [560, 44] width 659 height 10
click at [333, 42] on div "[First Name][Last Name] - Four Leaf Inquiry" at bounding box center [356, 44] width 156 height 10
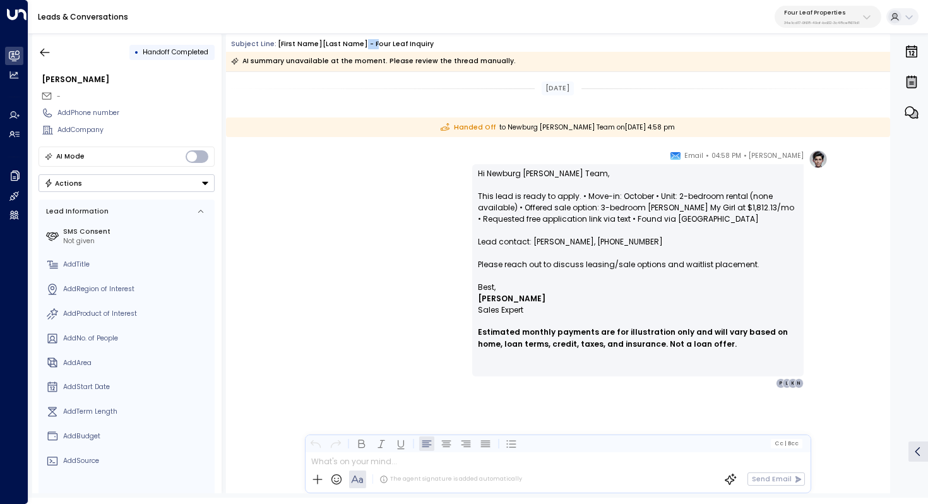
drag, startPoint x: 368, startPoint y: 42, endPoint x: 356, endPoint y: 42, distance: 12.0
click at [356, 42] on div "[First Name][Last Name] - Four Leaf Inquiry" at bounding box center [356, 44] width 156 height 10
click at [563, 311] on p "Sales Expert" at bounding box center [638, 309] width 320 height 11
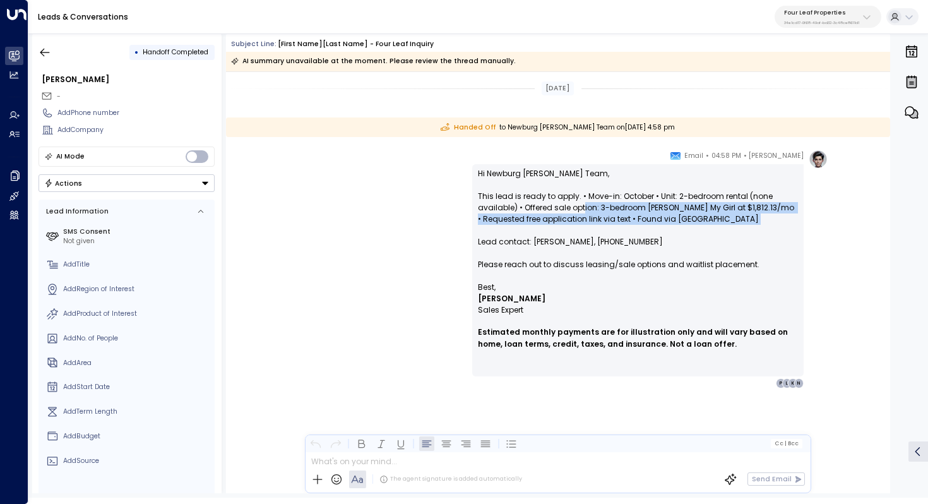
drag, startPoint x: 583, startPoint y: 204, endPoint x: 582, endPoint y: 230, distance: 25.9
click at [582, 230] on p "Hi Newburg Meadows Team, This lead is ready to apply. • Move-in: October • Unit…" at bounding box center [638, 225] width 320 height 114
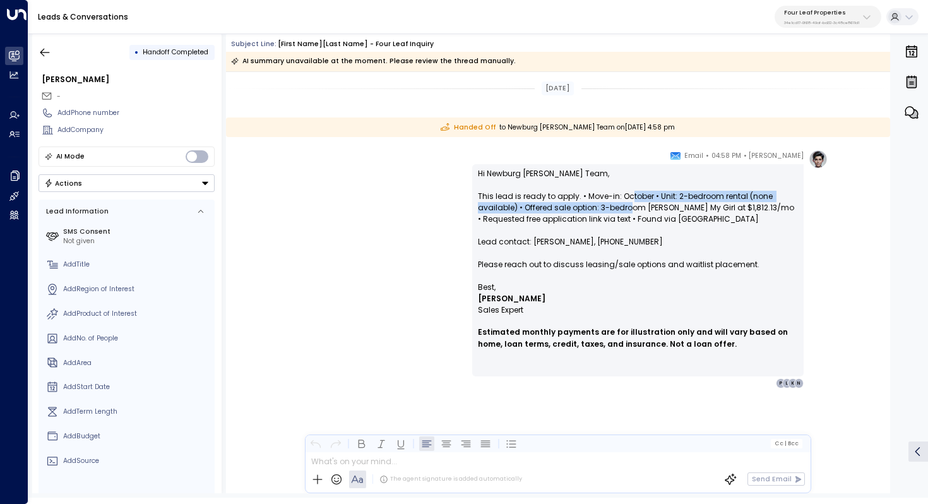
click at [631, 205] on p "Hi Newburg Meadows Team, This lead is ready to apply. • Move-in: October • Unit…" at bounding box center [638, 225] width 320 height 114
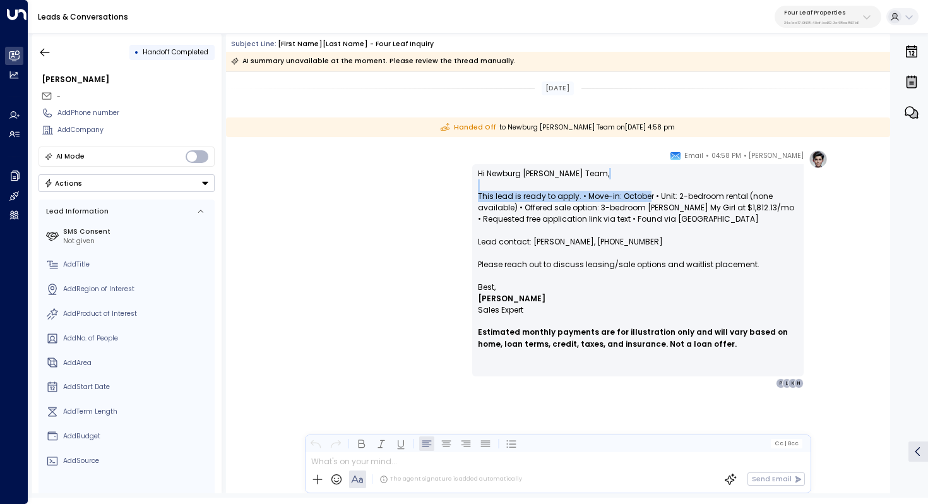
drag, startPoint x: 647, startPoint y: 189, endPoint x: 646, endPoint y: 201, distance: 11.4
click at [646, 200] on p "Hi Newburg Meadows Team, This lead is ready to apply. • Move-in: October • Unit…" at bounding box center [638, 225] width 320 height 114
click at [646, 201] on p "Hi Newburg Meadows Team, This lead is ready to apply. • Move-in: October • Unit…" at bounding box center [638, 225] width 320 height 114
click at [44, 44] on button "button" at bounding box center [44, 52] width 23 height 23
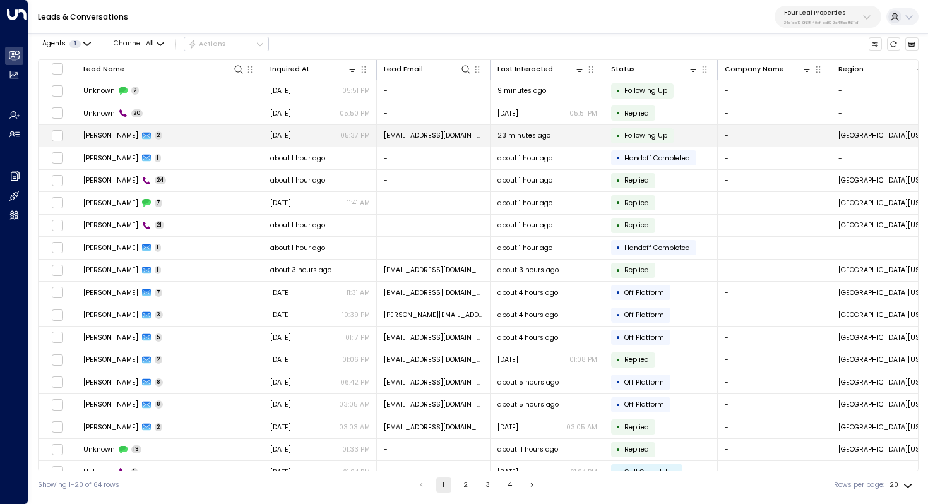
click at [206, 143] on td "braydon hardy 2" at bounding box center [169, 136] width 187 height 22
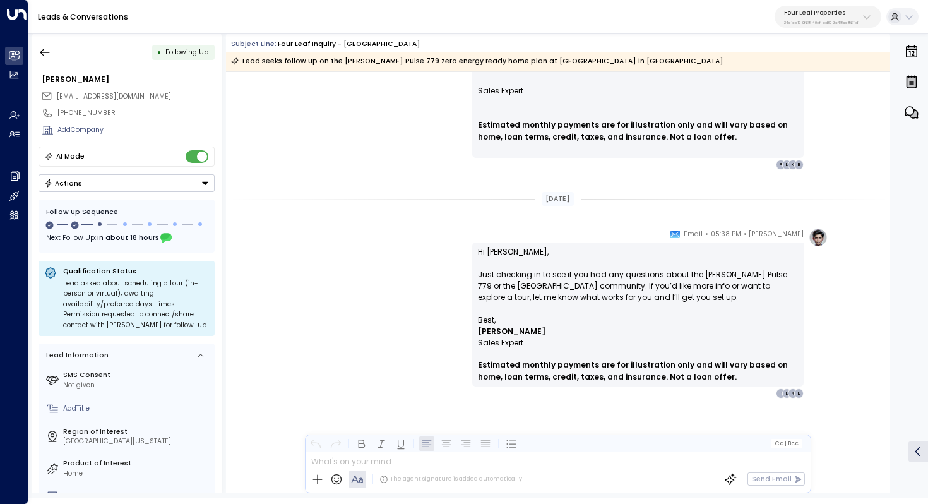
scroll to position [1397, 0]
click at [37, 48] on button "button" at bounding box center [44, 52] width 23 height 23
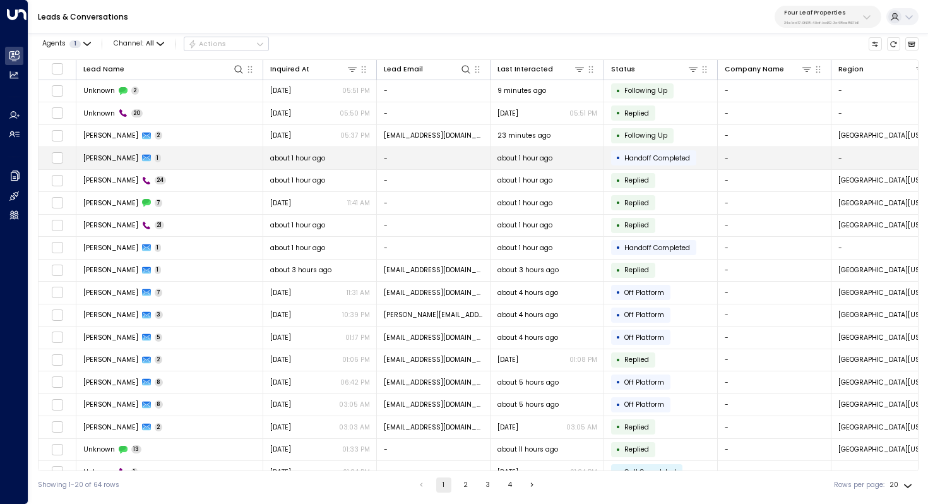
click at [193, 158] on td "Leslie 1" at bounding box center [169, 158] width 187 height 22
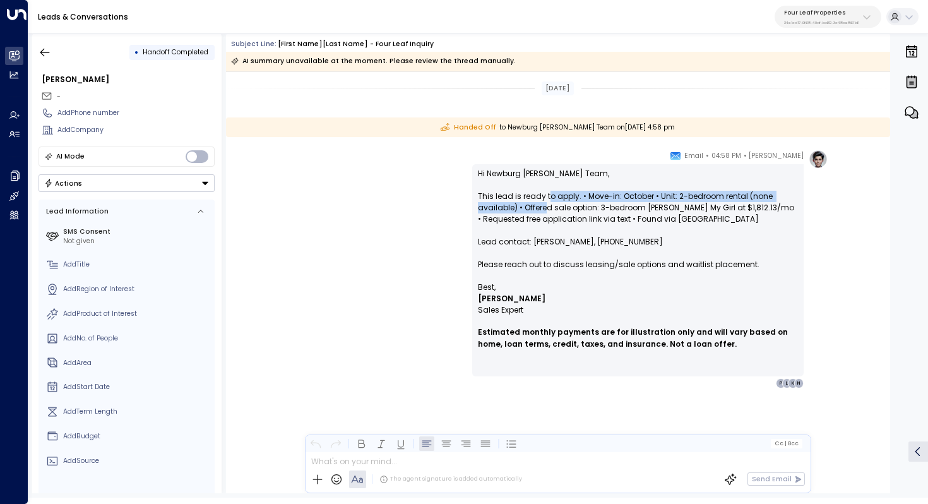
drag, startPoint x: 550, startPoint y: 199, endPoint x: 548, endPoint y: 206, distance: 7.2
click at [548, 206] on p "Hi Newburg Meadows Team, This lead is ready to apply. • Move-in: October • Unit…" at bounding box center [638, 225] width 320 height 114
click at [571, 203] on p "Hi Newburg Meadows Team, This lead is ready to apply. • Move-in: October • Unit…" at bounding box center [638, 225] width 320 height 114
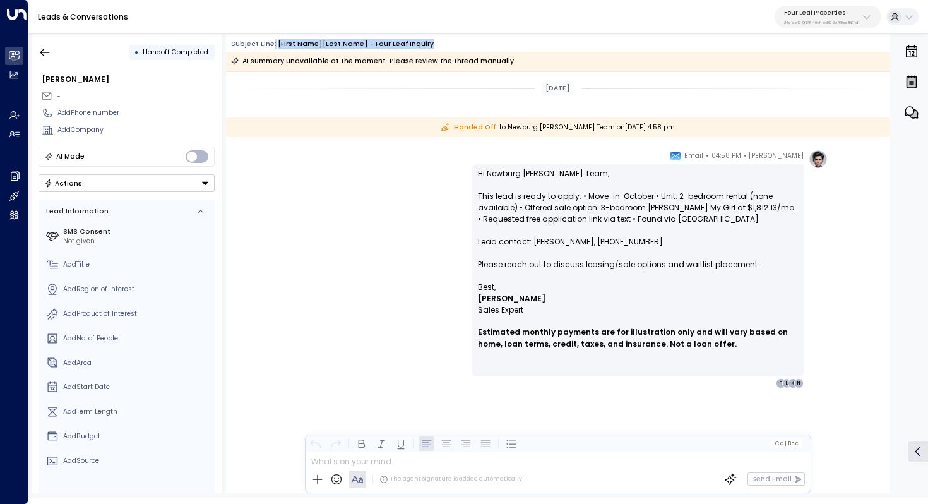
drag, startPoint x: 431, startPoint y: 45, endPoint x: 270, endPoint y: 44, distance: 160.4
click at [270, 44] on div "Subject Line: [First Name][Last Name] - Four Leaf Inquiry" at bounding box center [560, 44] width 659 height 10
copy div ": [First Name][Last Name] - Four Leaf Inquiry"
click at [826, 11] on p "Four Leaf Properties" at bounding box center [821, 13] width 75 height 8
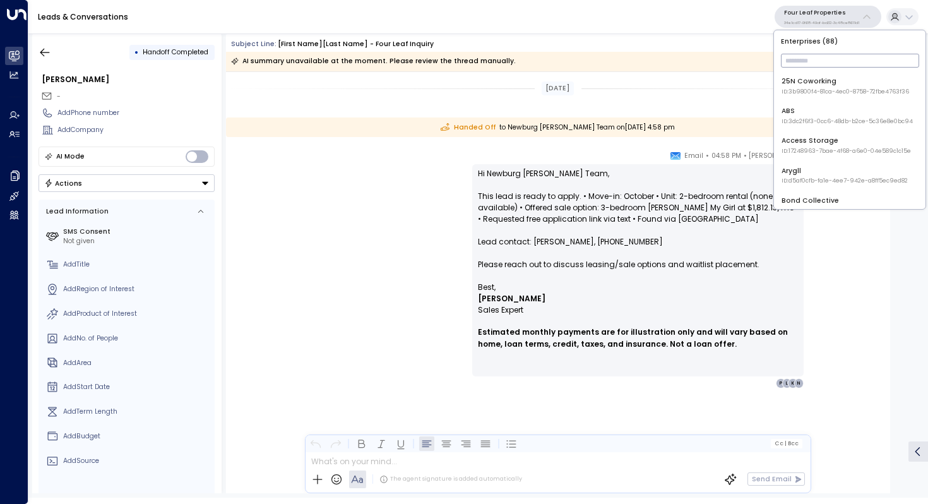
click at [811, 61] on input "text" at bounding box center [850, 61] width 138 height 20
click at [611, 205] on p "Hi Newburg Meadows Team, This lead is ready to apply. • Move-in: October • Unit…" at bounding box center [638, 225] width 320 height 114
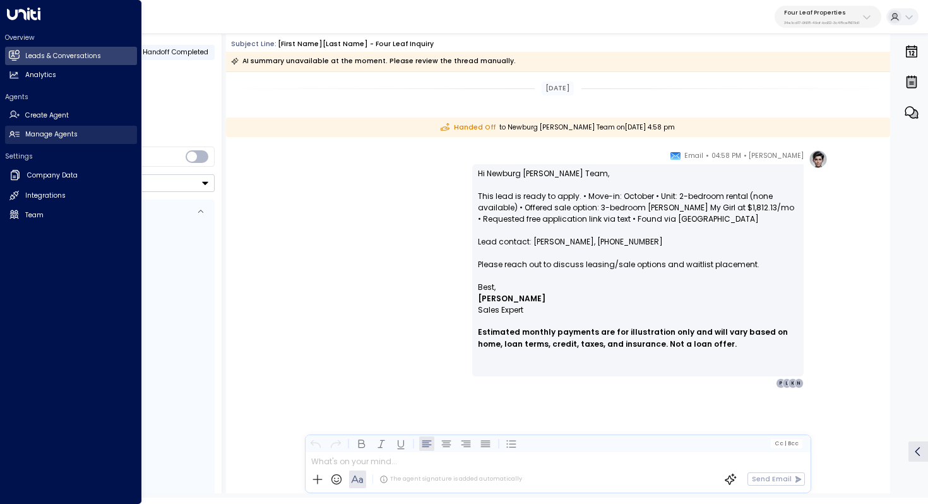
click at [58, 134] on h2 "Manage Agents" at bounding box center [51, 134] width 52 height 10
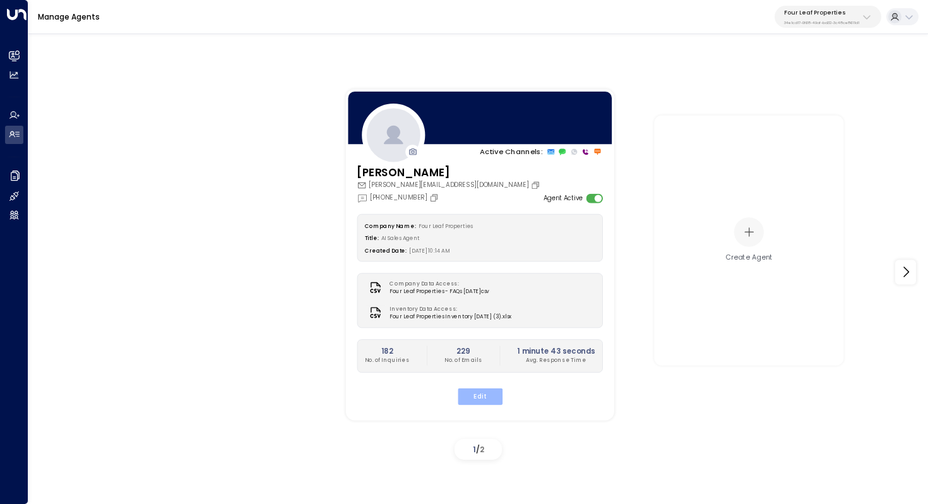
click at [486, 395] on button "Edit" at bounding box center [479, 396] width 45 height 16
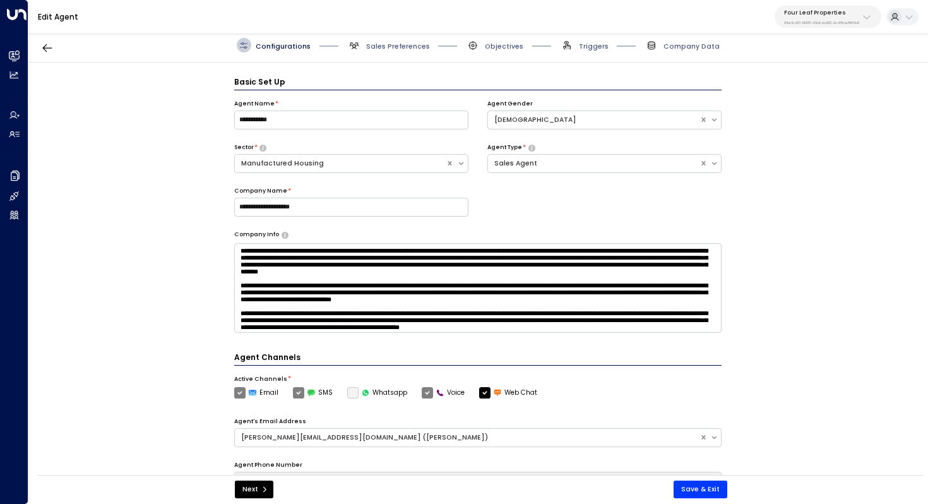
scroll to position [14, 0]
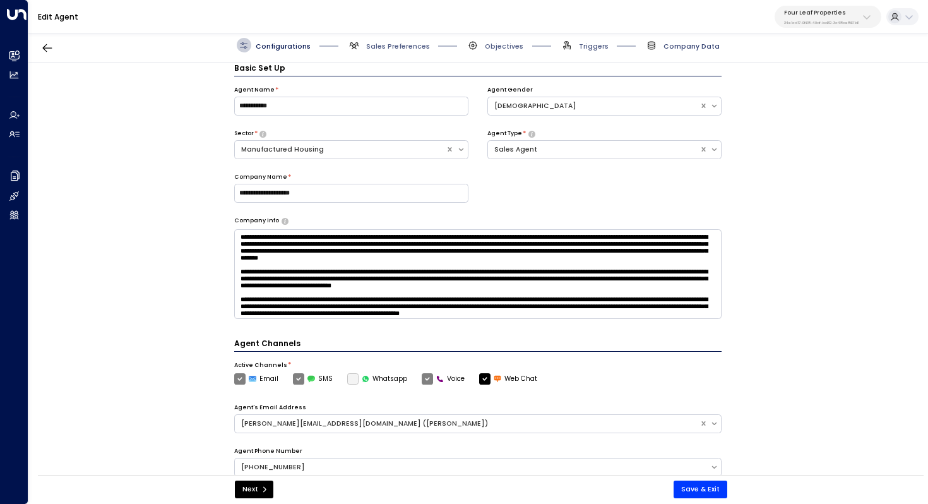
click at [697, 48] on span "Company Data" at bounding box center [692, 46] width 56 height 9
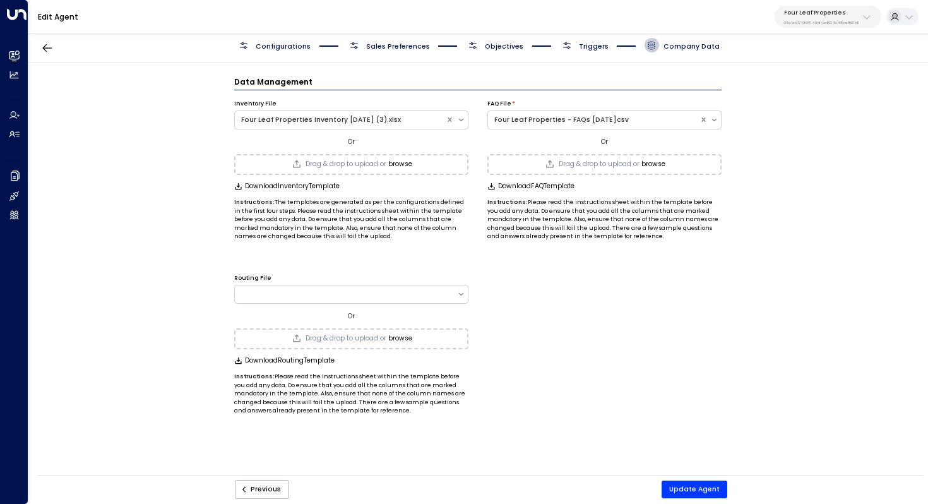
click at [607, 46] on span "Triggers" at bounding box center [594, 46] width 30 height 9
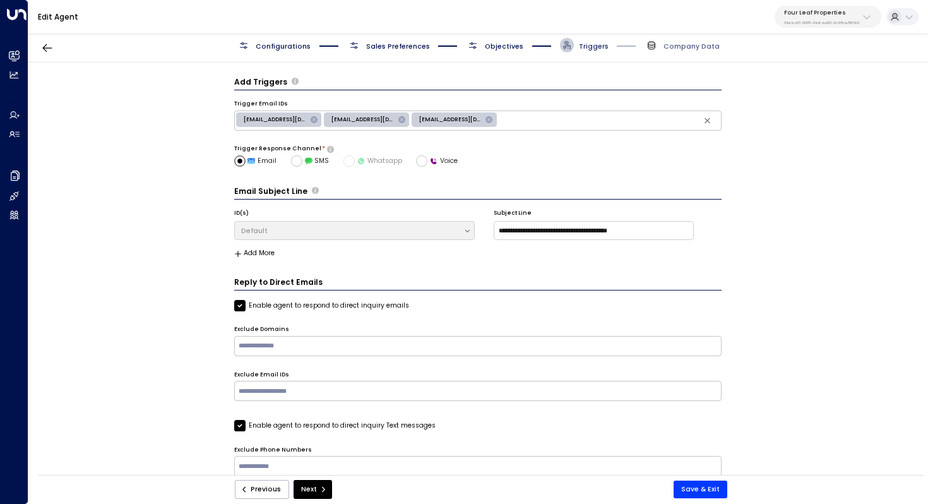
scroll to position [14, 0]
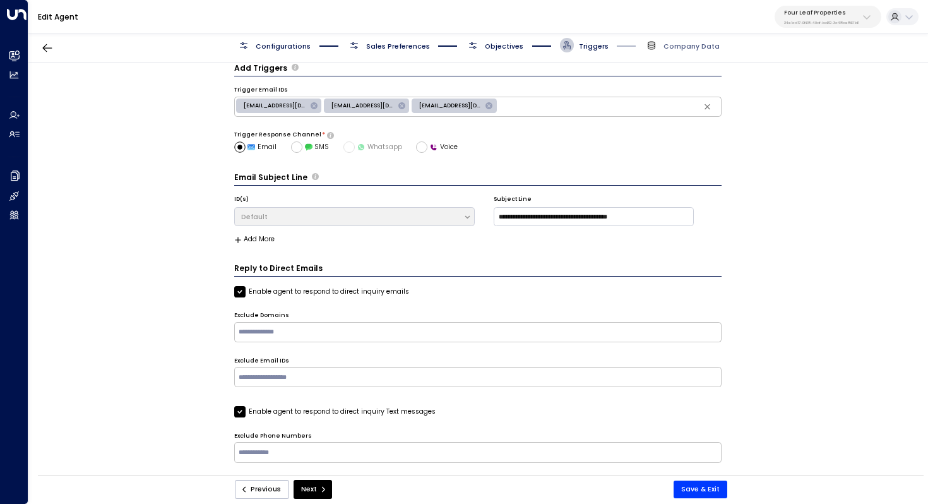
click at [257, 236] on button "Add More" at bounding box center [254, 240] width 41 height 8
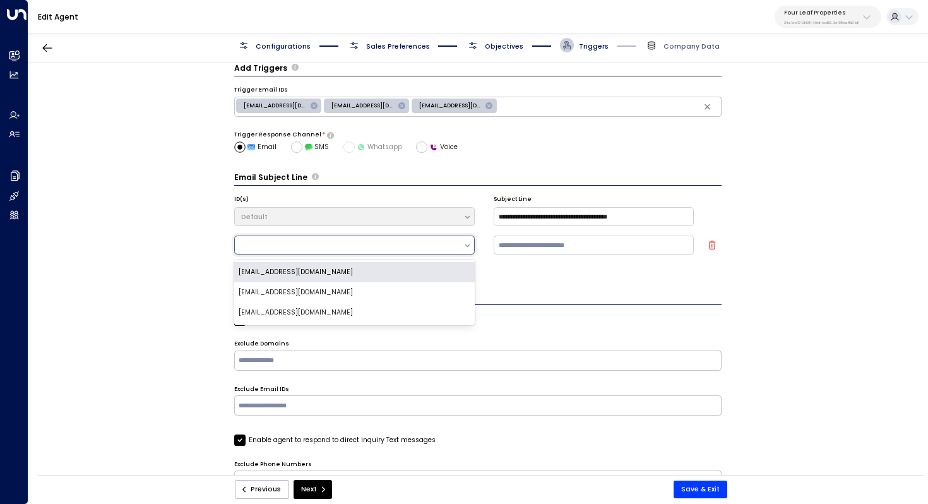
click at [324, 239] on div at bounding box center [349, 245] width 224 height 13
click at [818, 198] on div "**********" at bounding box center [477, 272] width 899 height 419
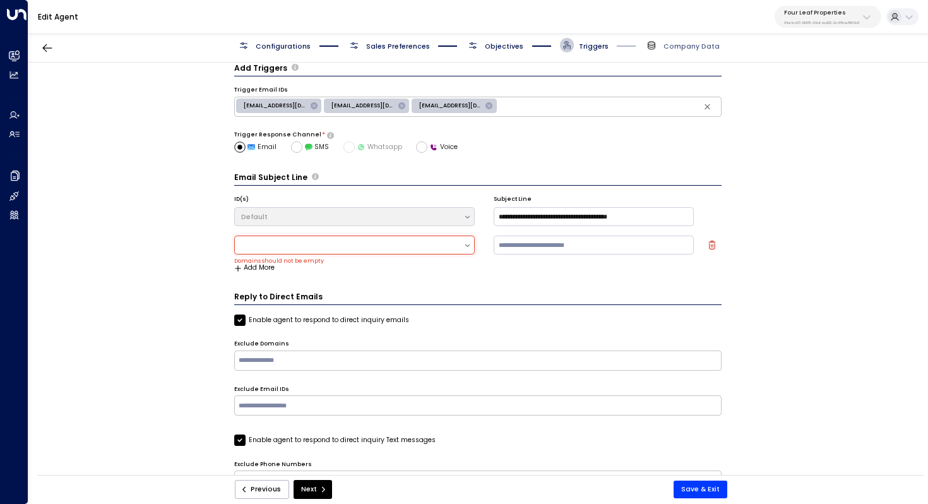
click at [712, 244] on icon "button" at bounding box center [712, 245] width 9 height 9
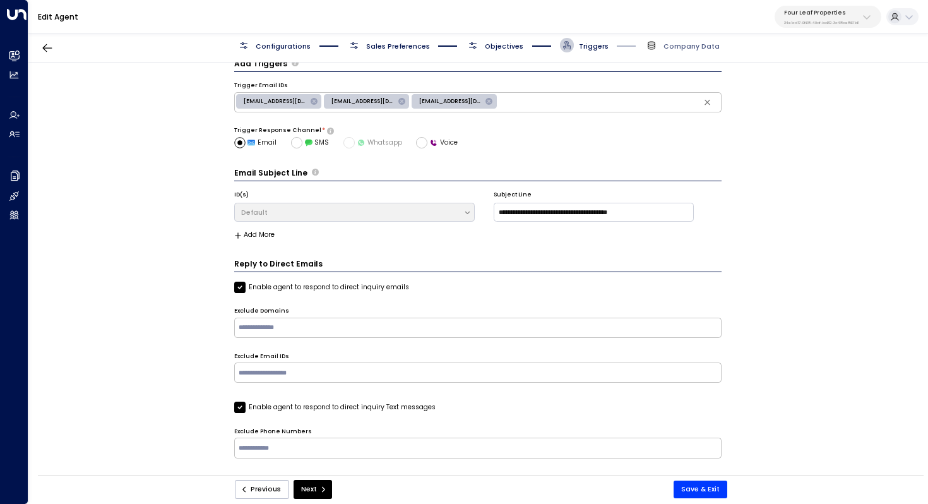
scroll to position [0, 0]
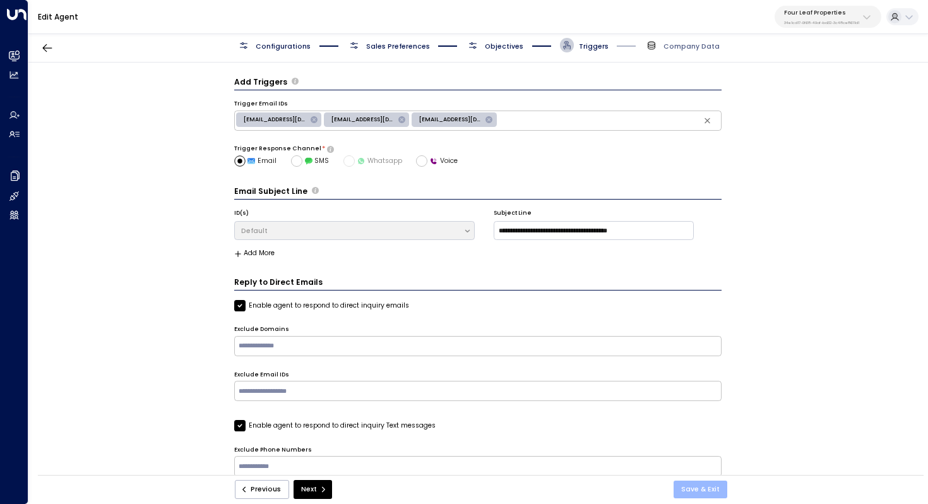
click at [711, 484] on button "Save & Exit" at bounding box center [701, 490] width 54 height 18
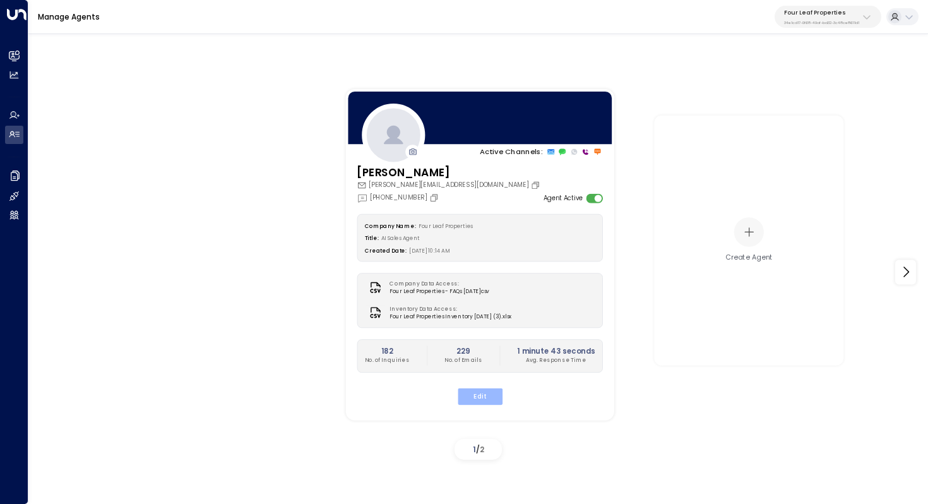
click at [482, 391] on button "Edit" at bounding box center [479, 396] width 45 height 16
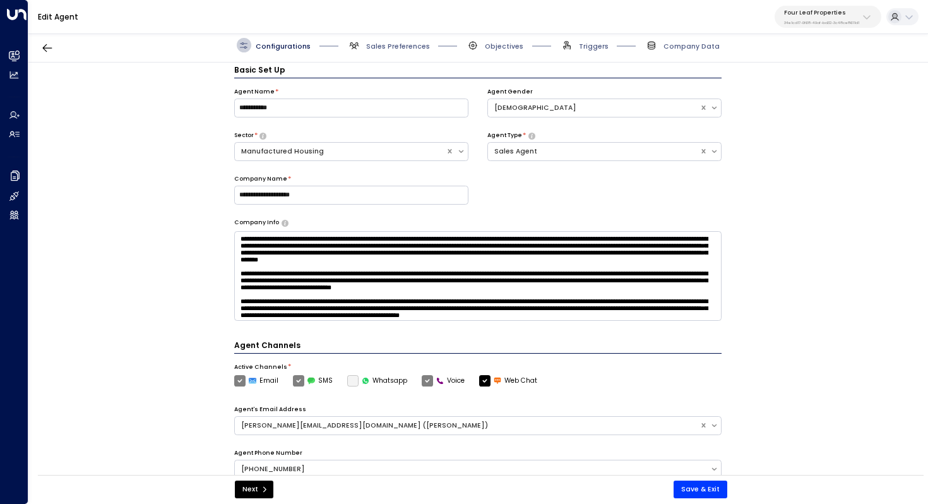
scroll to position [14, 0]
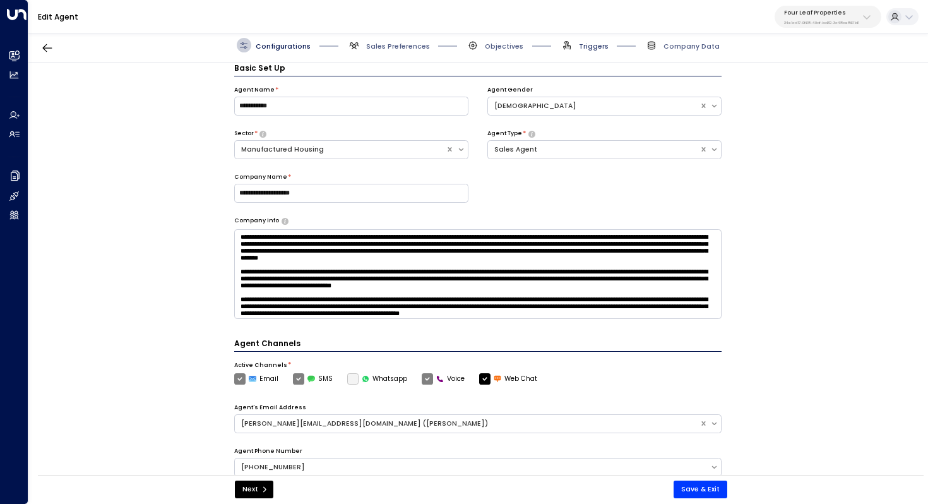
click at [589, 46] on span "Triggers" at bounding box center [594, 46] width 30 height 9
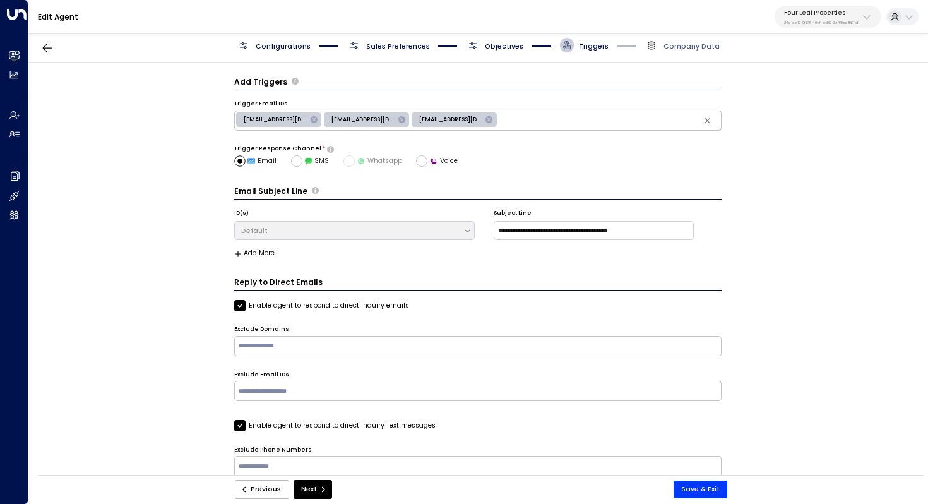
scroll to position [18, 0]
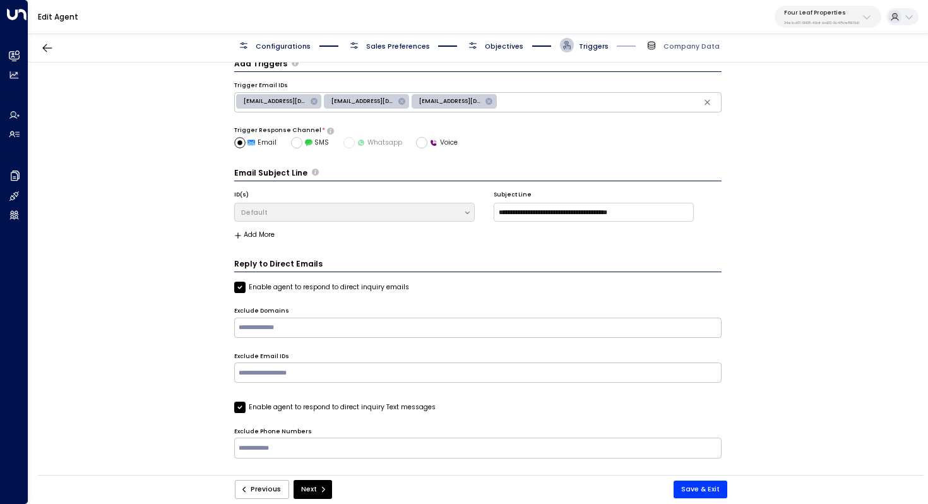
click at [513, 42] on span "Objectives" at bounding box center [504, 46] width 39 height 9
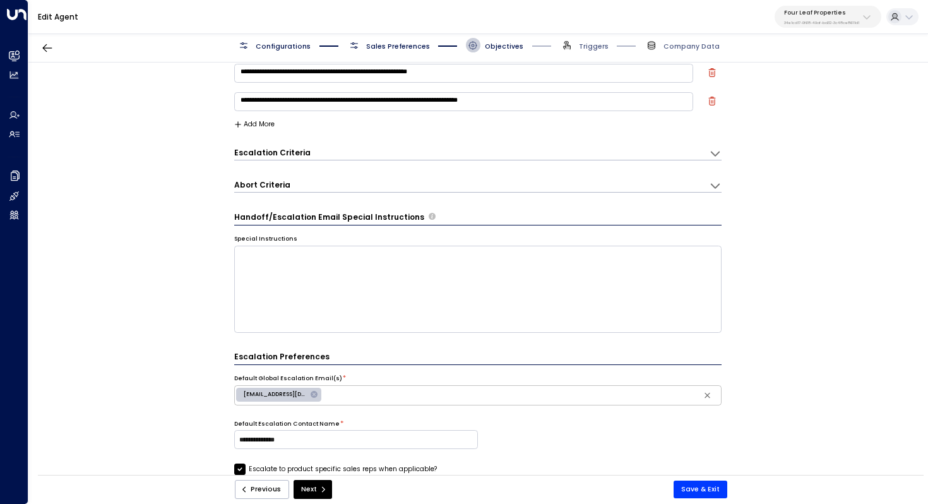
scroll to position [0, 0]
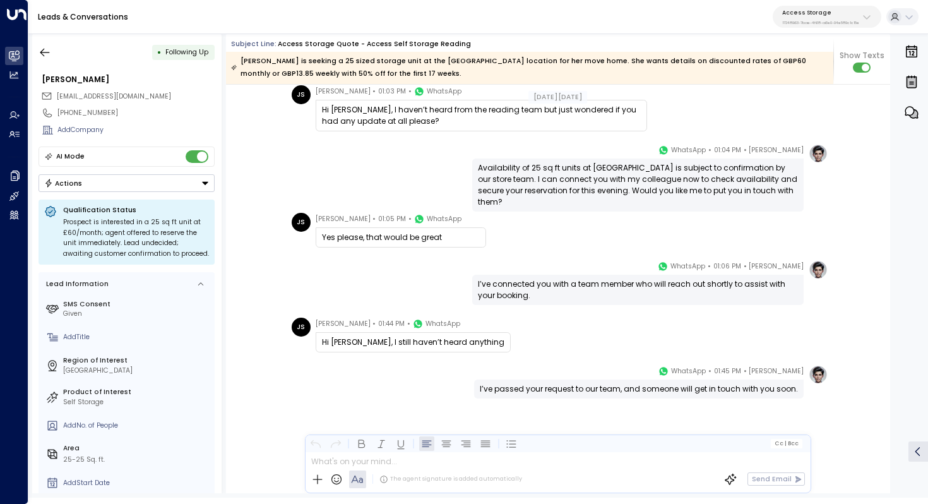
scroll to position [1738, 0]
drag, startPoint x: 523, startPoint y: 284, endPoint x: 523, endPoint y: 297, distance: 13.3
click at [523, 296] on div "I’ve connected you with a team member who will reach out shortly to assist with…" at bounding box center [638, 289] width 320 height 23
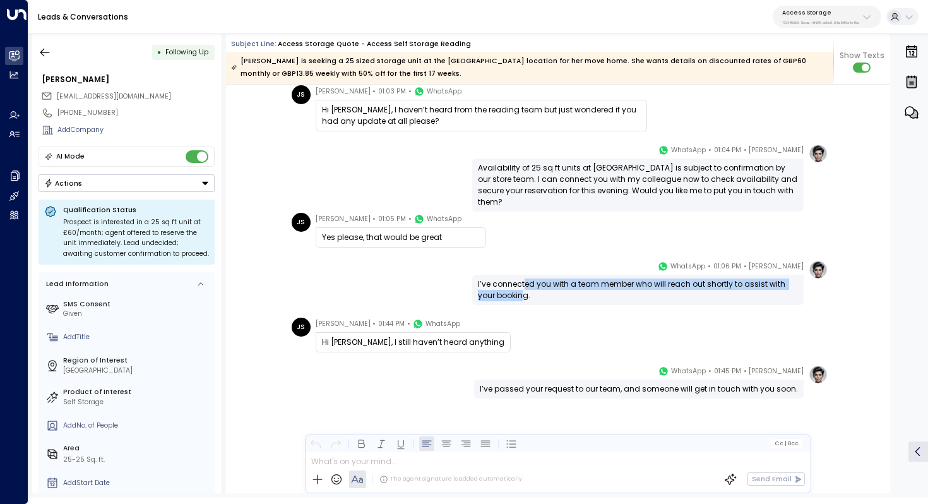
click at [523, 297] on div "I’ve connected you with a team member who will reach out shortly to assist with…" at bounding box center [638, 289] width 320 height 23
click at [535, 290] on div "I’ve connected you with a team member who will reach out shortly to assist with…" at bounding box center [638, 289] width 320 height 23
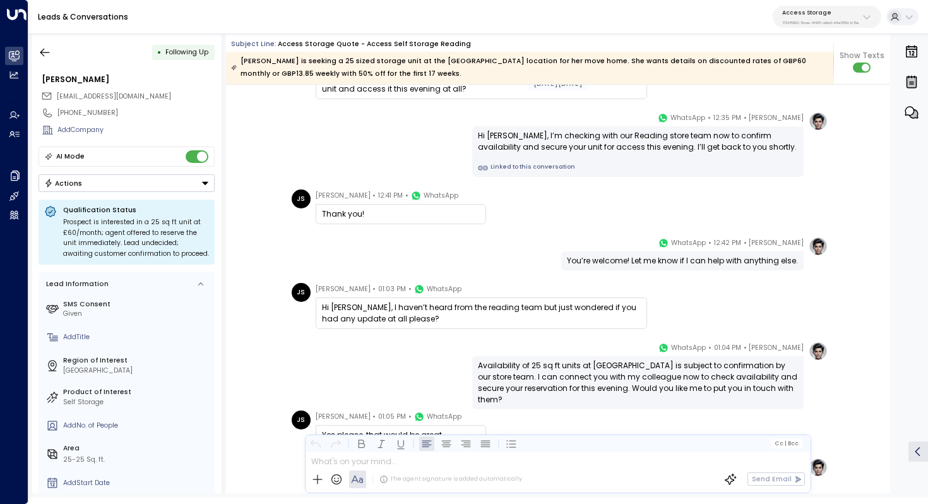
scroll to position [914, 0]
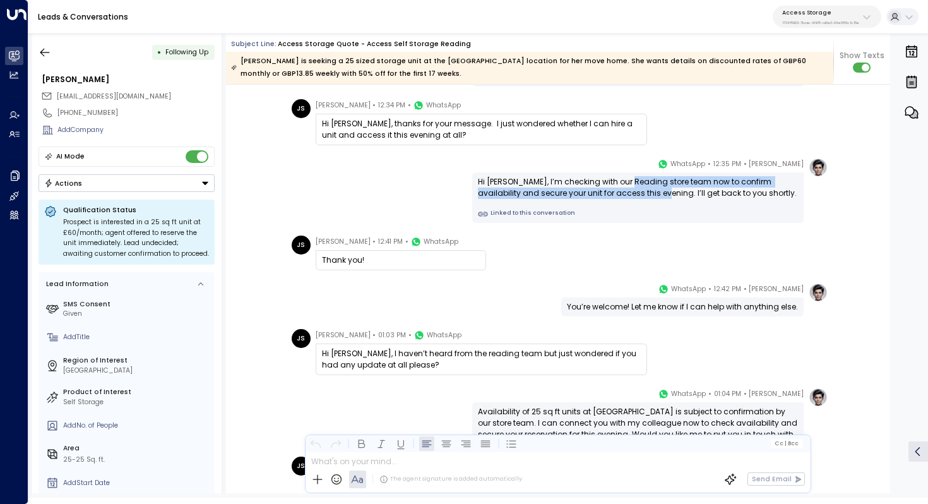
click at [628, 188] on div "Hi [PERSON_NAME], I’m checking with our Reading store team now to confirm avail…" at bounding box center [638, 187] width 320 height 23
click at [636, 188] on div "Hi [PERSON_NAME], I’m checking with our Reading store team now to confirm avail…" at bounding box center [638, 187] width 320 height 23
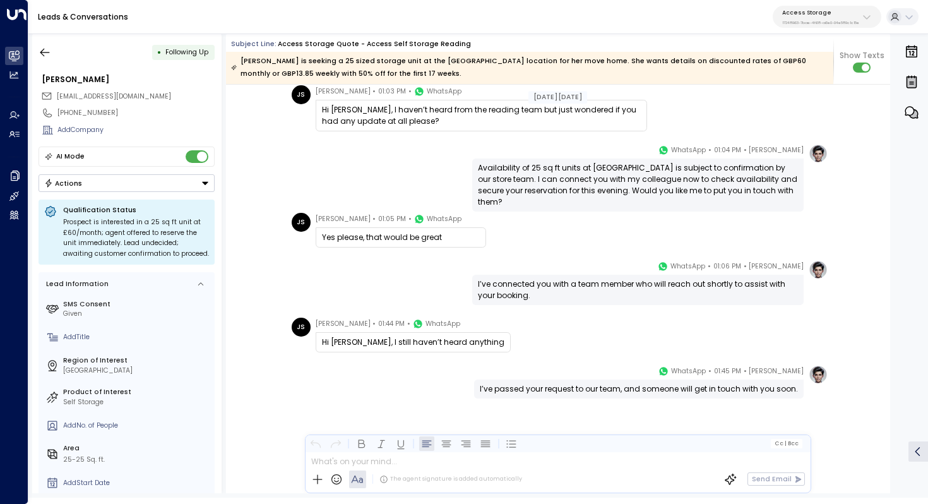
scroll to position [1157, 0]
click at [49, 52] on icon "button" at bounding box center [45, 52] width 13 height 13
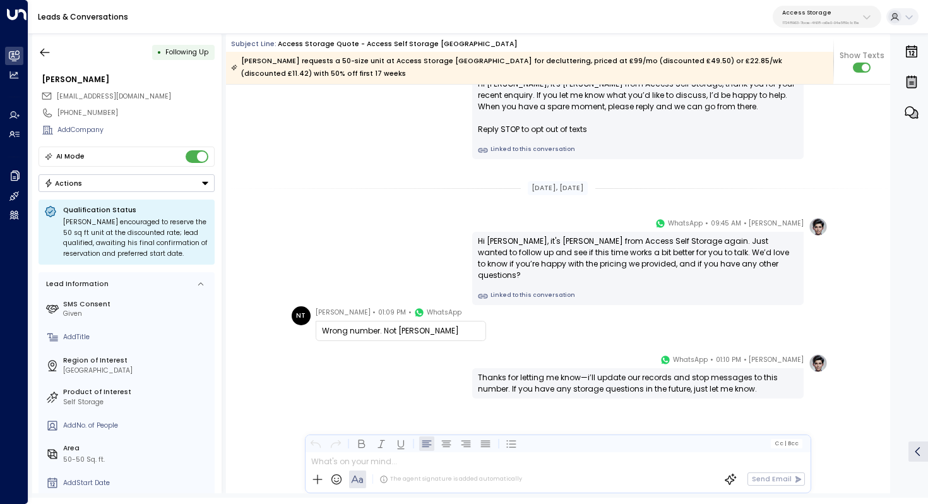
scroll to position [830, 0]
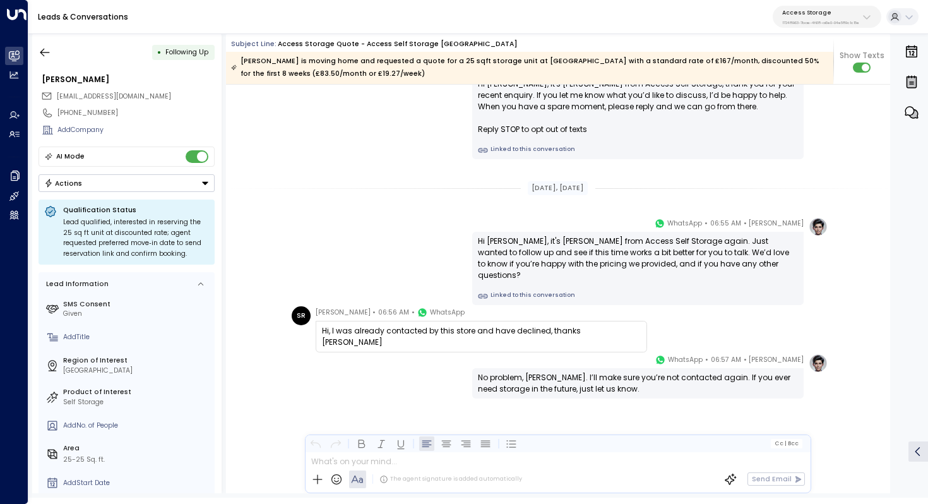
scroll to position [1004, 0]
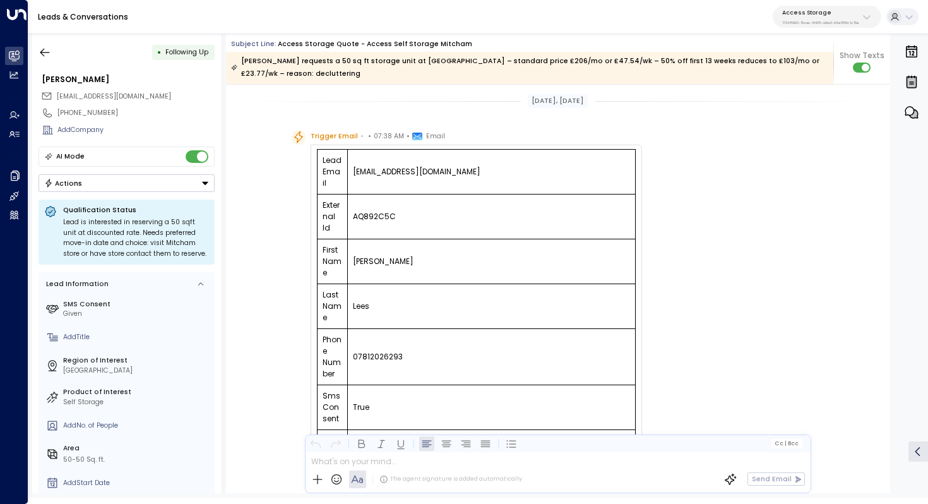
scroll to position [812, 0]
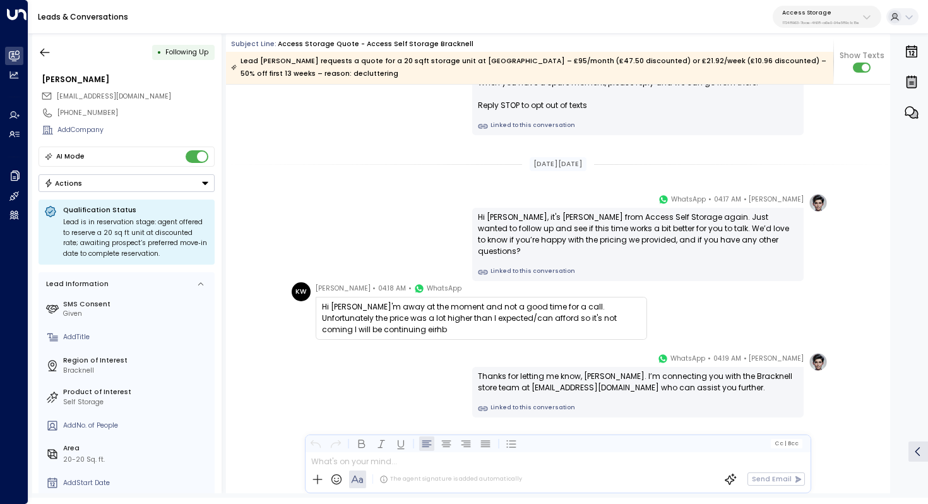
scroll to position [867, 0]
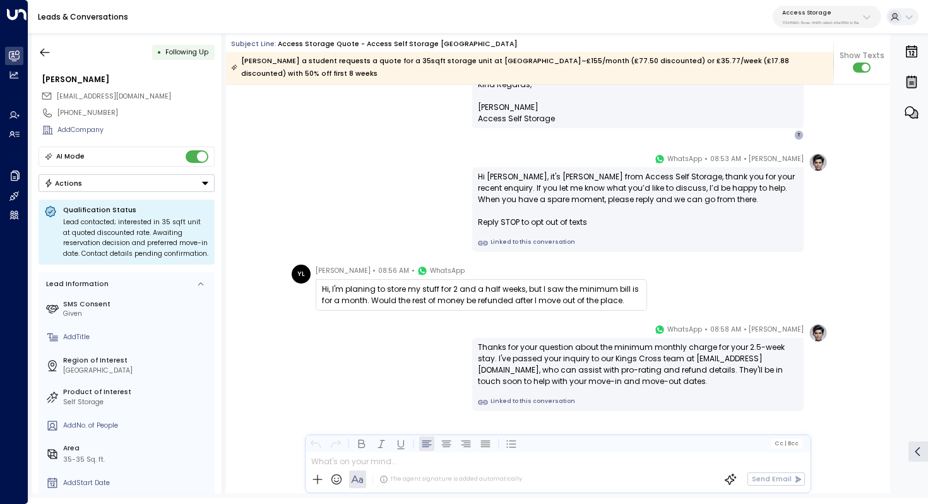
scroll to position [748, 0]
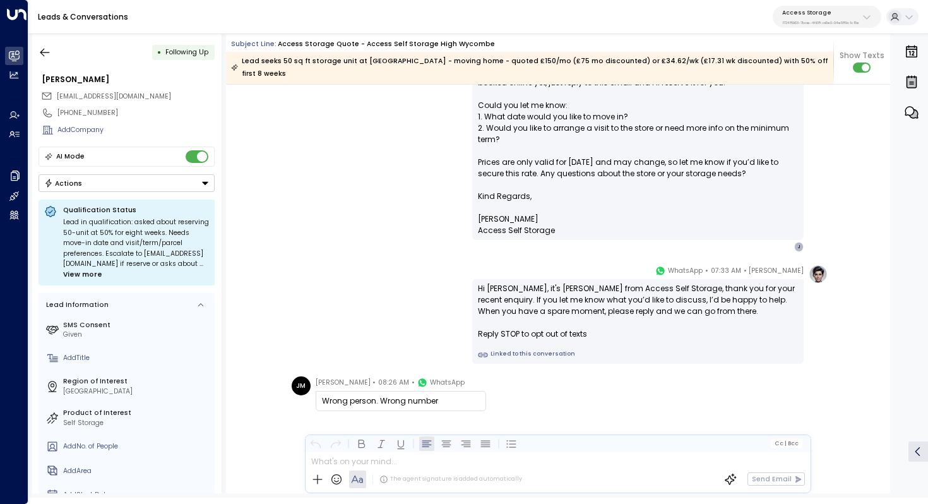
scroll to position [648, 0]
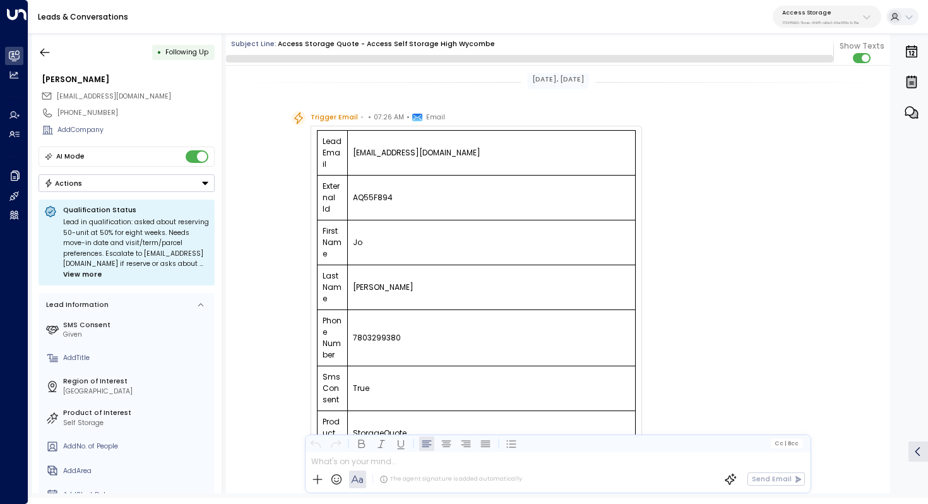
scroll to position [642, 0]
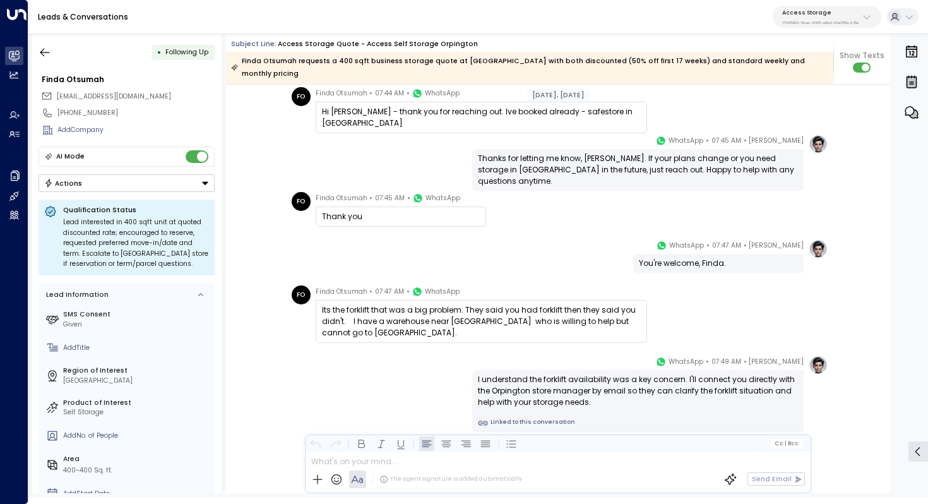
scroll to position [1005, 0]
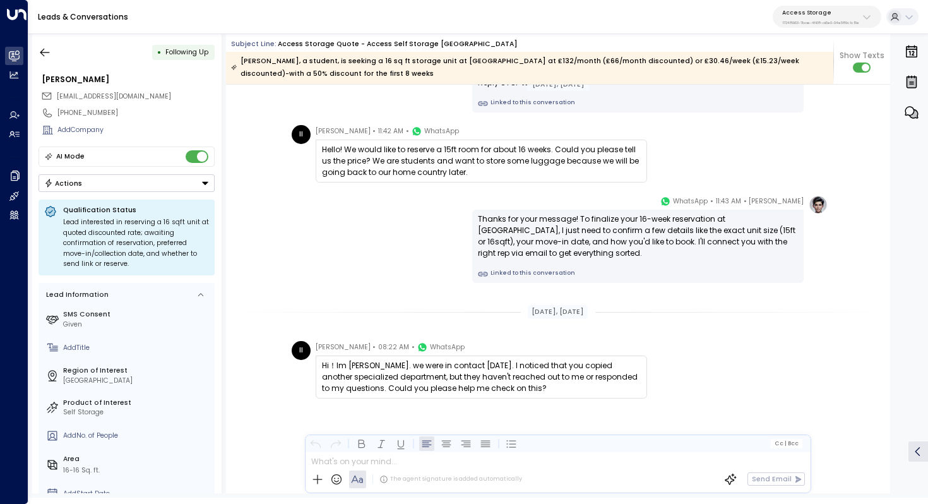
scroll to position [854, 0]
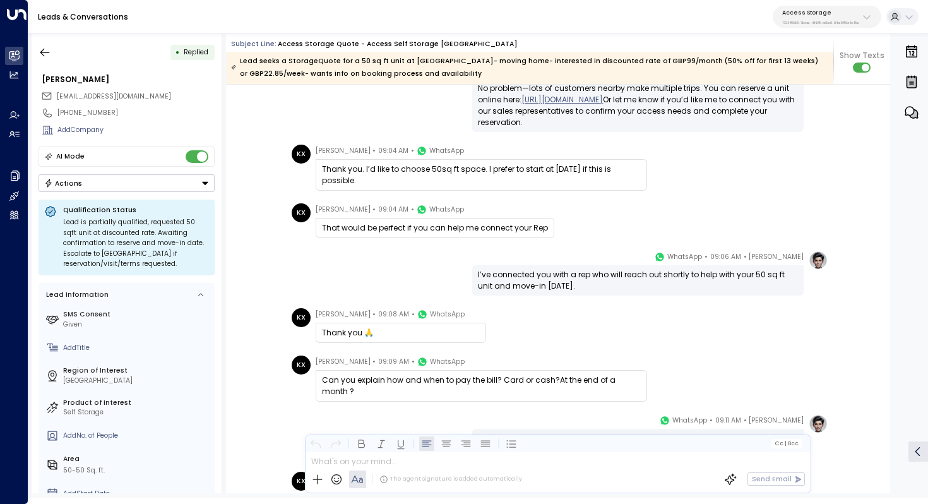
scroll to position [2164, 0]
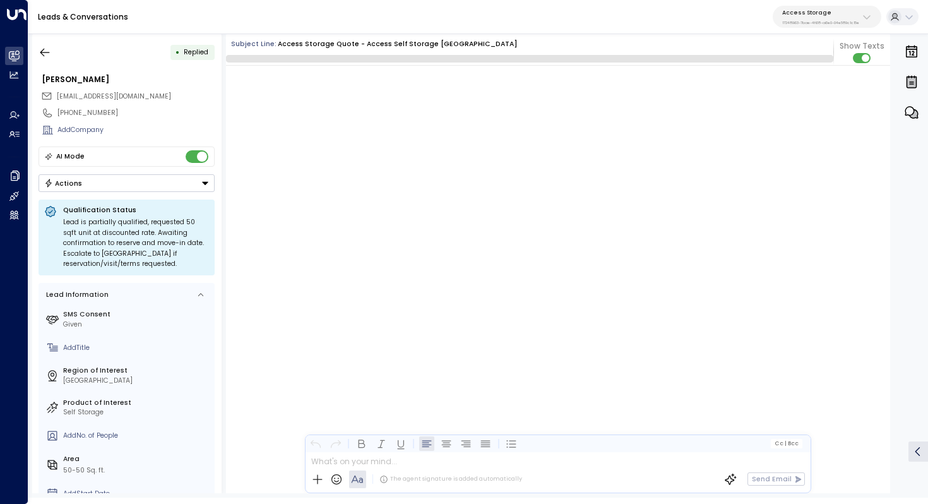
scroll to position [8923, 0]
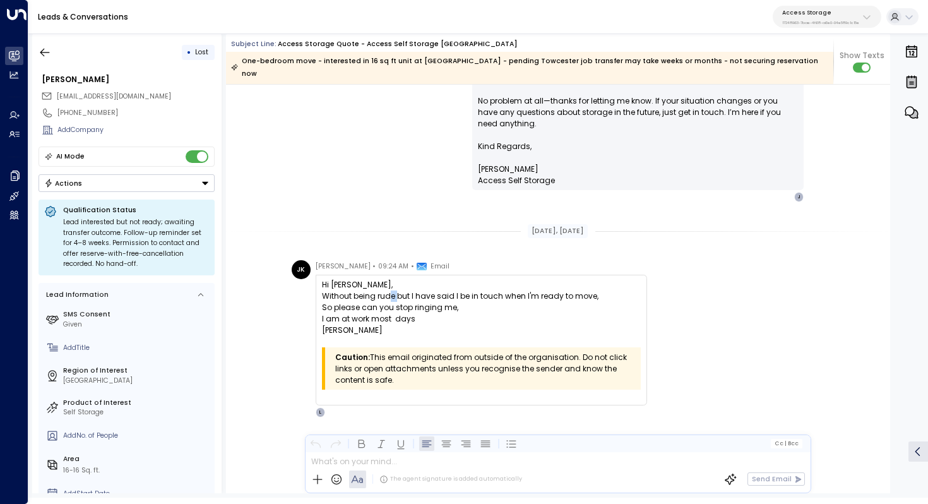
drag, startPoint x: 387, startPoint y: 284, endPoint x: 397, endPoint y: 284, distance: 9.5
click at [397, 290] on div "Without being rude but I have said I be in touch when I'm ready to move," at bounding box center [481, 295] width 319 height 11
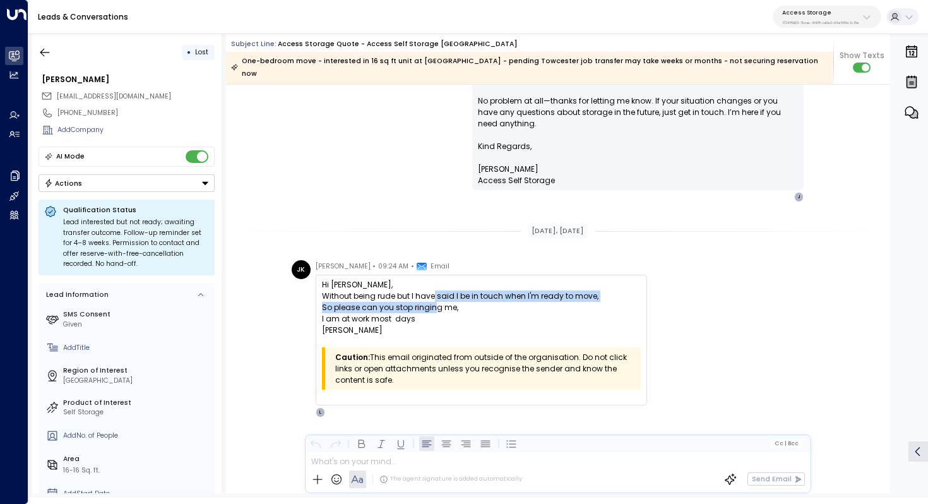
drag, startPoint x: 431, startPoint y: 282, endPoint x: 431, endPoint y: 292, distance: 10.1
click at [431, 292] on div "Hi Laura, Without being rude but I have said I be in touch when I'm ready to mo…" at bounding box center [481, 307] width 319 height 57
click at [431, 302] on div "So please can you stop ringing me," at bounding box center [481, 307] width 319 height 11
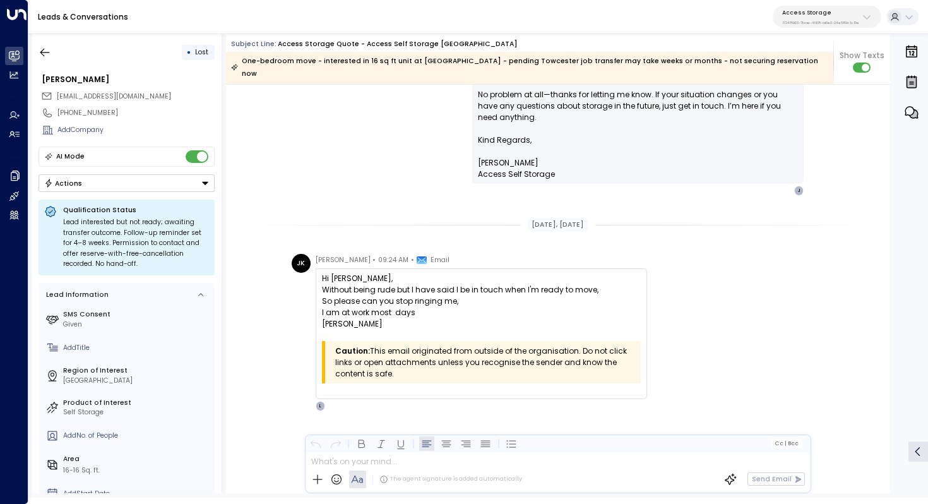
scroll to position [2463, 0]
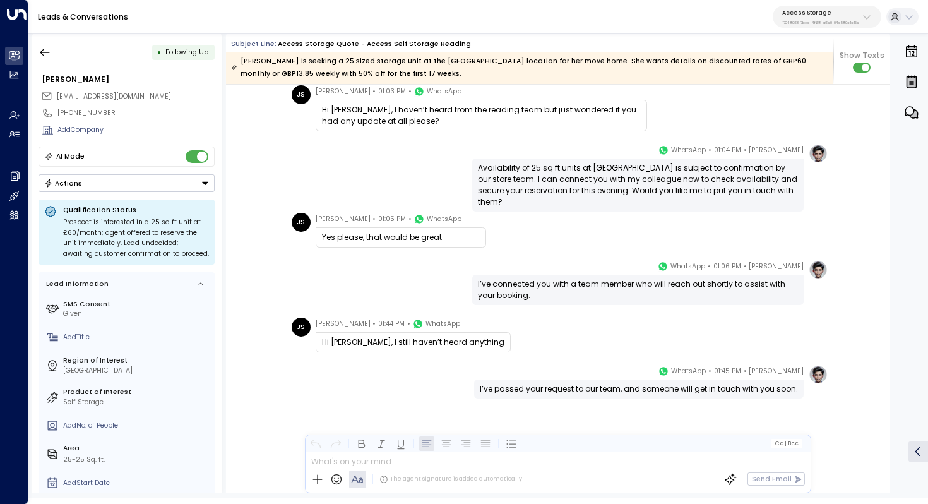
scroll to position [1469, 0]
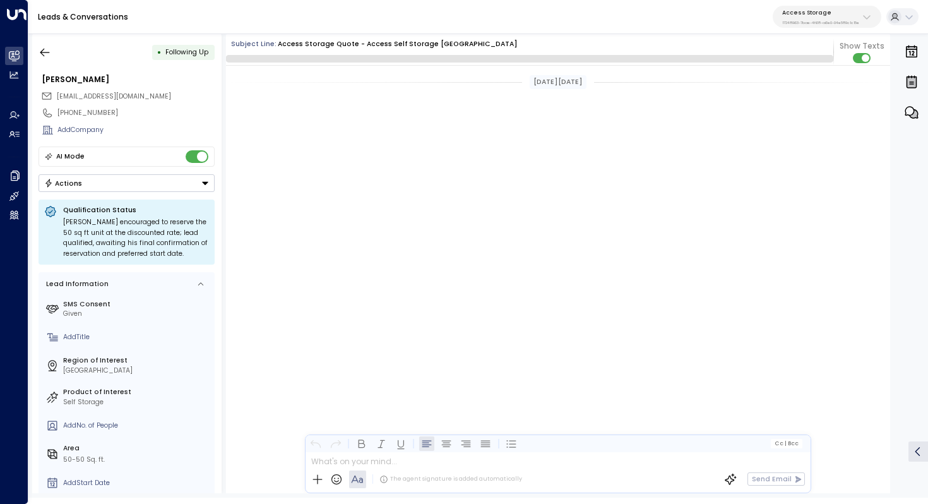
scroll to position [811, 0]
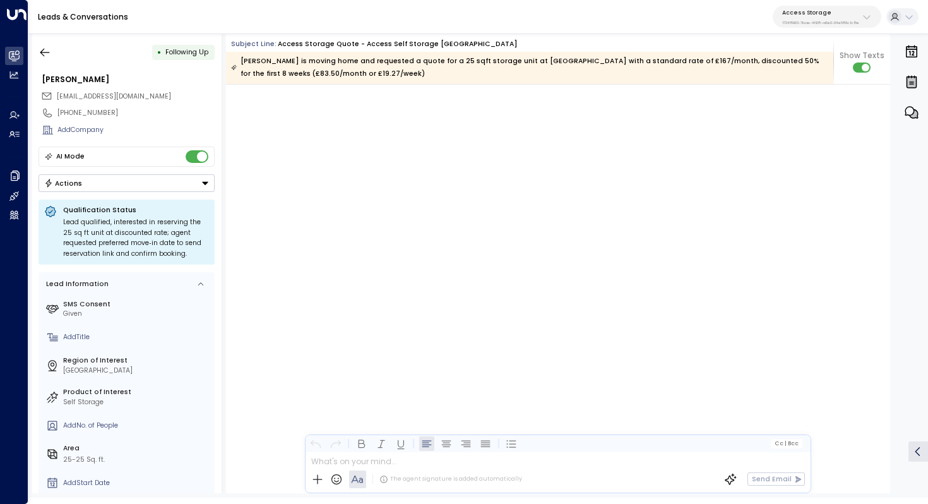
scroll to position [985, 0]
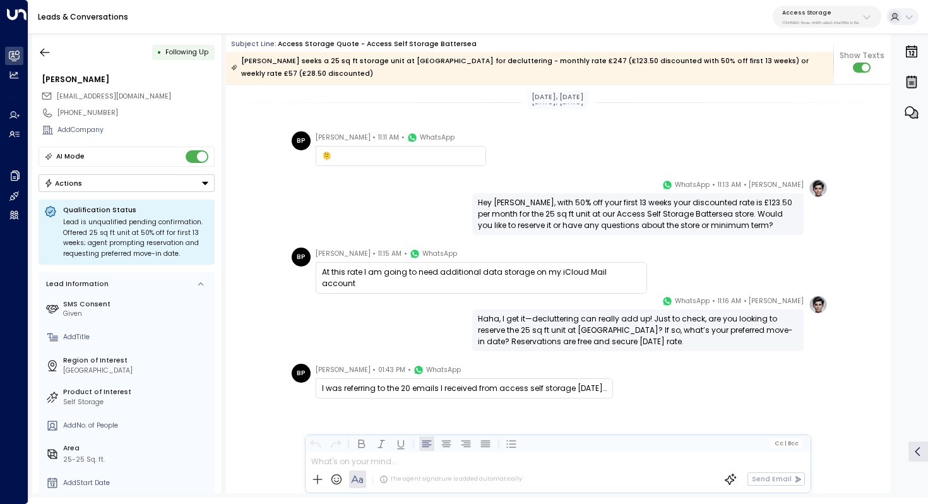
scroll to position [961, 0]
drag, startPoint x: 392, startPoint y: 271, endPoint x: 430, endPoint y: 271, distance: 37.9
click at [430, 271] on div "At this rate I am going to need additional data storage on my iCloud Mail accou…" at bounding box center [481, 277] width 319 height 23
drag, startPoint x: 529, startPoint y: 389, endPoint x: 508, endPoint y: 389, distance: 20.8
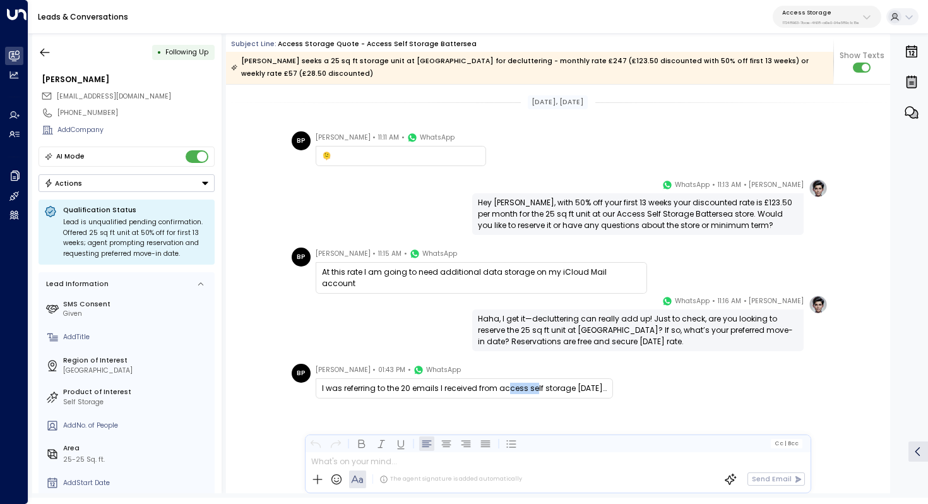
click at [508, 389] on div "I was referring to the 20 emails I received from access self storage today…" at bounding box center [464, 388] width 285 height 11
drag, startPoint x: 451, startPoint y: 387, endPoint x: 483, endPoint y: 387, distance: 31.6
click at [482, 387] on div "I was referring to the 20 emails I received from access self storage today…" at bounding box center [464, 388] width 285 height 11
click at [483, 387] on div "I was referring to the 20 emails I received from access self storage today…" at bounding box center [464, 388] width 285 height 11
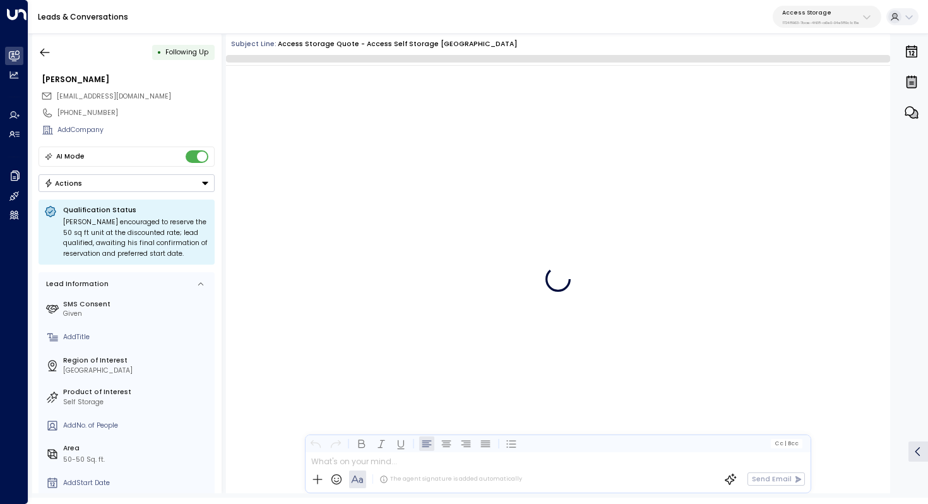
scroll to position [811, 0]
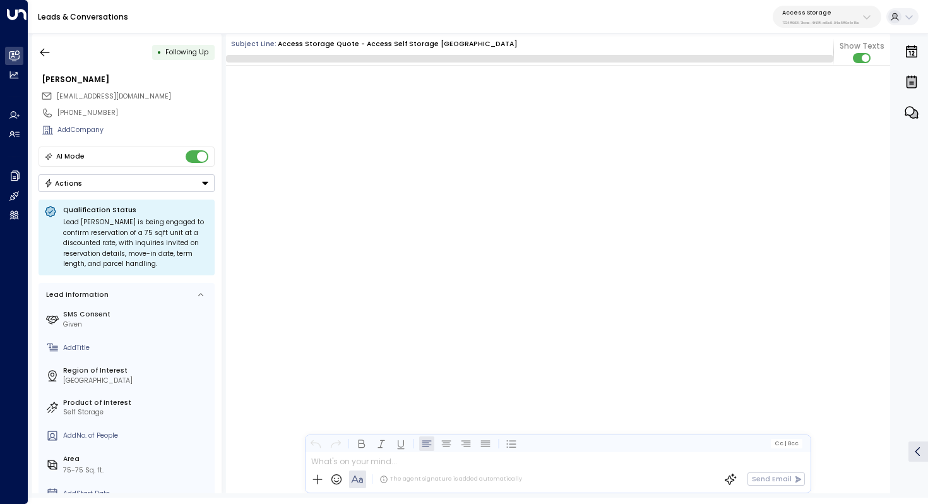
scroll to position [6918, 0]
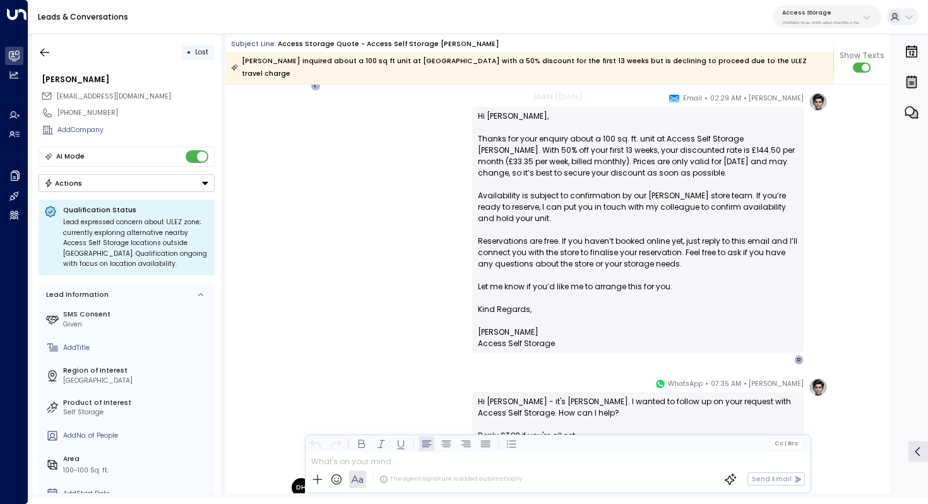
scroll to position [768, 0]
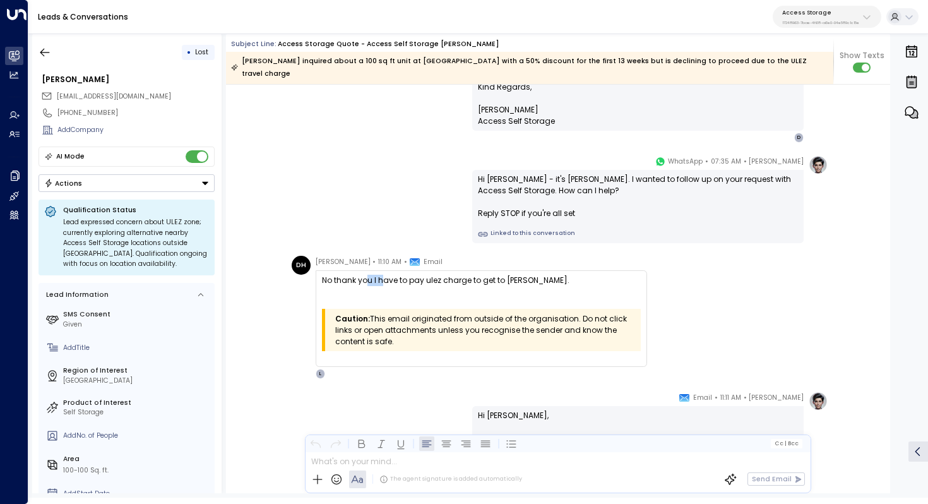
drag, startPoint x: 367, startPoint y: 266, endPoint x: 386, endPoint y: 266, distance: 18.9
click at [385, 275] on div "No thank you I have to pay ulez charge to get to [PERSON_NAME]." at bounding box center [481, 286] width 319 height 23
click at [386, 275] on div "No thank you I have to pay ulez charge to get to [PERSON_NAME]." at bounding box center [481, 286] width 319 height 23
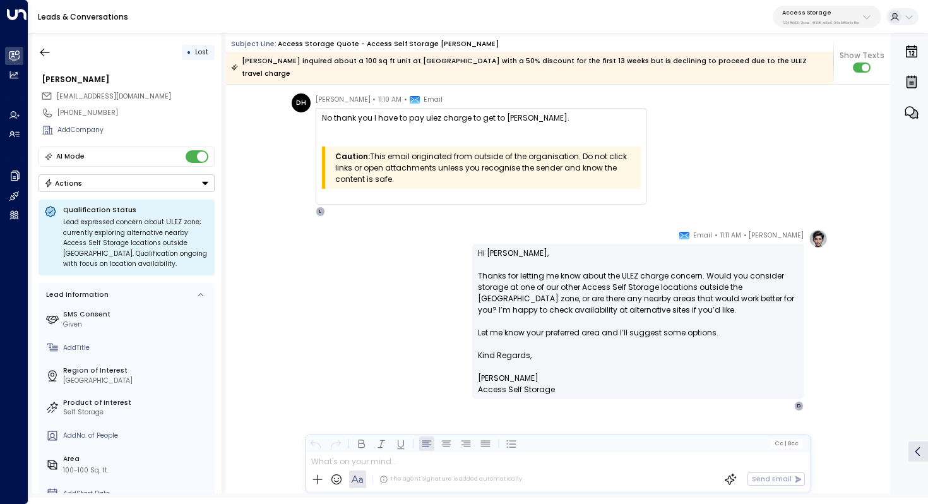
scroll to position [931, 0]
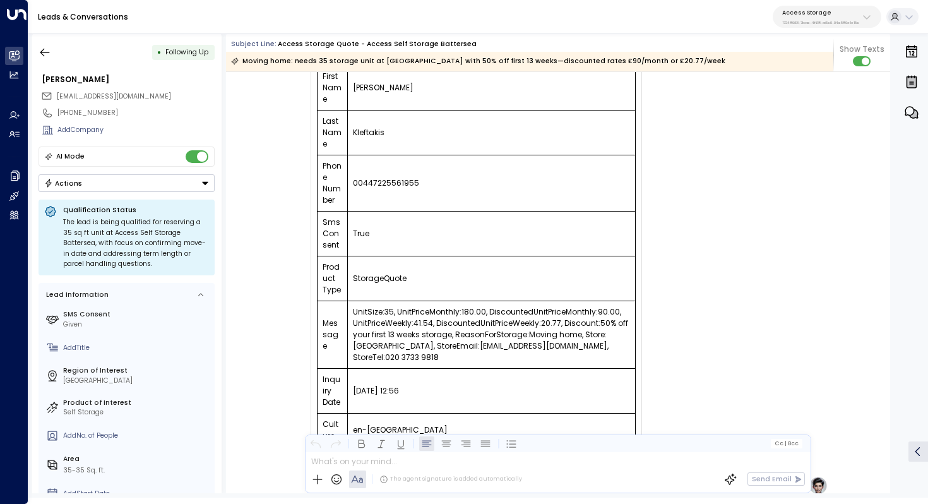
scroll to position [136, 0]
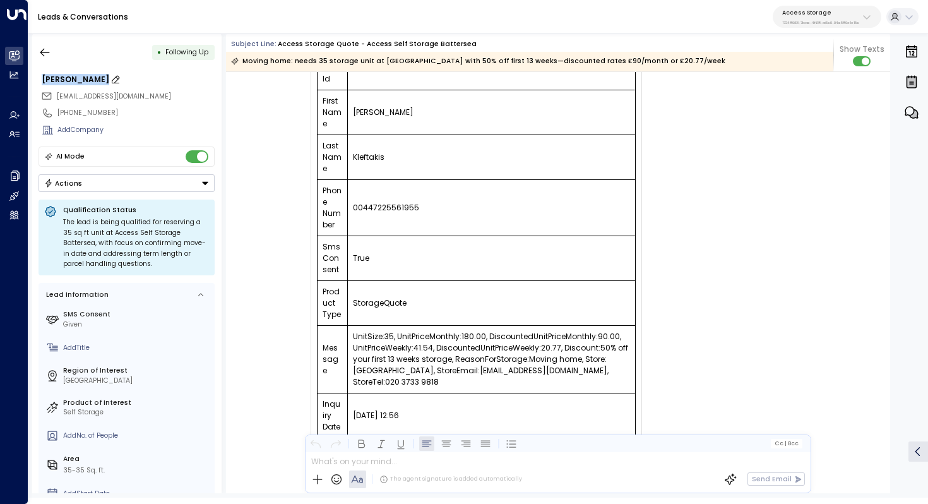
drag, startPoint x: 42, startPoint y: 80, endPoint x: 117, endPoint y: 83, distance: 75.2
click at [117, 83] on div "Evangelos Kleftakis" at bounding box center [128, 79] width 173 height 11
click at [51, 50] on icon "button" at bounding box center [45, 52] width 13 height 13
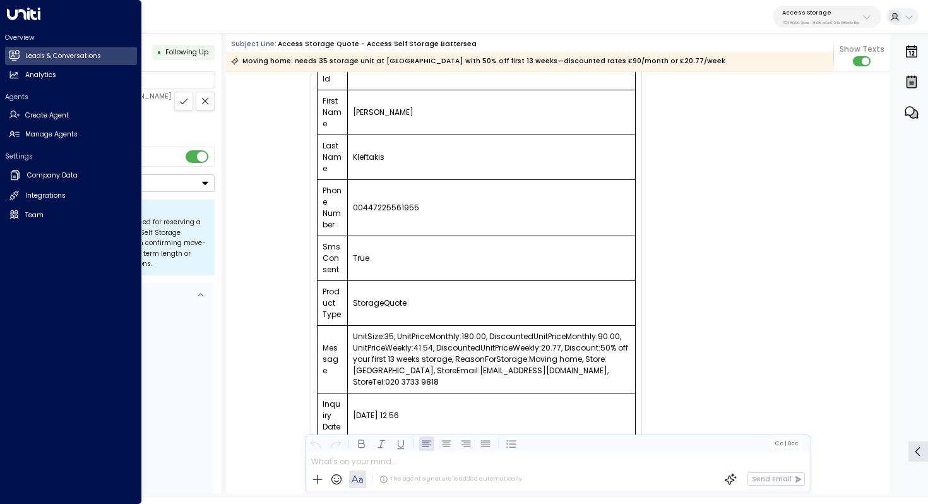
click at [32, 45] on div "Overview Leads & Conversations Leads & Conversations Analytics Analytics" at bounding box center [71, 59] width 132 height 52
click at [40, 54] on h2 "Leads & Conversations" at bounding box center [63, 56] width 76 height 10
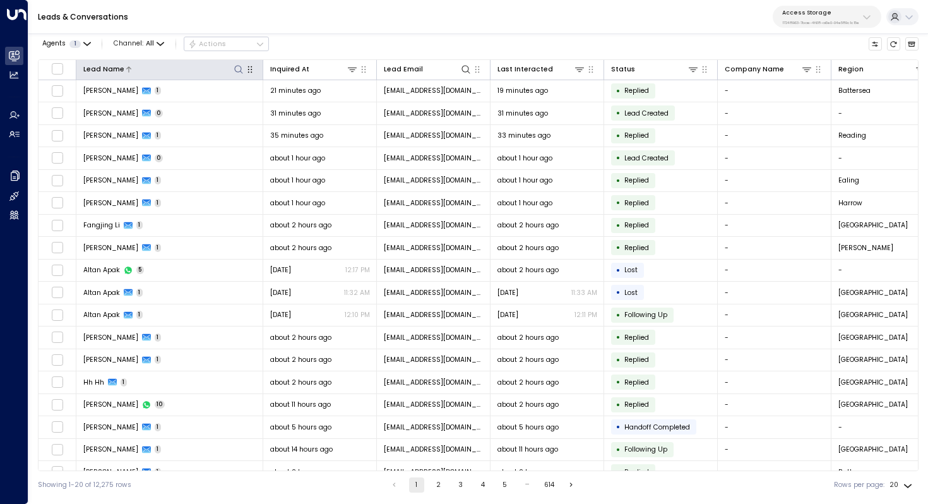
click at [99, 73] on div "Lead Name" at bounding box center [103, 69] width 41 height 11
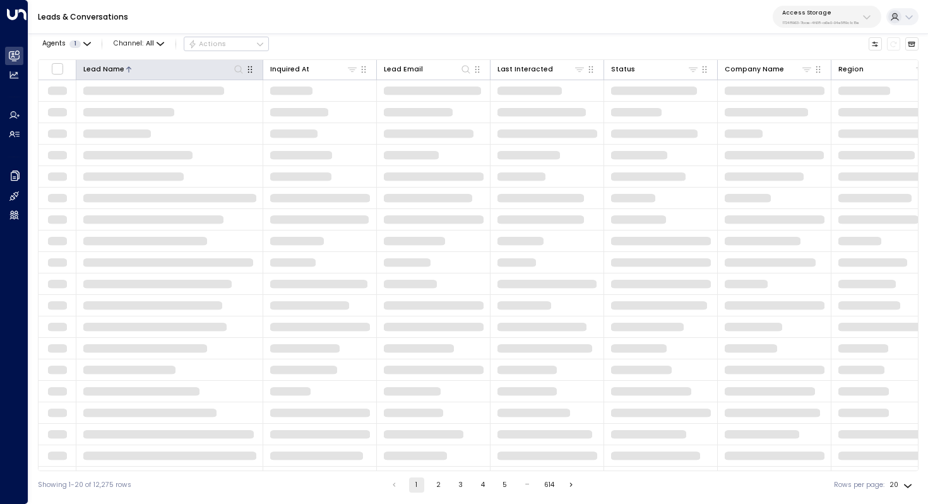
click at [239, 72] on icon at bounding box center [239, 69] width 10 height 10
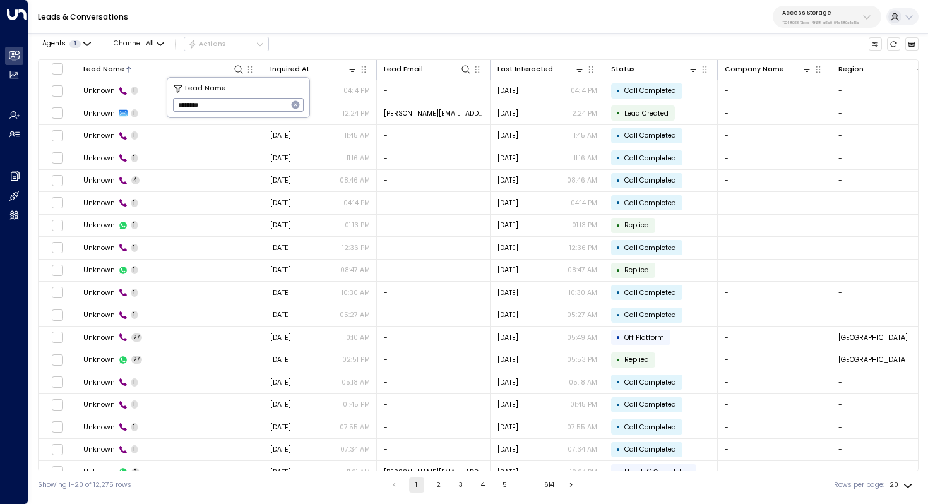
type input "********"
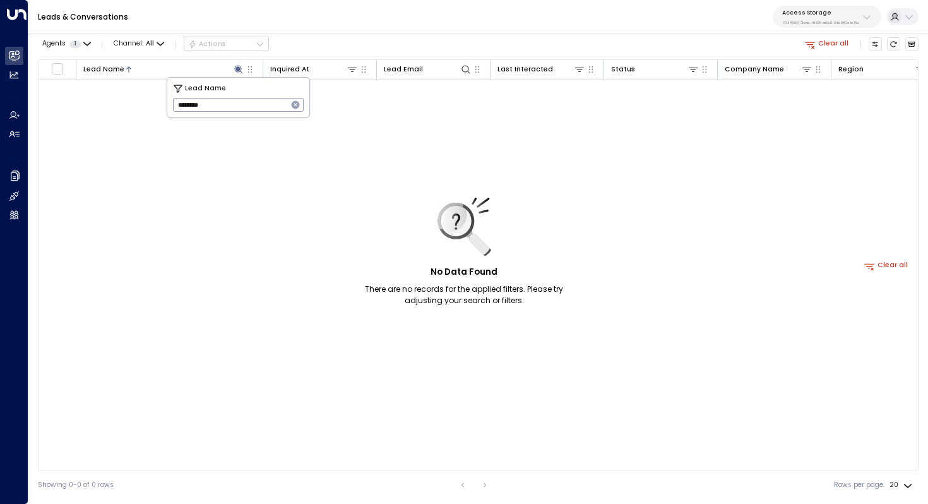
click at [296, 105] on icon "button" at bounding box center [296, 105] width 8 height 8
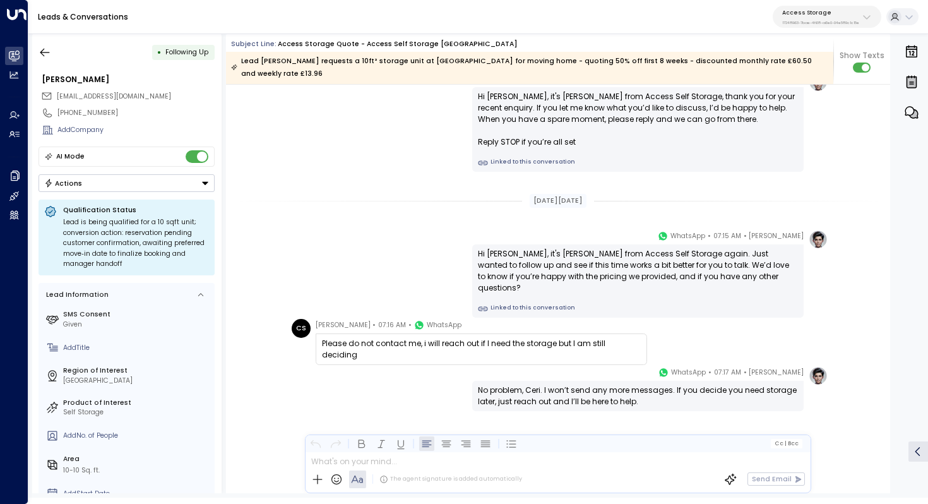
scroll to position [863, 0]
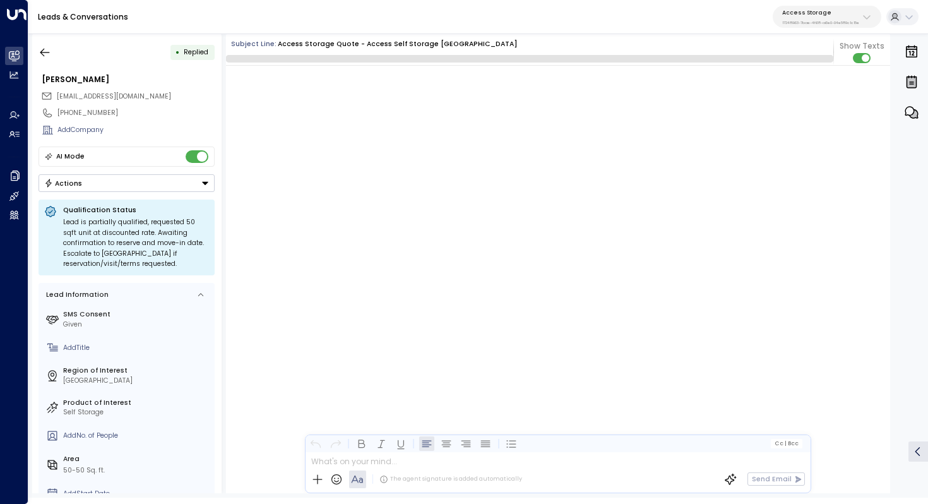
scroll to position [8923, 0]
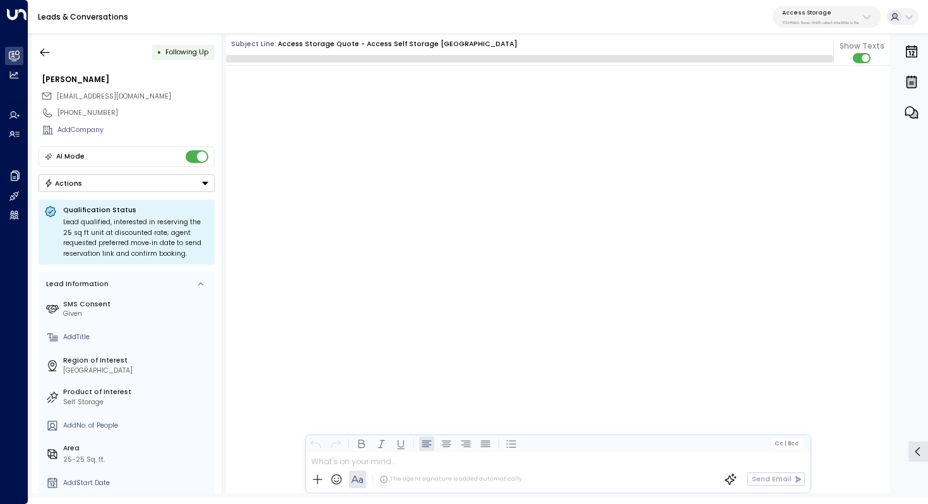
scroll to position [985, 0]
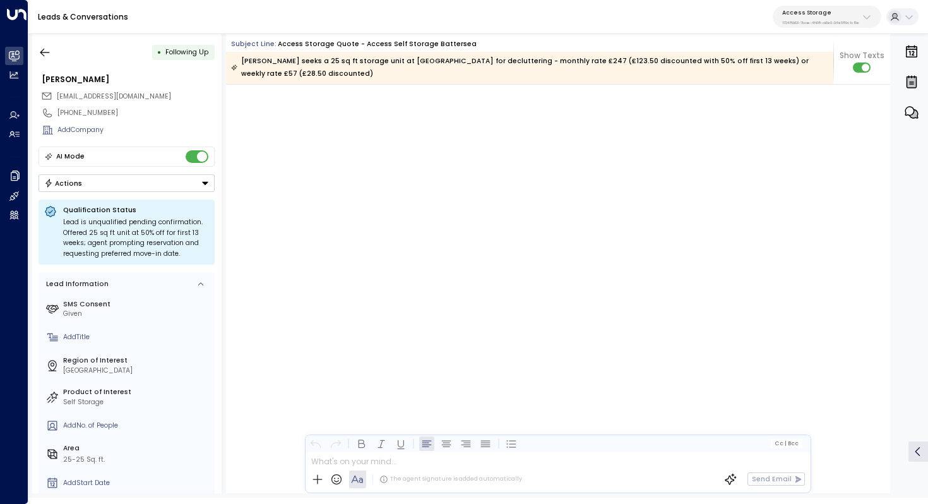
scroll to position [1037, 0]
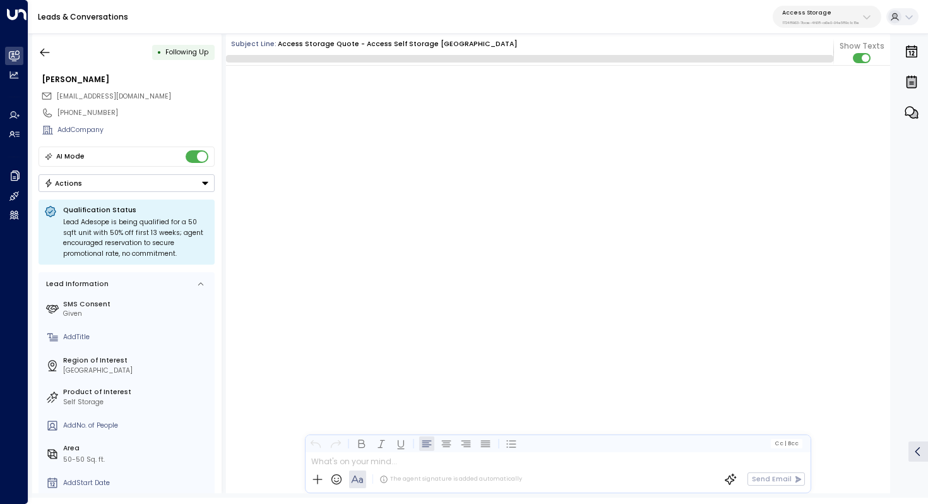
scroll to position [5628, 0]
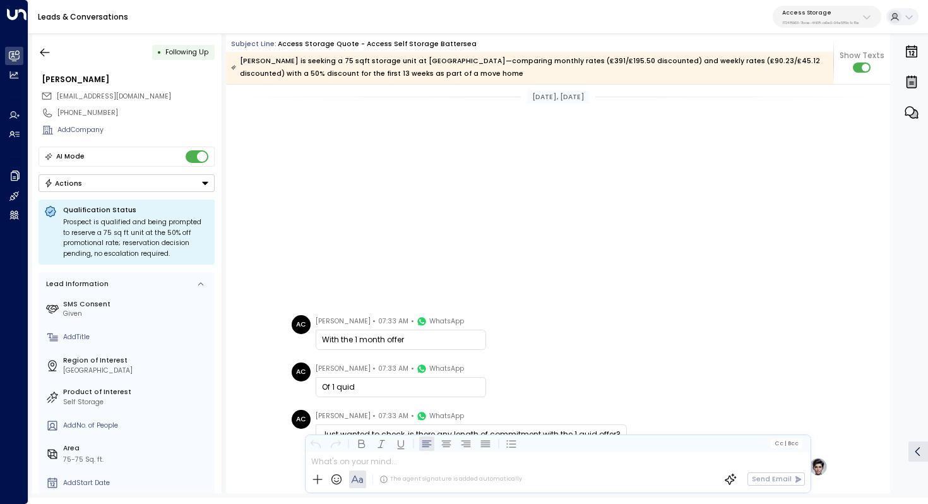
scroll to position [1426, 0]
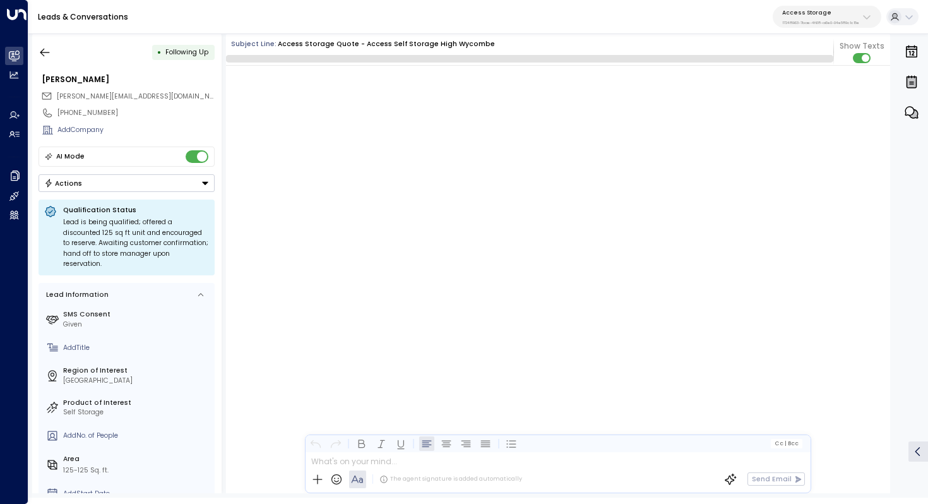
scroll to position [994, 0]
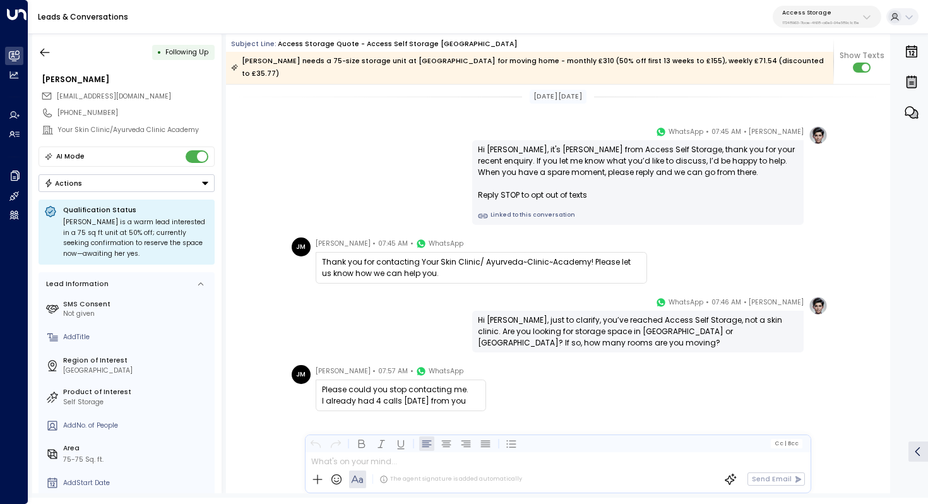
scroll to position [798, 0]
drag, startPoint x: 383, startPoint y: 248, endPoint x: 417, endPoint y: 248, distance: 34.1
click at [417, 256] on div "Thank you for contacting Your Skin Clinic/ Ayurveda~Clinic~Academy! Please let …" at bounding box center [481, 267] width 319 height 23
drag, startPoint x: 416, startPoint y: 246, endPoint x: 416, endPoint y: 254, distance: 8.8
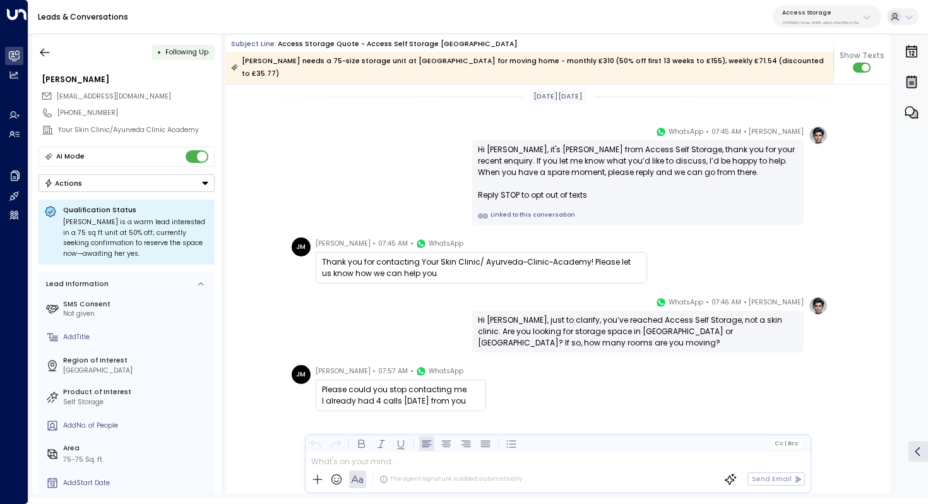
click at [416, 256] on div "Thank you for contacting Your Skin Clinic/ Ayurveda~Clinic~Academy! Please let …" at bounding box center [481, 267] width 319 height 23
drag, startPoint x: 421, startPoint y: 251, endPoint x: 421, endPoint y: 259, distance: 8.2
click at [421, 258] on div "Thank you for contacting Your Skin Clinic/ Ayurveda~Clinic~Academy! Please let …" at bounding box center [481, 267] width 319 height 23
click at [421, 259] on div "Thank you for contacting Your Skin Clinic/ Ayurveda~Clinic~Academy! Please let …" at bounding box center [481, 267] width 319 height 23
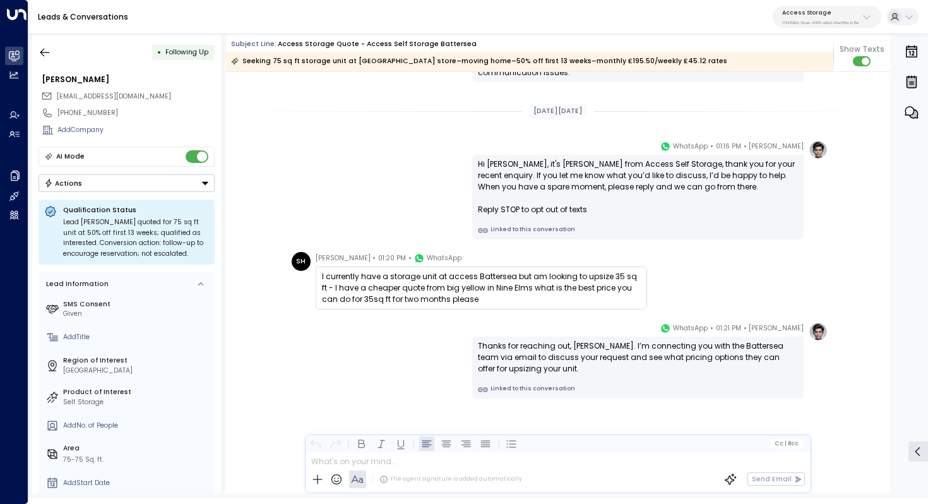
scroll to position [1481, 0]
drag, startPoint x: 378, startPoint y: 289, endPoint x: 392, endPoint y: 289, distance: 14.5
click at [392, 289] on div "I currently have a storage unit at access Battersea but am looking to upsize 35…" at bounding box center [481, 288] width 319 height 34
drag, startPoint x: 424, startPoint y: 285, endPoint x: 424, endPoint y: 294, distance: 8.8
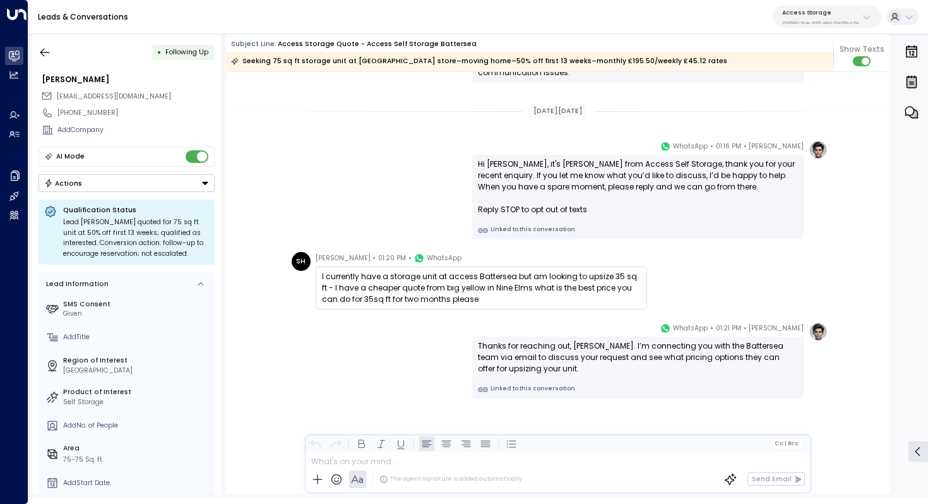
click at [424, 294] on div "I currently have a storage unit at access Battersea but am looking to upsize 35…" at bounding box center [481, 288] width 319 height 34
click at [446, 290] on div "I currently have a storage unit at access Battersea but am looking to upsize 35…" at bounding box center [481, 288] width 319 height 34
click at [446, 291] on div "I currently have a storage unit at access Battersea but am looking to upsize 35…" at bounding box center [481, 288] width 319 height 34
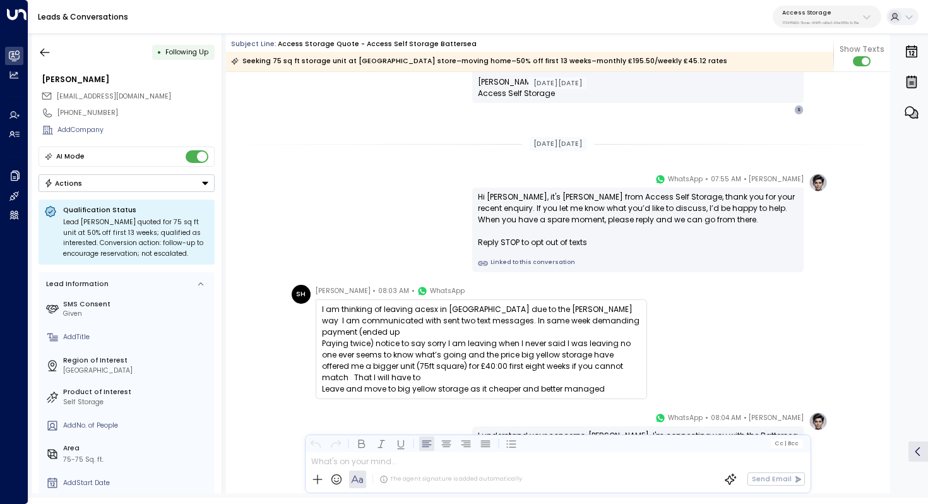
scroll to position [790, 0]
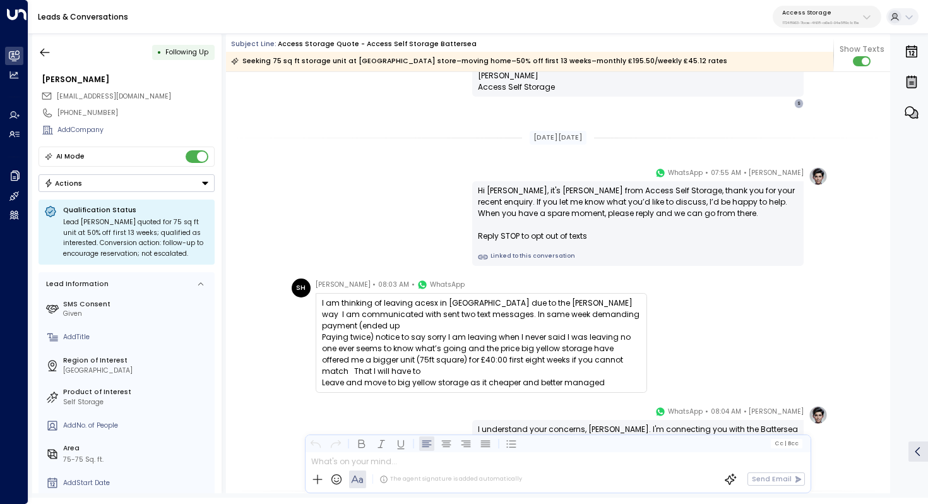
click at [458, 304] on div "I am thinking of leaving acesx in battersea due to the hap hazard way I am comm…" at bounding box center [481, 342] width 319 height 91
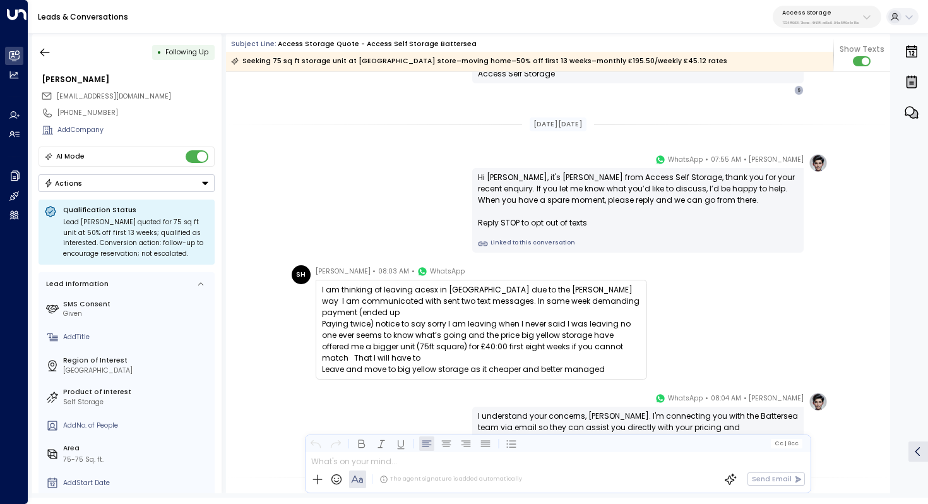
scroll to position [805, 0]
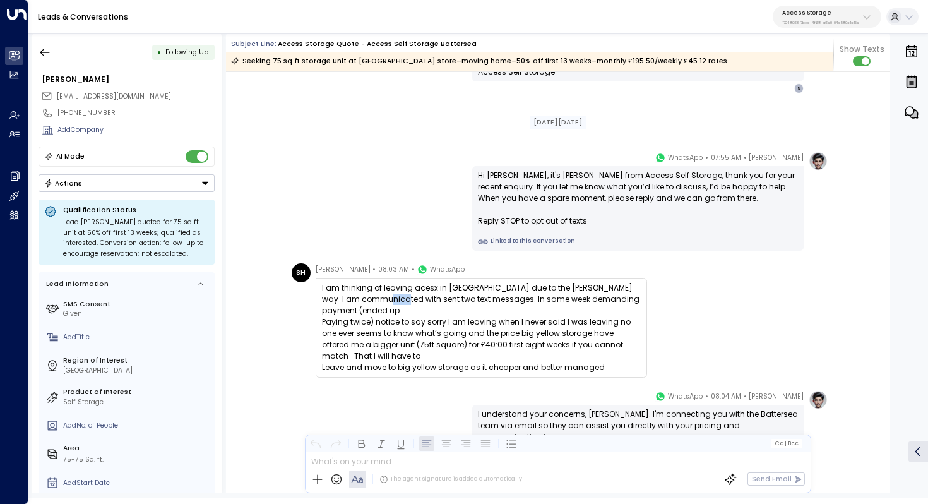
drag, startPoint x: 393, startPoint y: 299, endPoint x: 408, endPoint y: 299, distance: 14.5
click at [408, 299] on div "I am thinking of leaving acesx in battersea due to the hap hazard way I am comm…" at bounding box center [481, 327] width 319 height 91
click at [511, 295] on div "I am thinking of leaving acesx in battersea due to the hap hazard way I am comm…" at bounding box center [481, 327] width 319 height 91
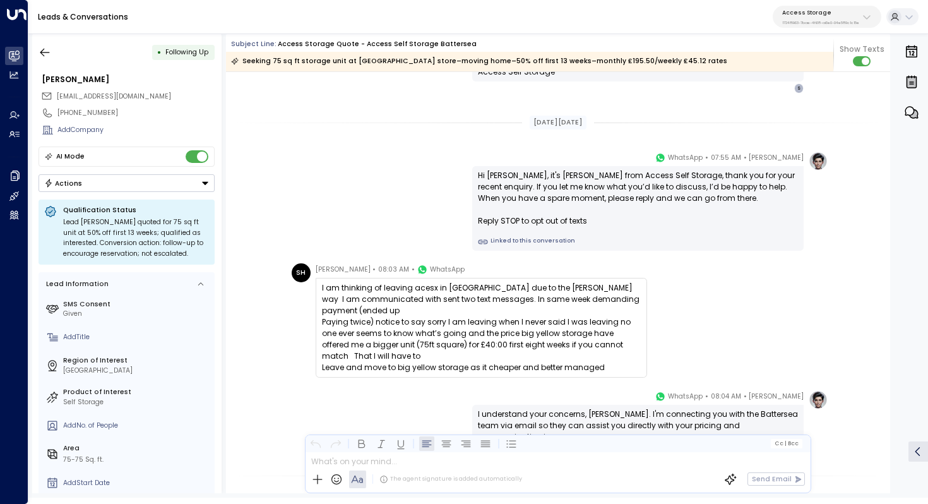
scroll to position [829, 0]
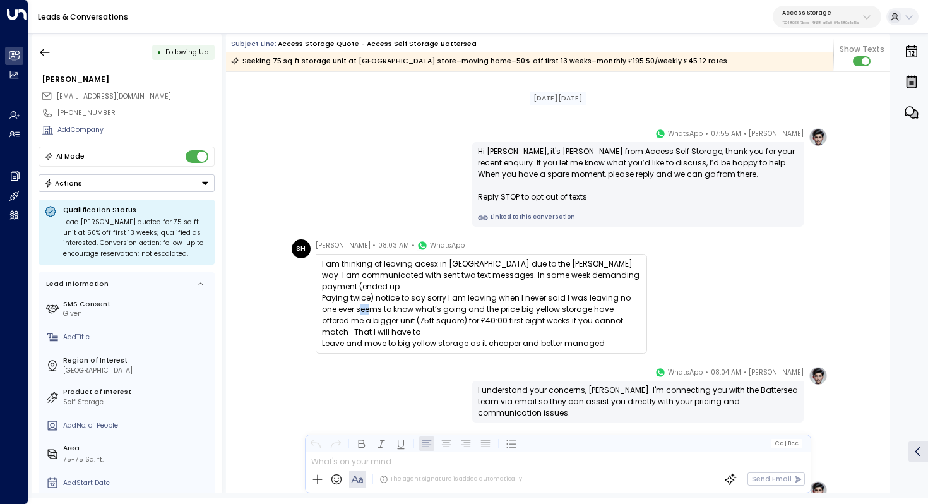
drag, startPoint x: 390, startPoint y: 309, endPoint x: 400, endPoint y: 309, distance: 9.5
click at [400, 309] on div "I am thinking of leaving acesx in battersea due to the hap hazard way I am comm…" at bounding box center [481, 303] width 319 height 91
click at [484, 315] on div "I am thinking of leaving acesx in battersea due to the hap hazard way I am comm…" at bounding box center [481, 303] width 319 height 91
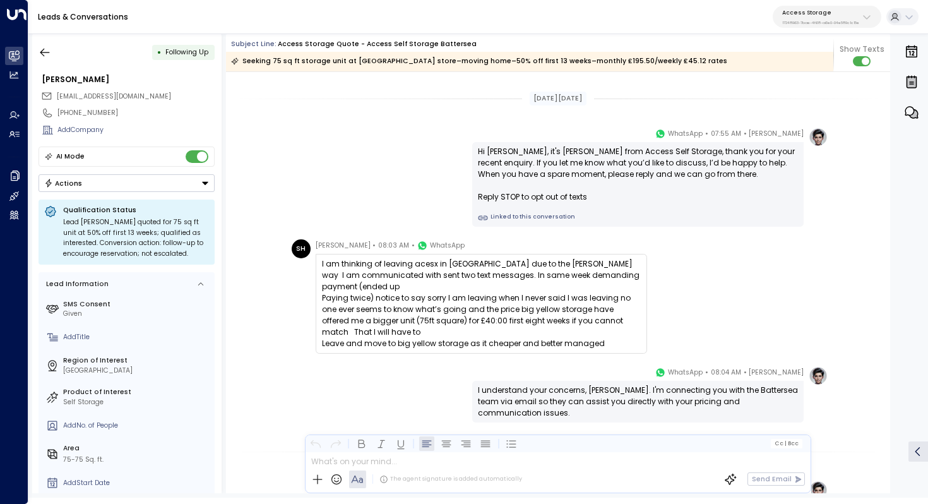
scroll to position [848, 0]
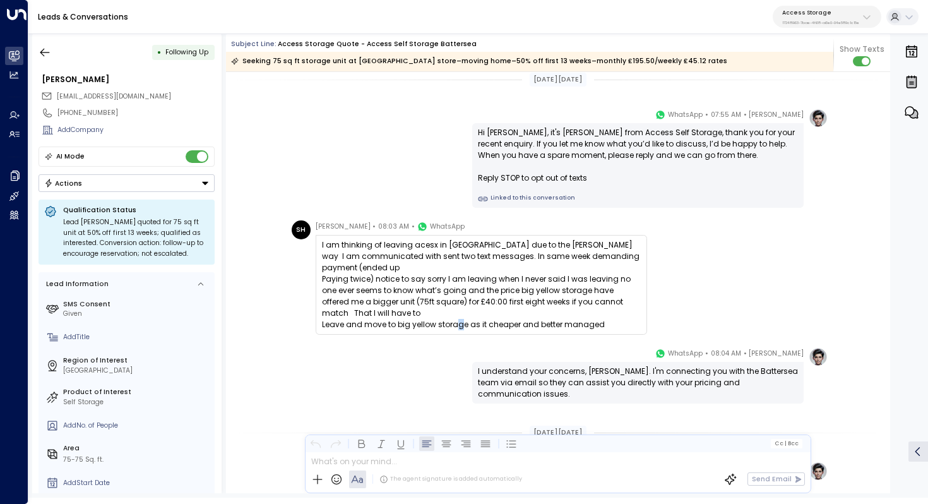
drag, startPoint x: 499, startPoint y: 325, endPoint x: 492, endPoint y: 325, distance: 7.6
click at [492, 325] on div "I am thinking of leaving acesx in battersea due to the hap hazard way I am comm…" at bounding box center [481, 284] width 319 height 91
drag, startPoint x: 409, startPoint y: 246, endPoint x: 421, endPoint y: 246, distance: 11.4
click at [421, 246] on div "I am thinking of leaving acesx in battersea due to the hap hazard way I am comm…" at bounding box center [481, 284] width 319 height 91
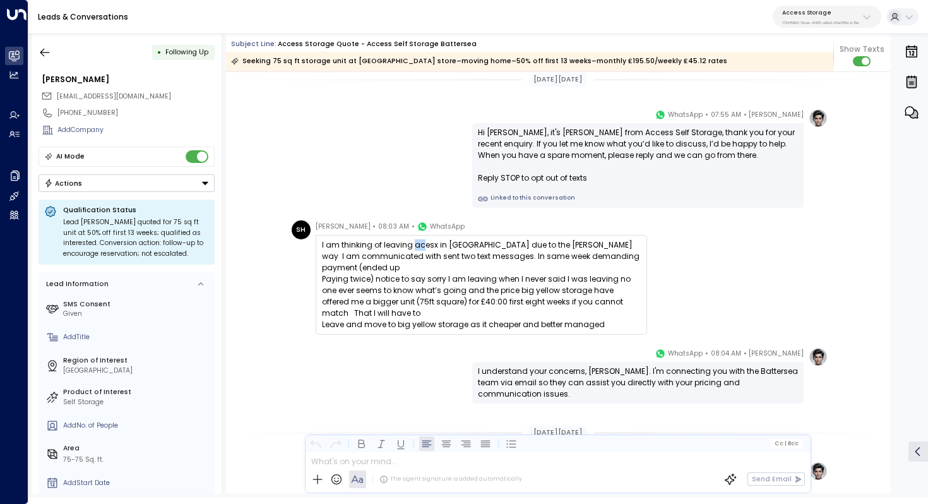
click at [421, 246] on div "I am thinking of leaving acesx in battersea due to the hap hazard way I am comm…" at bounding box center [481, 284] width 319 height 91
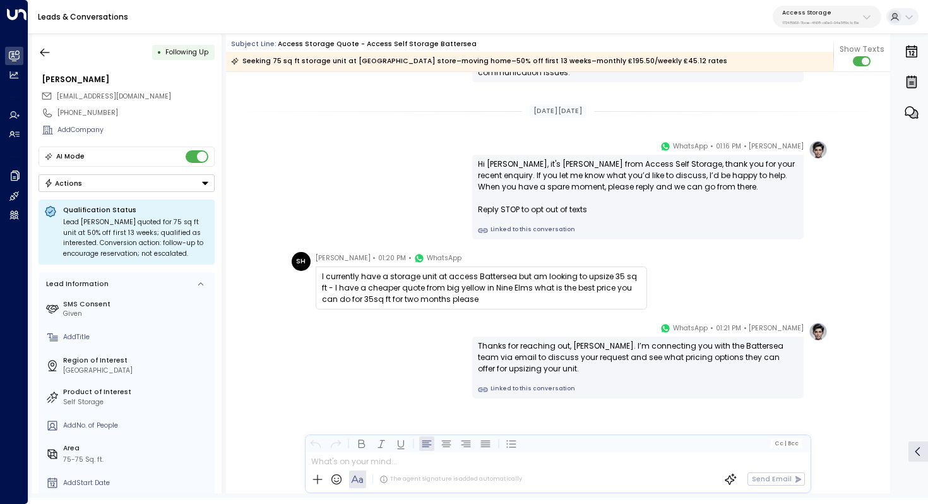
scroll to position [1169, 0]
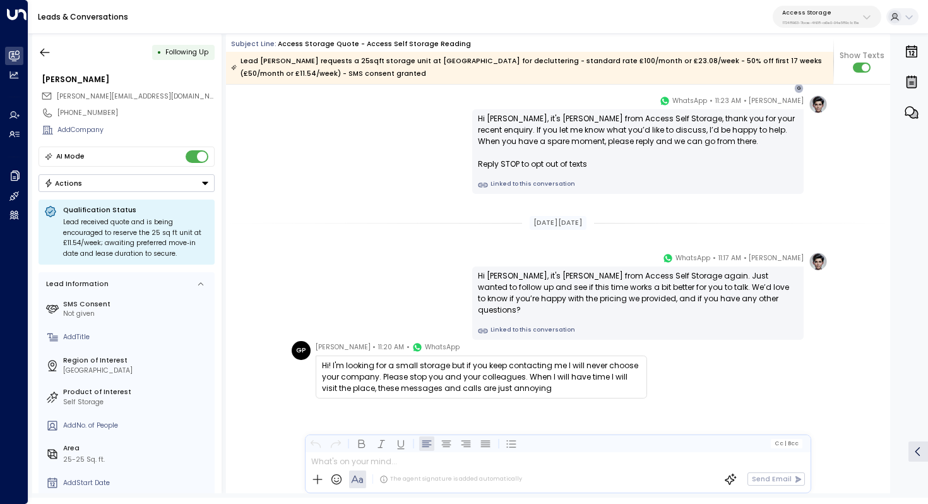
scroll to position [772, 0]
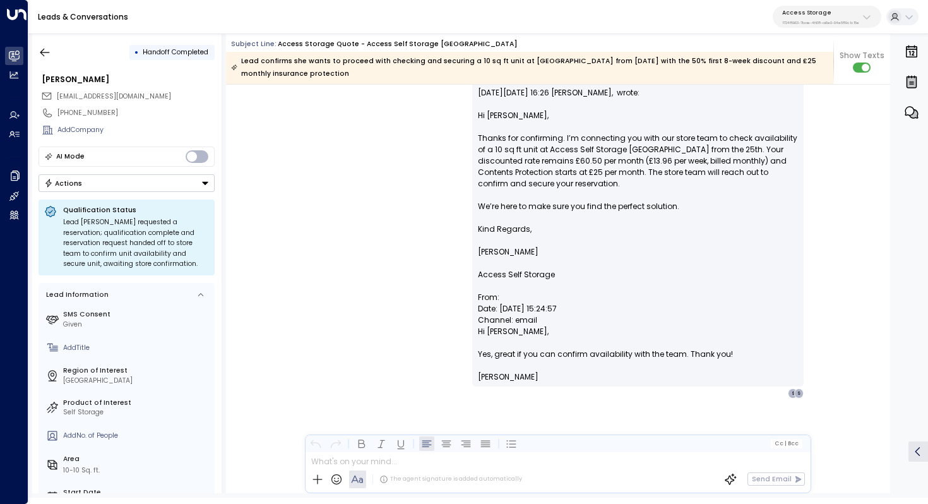
scroll to position [2561, 0]
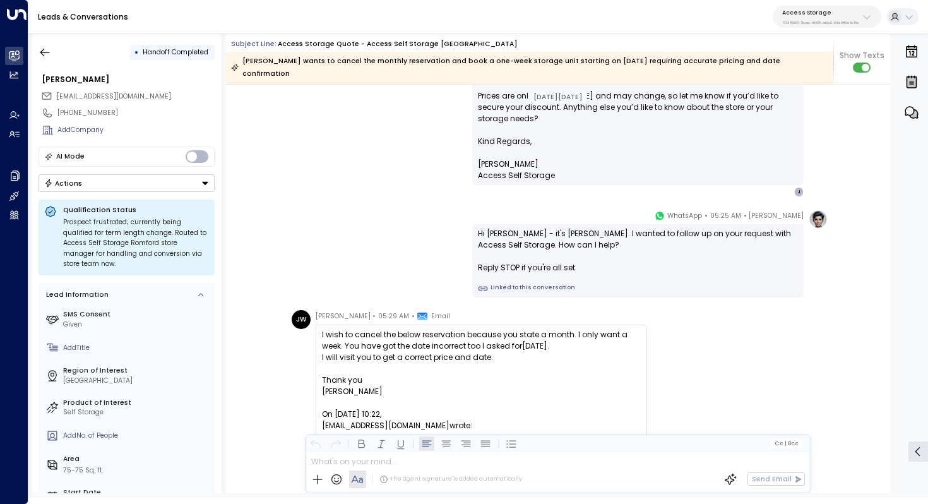
scroll to position [674, 0]
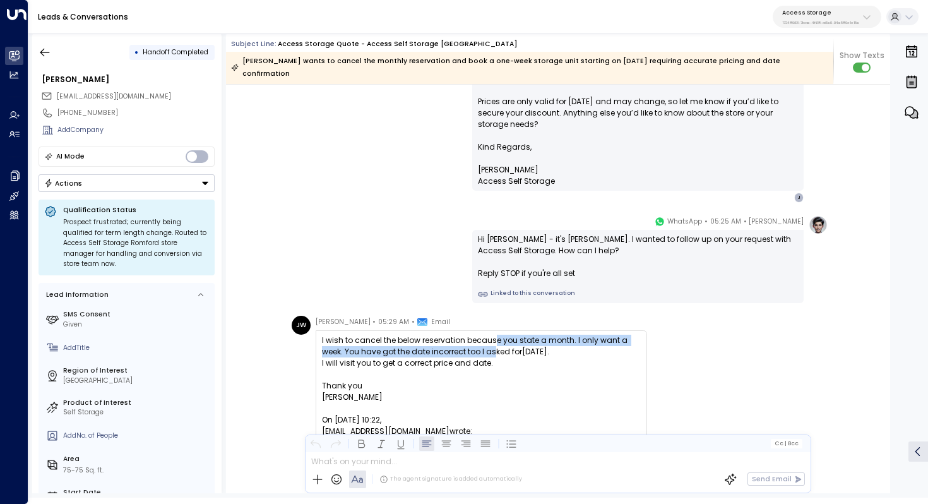
drag, startPoint x: 493, startPoint y: 326, endPoint x: 491, endPoint y: 334, distance: 7.7
click at [491, 335] on div "I wish to cancel the below reservation because you state a month. I only want a…" at bounding box center [481, 346] width 319 height 23
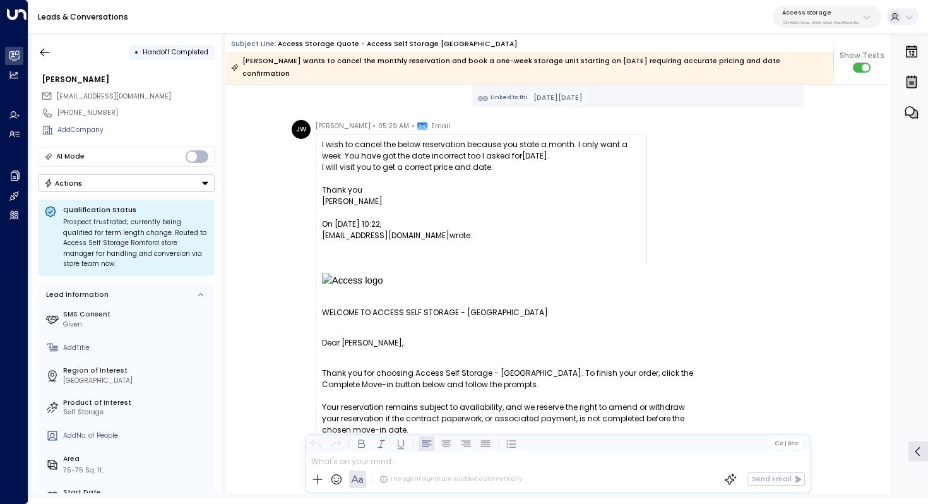
scroll to position [1005, 0]
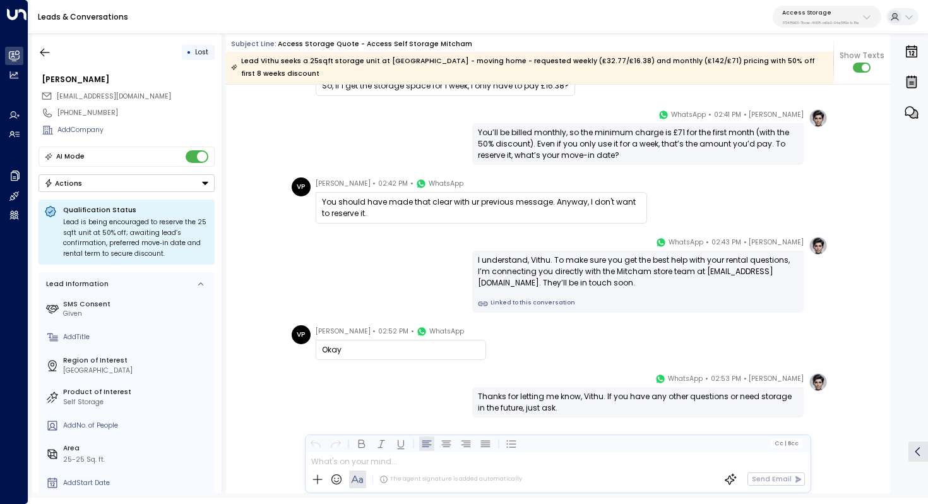
scroll to position [2100, 0]
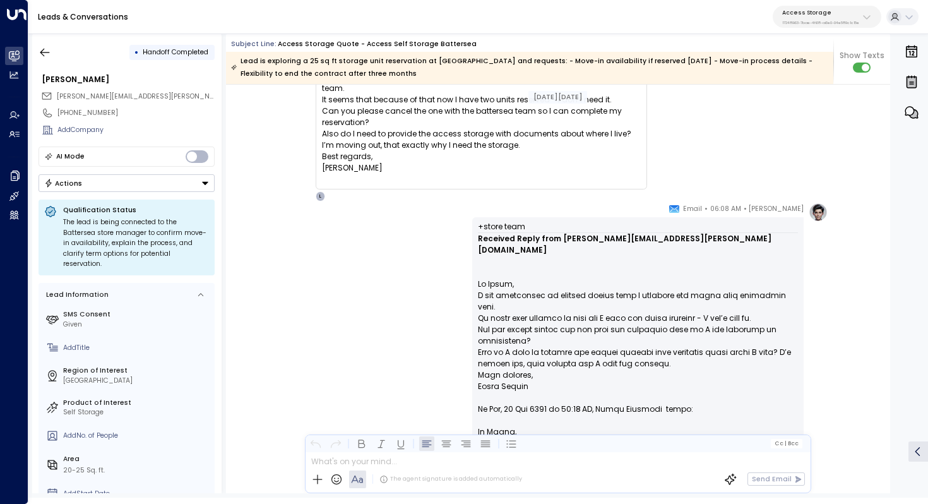
scroll to position [2340, 0]
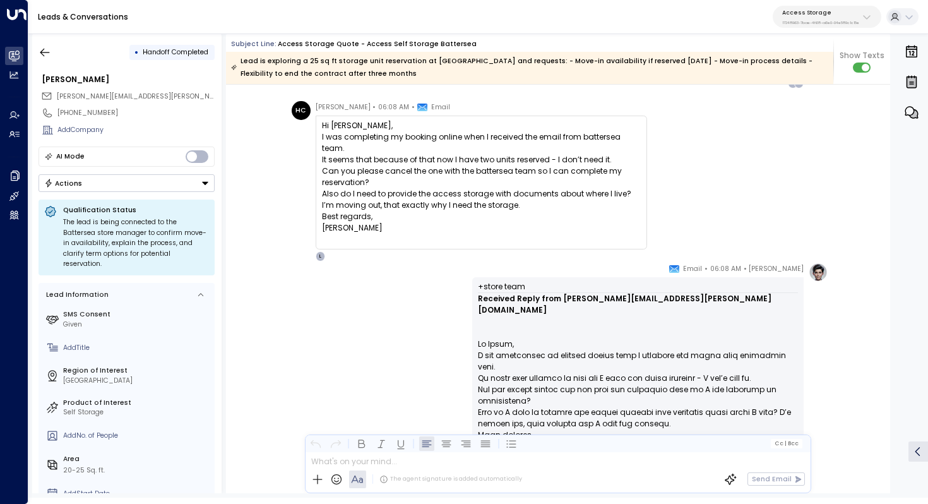
drag, startPoint x: 458, startPoint y: 145, endPoint x: 377, endPoint y: 133, distance: 82.2
click at [452, 154] on div "It seems that because of that now I have two units reserved - I don’t need it." at bounding box center [481, 159] width 319 height 11
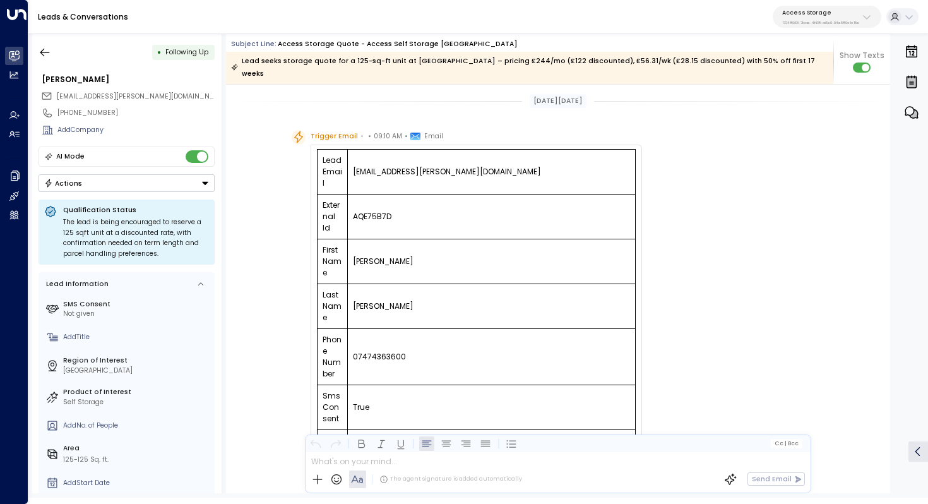
scroll to position [614, 0]
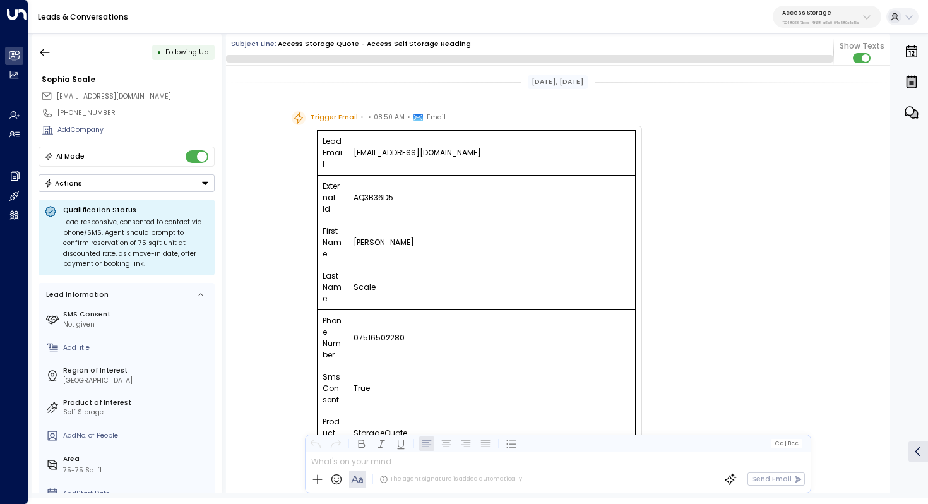
scroll to position [630, 0]
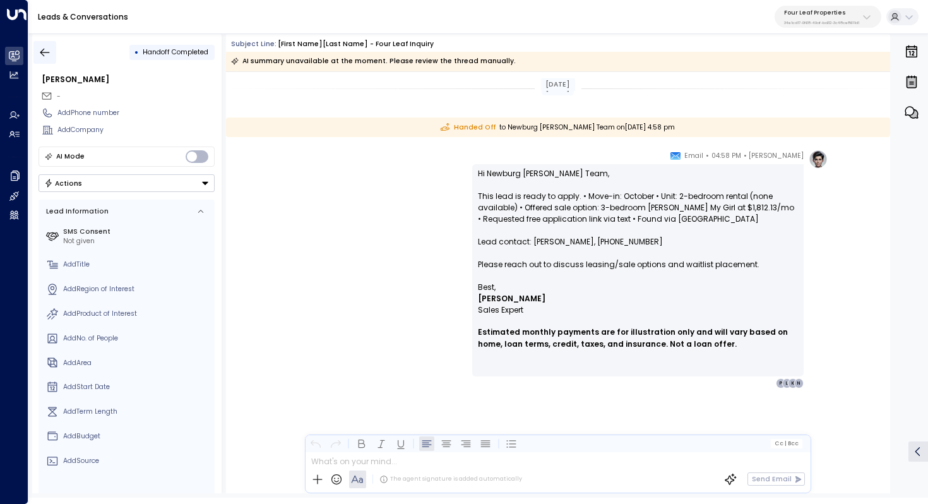
click at [54, 54] on button "button" at bounding box center [44, 52] width 23 height 23
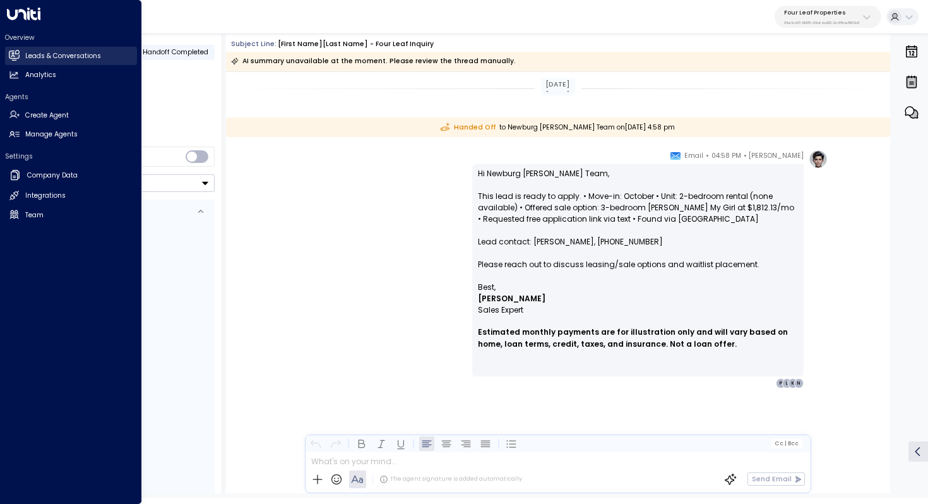
click at [74, 57] on h2 "Leads & Conversations" at bounding box center [63, 56] width 76 height 10
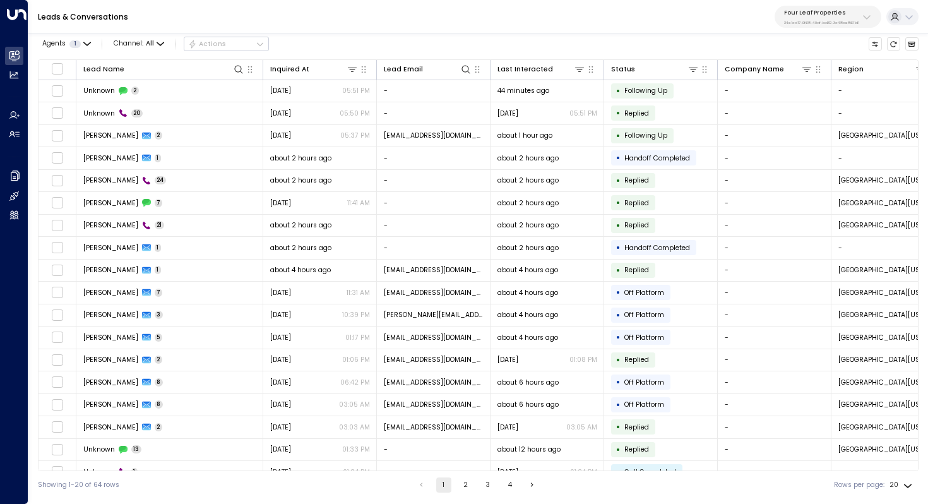
click at [789, 22] on p "34e1cd17-0f68-49af-bd32-3c48ce8611d1" at bounding box center [821, 22] width 75 height 5
type input "*****"
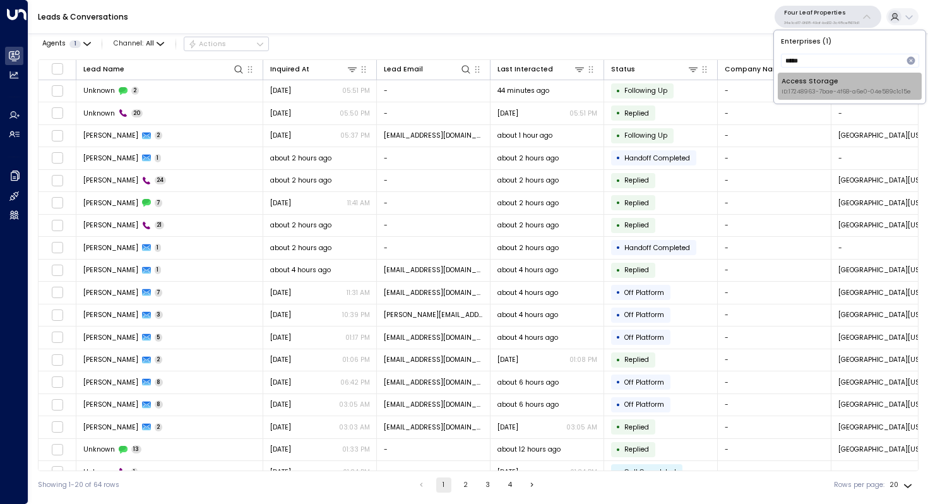
click at [817, 84] on div "Access Storage ID: 17248963-7bae-4f68-a6e0-04e589c1c15e" at bounding box center [846, 86] width 129 height 20
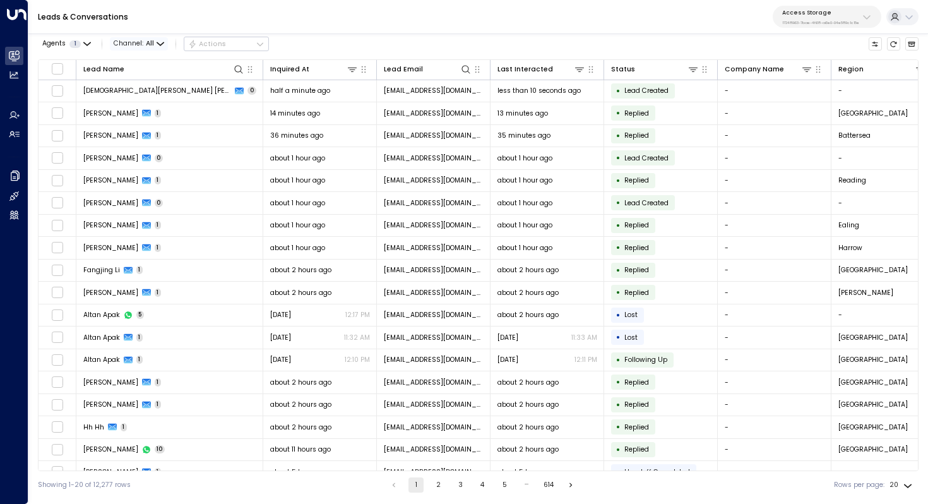
click at [154, 42] on span "Channel: All" at bounding box center [139, 43] width 58 height 13
click at [150, 114] on p "Voice" at bounding box center [144, 115] width 40 height 10
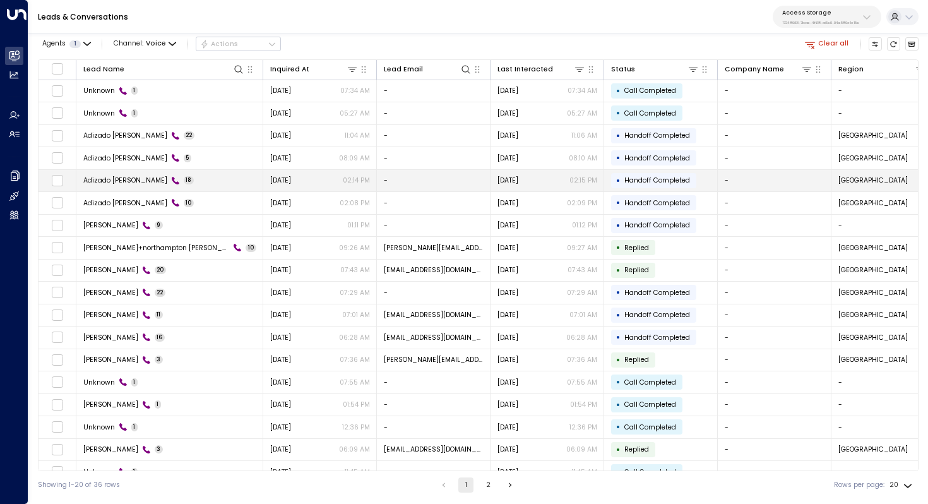
click at [218, 184] on td "Adizado Adolf 18" at bounding box center [169, 181] width 187 height 22
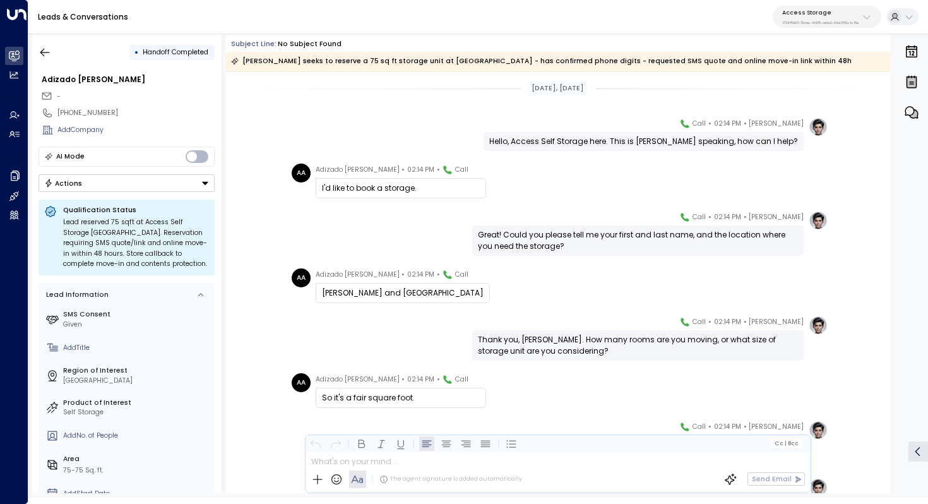
click at [795, 14] on p "Access Storage" at bounding box center [820, 13] width 77 height 8
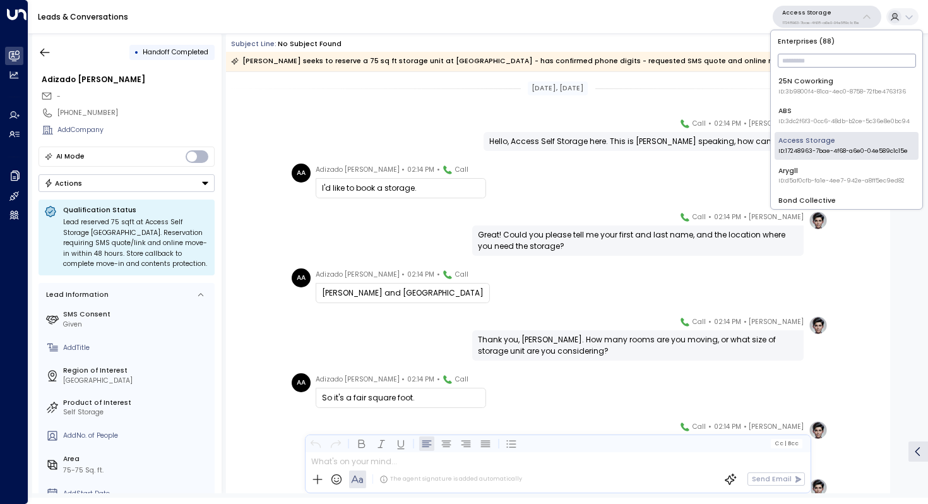
click at [795, 14] on p "Access Storage" at bounding box center [820, 13] width 77 height 8
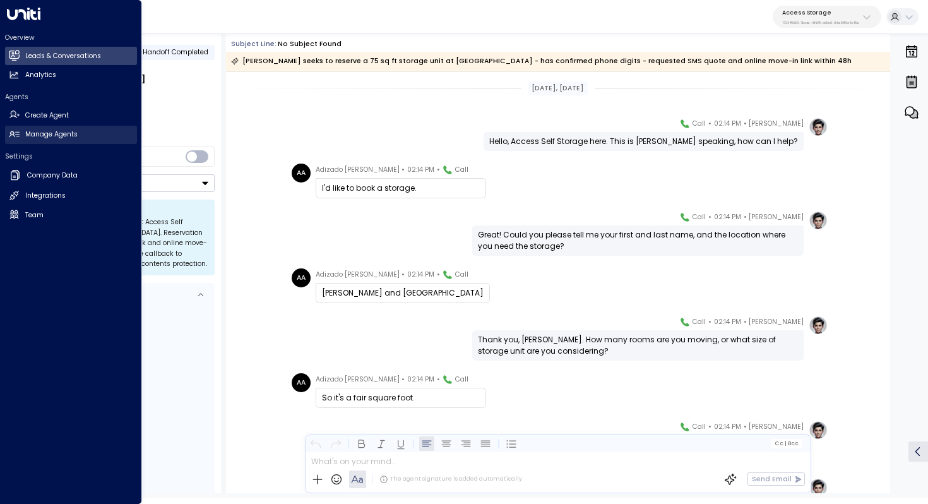
click at [51, 128] on link "Manage Agents Manage Agents" at bounding box center [71, 135] width 132 height 18
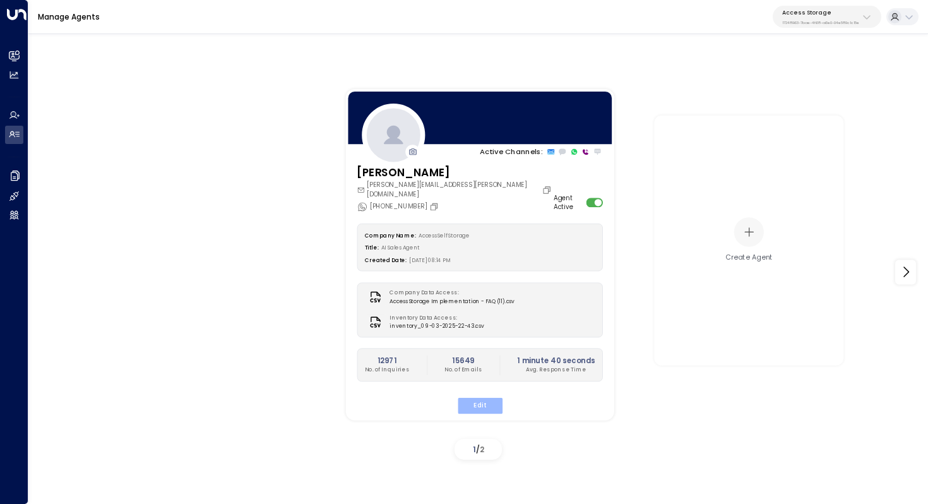
click at [491, 397] on button "Edit" at bounding box center [479, 405] width 45 height 16
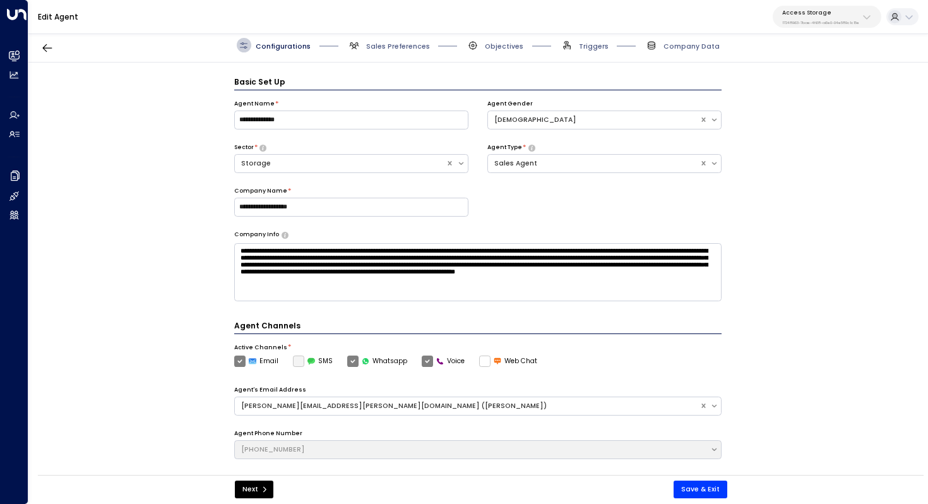
scroll to position [14, 0]
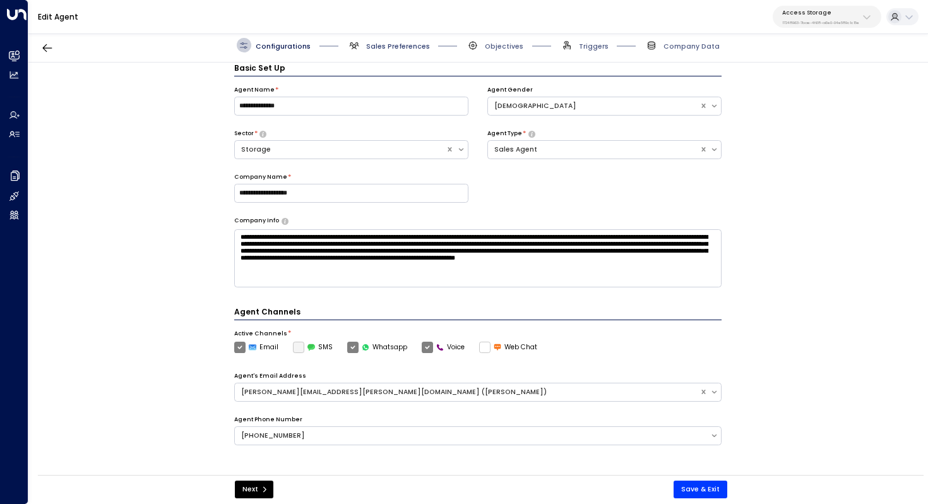
click at [386, 46] on span "Sales Preferences" at bounding box center [398, 46] width 64 height 9
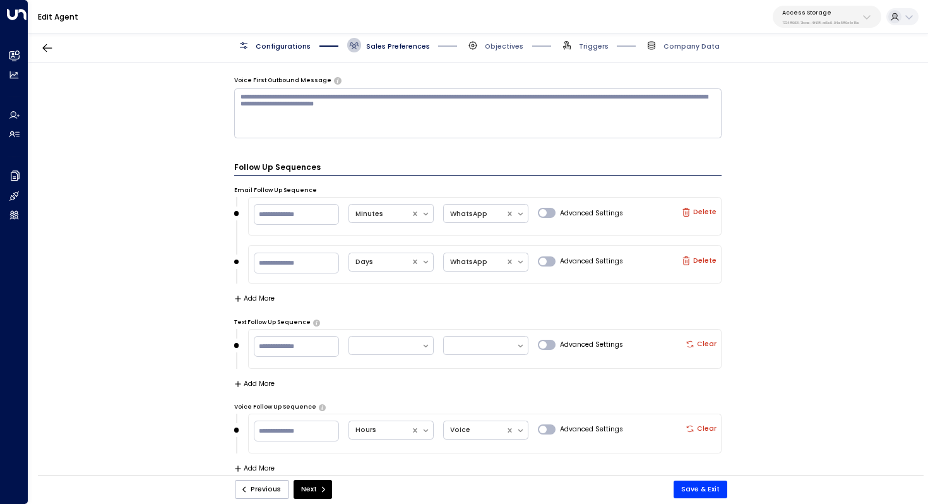
scroll to position [962, 0]
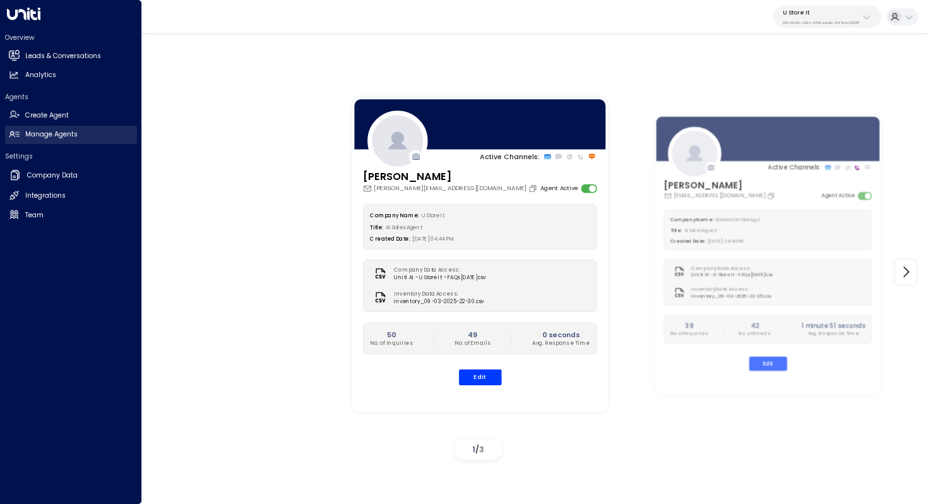
click at [69, 134] on h2 "Manage Agents" at bounding box center [51, 134] width 52 height 10
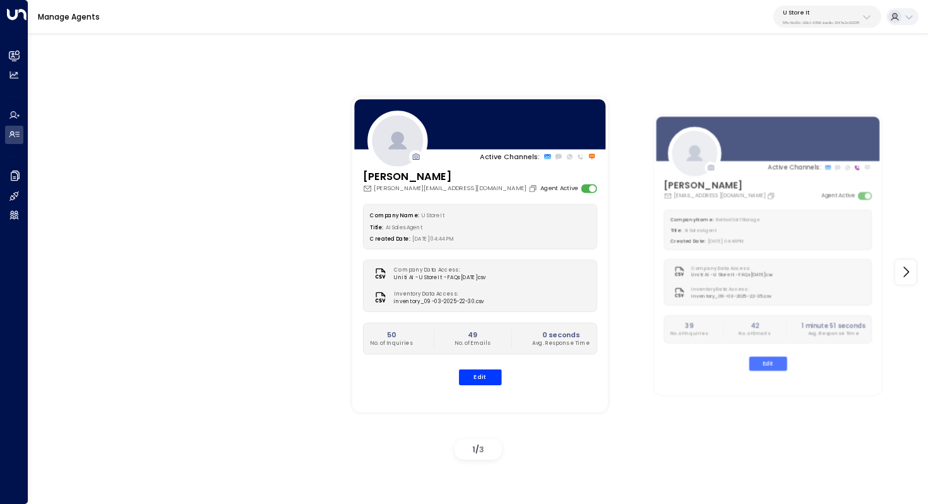
click at [841, 21] on p "58c4b32c-92b1-4356-be9b-1247e2c02228" at bounding box center [821, 22] width 76 height 5
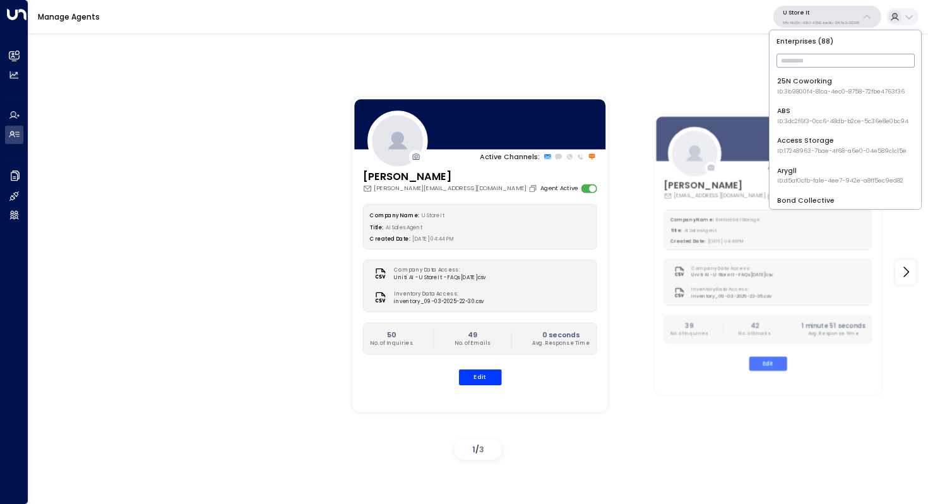
click at [805, 63] on input "text" at bounding box center [846, 61] width 138 height 20
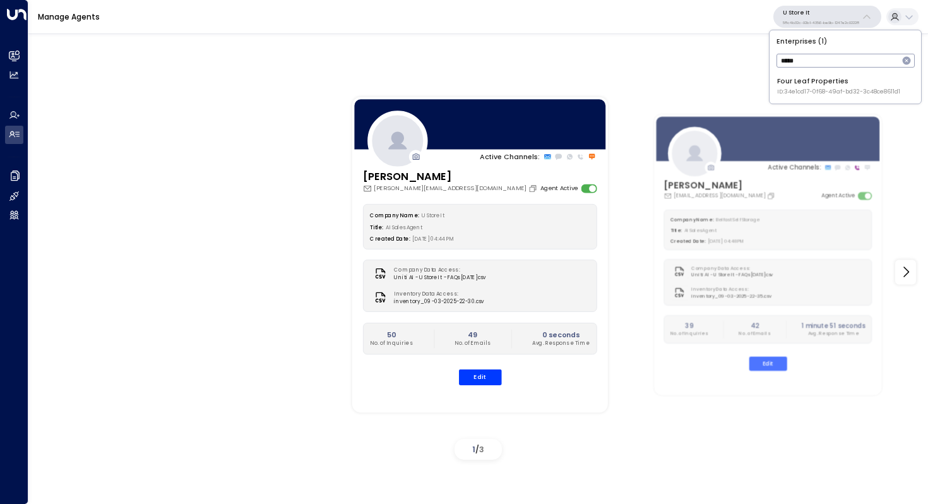
type input "****"
click at [818, 82] on div "Four Leaf Properties ID: 34e1cd17-0f68-49af-bd32-3c48ce8611d1" at bounding box center [838, 86] width 123 height 20
